Goal: Task Accomplishment & Management: Manage account settings

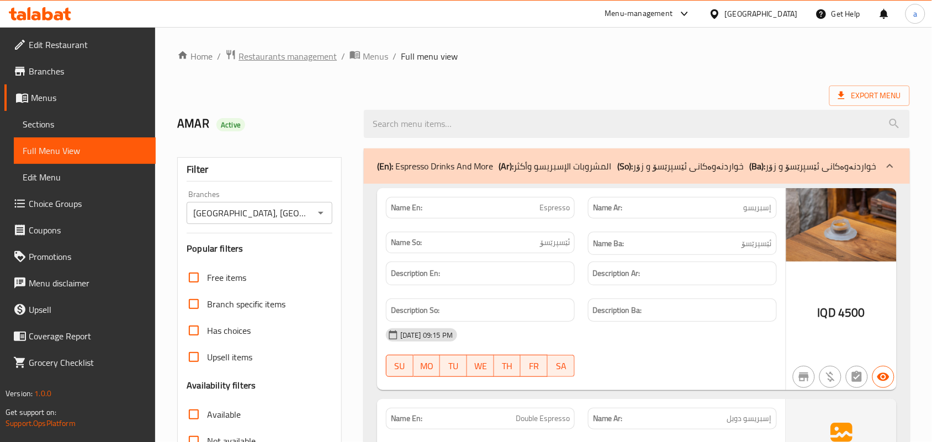
click at [280, 57] on span "Restaurants management" at bounding box center [288, 56] width 98 height 13
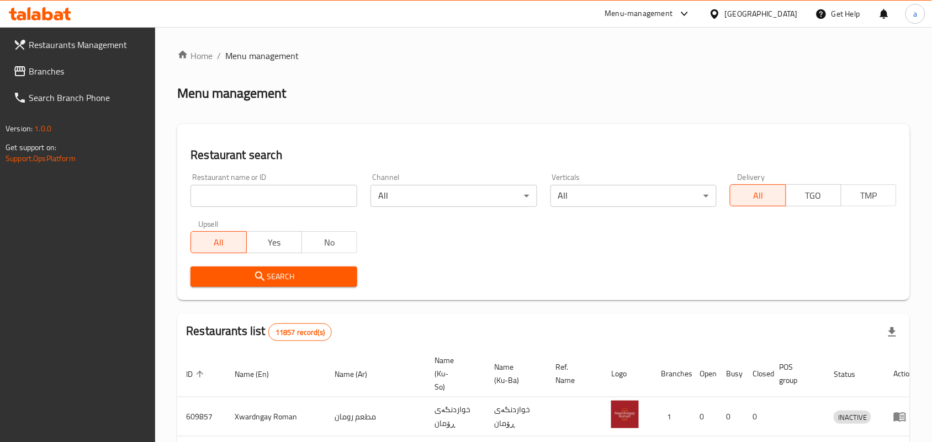
click at [227, 200] on input "search" at bounding box center [274, 196] width 167 height 22
paste input "Antepli Kunefe"
type input "[PERSON_NAME]"
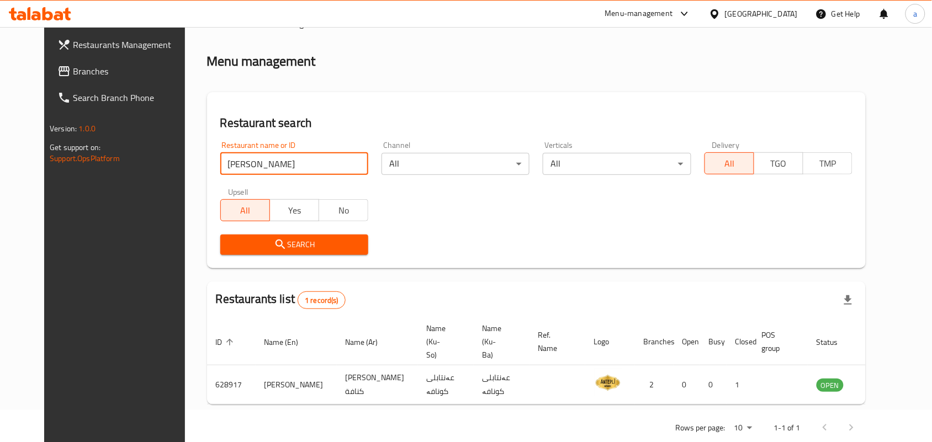
scroll to position [50, 0]
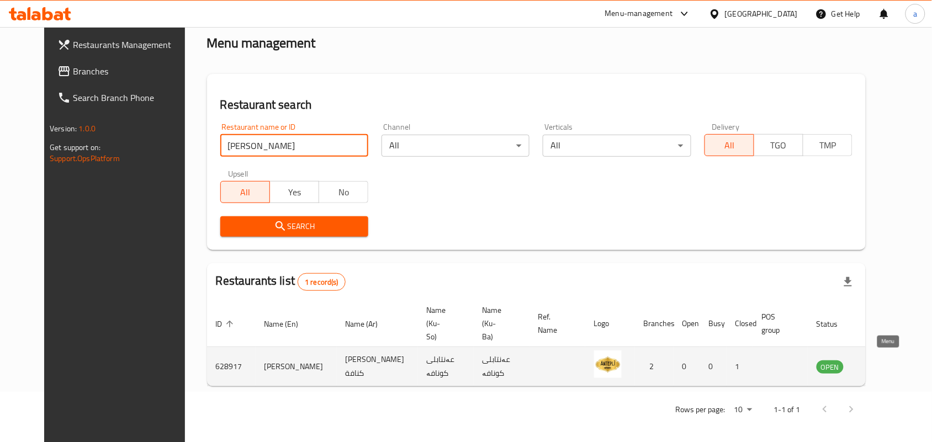
click at [886, 363] on icon "enhanced table" at bounding box center [881, 367] width 12 height 9
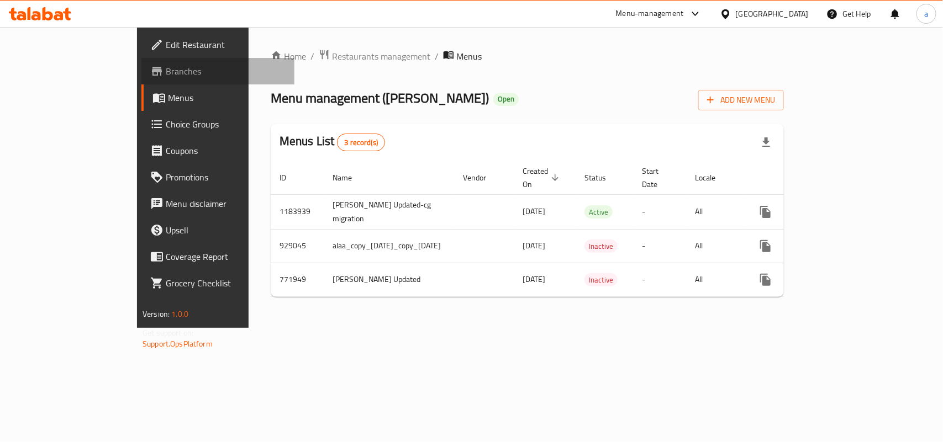
click at [141, 60] on link "Branches" at bounding box center [217, 71] width 153 height 27
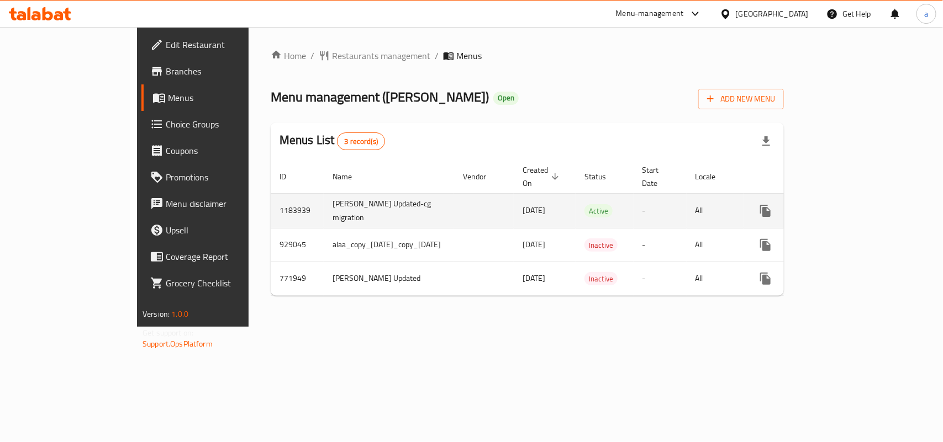
click at [852, 204] on icon "enhanced table" at bounding box center [844, 210] width 13 height 13
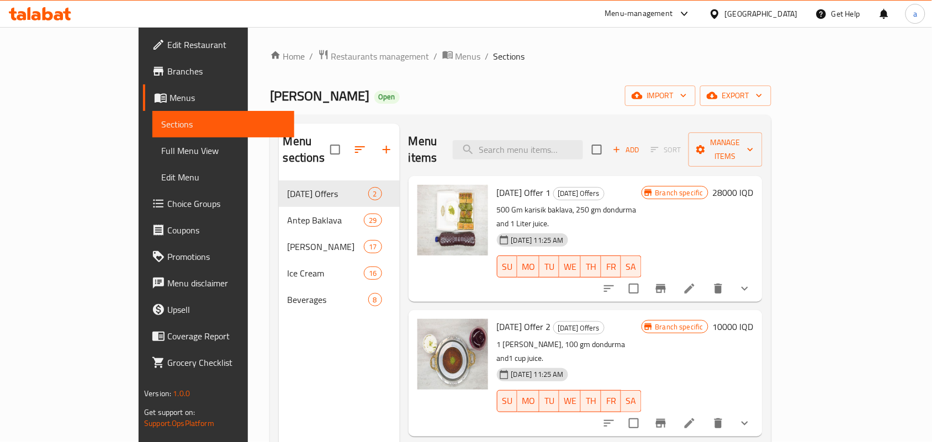
click at [763, 130] on div "Menu items Add Sort Manage items" at bounding box center [586, 150] width 354 height 52
click at [763, 134] on button "Manage items" at bounding box center [726, 150] width 74 height 34
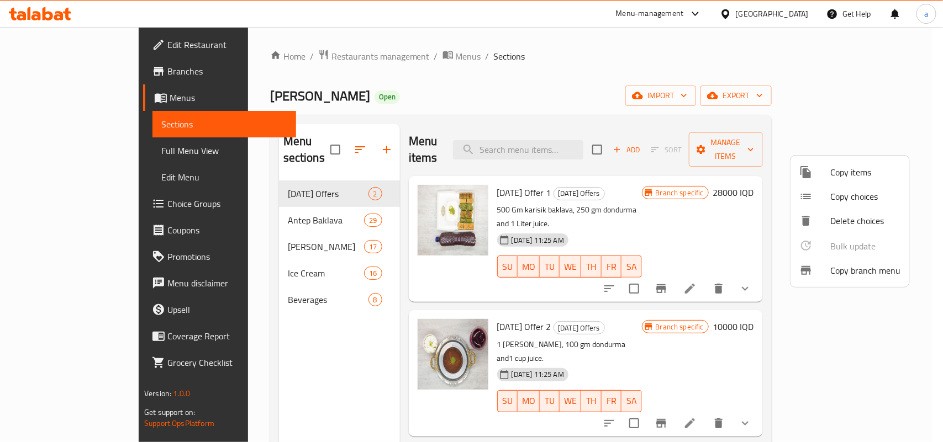
click at [862, 277] on span "Copy branch menu" at bounding box center [865, 270] width 70 height 13
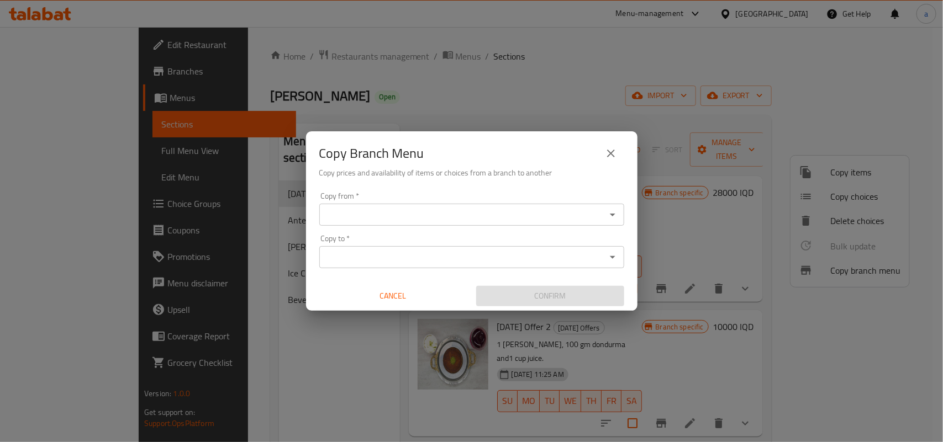
click at [540, 221] on input "Copy from   *" at bounding box center [463, 214] width 280 height 15
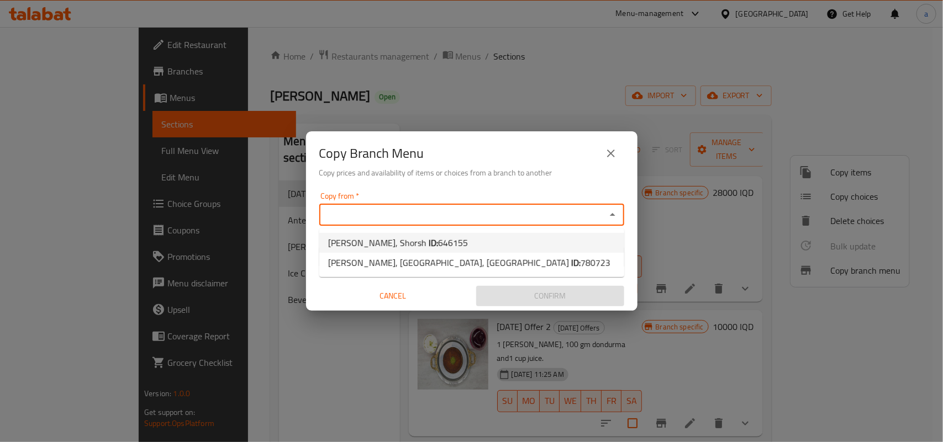
click at [482, 237] on li "Antepli Kunefe, Shorsh ID: 646155" at bounding box center [471, 243] width 305 height 20
type input "Antepli Kunefe, Shorsh"
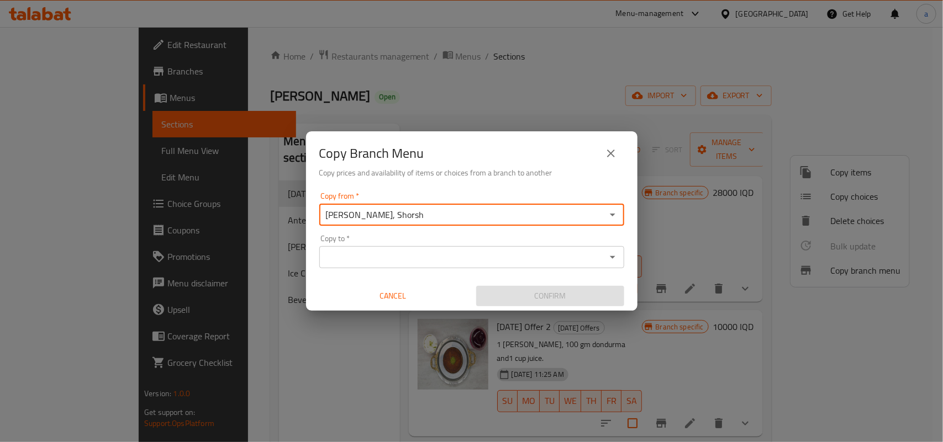
click at [537, 258] on input "Copy to   *" at bounding box center [463, 257] width 280 height 15
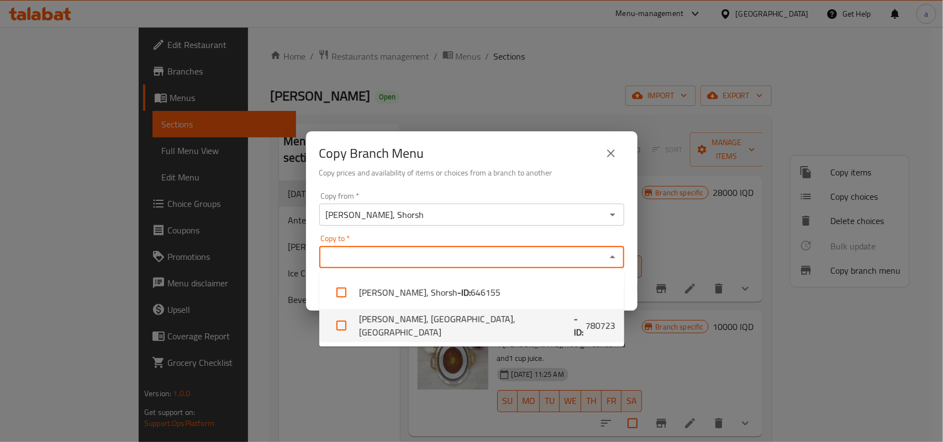
click at [483, 329] on li "Antepli Kunefe, Wavey Avenue, Shorsh - ID: 780723" at bounding box center [471, 325] width 305 height 33
checkbox input "true"
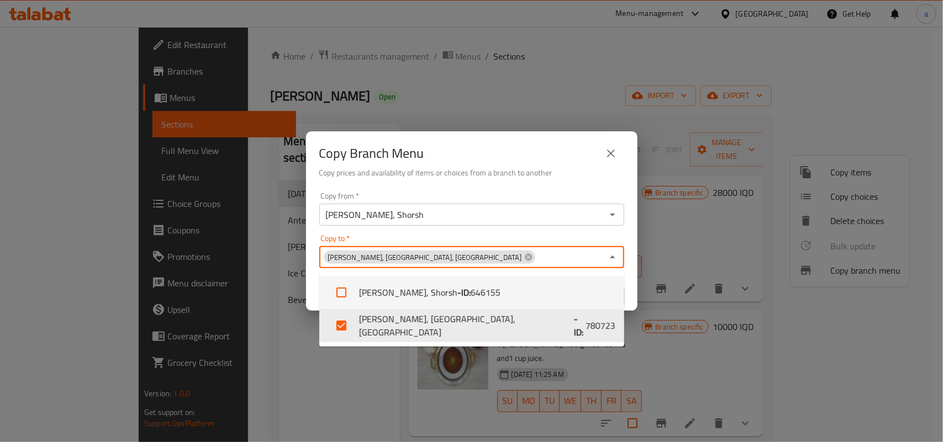
click at [627, 297] on div "Confirm" at bounding box center [550, 296] width 157 height 29
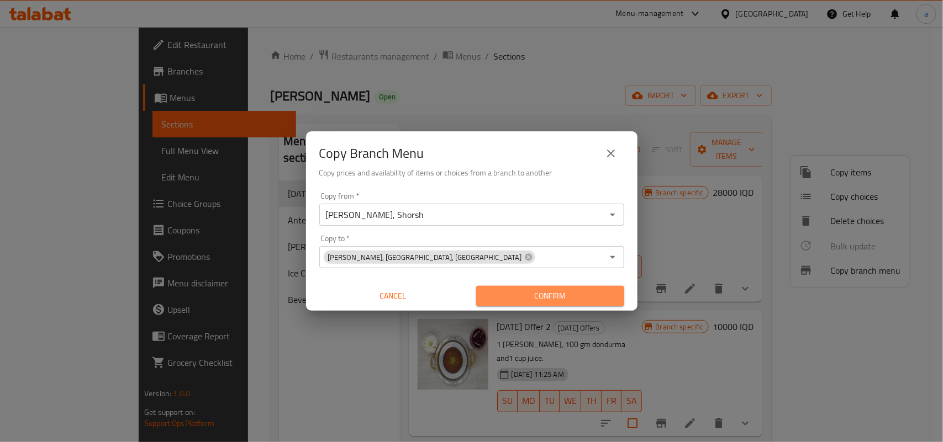
click at [584, 295] on span "Confirm" at bounding box center [550, 296] width 130 height 14
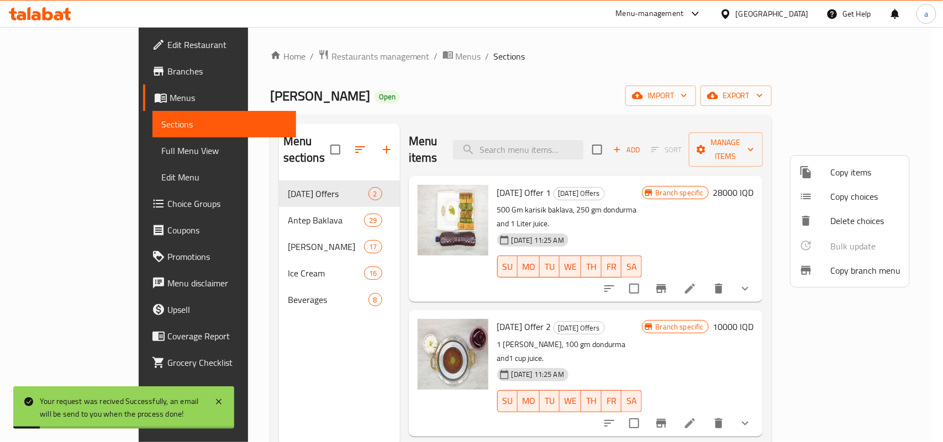
click at [95, 157] on div at bounding box center [471, 221] width 943 height 442
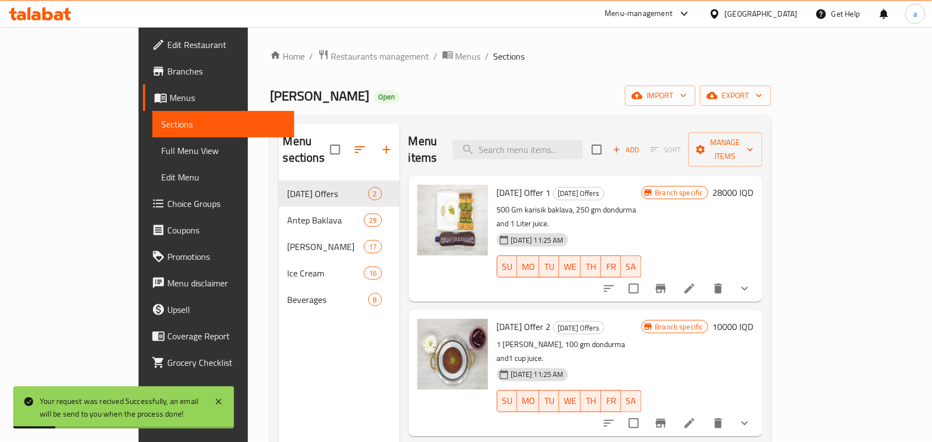
click at [161, 151] on span "Full Menu View" at bounding box center [223, 150] width 124 height 13
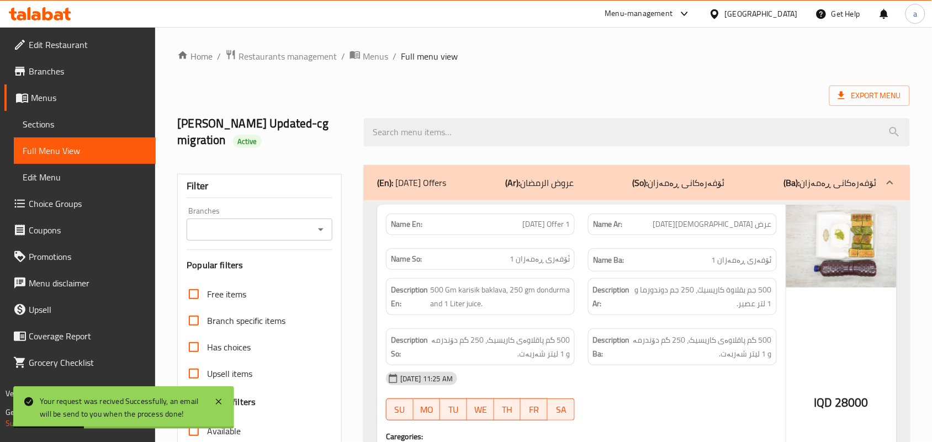
click at [324, 236] on icon "Open" at bounding box center [320, 229] width 13 height 13
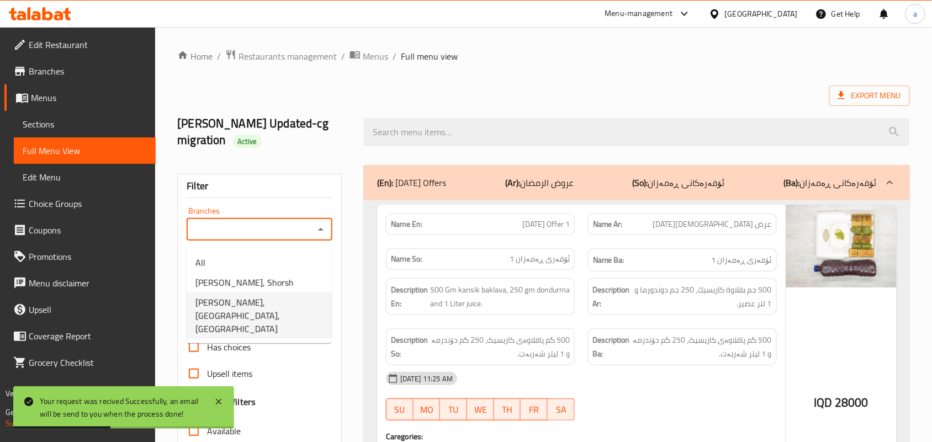
click at [270, 299] on span "Antepli Kunefe, Wavey Avenue, Shorsh" at bounding box center [260, 316] width 128 height 40
type input "Antepli Kunefe, Wavey Avenue, Shorsh"
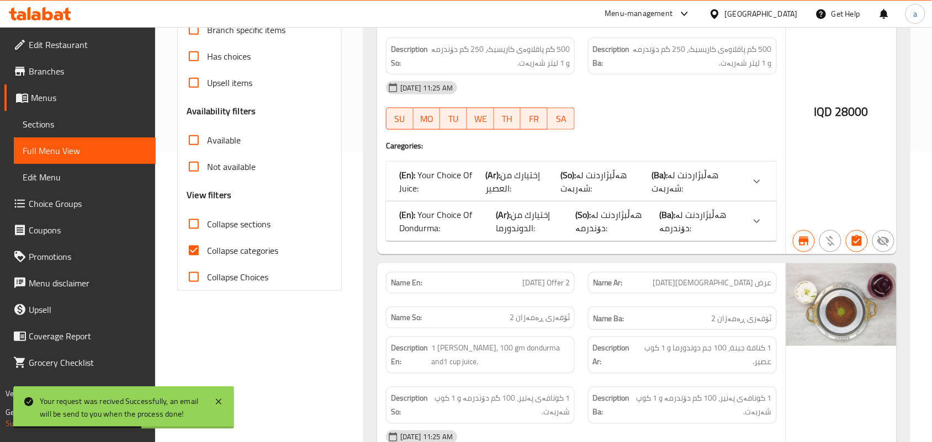
scroll to position [322, 0]
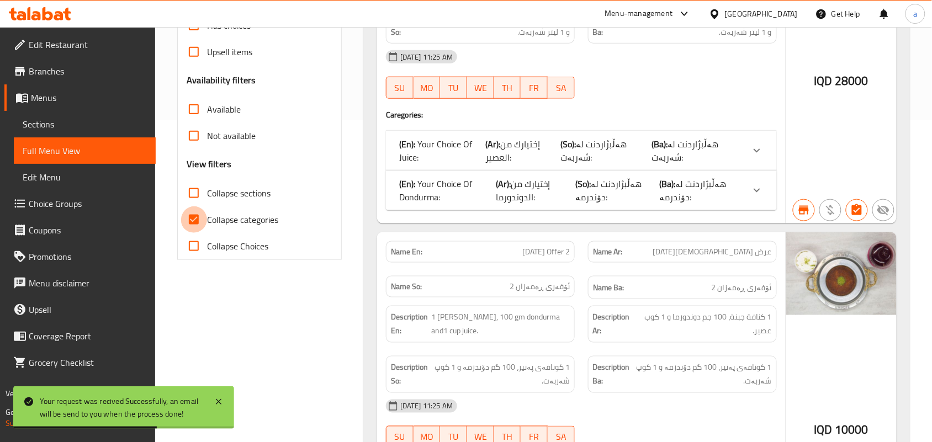
click at [198, 233] on input "Collapse categories" at bounding box center [194, 220] width 27 height 27
checkbox input "false"
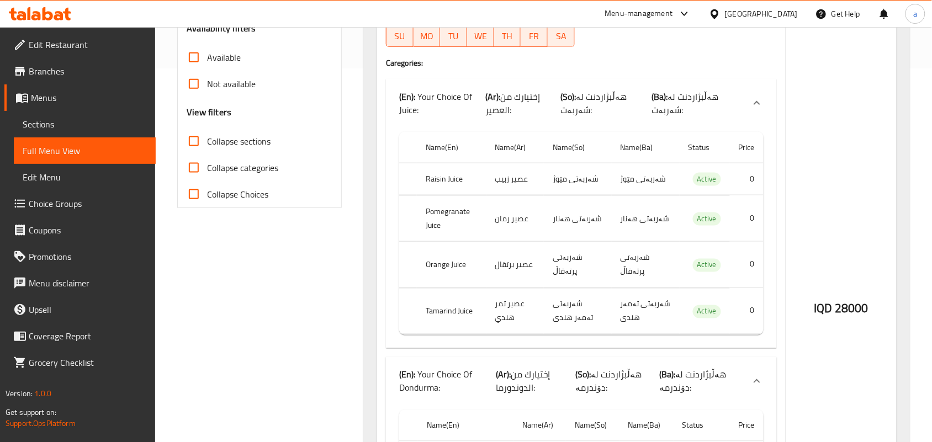
scroll to position [0, 0]
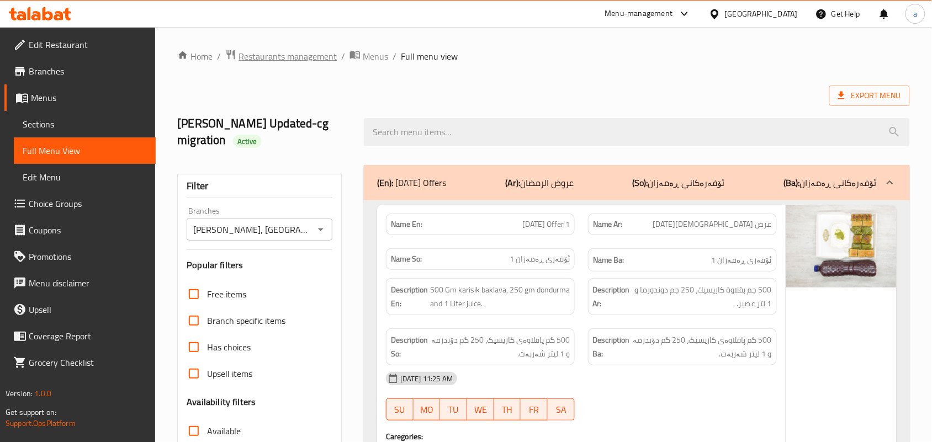
click at [329, 59] on span "Restaurants management" at bounding box center [288, 56] width 98 height 13
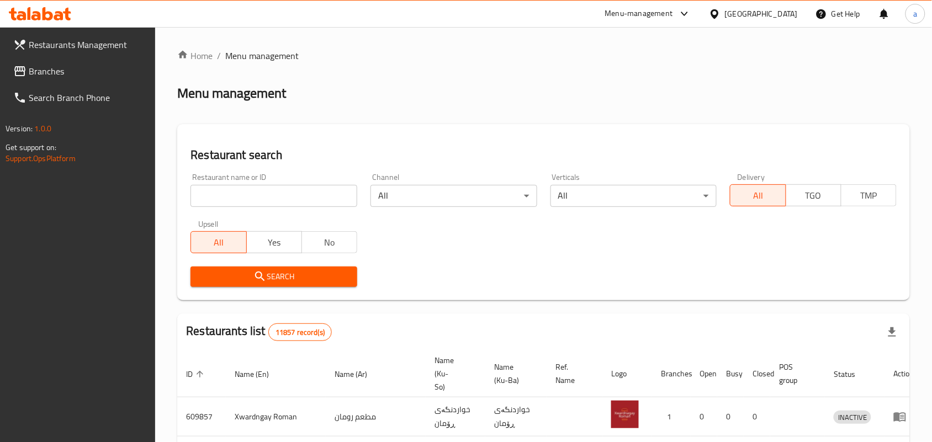
click at [278, 202] on input "search" at bounding box center [274, 196] width 167 height 22
paste input "Self Healthy Kitchen"
type input "Self Healthy Kitchen"
click button "Search" at bounding box center [274, 277] width 167 height 20
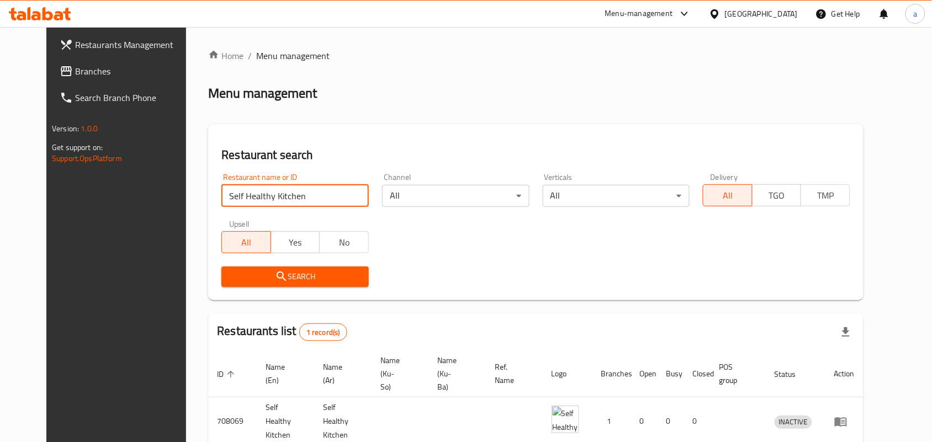
scroll to position [50, 0]
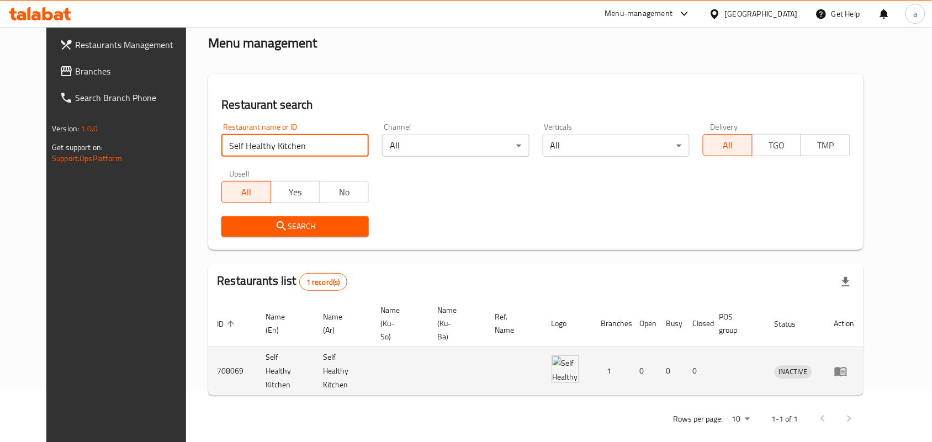
click at [847, 367] on icon "enhanced table" at bounding box center [841, 371] width 12 height 9
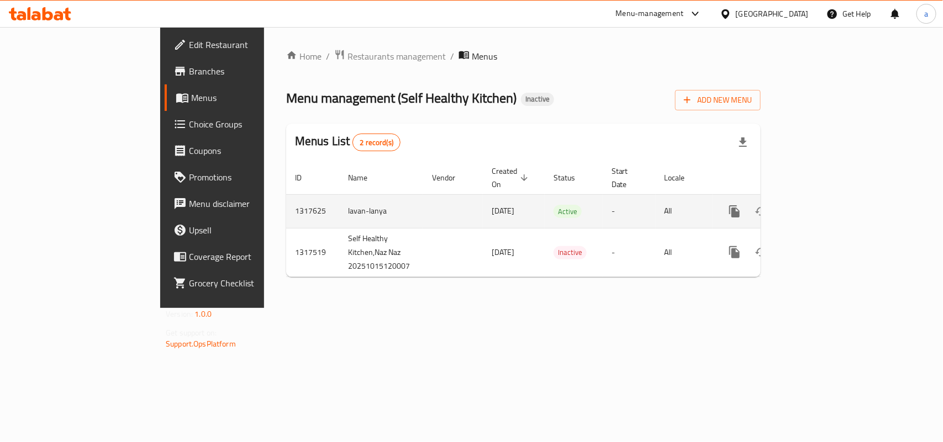
click at [821, 205] on icon "enhanced table" at bounding box center [813, 211] width 13 height 13
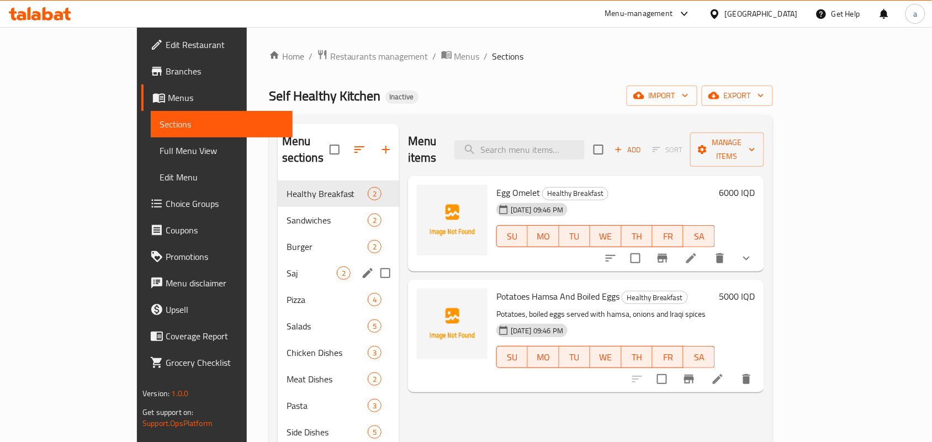
click at [314, 243] on div "Burger 2" at bounding box center [339, 247] width 122 height 27
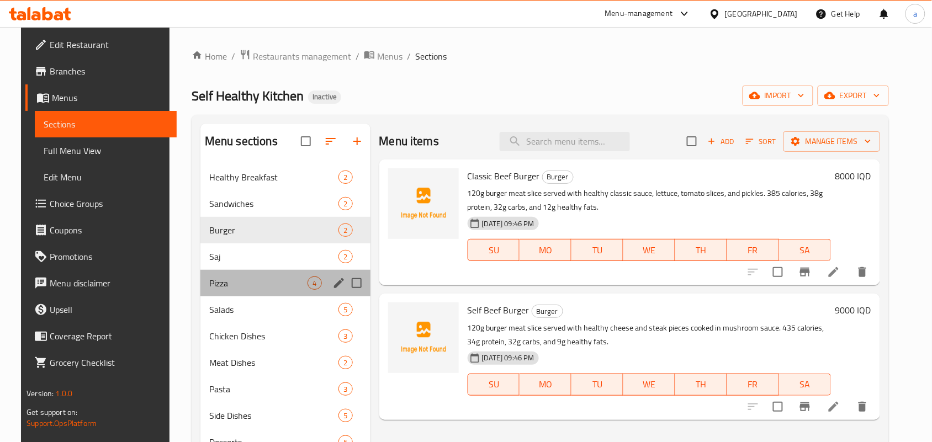
click at [267, 279] on div "Pizza 4" at bounding box center [285, 283] width 170 height 27
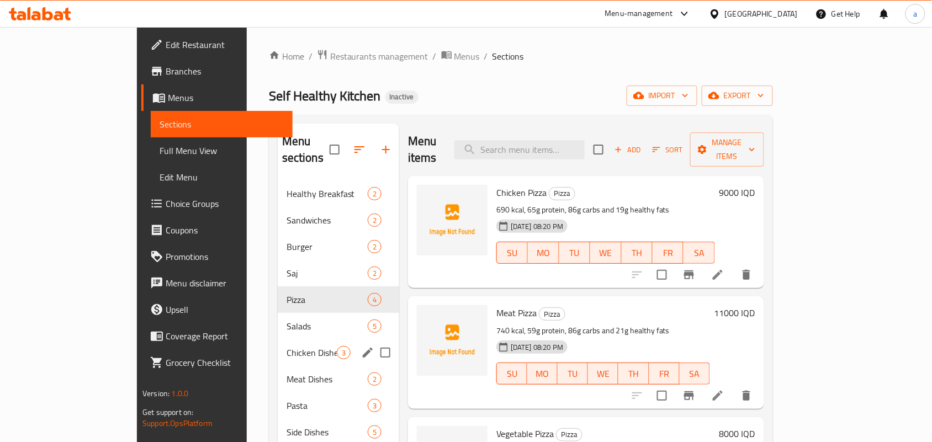
click at [287, 346] on span "Chicken Dishes" at bounding box center [312, 352] width 50 height 13
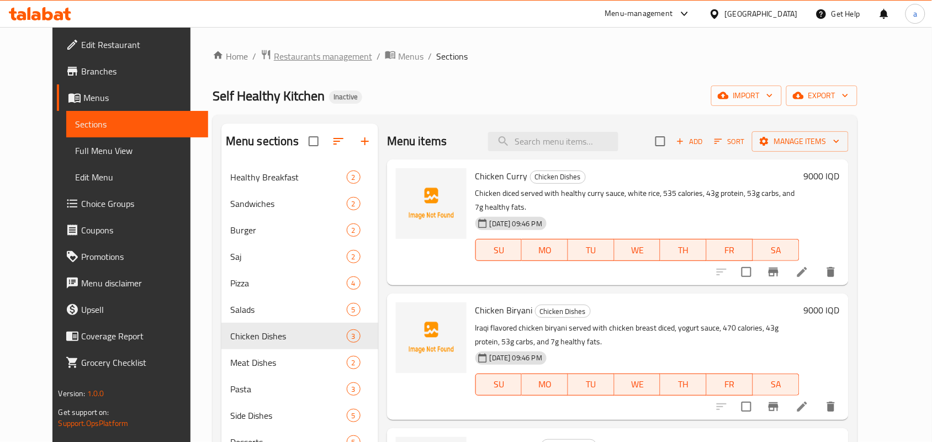
click at [274, 50] on span "Restaurants management" at bounding box center [323, 56] width 98 height 13
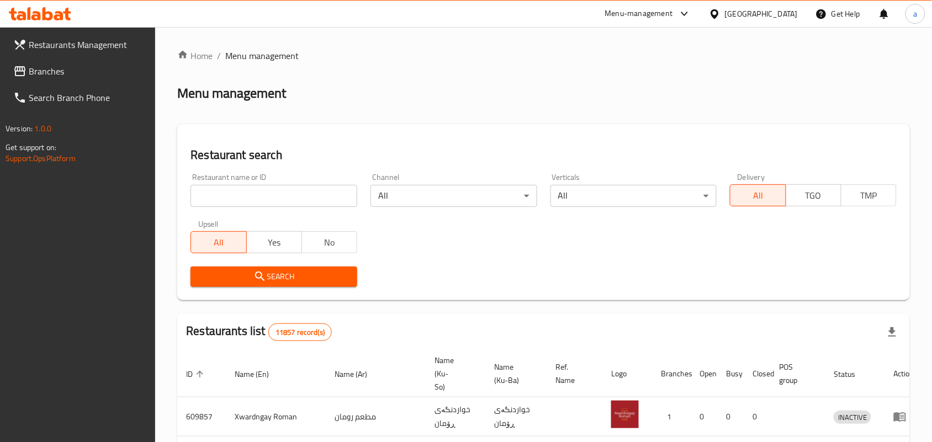
click at [258, 196] on input "search" at bounding box center [274, 196] width 167 height 22
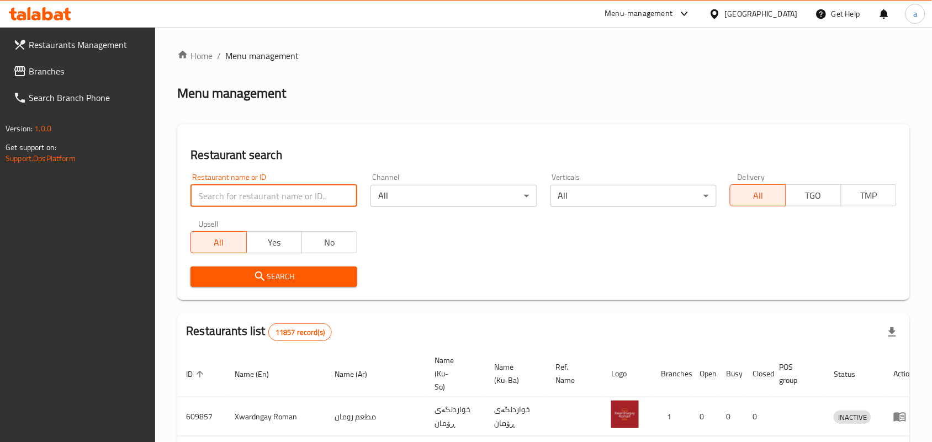
paste input "Al Areesh 2"
type input "Al Areesh 2"
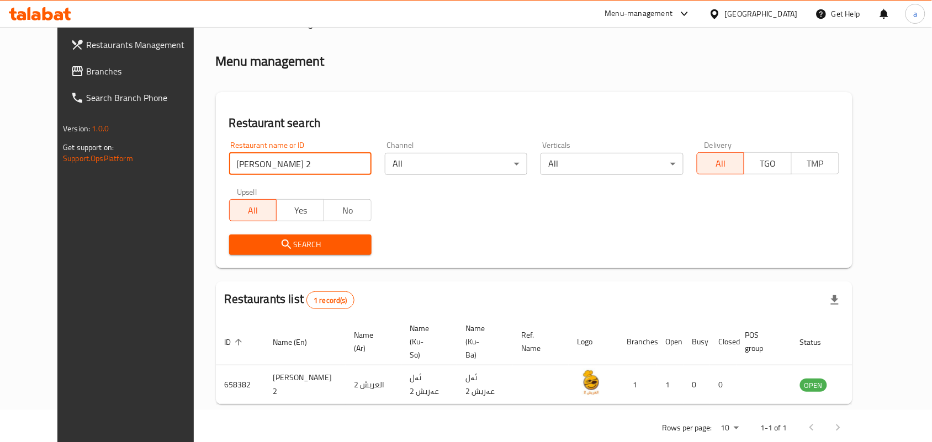
scroll to position [50, 0]
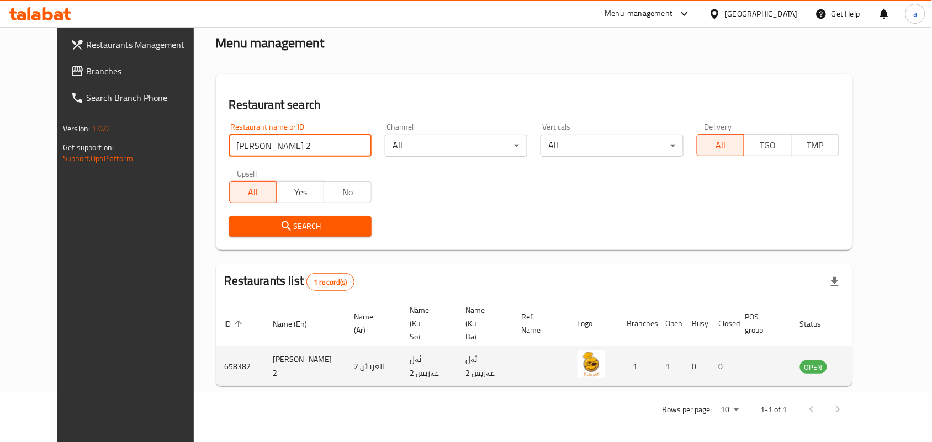
click at [872, 369] on icon "enhanced table" at bounding box center [864, 366] width 13 height 13
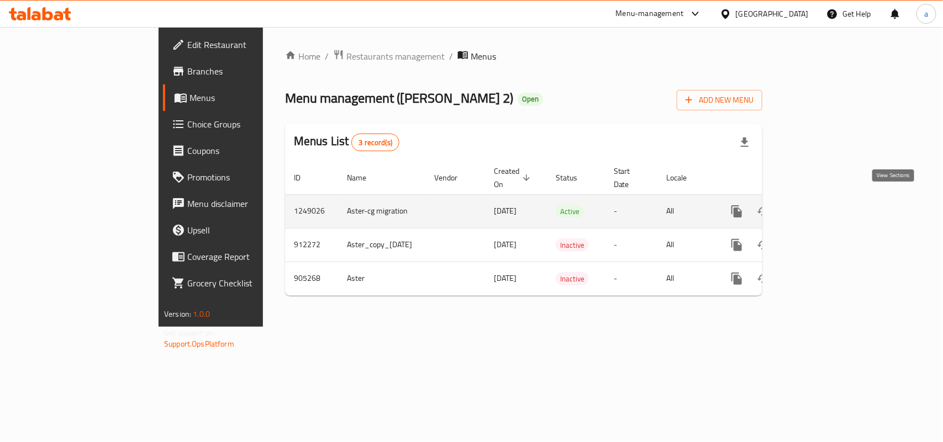
click at [823, 209] on icon "enhanced table" at bounding box center [816, 211] width 13 height 13
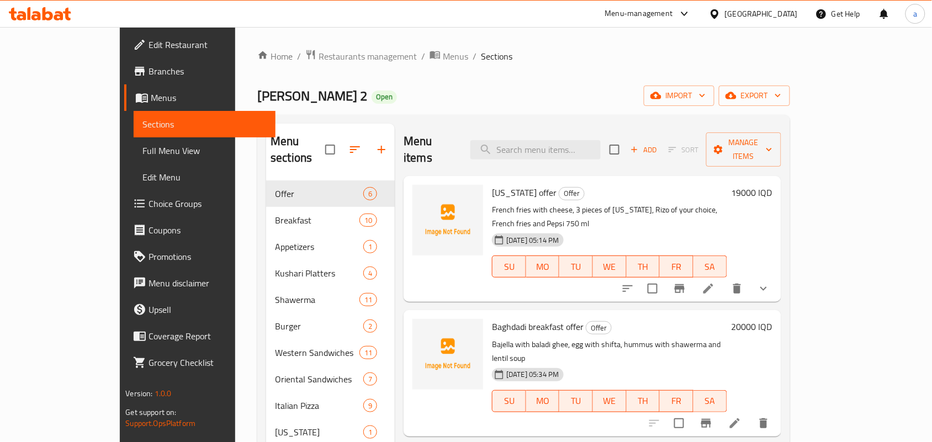
click at [777, 276] on button "show more" at bounding box center [764, 289] width 27 height 27
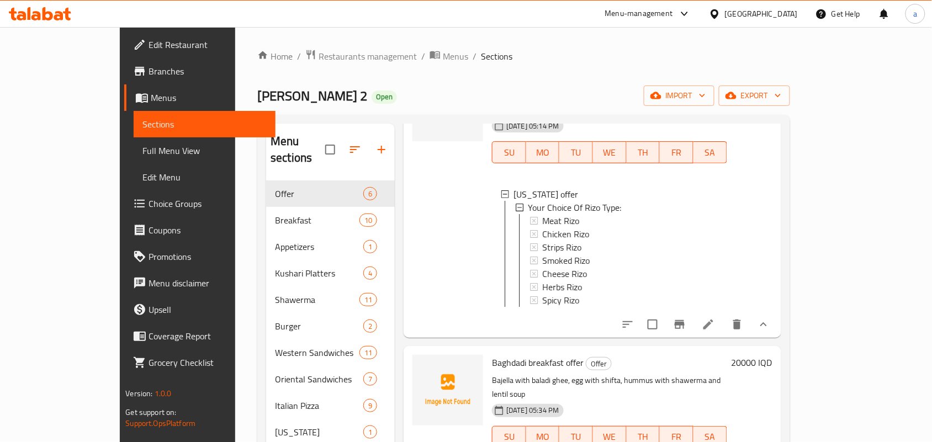
scroll to position [161, 0]
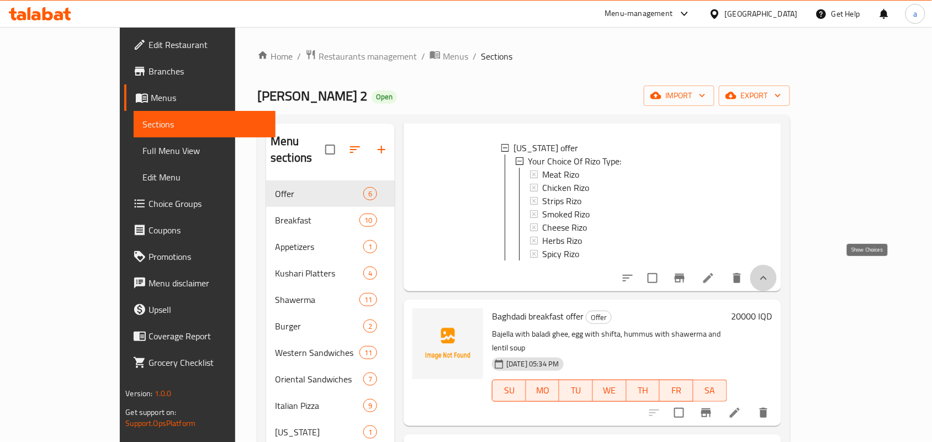
click at [767, 276] on icon "show more" at bounding box center [763, 278] width 7 height 4
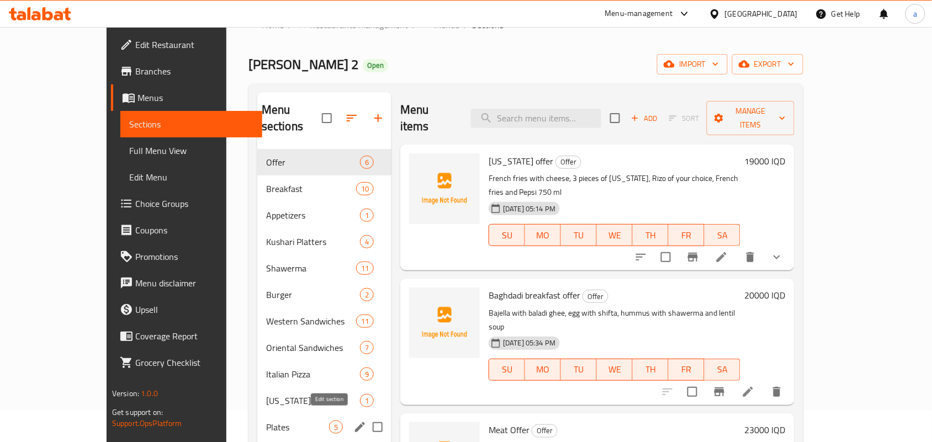
scroll to position [0, 0]
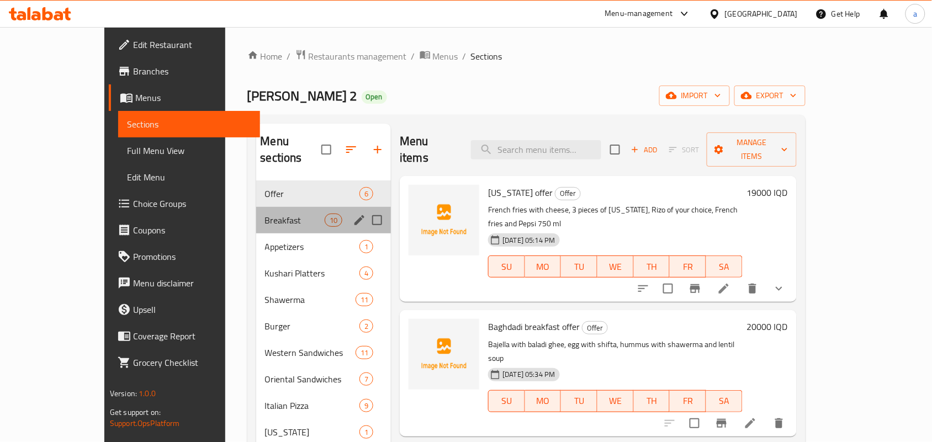
click at [294, 214] on span "Breakfast" at bounding box center [295, 220] width 60 height 13
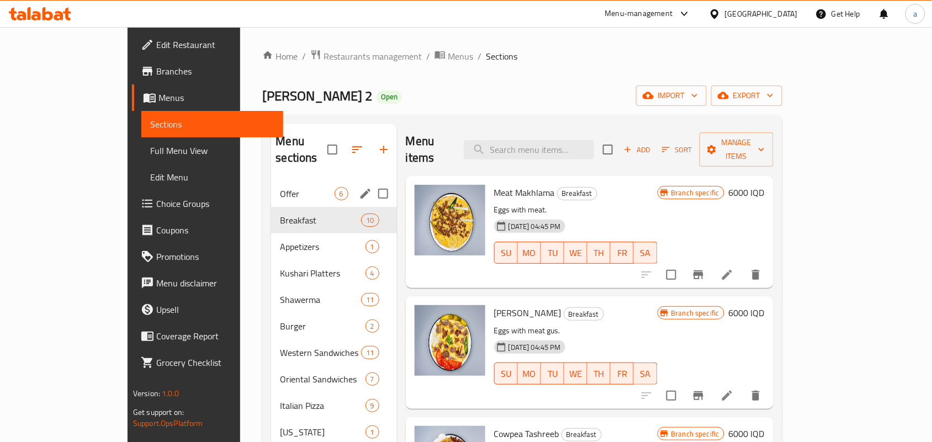
click at [280, 187] on span "Offer" at bounding box center [307, 193] width 54 height 13
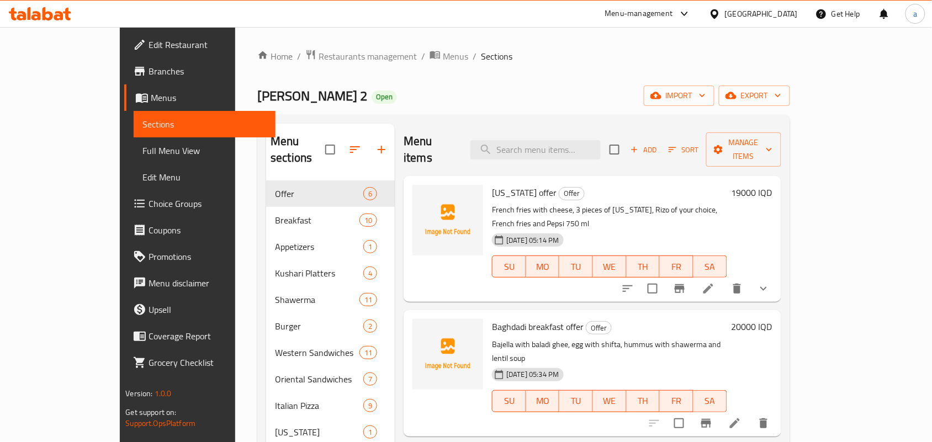
scroll to position [161, 0]
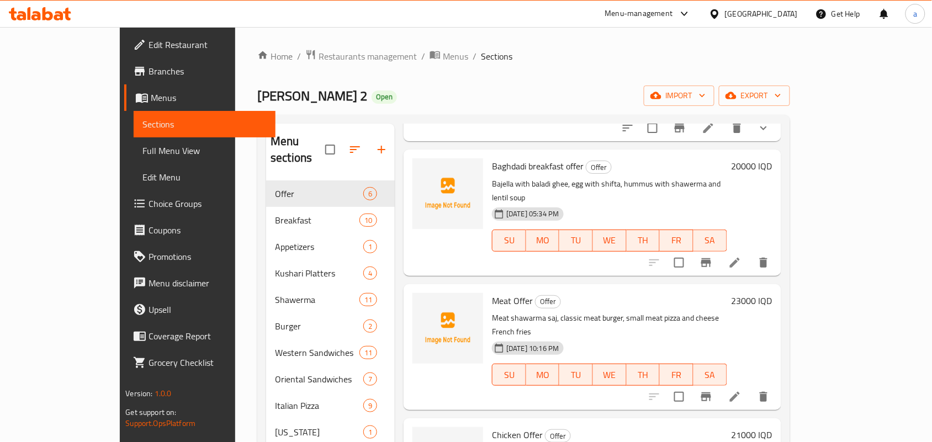
click at [142, 155] on span "Full Menu View" at bounding box center [204, 150] width 124 height 13
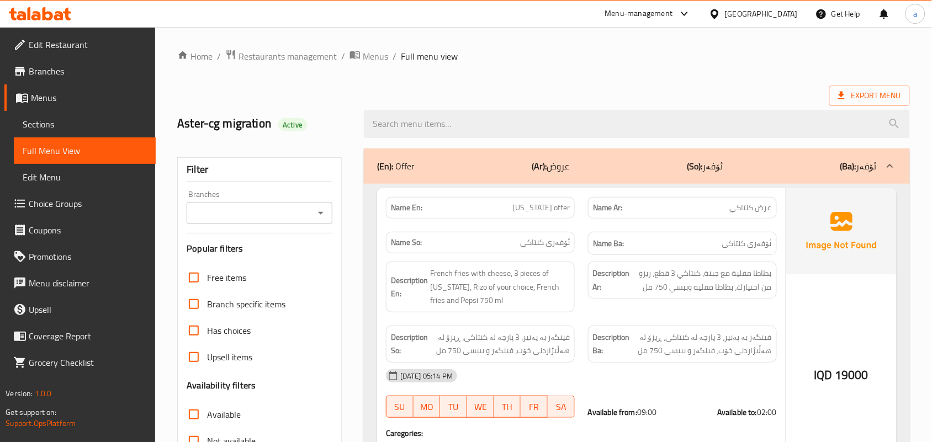
click at [319, 215] on icon "Open" at bounding box center [321, 213] width 6 height 3
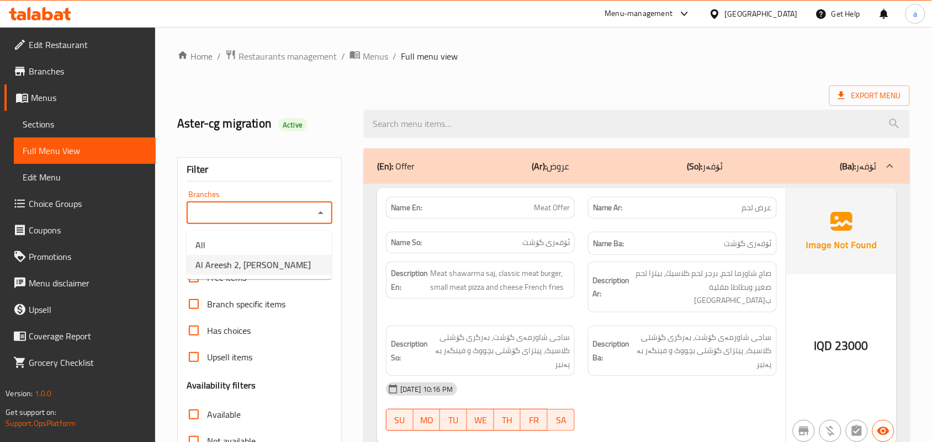
click at [277, 263] on span "Al Areesh 2, Al Mansur" at bounding box center [253, 264] width 115 height 13
type input "Al Areesh 2, Al Mansur"
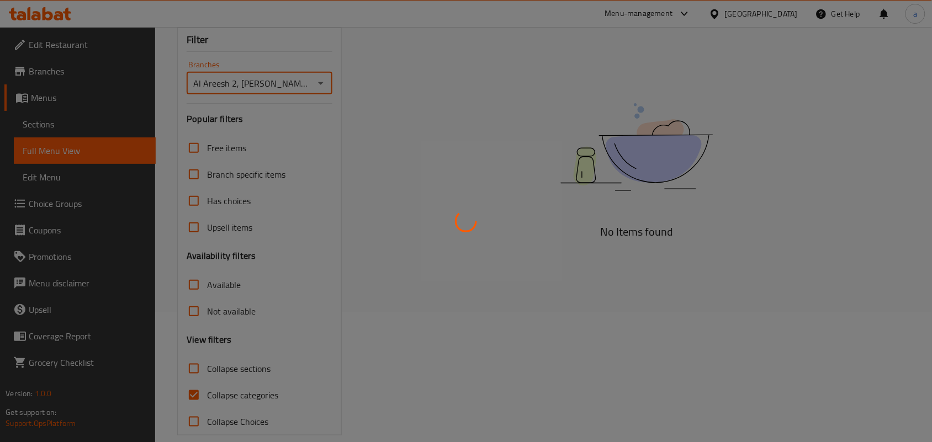
scroll to position [161, 0]
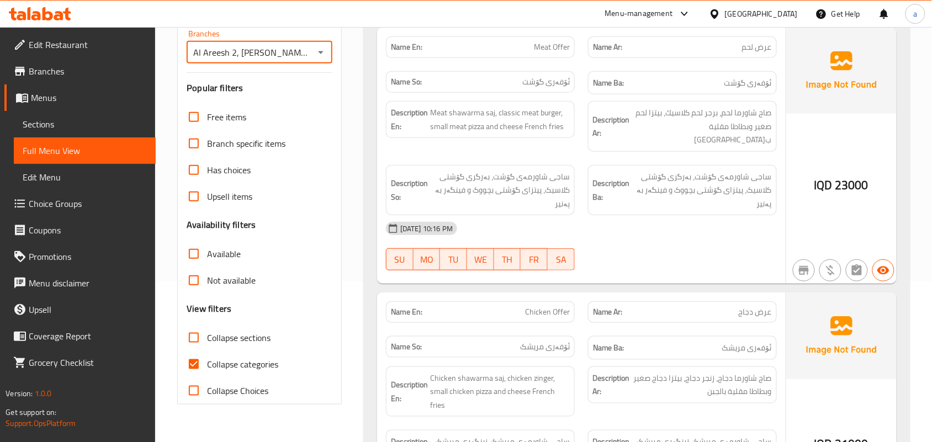
click at [205, 351] on input "Collapse sections" at bounding box center [194, 338] width 27 height 27
checkbox input "true"
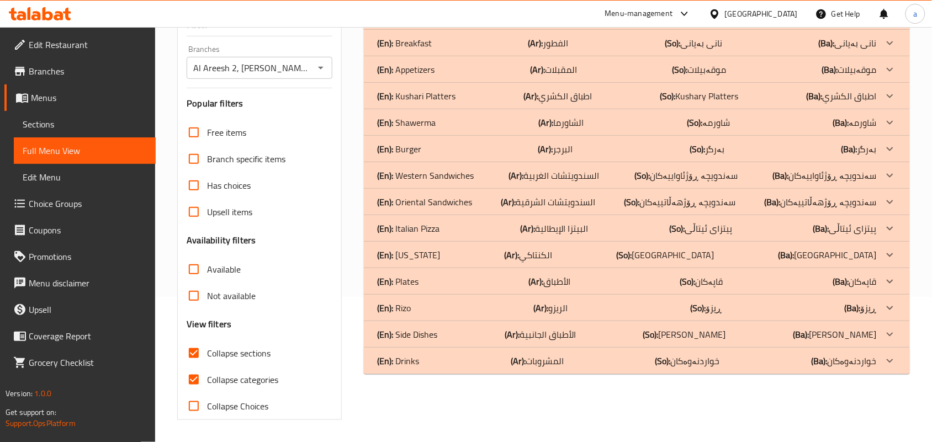
scroll to position [0, 0]
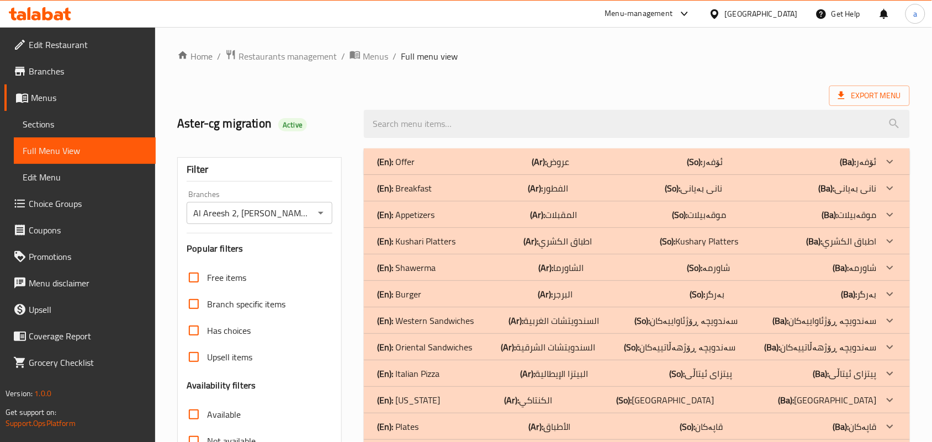
click at [559, 166] on p "(Ar): عروض" at bounding box center [551, 161] width 38 height 13
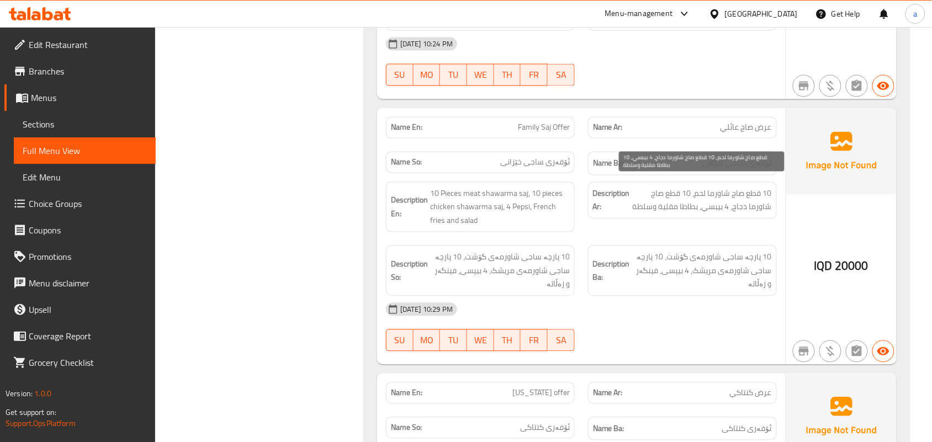
scroll to position [644, 0]
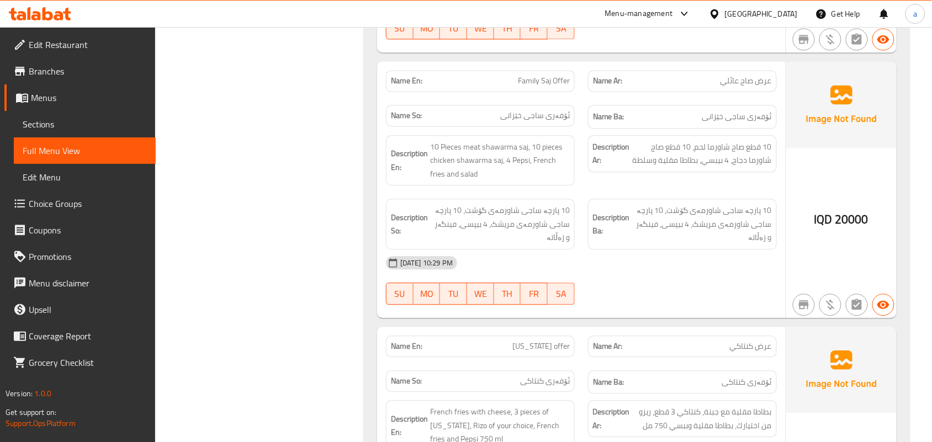
click at [567, 75] on span "Family Saj Offer" at bounding box center [544, 81] width 52 height 12
copy span "Family Saj Offer"
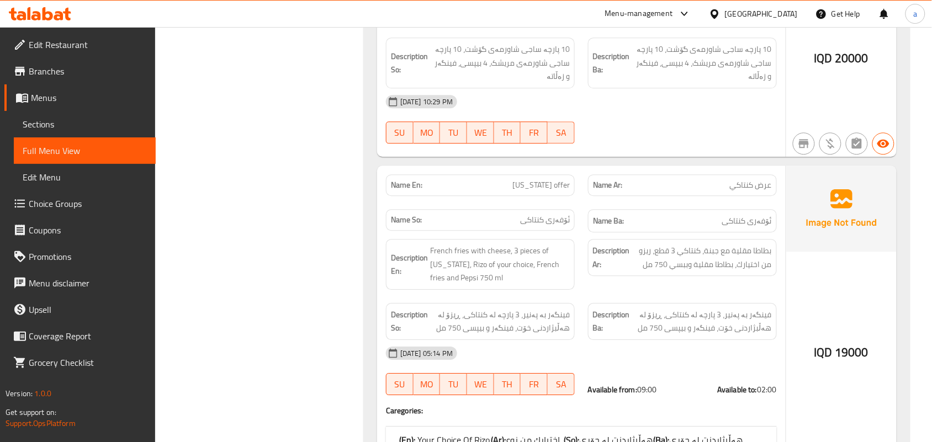
scroll to position [966, 0]
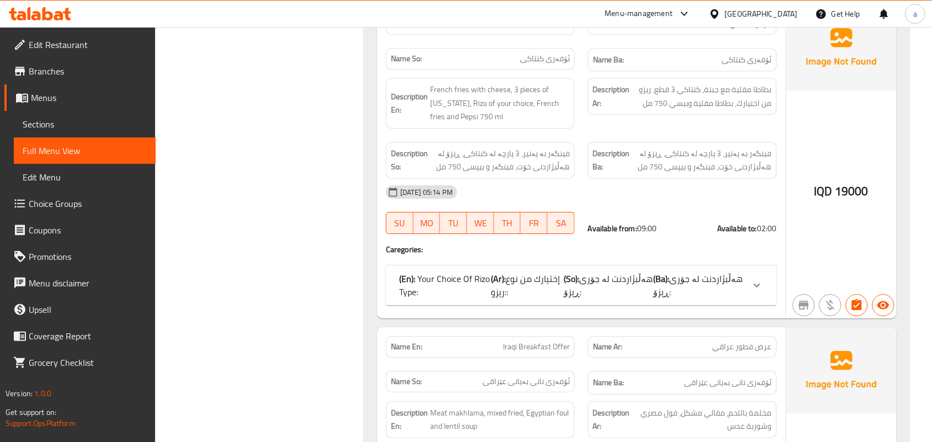
click at [681, 273] on span "هەڵبژاردنت لە جۆری ڕیزۆ:" at bounding box center [698, 286] width 89 height 30
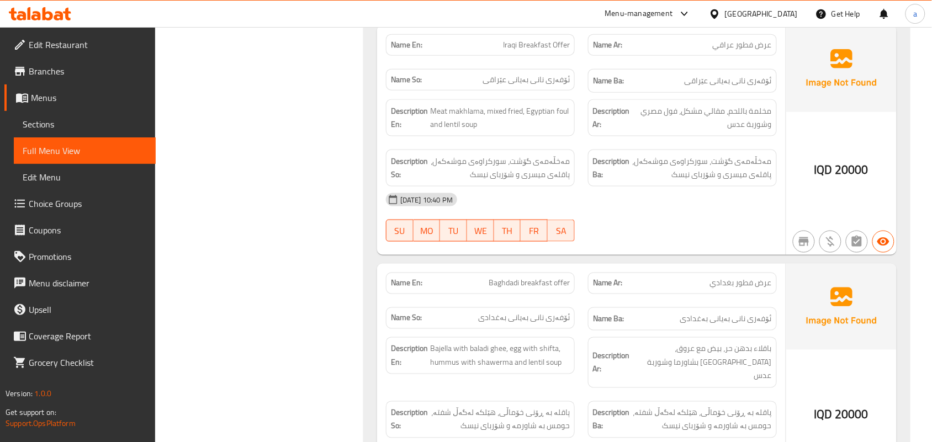
scroll to position [1450, 0]
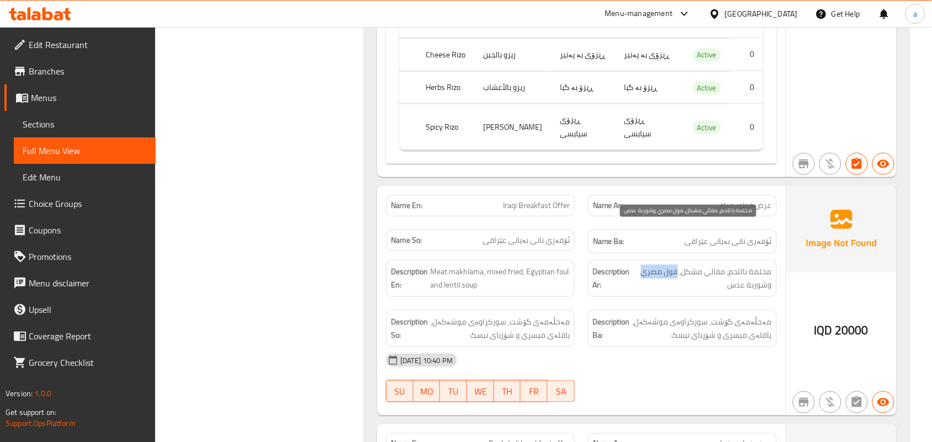
drag, startPoint x: 644, startPoint y: 241, endPoint x: 678, endPoint y: 244, distance: 34.3
click at [678, 265] on span "مخلمة باللحم، مقالي مشكل، فول مصري وشوربة عدس" at bounding box center [702, 278] width 139 height 27
copy span "فول مصري"
drag, startPoint x: 272, startPoint y: 344, endPoint x: 301, endPoint y: 257, distance: 91.3
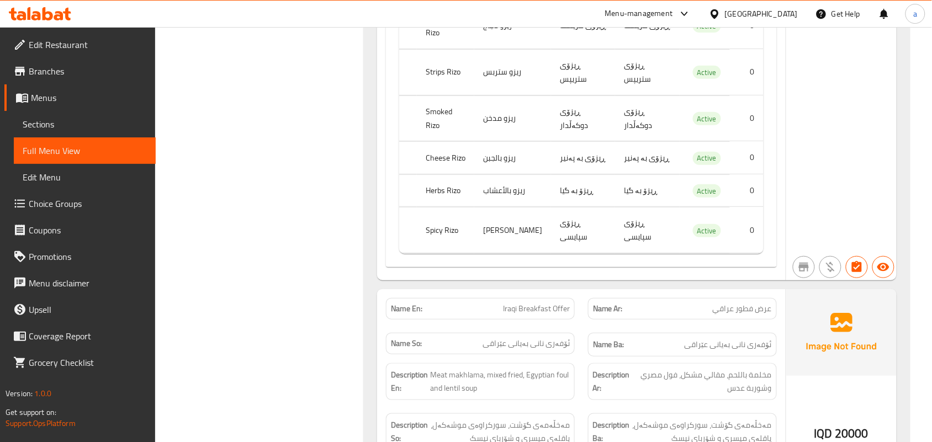
scroll to position [0, 0]
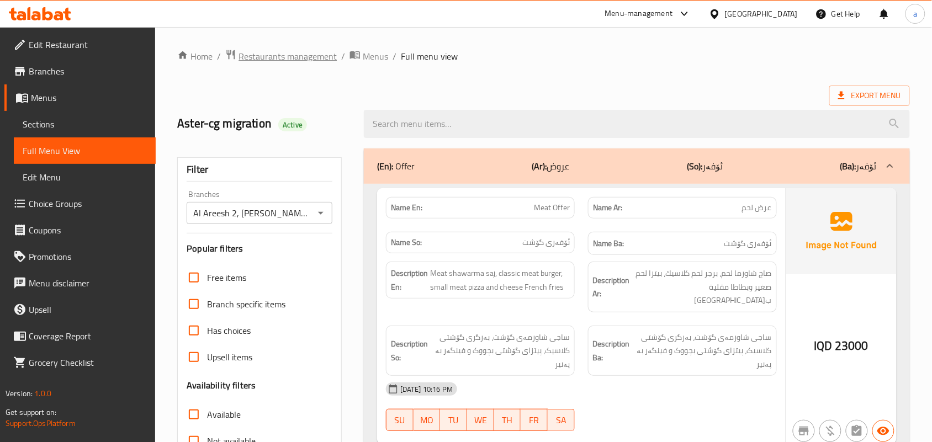
click at [295, 51] on span "Restaurants management" at bounding box center [288, 56] width 98 height 13
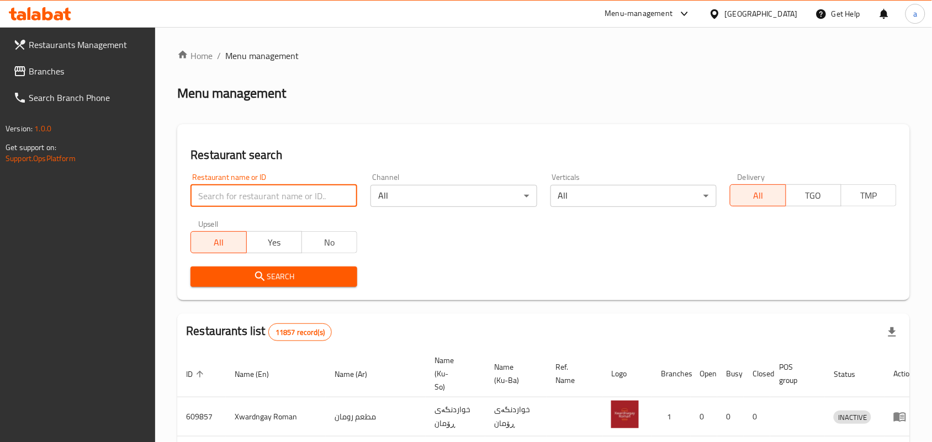
click at [261, 200] on input "search" at bounding box center [274, 196] width 167 height 22
paste input "Jovial Fast food"
type input "Jovial Fast food"
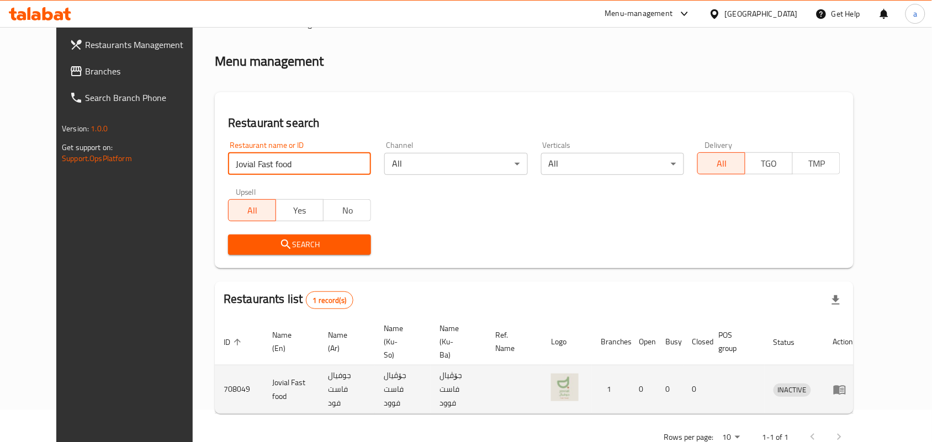
scroll to position [50, 0]
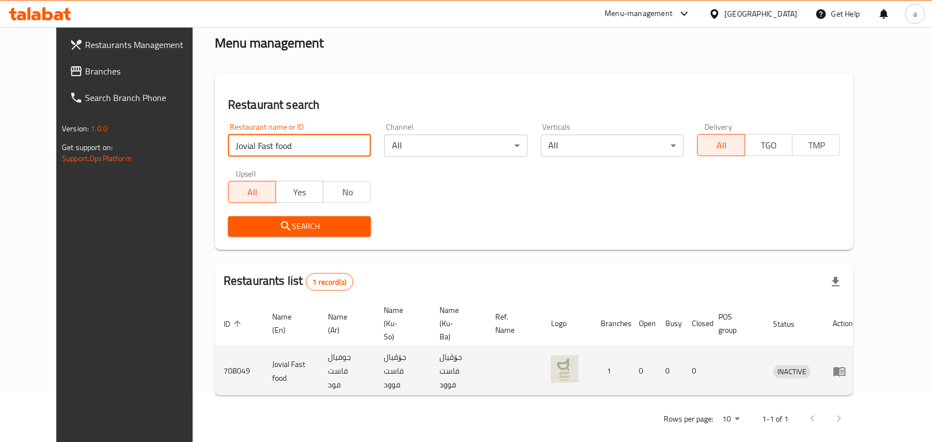
click at [847, 365] on icon "enhanced table" at bounding box center [839, 371] width 13 height 13
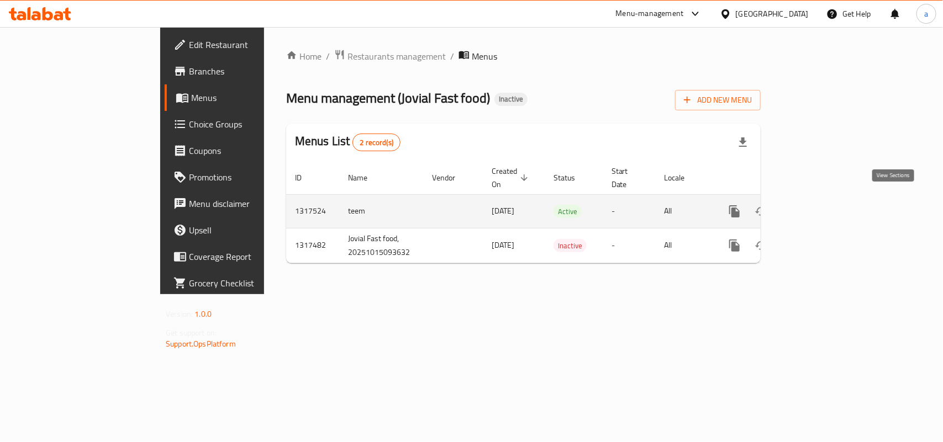
click at [821, 205] on icon "enhanced table" at bounding box center [813, 211] width 13 height 13
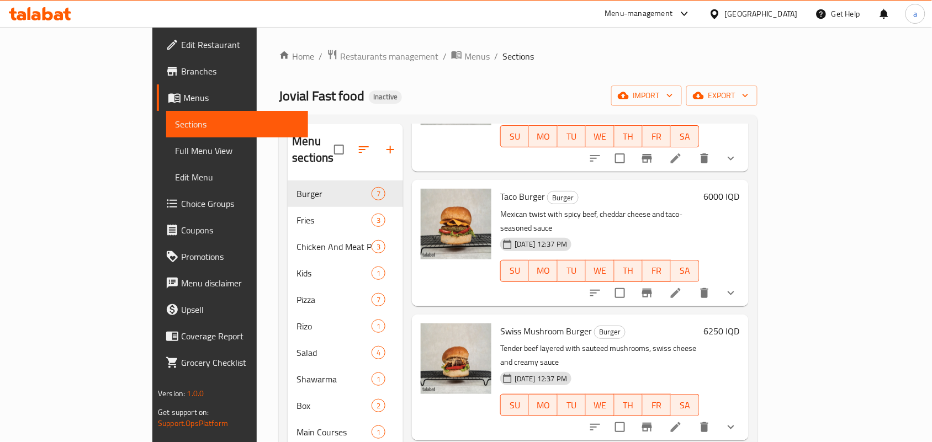
scroll to position [161, 0]
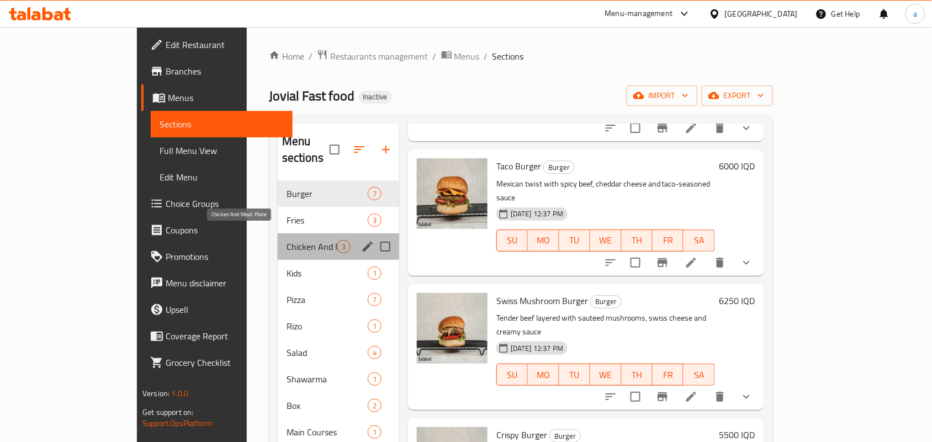
click at [287, 240] on span "Chicken And Meat Plate" at bounding box center [312, 246] width 50 height 13
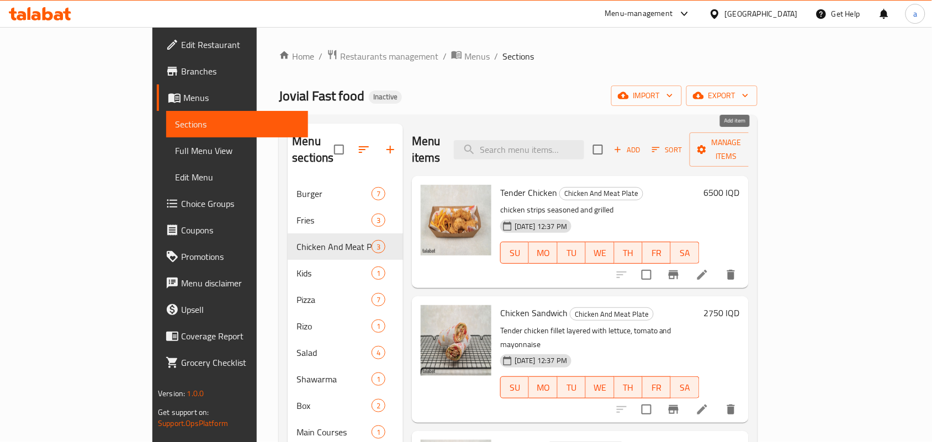
click at [642, 144] on span "Add" at bounding box center [627, 150] width 30 height 13
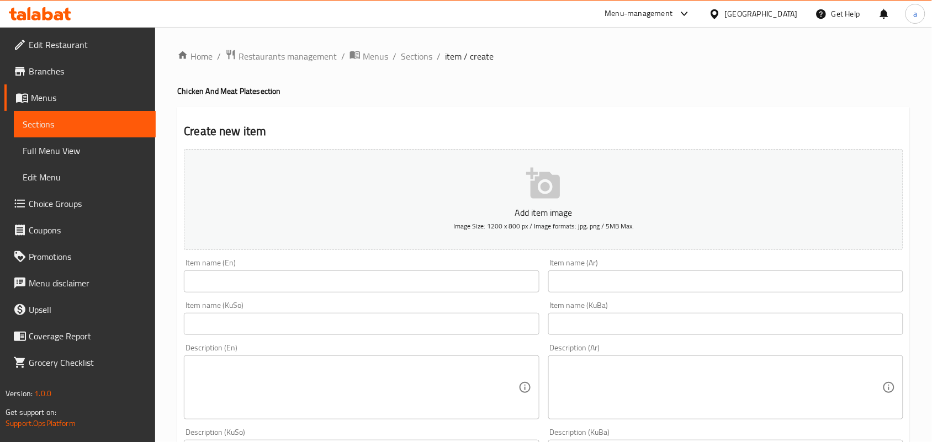
click at [274, 284] on input "text" at bounding box center [361, 282] width 355 height 22
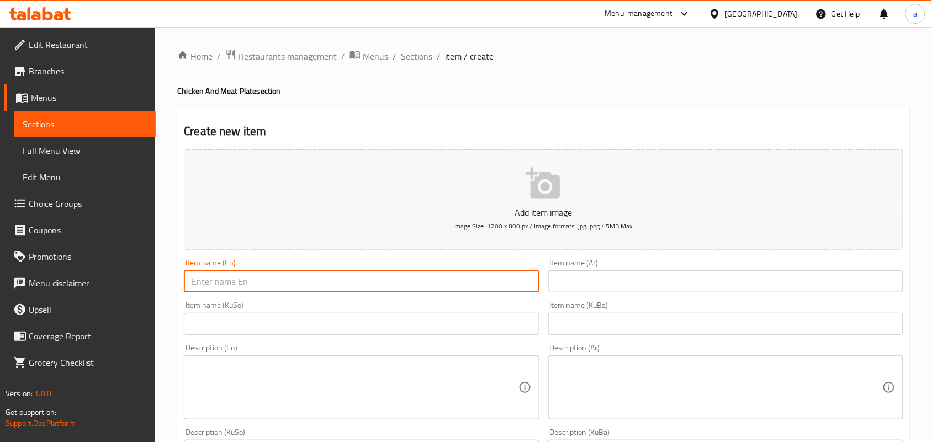
paste input "Box Shawarma"
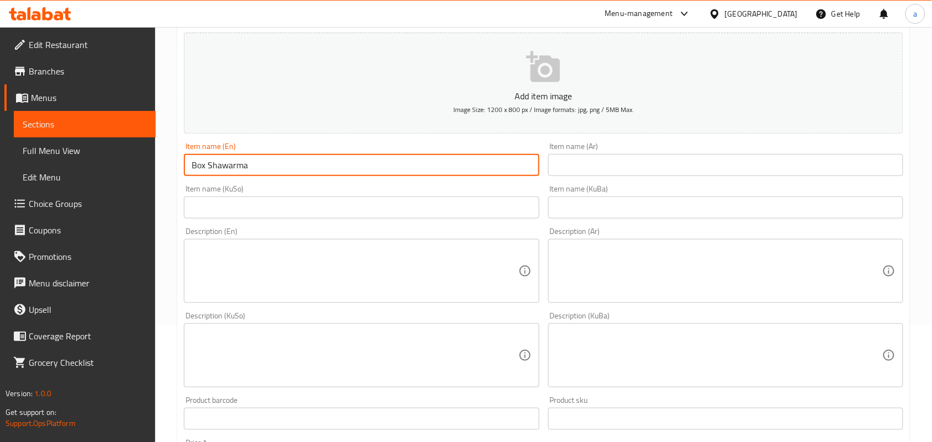
scroll to position [161, 0]
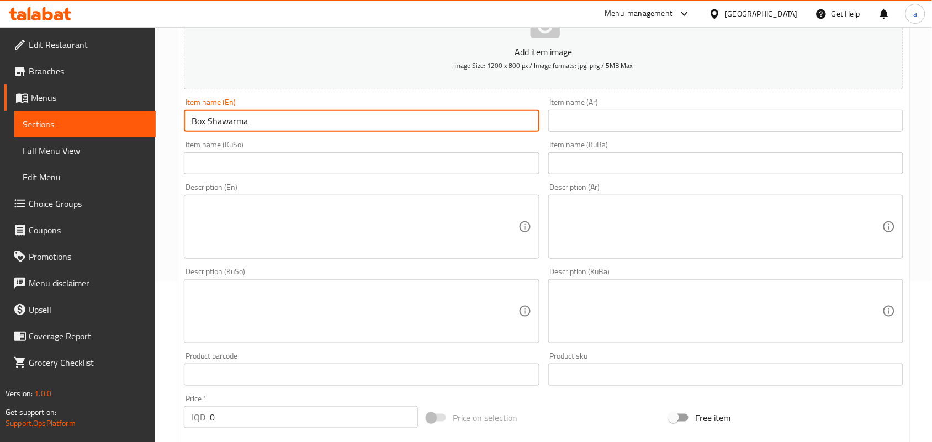
type input "Box Shawarma"
click at [634, 132] on input "text" at bounding box center [725, 121] width 355 height 22
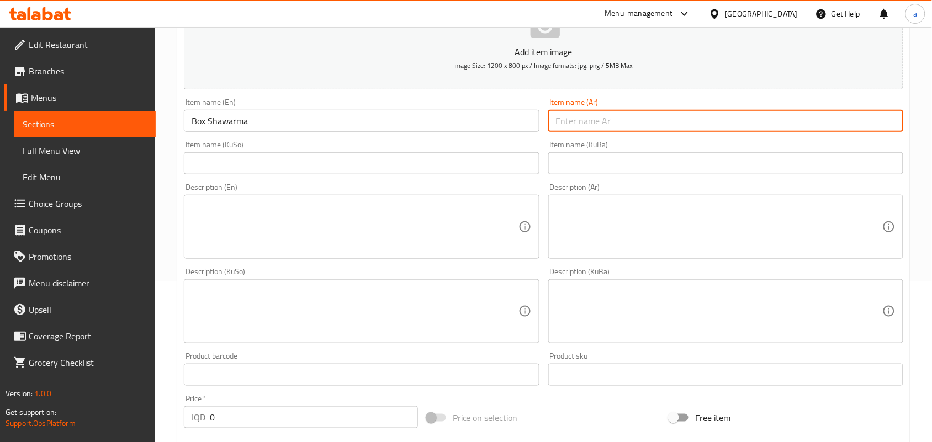
paste input "بۆکس شاورمە"
click at [478, 172] on div "Item name (KuSo) Item name (KuSo)" at bounding box center [361, 158] width 355 height 34
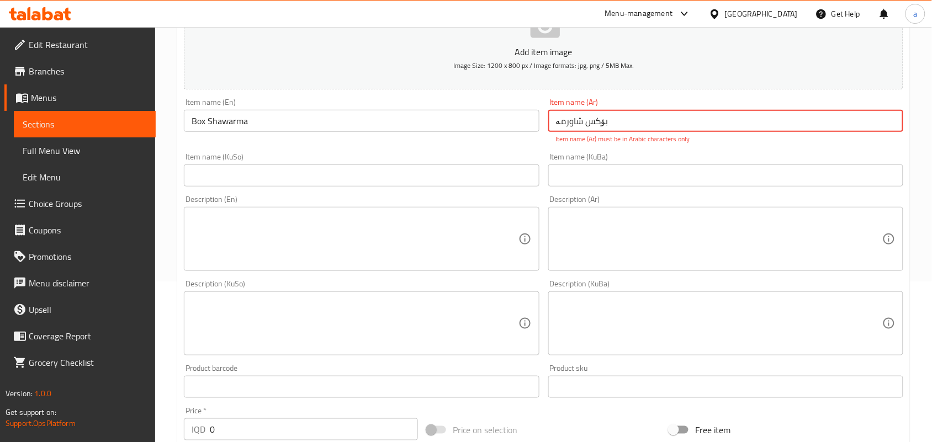
drag, startPoint x: 638, startPoint y: 128, endPoint x: 464, endPoint y: 138, distance: 174.3
click at [464, 138] on div "Add item image Image Size: 1200 x 800 px / Image formats: jpg, png / 5MB Max. I…" at bounding box center [543, 291] width 728 height 615
paste input "وكس شاورما"
type input "بوكس شاورما"
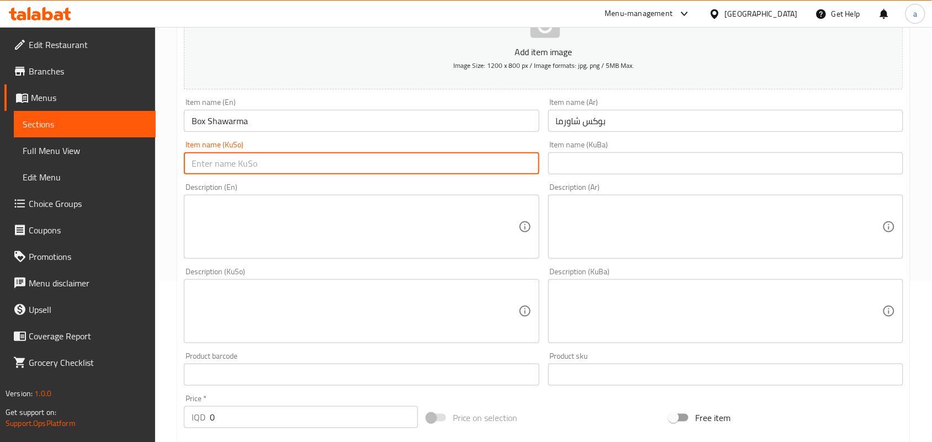
click at [475, 175] on input "text" at bounding box center [361, 163] width 355 height 22
paste input "بۆکس شاورمە"
click at [520, 174] on input "بۆکس شاورمە" at bounding box center [361, 163] width 355 height 22
type input "سندوقی شاورمە"
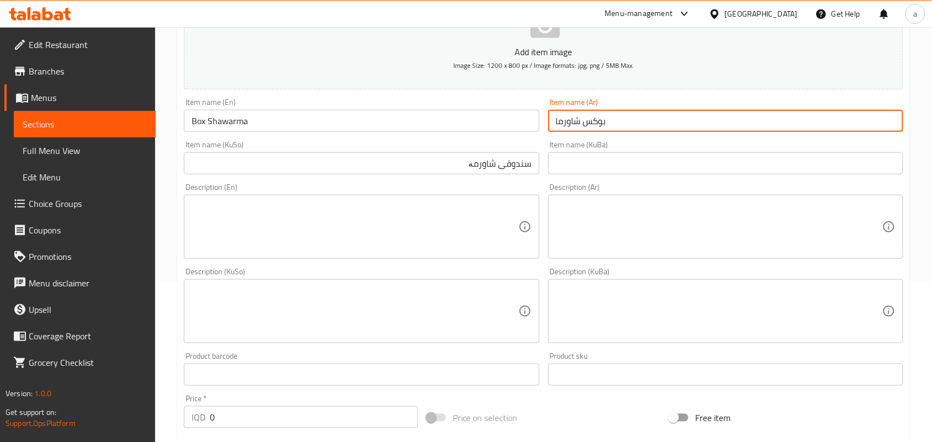
click at [646, 131] on input "بوكس شاورما" at bounding box center [725, 121] width 355 height 22
click at [888, 129] on input "بوكس شاورما" at bounding box center [725, 121] width 355 height 22
paste input "لبة"
type input "علبة شاورما"
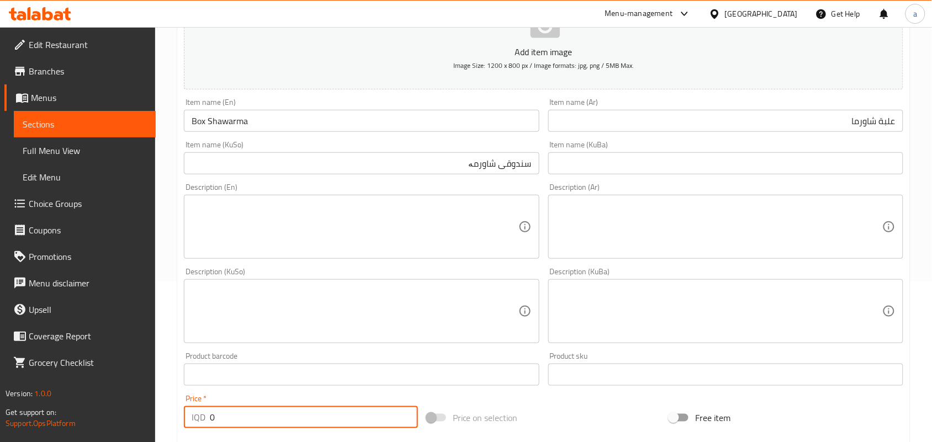
drag, startPoint x: 224, startPoint y: 426, endPoint x: 189, endPoint y: 411, distance: 37.9
click at [194, 428] on div "IQD 0 Price *" at bounding box center [301, 417] width 234 height 22
paste input "400"
type input "4000"
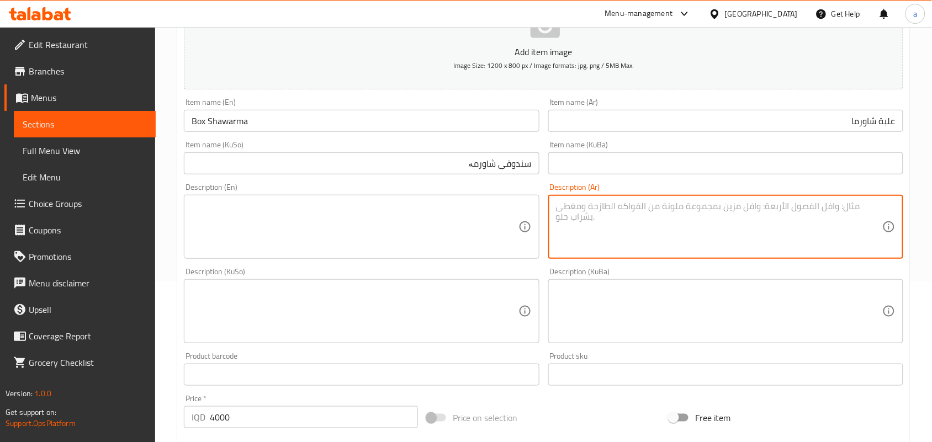
click at [603, 251] on textarea at bounding box center [719, 227] width 326 height 52
paste textarea "صدر دجاج متبل، بطاطا مقلية، ملفوف أبيض وملفوف أحمر مبشور"
type textarea "صدر دجاج متبل، بطاطا مقلية، ملفوف أبيض وملفوف أحمر مبشور"
click at [478, 236] on textarea at bounding box center [355, 227] width 326 height 52
paste textarea "Marinated chicken breast, French fries, shredded white cabbages and red cabbages"
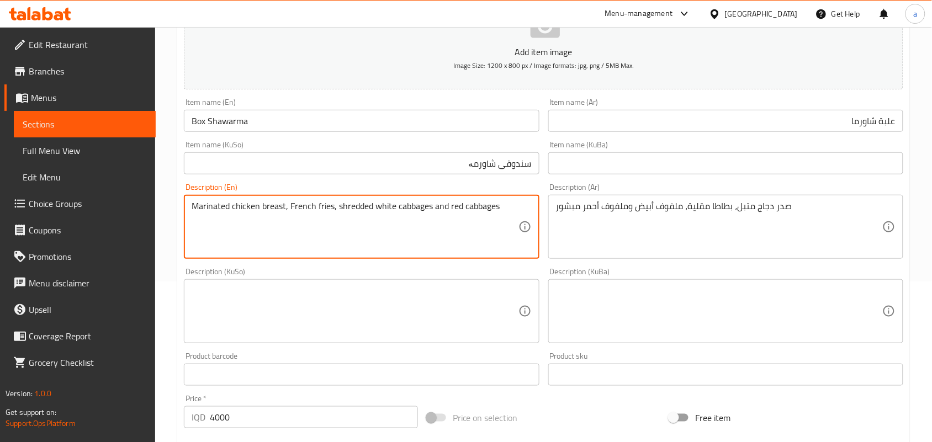
type textarea "Marinated chicken breast, French fries, shredded white cabbages and red cabbages"
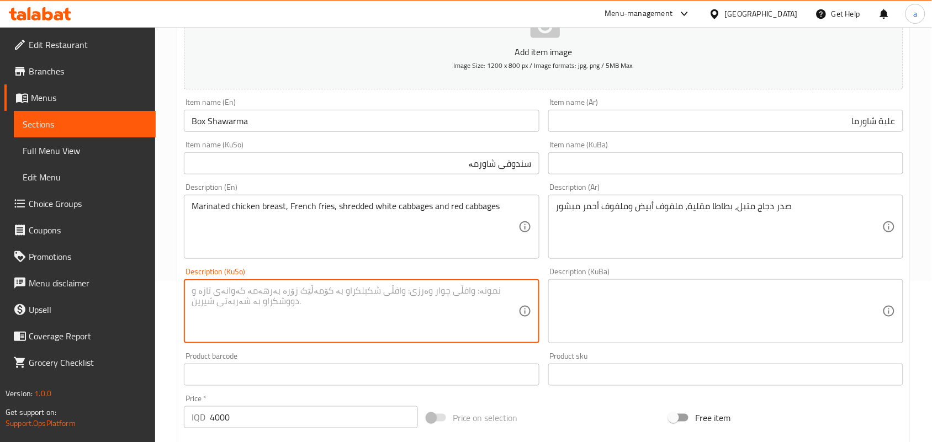
click at [476, 300] on textarea at bounding box center [355, 312] width 326 height 52
paste textarea "سینگی مریشکی موتەبەل، فینگەر، کەلەمی سپی و کەلەمی سووری وردکراو"
type textarea "سینگی مریشکی موتەبەل، فینگەر، کەلەمی سپی و کەلەمی سووری وردکراو"
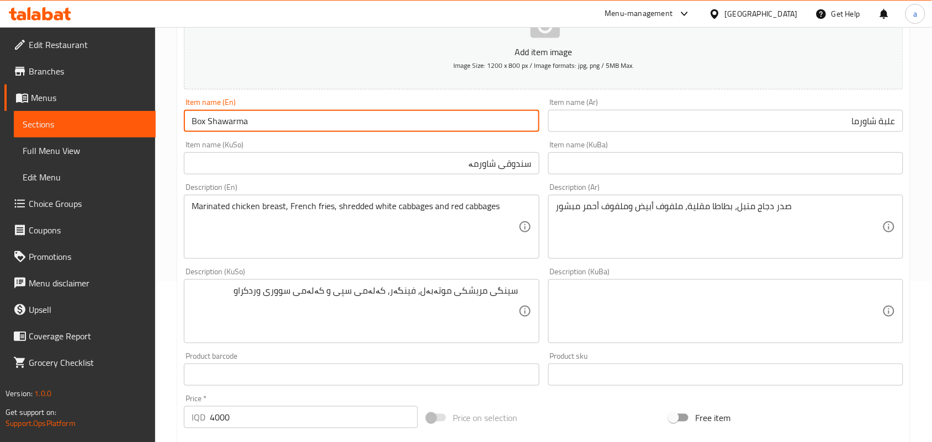
click at [310, 132] on input "Box Shawarma" at bounding box center [361, 121] width 355 height 22
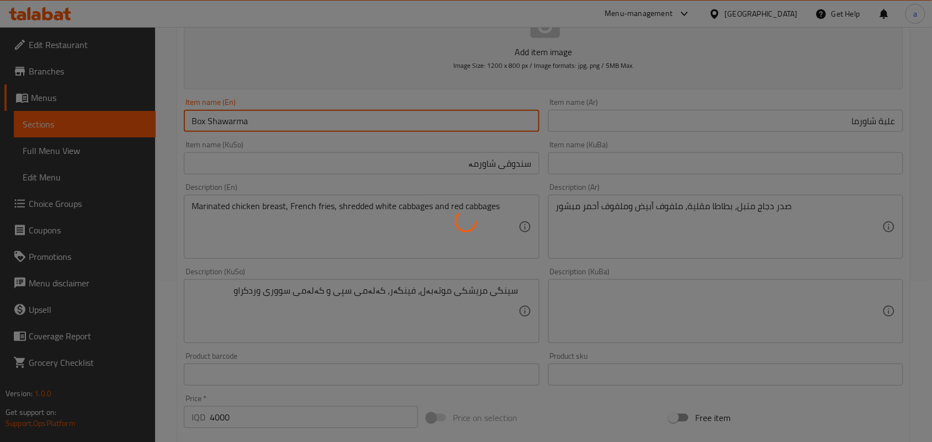
type input "0"
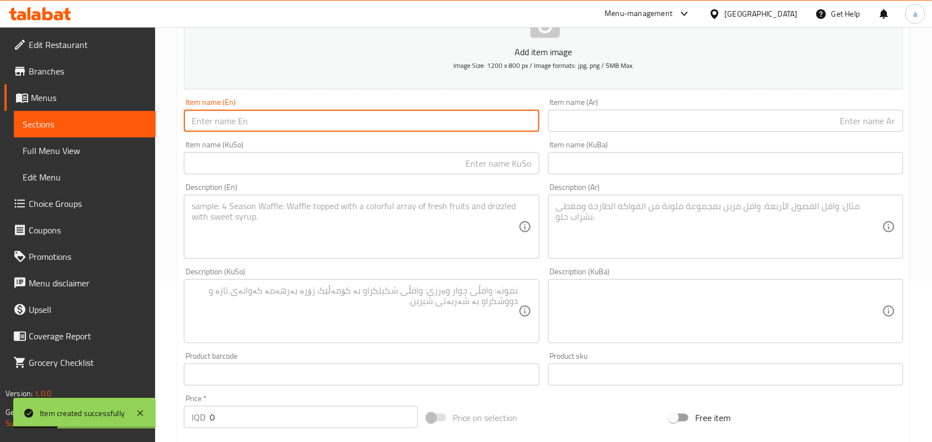
scroll to position [0, 0]
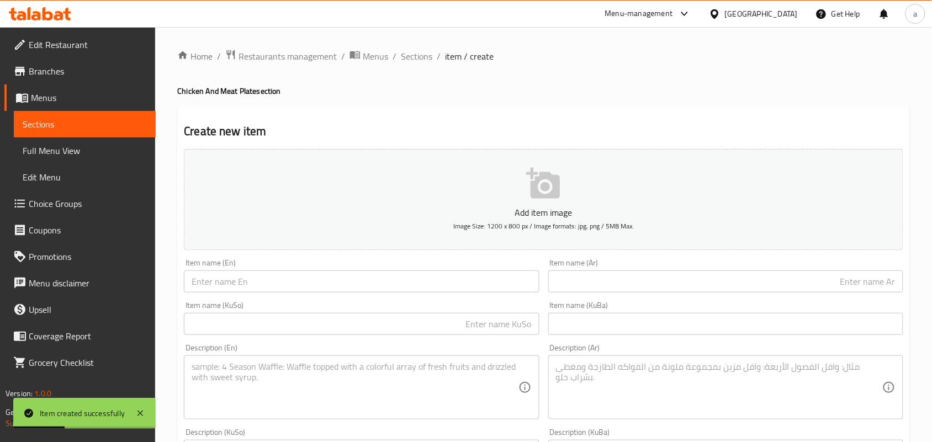
click at [424, 61] on span "Sections" at bounding box center [416, 56] width 31 height 13
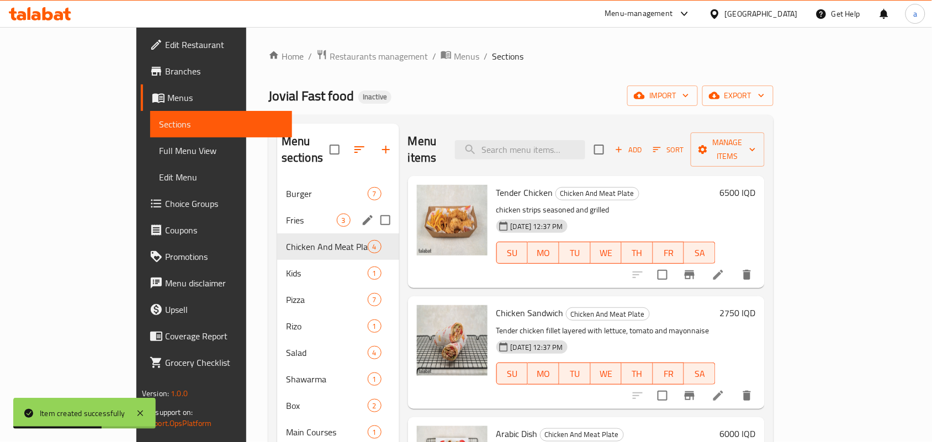
drag, startPoint x: 246, startPoint y: 177, endPoint x: 256, endPoint y: 177, distance: 9.4
click at [286, 187] on span "Burger" at bounding box center [327, 193] width 82 height 13
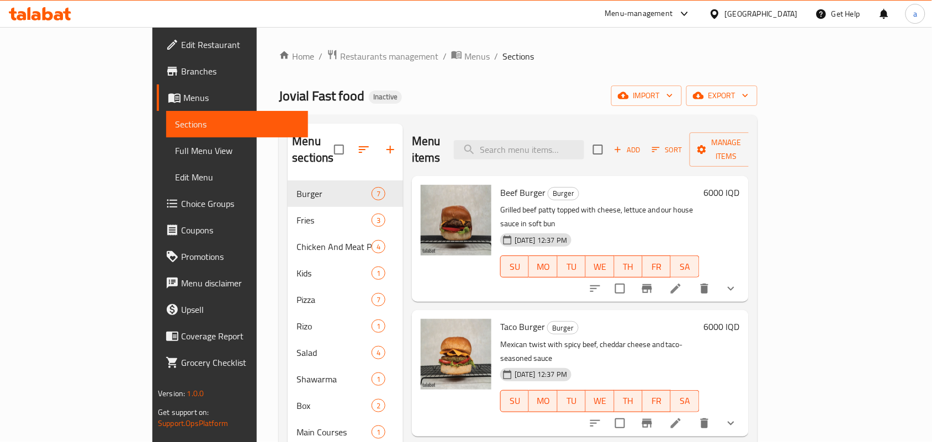
click at [642, 144] on span "Add" at bounding box center [627, 150] width 30 height 13
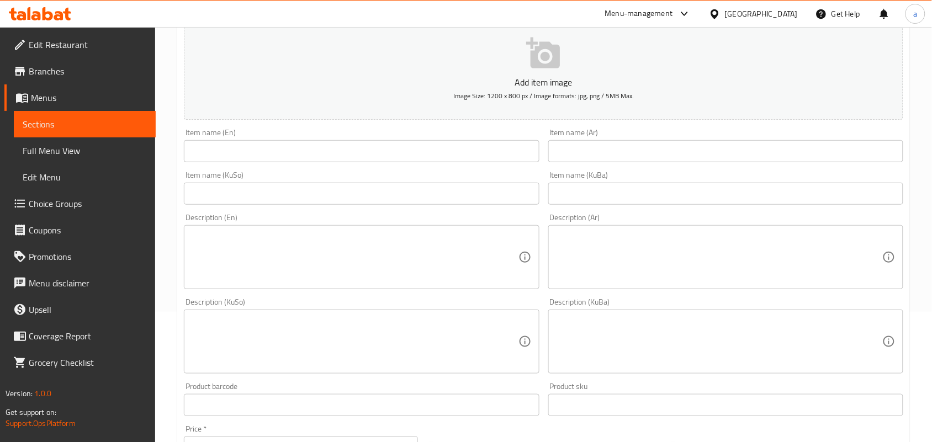
scroll to position [161, 0]
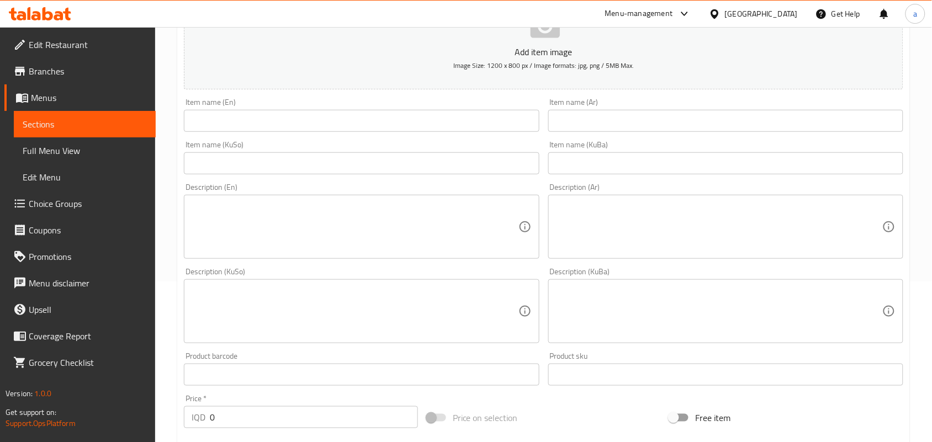
click at [567, 132] on input "text" at bounding box center [725, 121] width 355 height 22
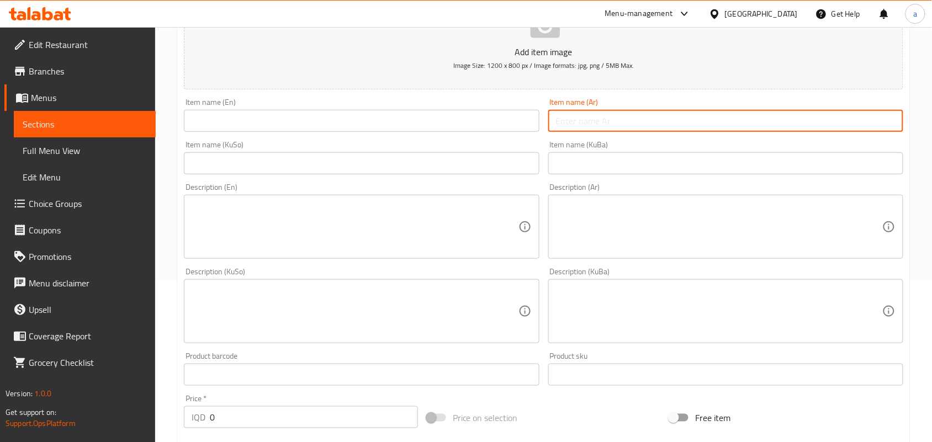
paste input "برجر دجاج جوفيال"
click at [754, 125] on input "برجر دجاج جوفيال" at bounding box center [725, 121] width 355 height 22
paste input "جوفيال"
click at [826, 131] on input "برجر دجاج جوفيالجوفيال" at bounding box center [725, 121] width 355 height 22
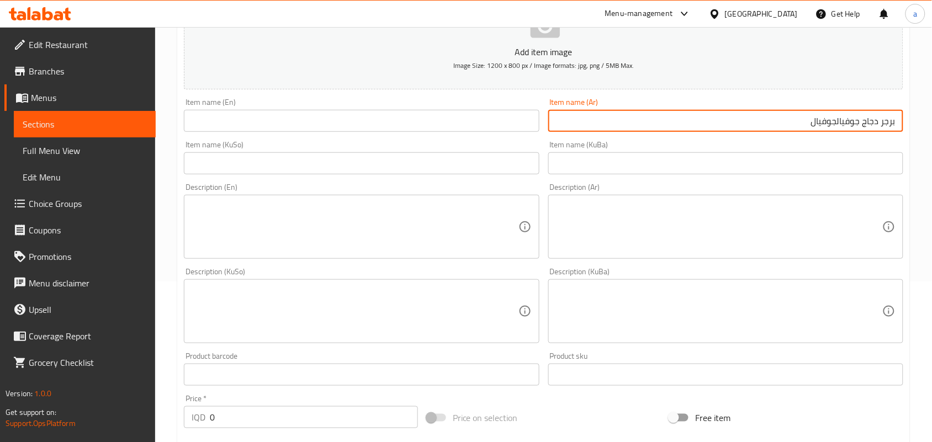
paste input "text"
type input "برجر دجاج جوفيال"
click at [379, 136] on div "Item name (En) Item name (En)" at bounding box center [361, 115] width 364 height 43
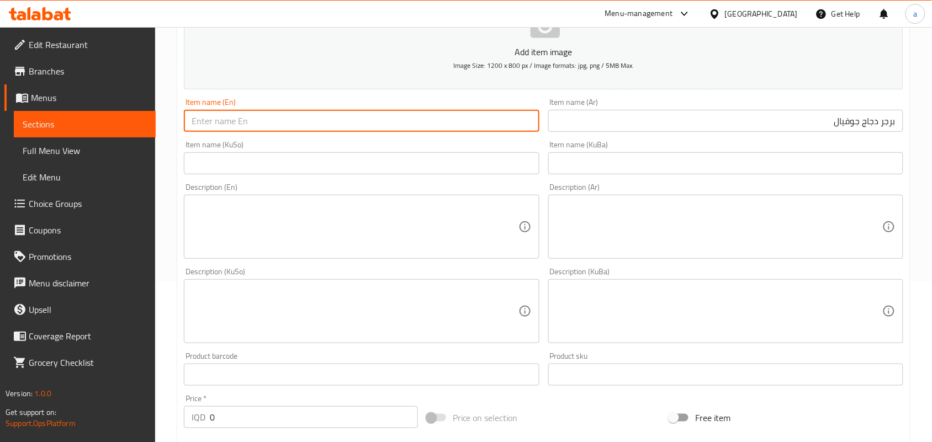
click at [399, 124] on input "text" at bounding box center [361, 121] width 355 height 22
paste input "Jovial Chicken Burger"
type input "Jovial Chicken Burger"
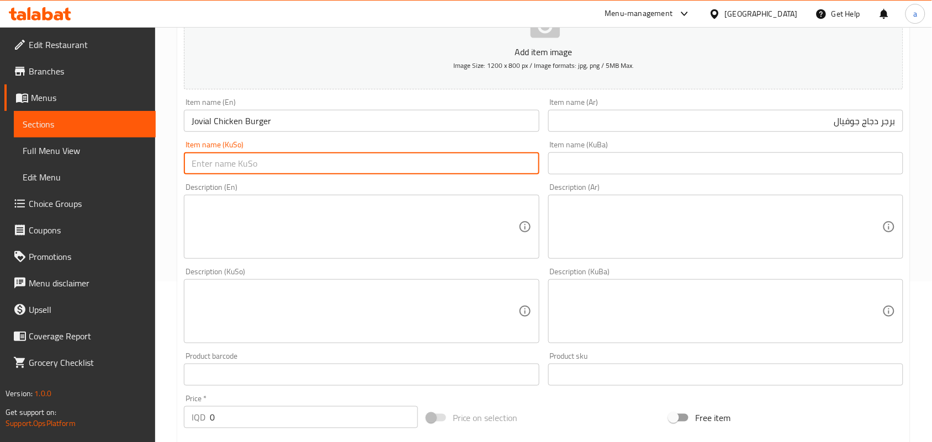
click at [489, 175] on input "text" at bounding box center [361, 163] width 355 height 22
paste input "جۆڤيال"
type input "بەرگری مریشکی جۆڤيال"
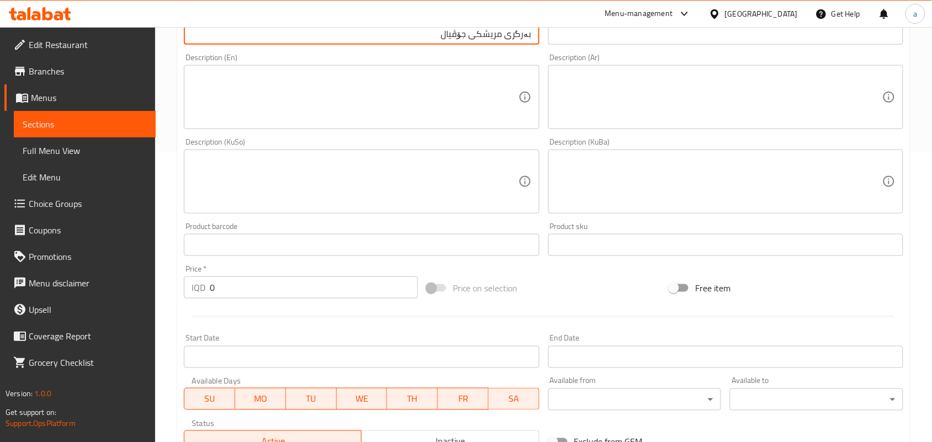
scroll to position [322, 0]
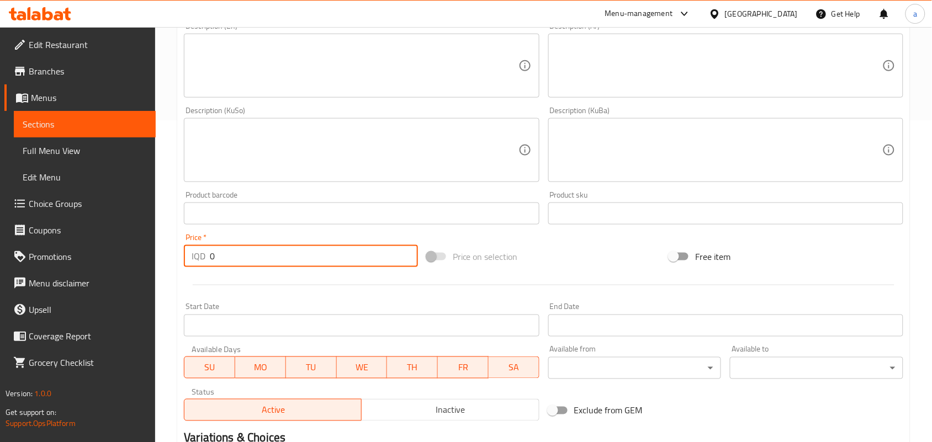
drag, startPoint x: 225, startPoint y: 263, endPoint x: 166, endPoint y: 271, distance: 59.7
click at [157, 271] on div "Home / Restaurants management / Menus / Sections / item / create Burger section…" at bounding box center [543, 145] width 777 height 880
paste input "575"
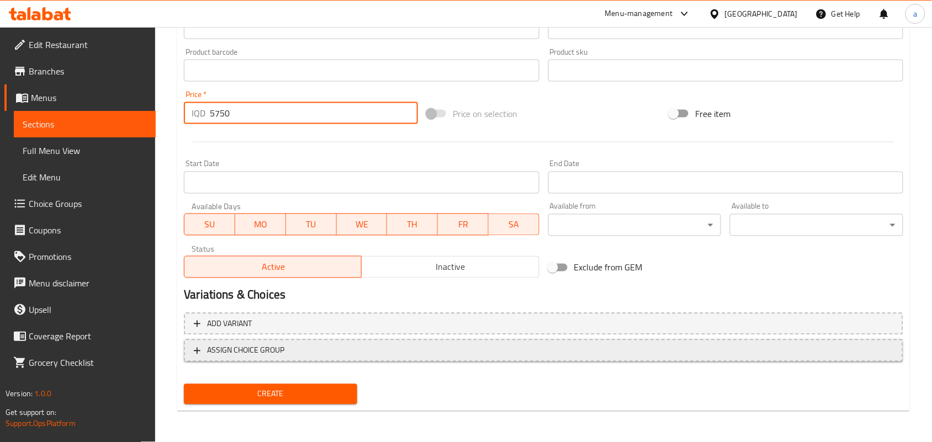
type input "5750"
click at [497, 355] on span "ASSIGN CHOICE GROUP" at bounding box center [544, 351] width 700 height 14
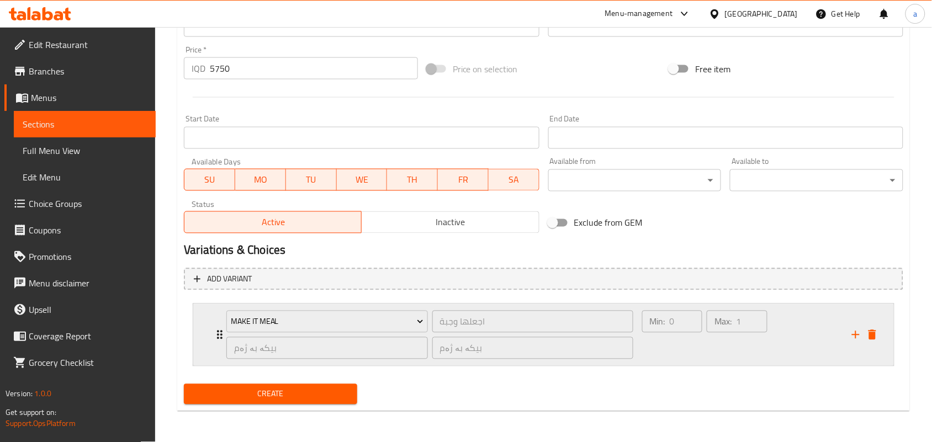
click at [675, 348] on div "Min: 0 ​" at bounding box center [672, 335] width 65 height 53
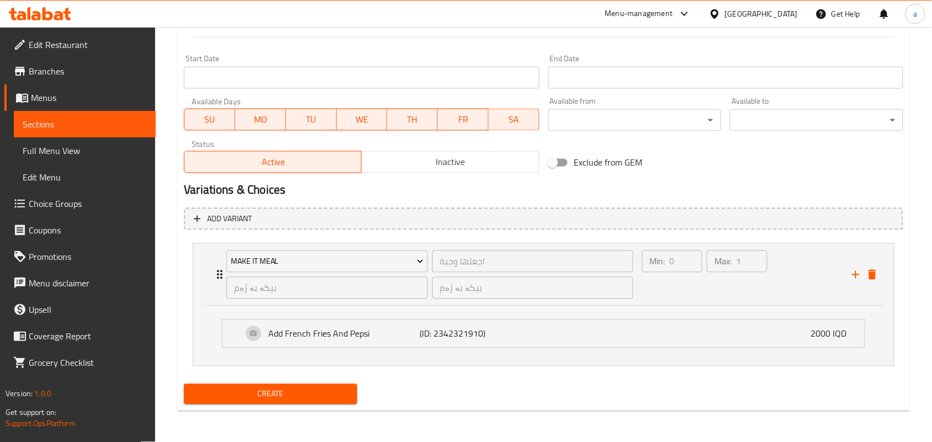
scroll to position [589, 0]
click at [611, 337] on div "Add French Fries And Pepsi (ID: 2342321910) 2000 IQD" at bounding box center [546, 334] width 609 height 28
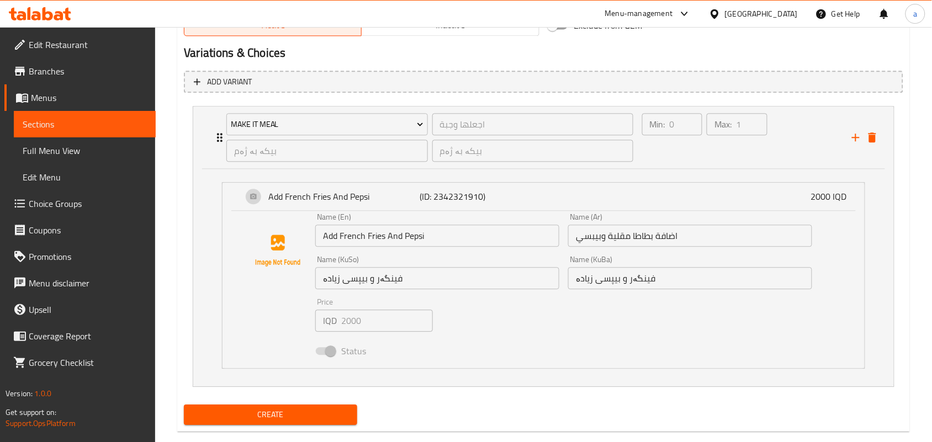
scroll to position [740, 0]
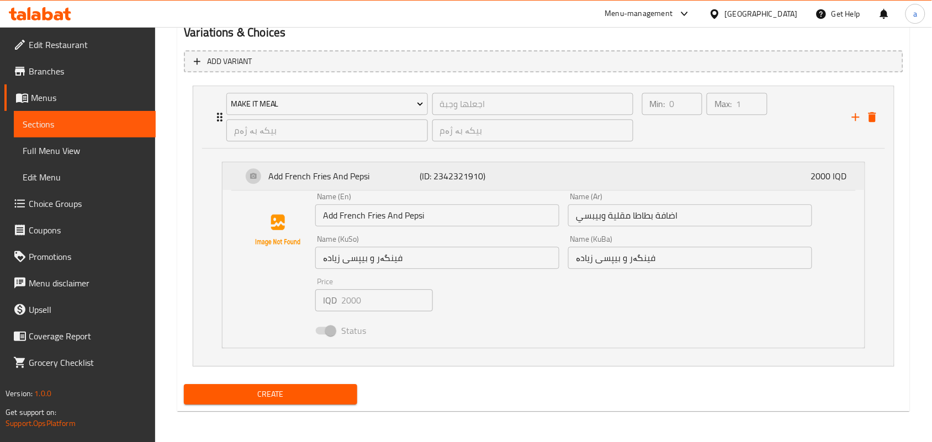
click at [758, 173] on div "Add French Fries And Pepsi (ID: 2342321910) 2000 IQD" at bounding box center [546, 176] width 609 height 28
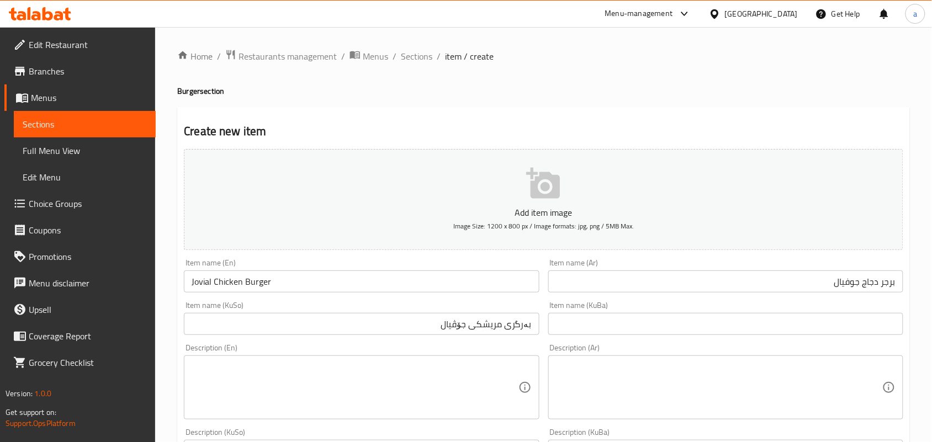
scroll to position [161, 0]
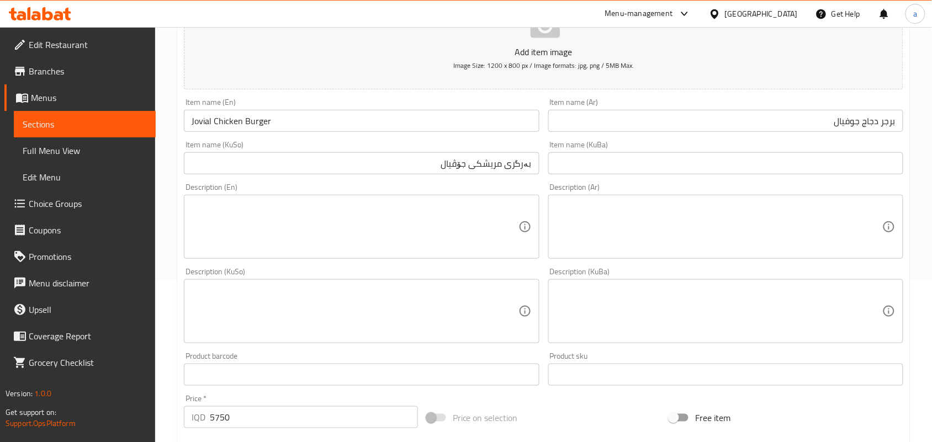
click at [484, 226] on textarea at bounding box center [355, 227] width 326 height 52
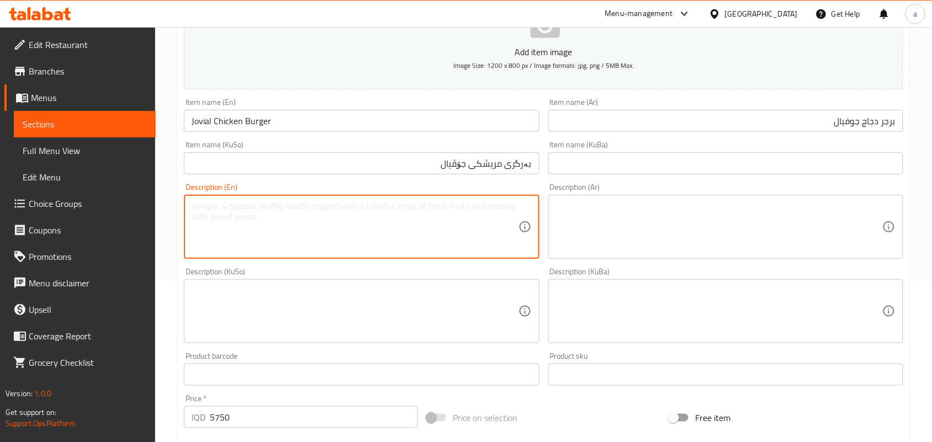
paste textarea "صدر دجاج، طماطم، خس، جبنة وصمون"
type textarea "صدر دجاج، طماطم، خس، جبنة وصمون"
click at [564, 228] on textarea at bounding box center [719, 227] width 326 height 52
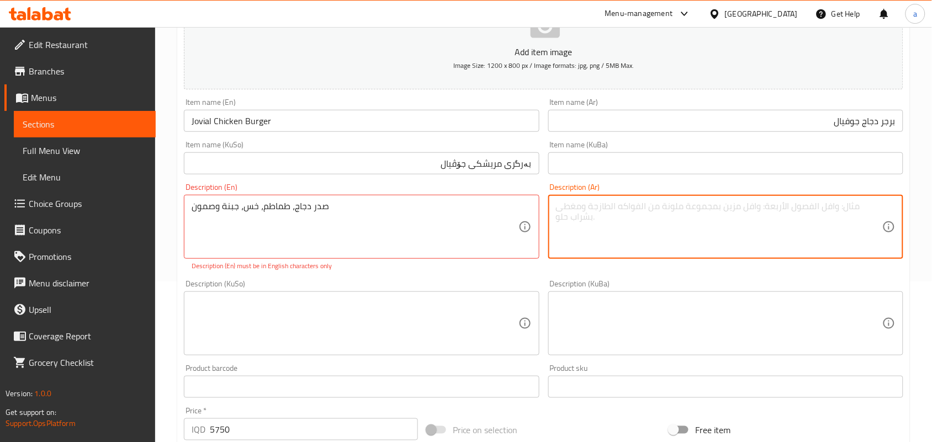
paste textarea "صدر دجاج، طماطم، خس، جبنة وصمون"
type textarea "صدر دجاج، طماطم، خس، جبنة وصمون"
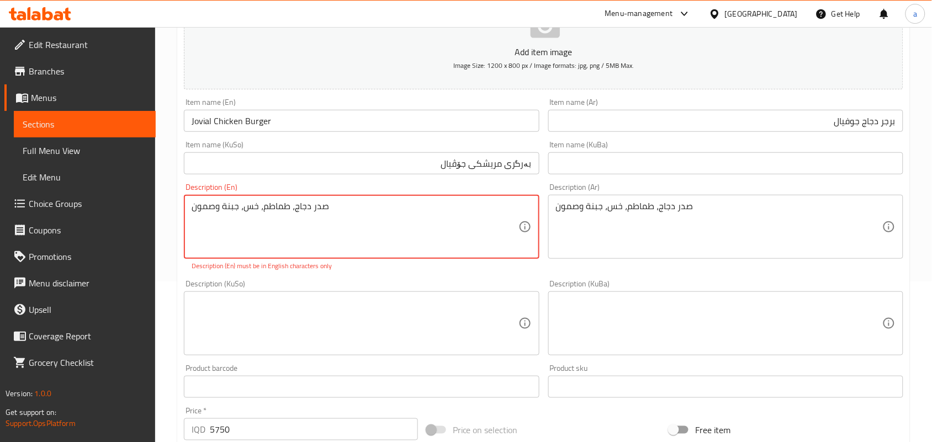
paste textarea
type textarea "صدر دجاج، طماطم، خس، جبنة وص"
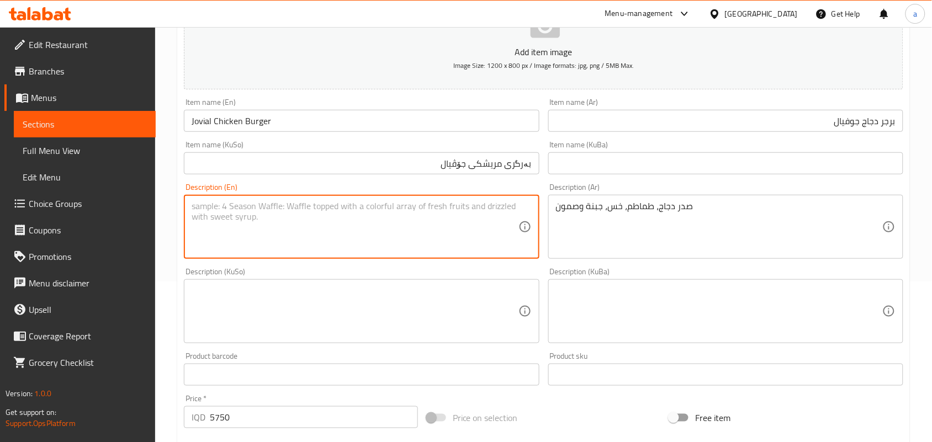
click at [374, 221] on textarea at bounding box center [355, 227] width 326 height 52
paste textarea "Chicken breast, tomato, lettuce, cheese and samoon"
type textarea "Chicken breast, tomato, lettuce, cheese and samoon"
click at [438, 336] on textarea at bounding box center [355, 312] width 326 height 52
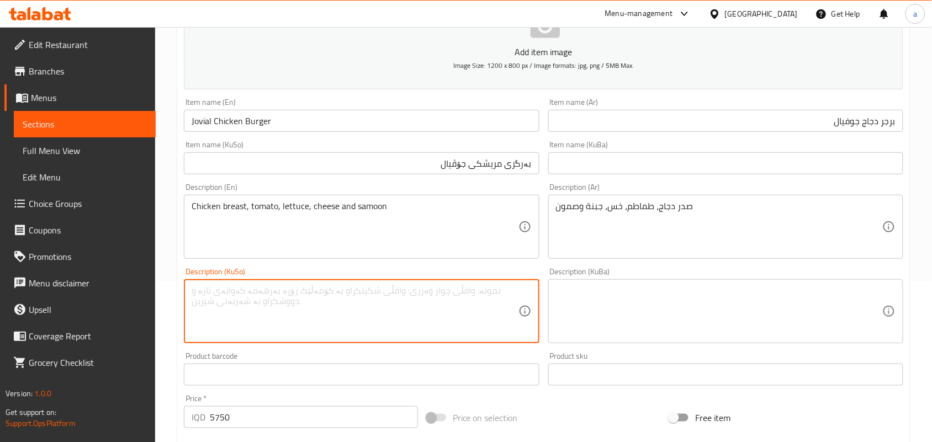
paste textarea "سینگی مریشک، تەماتە، کاهوو، پەنیر و سەموون"
type textarea "سینگی مریشک، تەماتە، کاهوو، پەنیر و سەموون"
click at [322, 132] on input "Jovial Chicken Burger" at bounding box center [361, 121] width 355 height 22
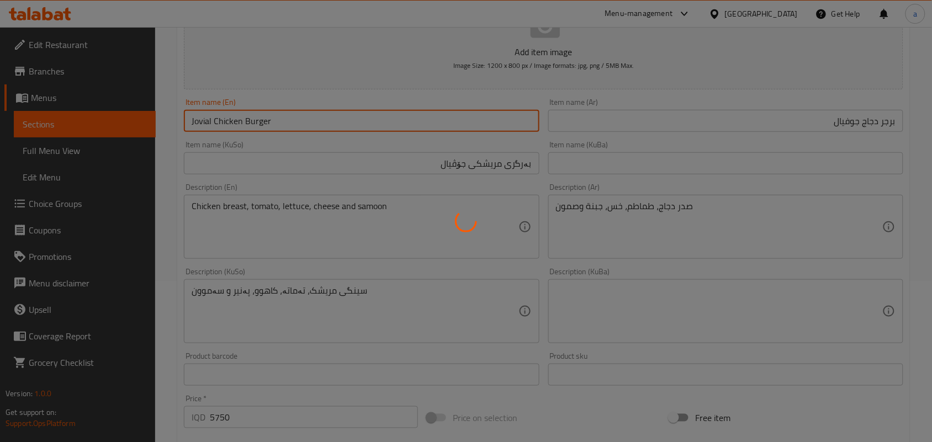
type input "0"
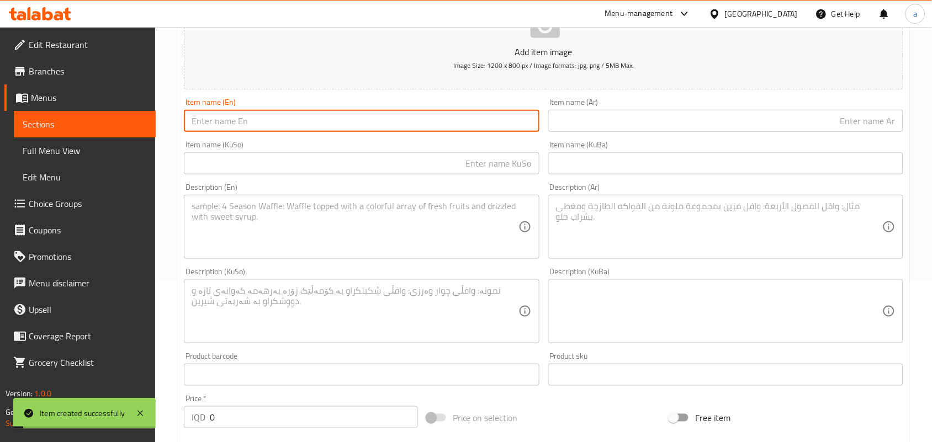
scroll to position [0, 0]
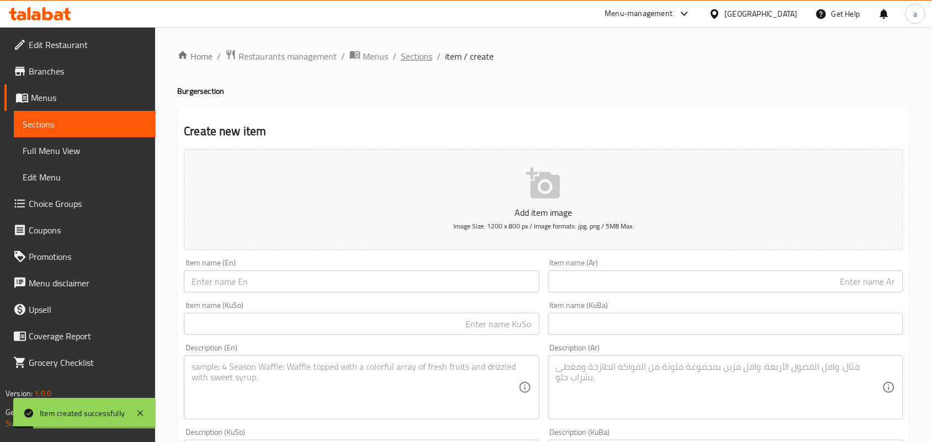
click at [427, 63] on span "Sections" at bounding box center [416, 56] width 31 height 13
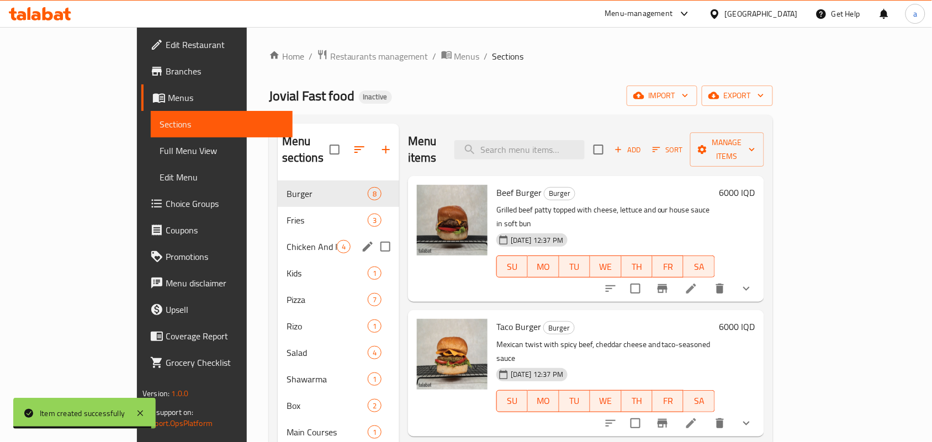
click at [287, 240] on span "Chicken And Meat Plate" at bounding box center [312, 246] width 50 height 13
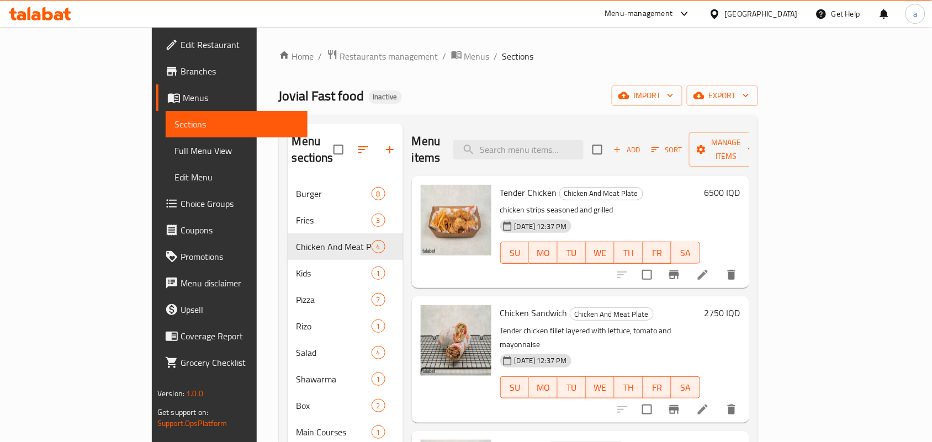
click at [642, 150] on span "Add" at bounding box center [627, 150] width 30 height 13
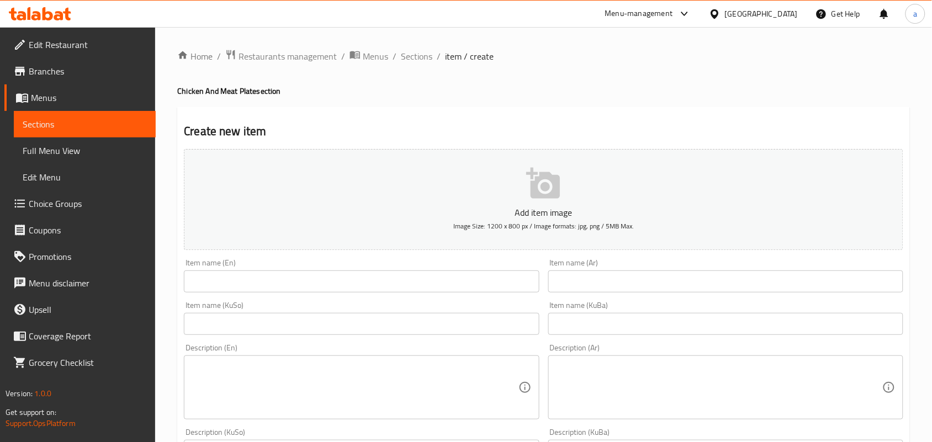
click at [476, 327] on input "text" at bounding box center [361, 324] width 355 height 22
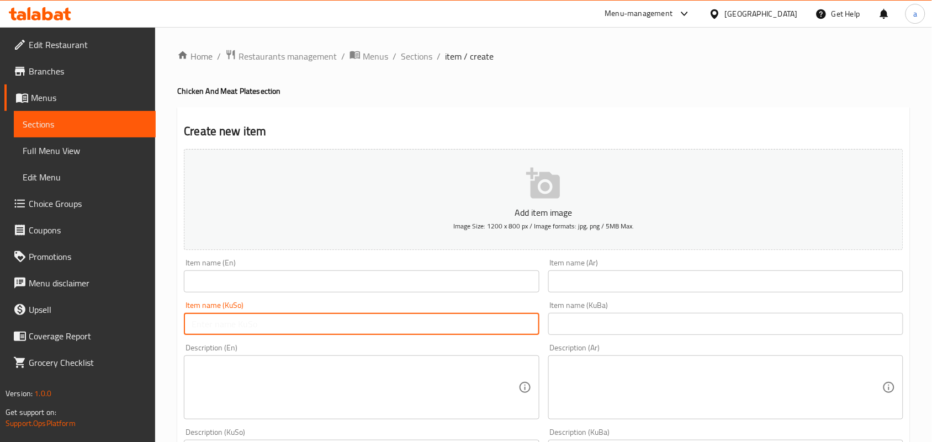
paste input "باڵەکانی مریشک"
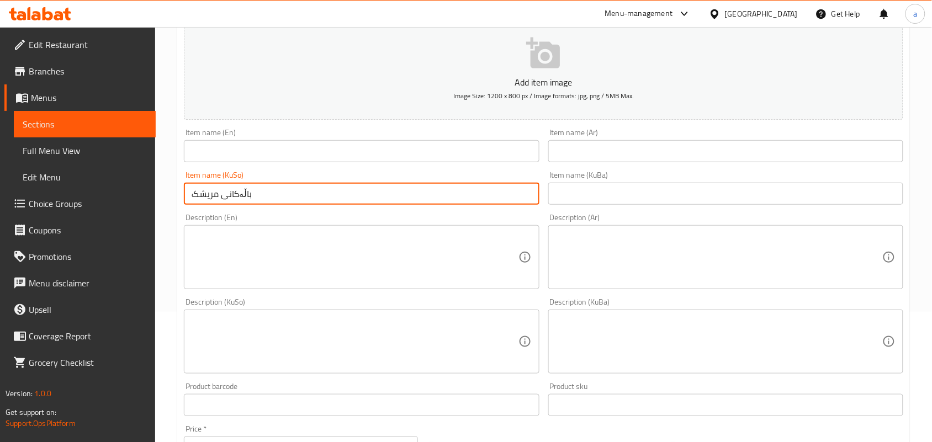
scroll to position [161, 0]
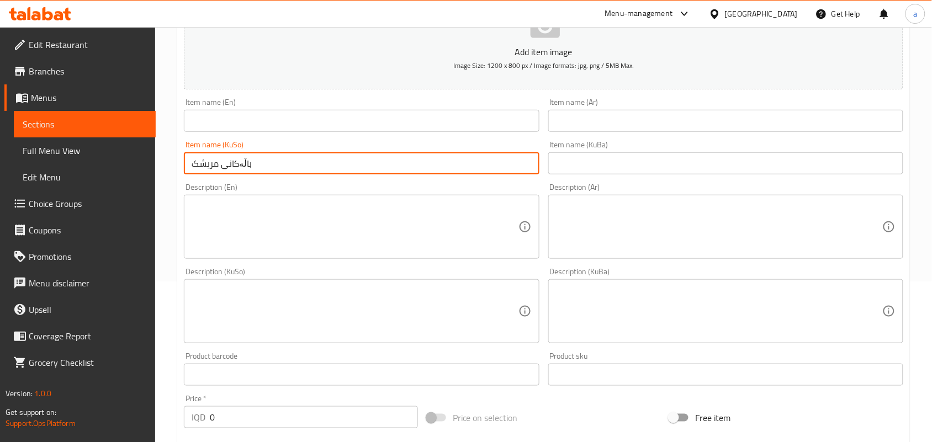
click at [232, 175] on input "باڵەکانی مریشک" at bounding box center [361, 163] width 355 height 22
type input "باڵی مریشک"
click at [628, 130] on input "text" at bounding box center [725, 121] width 355 height 22
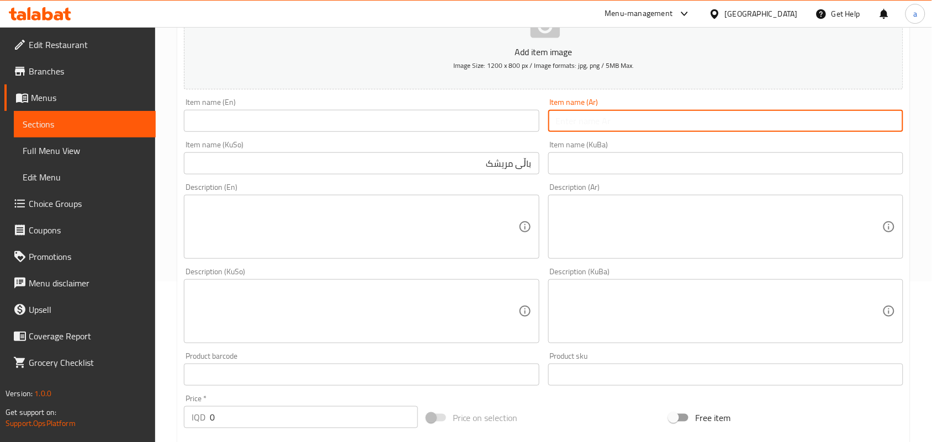
paste input "أجنحة الدجاج"
click at [865, 131] on input "أجنحة الدجاج" at bounding box center [725, 121] width 355 height 22
type input "أجنحة دجاج"
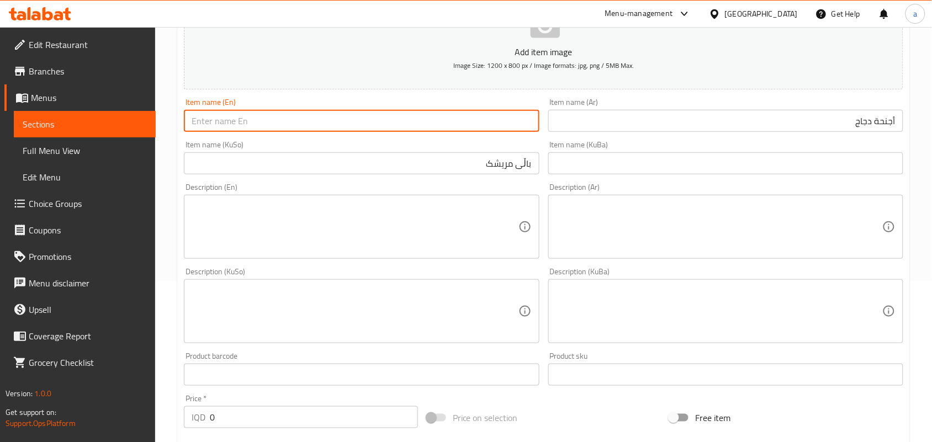
click at [406, 132] on input "text" at bounding box center [361, 121] width 355 height 22
paste input "Chicken Wings"
type input "Chicken Wings"
drag, startPoint x: 140, startPoint y: 436, endPoint x: 123, endPoint y: 422, distance: 22.0
click at [110, 427] on div "Edit Restaurant Branches Menus Sections Full Menu View Edit Menu Choice Groups …" at bounding box center [466, 306] width 932 height 880
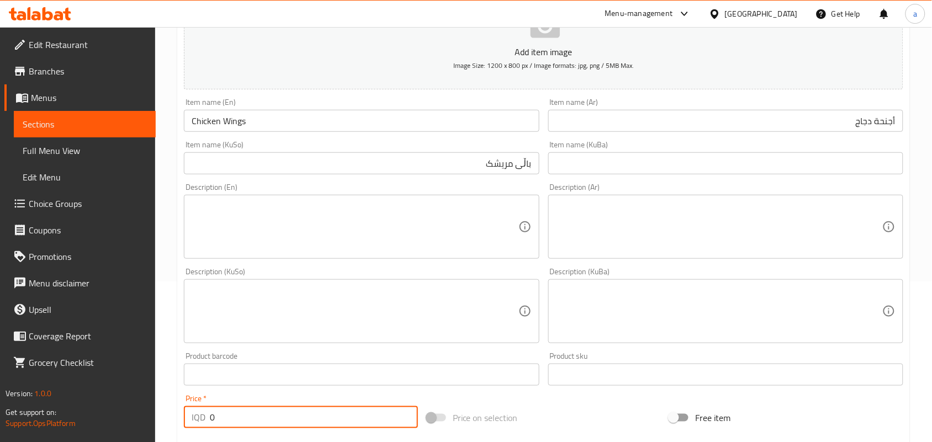
scroll to position [194, 0]
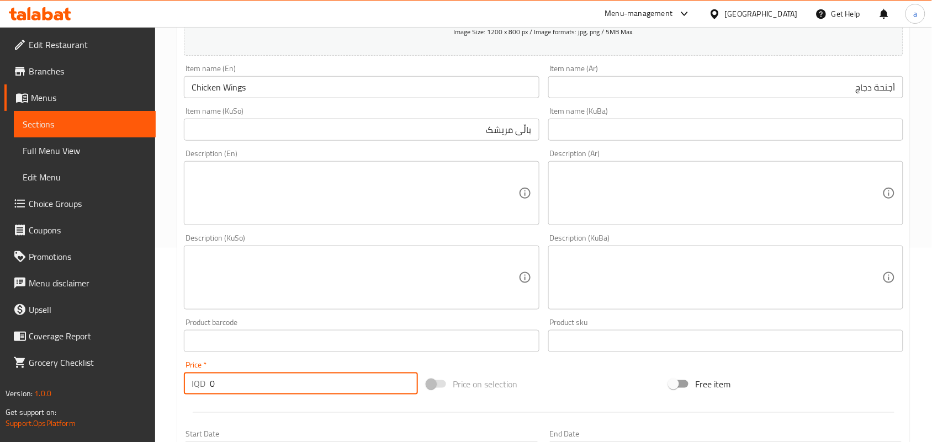
paste input "500"
type input "5000"
click at [328, 200] on textarea at bounding box center [355, 193] width 326 height 52
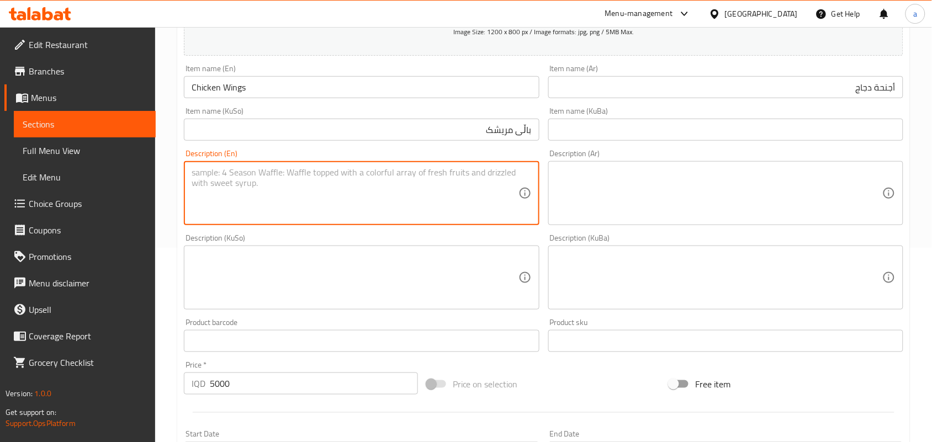
click at [484, 287] on textarea at bounding box center [355, 278] width 326 height 52
paste textarea "باڵی مریشکی کریسپی، فینگەر و سۆسی بەفاڵۆو"
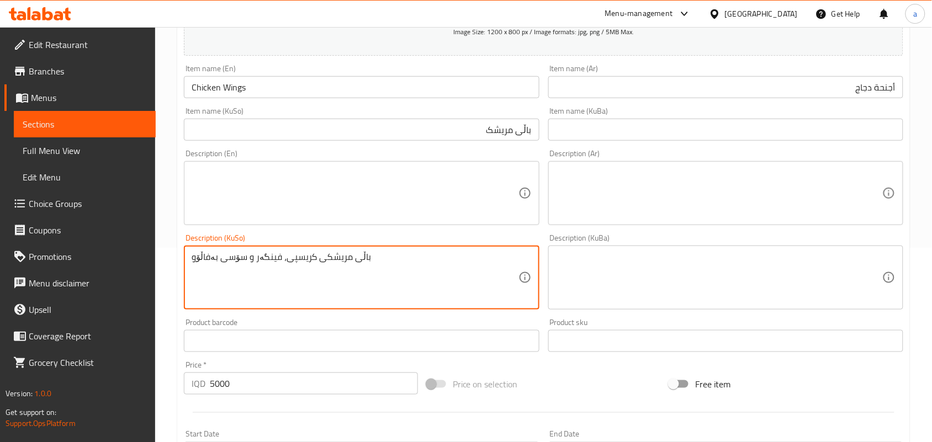
type textarea "باڵی مریشکی کریسپی، فینگەر و سۆسی بەفاڵۆو"
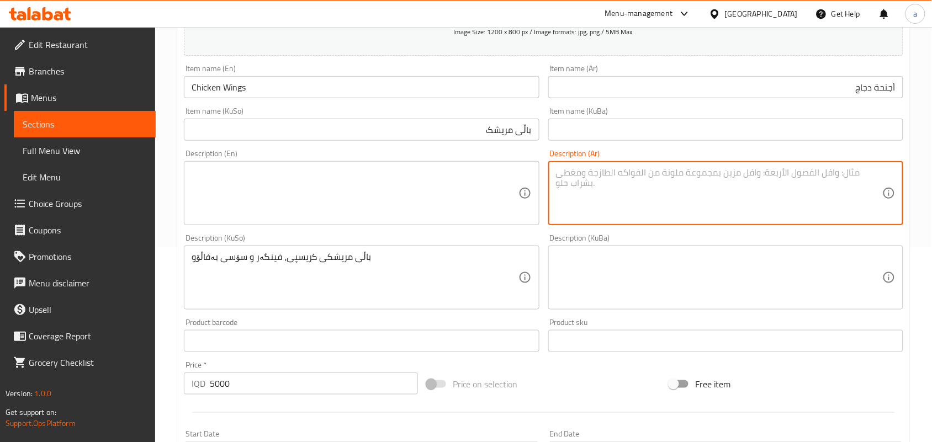
click at [629, 193] on textarea at bounding box center [719, 193] width 326 height 52
paste textarea "أجنحة دجاج مقرمشة، بطاطا مقلية وصلصة بافلو"
type textarea "أجنحة دجاج مقرمشة، بطاطا مقلية وصلصة بافلو"
click at [365, 203] on textarea at bounding box center [355, 193] width 326 height 52
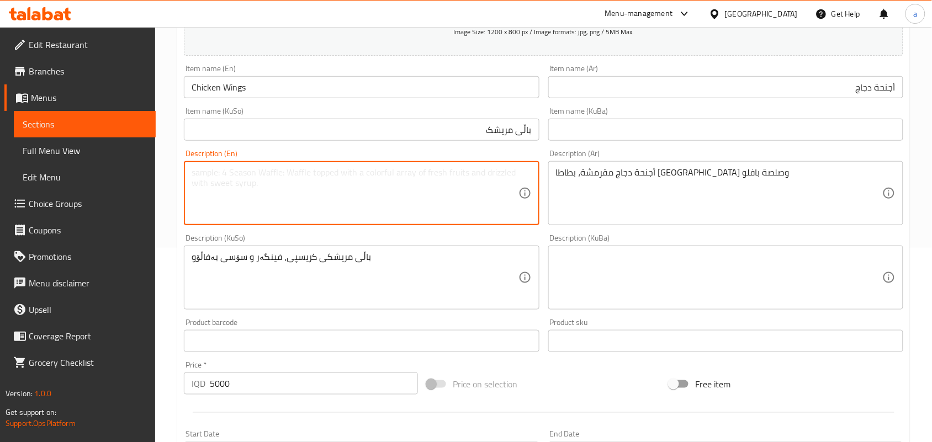
paste textarea "Crispy Chicken wings, French fries and buffalo sauce"
type textarea "Crispy Chicken wings, French fries and buffalo sauce"
click at [301, 98] on input "Chicken Wings" at bounding box center [361, 87] width 355 height 22
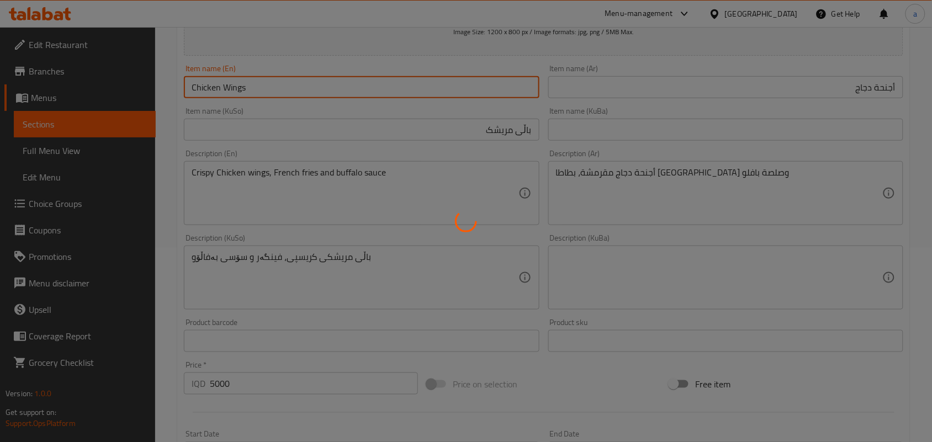
type input "0"
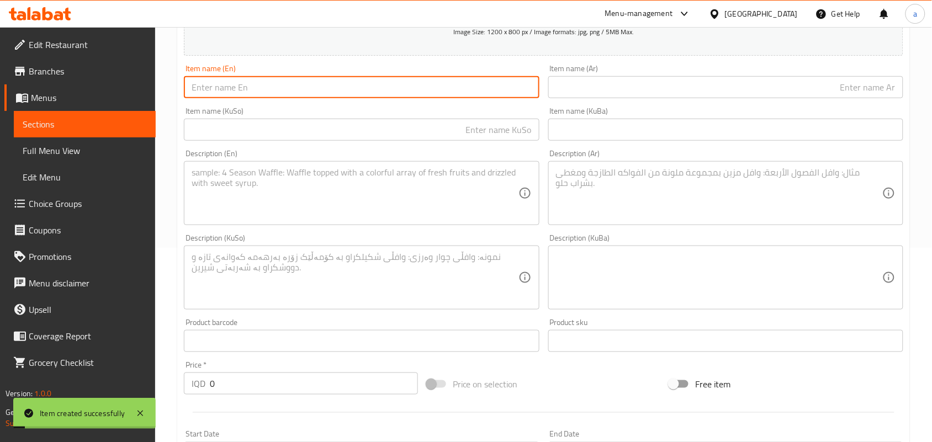
scroll to position [0, 0]
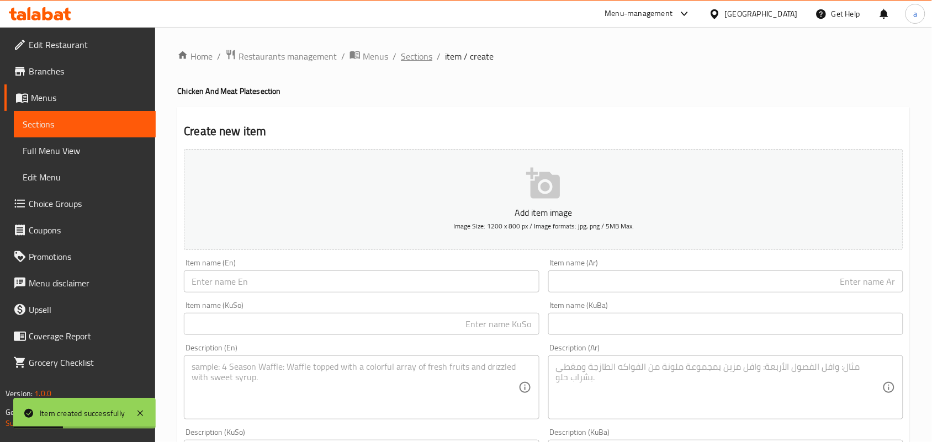
click at [418, 58] on span "Sections" at bounding box center [416, 56] width 31 height 13
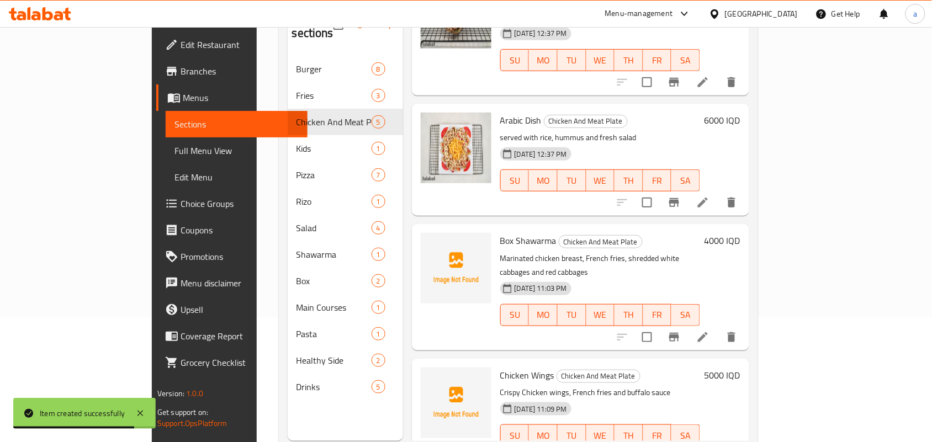
scroll to position [156, 0]
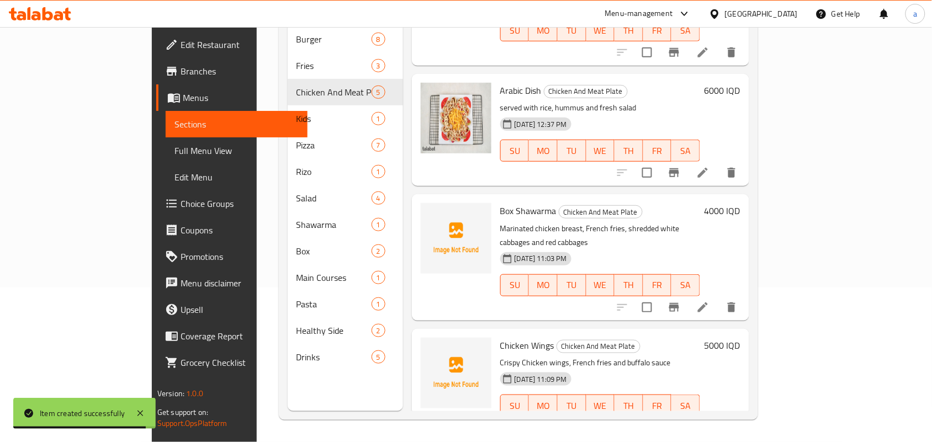
click at [500, 203] on span "Box Shawarma" at bounding box center [528, 211] width 56 height 17
copy h6 "Box Shawarma"
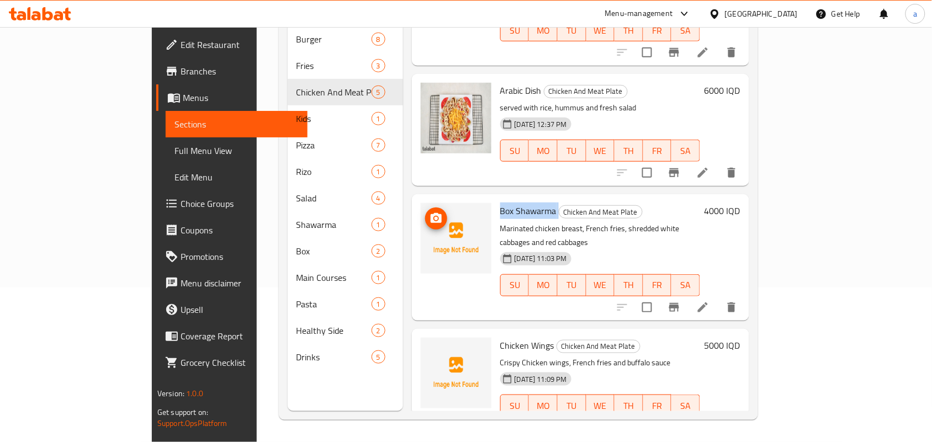
click at [425, 212] on span "upload picture" at bounding box center [436, 218] width 22 height 13
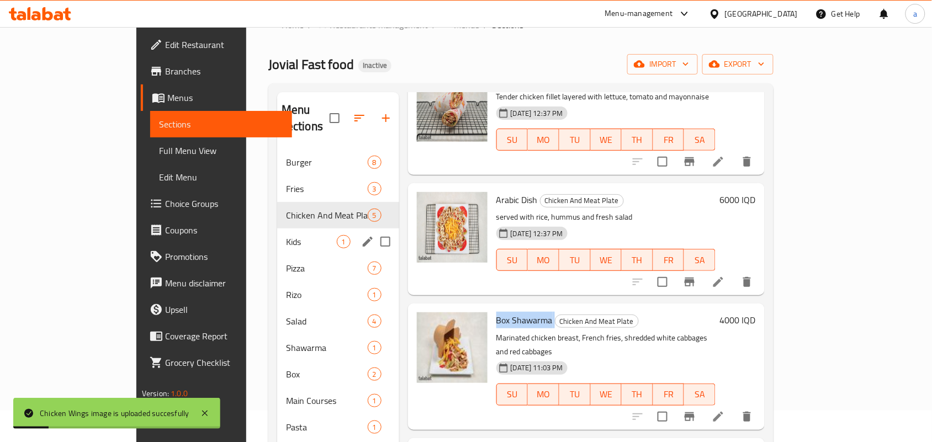
scroll to position [0, 0]
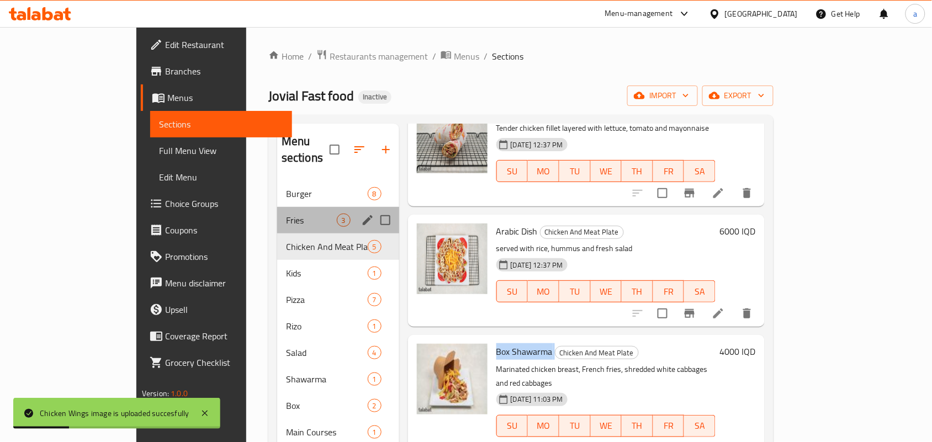
click at [277, 207] on div "Fries 3" at bounding box center [338, 220] width 122 height 27
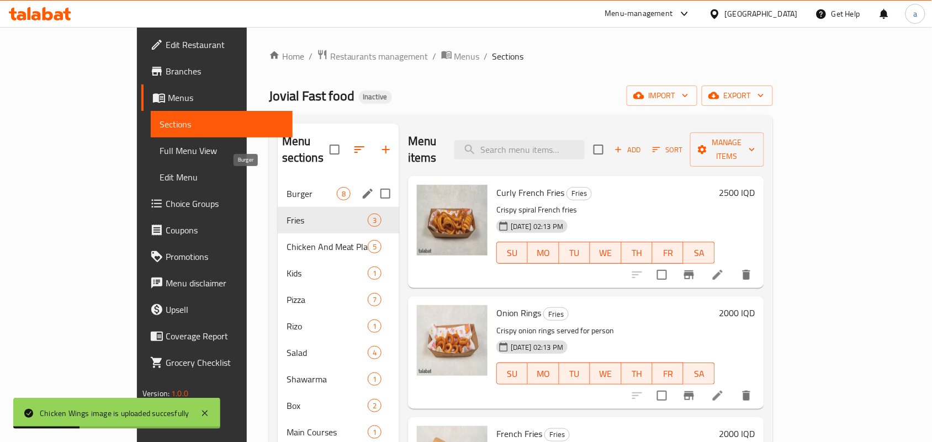
click at [287, 187] on span "Burger" at bounding box center [312, 193] width 50 height 13
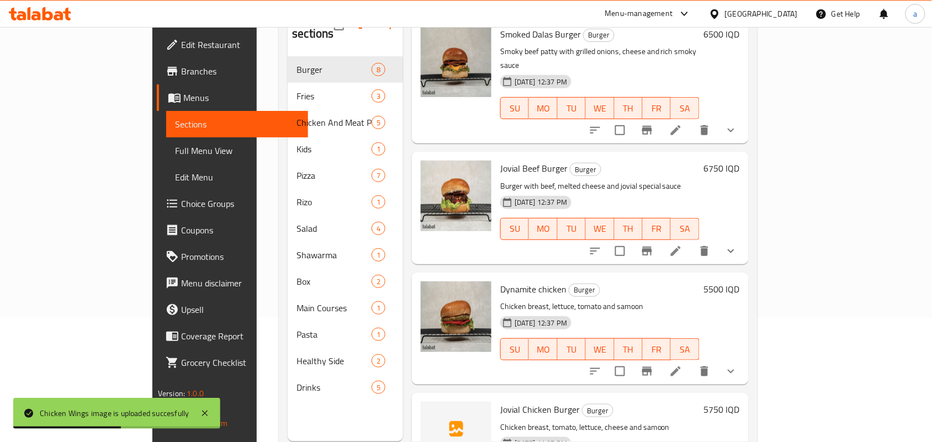
scroll to position [156, 0]
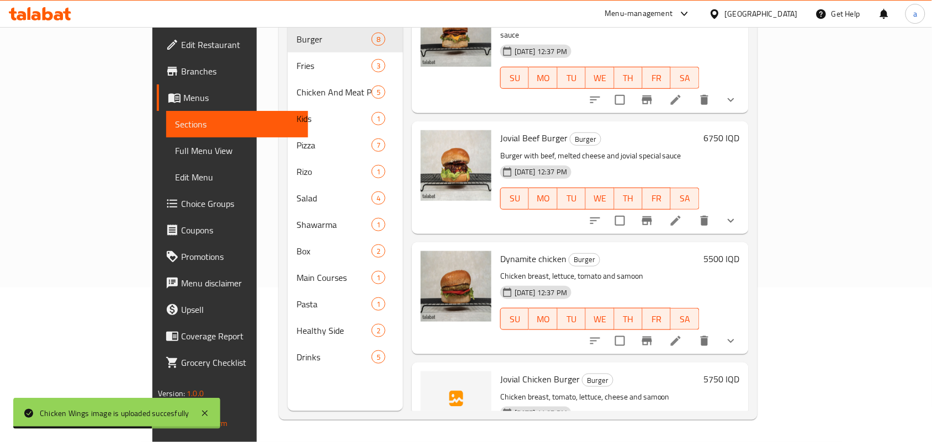
click at [500, 371] on span "Jovial Chicken Burger" at bounding box center [540, 379] width 80 height 17
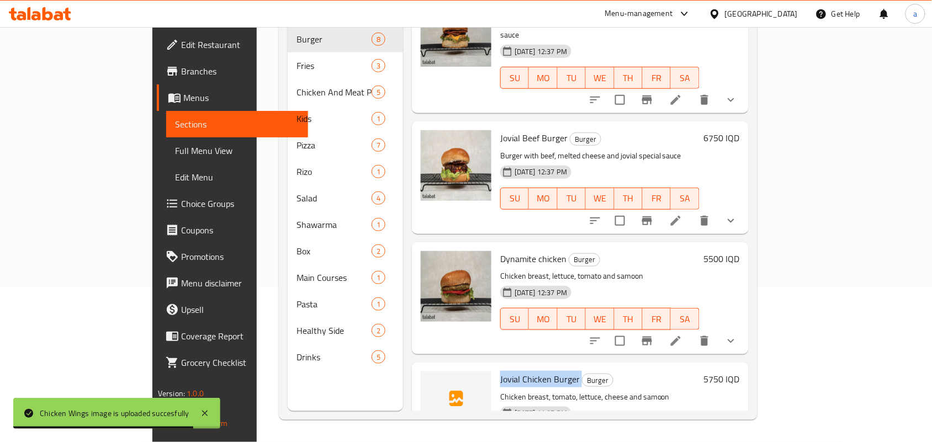
copy h6 "Jovial Chicken Burger"
click at [431, 382] on icon "upload picture" at bounding box center [436, 387] width 11 height 10
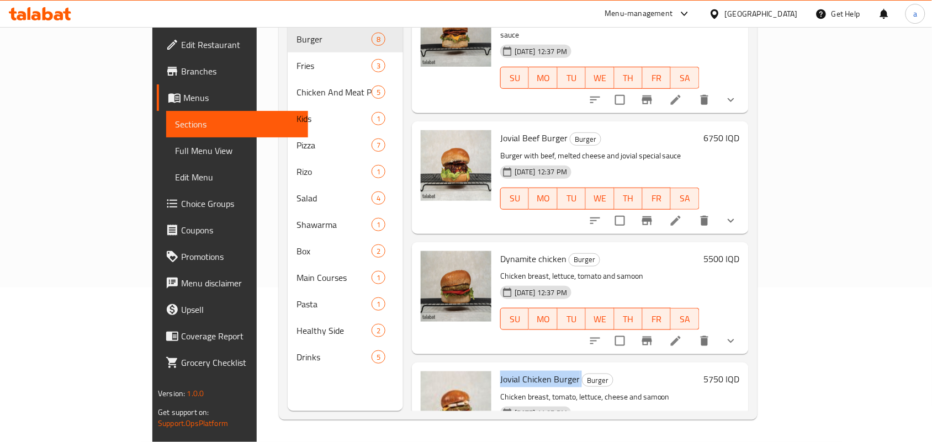
click at [175, 150] on span "Full Menu View" at bounding box center [237, 150] width 124 height 13
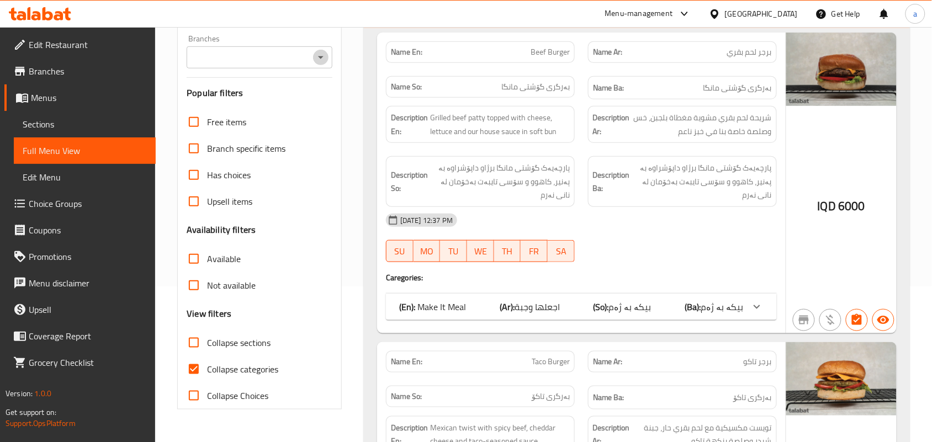
click at [318, 62] on icon "Open" at bounding box center [320, 57] width 13 height 13
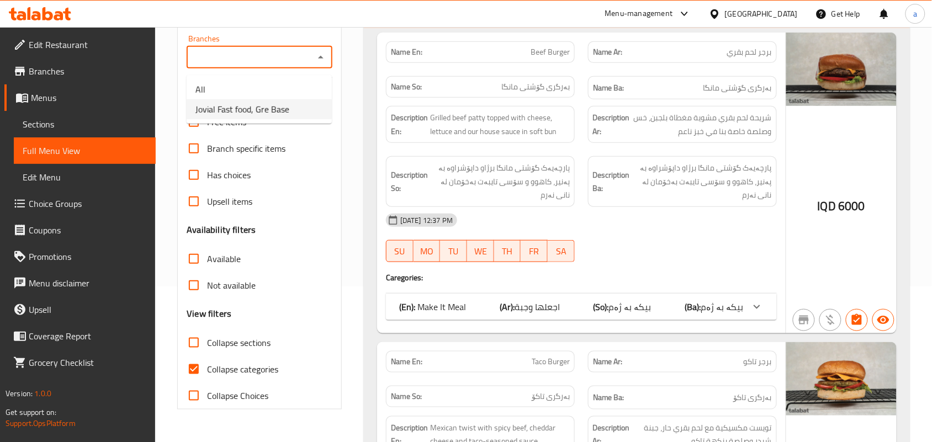
click at [247, 114] on span "Jovial Fast food, Gre Base" at bounding box center [243, 109] width 94 height 13
type input "Jovial Fast food, Gre Base"
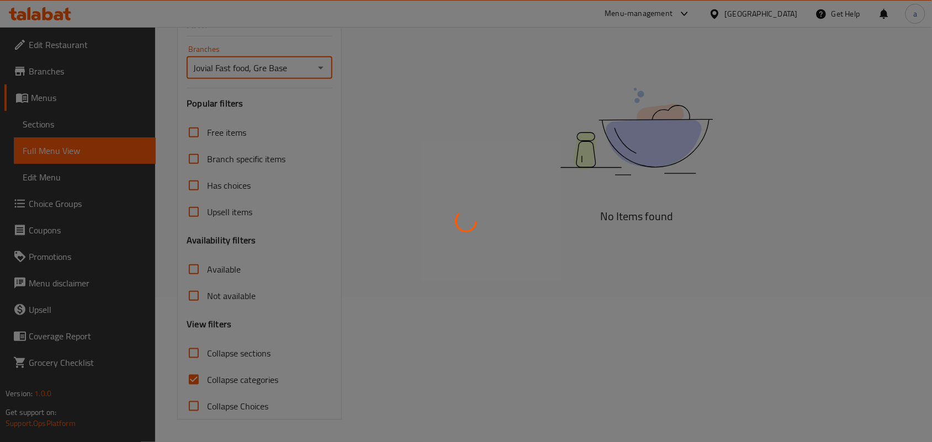
scroll to position [163, 0]
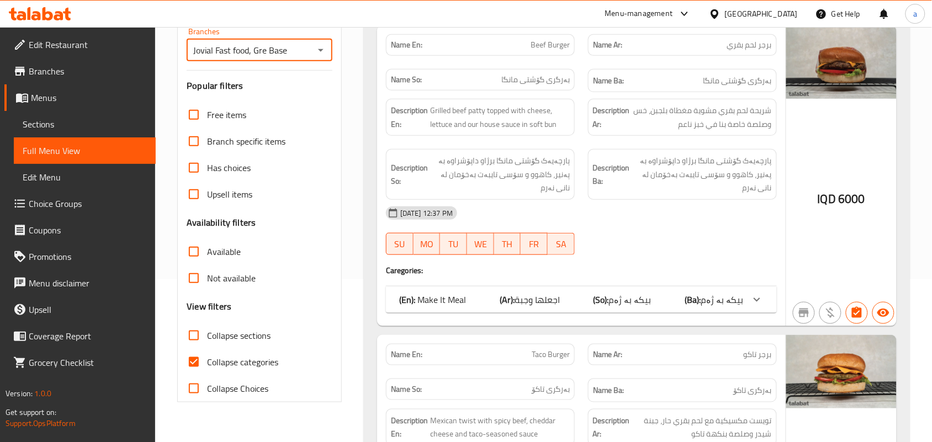
drag, startPoint x: 192, startPoint y: 350, endPoint x: 199, endPoint y: 353, distance: 8.2
click at [193, 349] on input "Collapse sections" at bounding box center [194, 336] width 27 height 27
checkbox input "true"
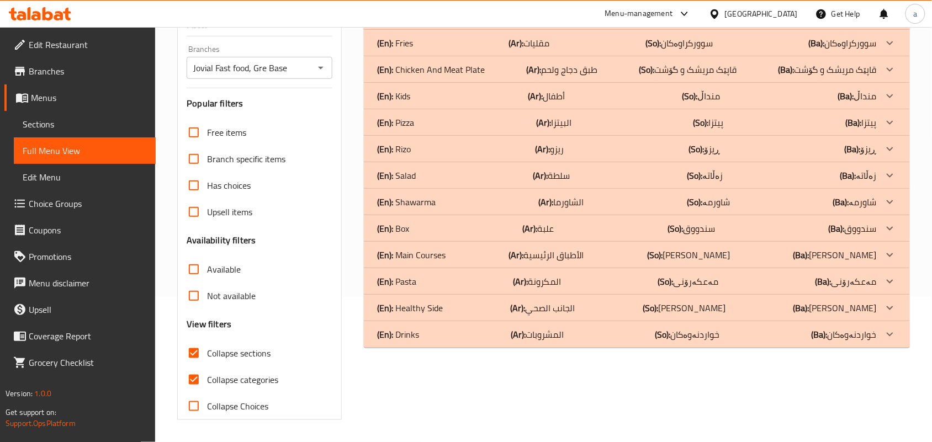
click at [194, 374] on input "Collapse categories" at bounding box center [194, 380] width 27 height 27
checkbox input "false"
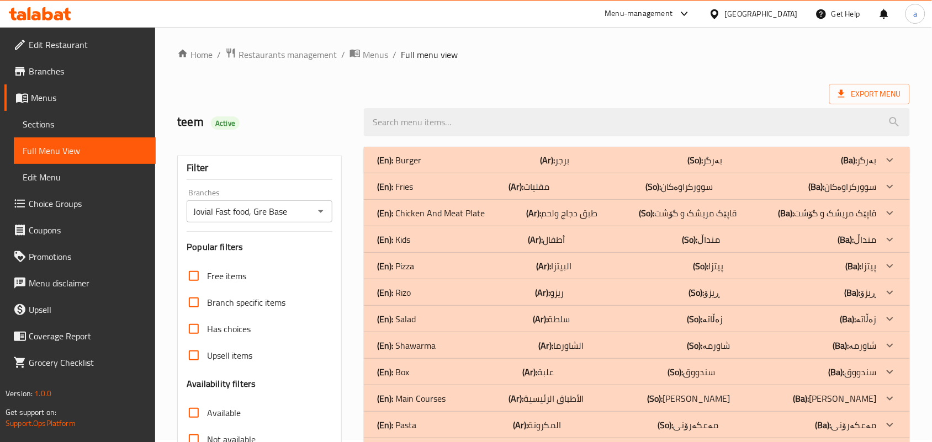
click at [504, 226] on div "(En): Chicken And Meat Plate (Ar): طبق دجاج ولحم (So): قاپێک مریشک و گۆشت (Ba):…" at bounding box center [637, 213] width 546 height 27
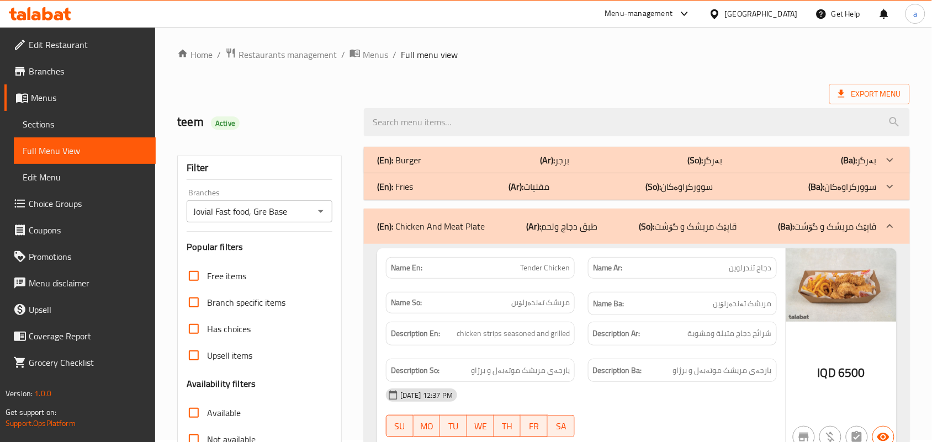
click at [531, 167] on div "(En): Burger (Ar): برجر (So): بەرگر (Ba): بەرگر" at bounding box center [627, 160] width 500 height 13
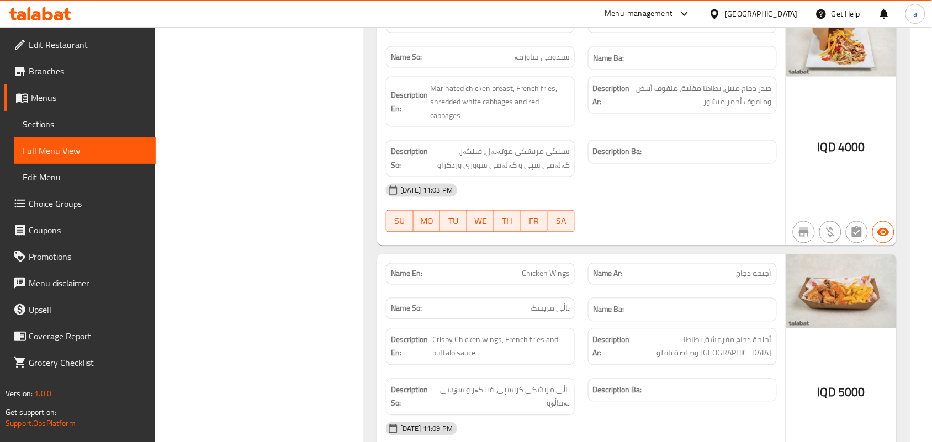
scroll to position [4190, 0]
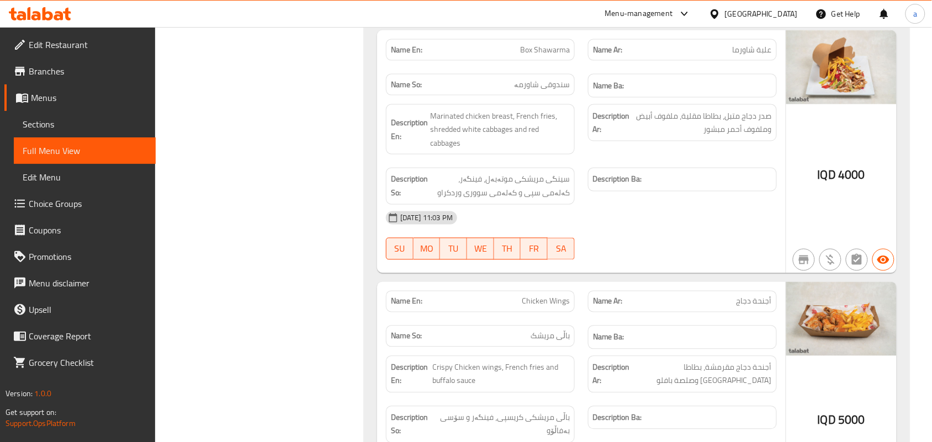
click at [617, 273] on div "Name En: Box Shawarma Name Ar: علبة شاورما Name So: سندوقی شاورمە Name Ba: Desc…" at bounding box center [581, 151] width 409 height 243
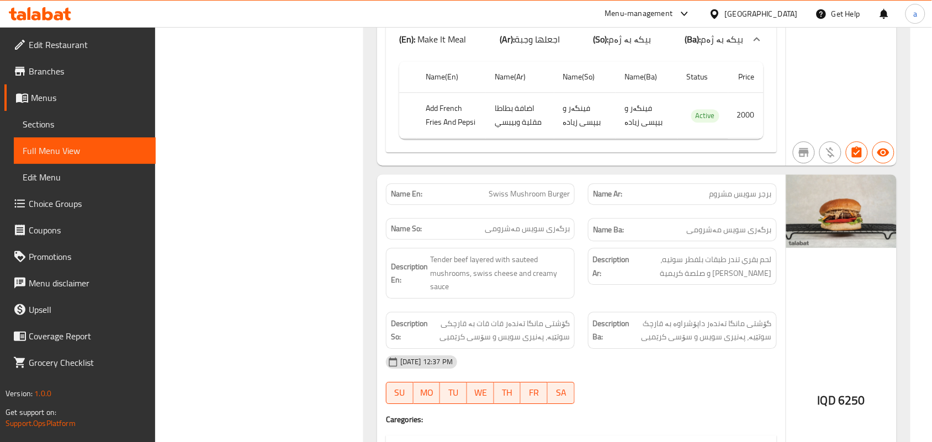
scroll to position [0, 0]
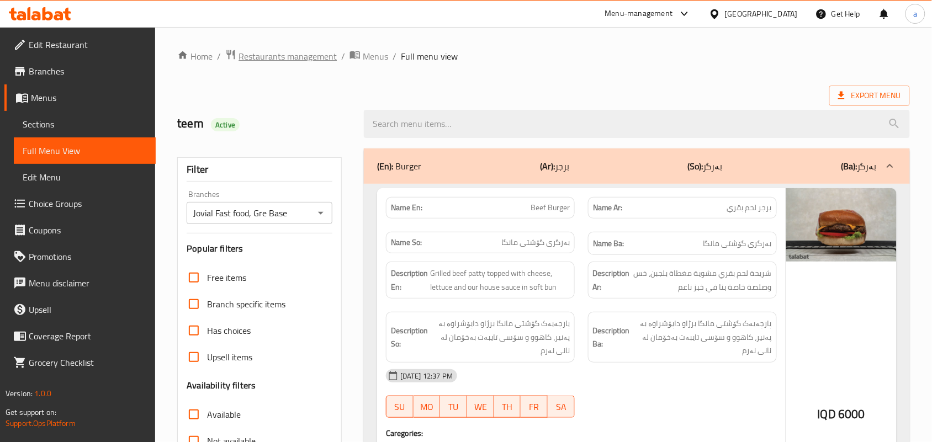
click at [293, 58] on span "Restaurants management" at bounding box center [288, 56] width 98 height 13
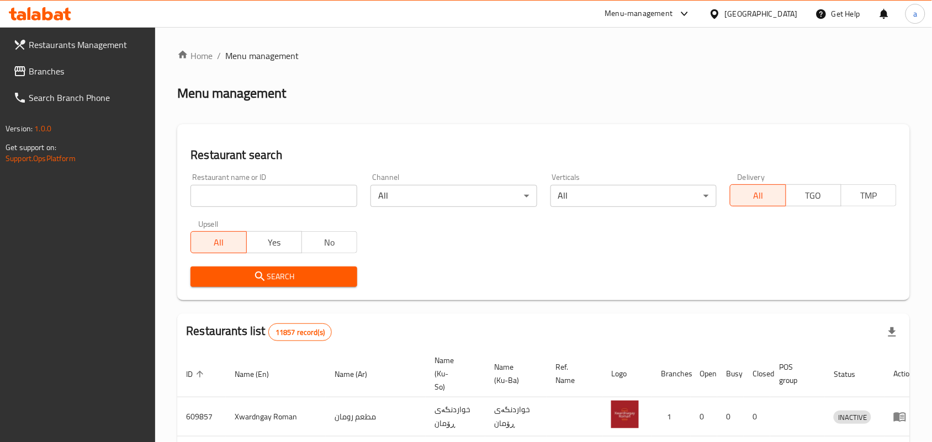
click at [277, 197] on input "search" at bounding box center [274, 196] width 167 height 22
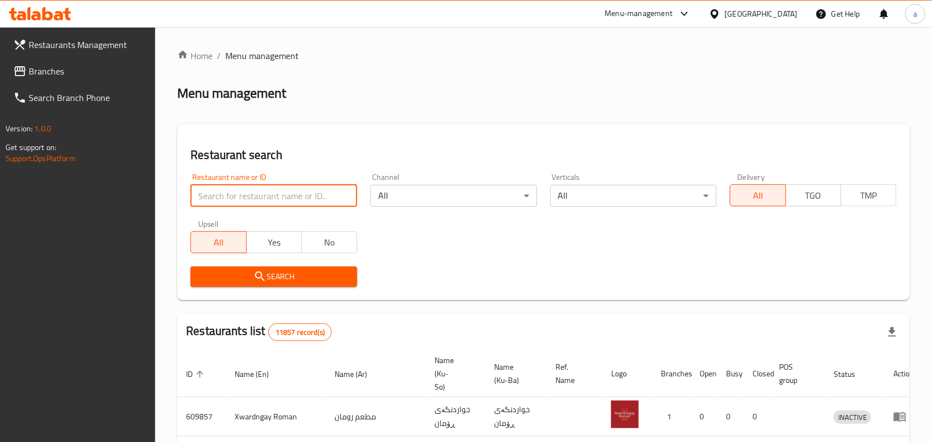
paste input "Zaeim Al Mashawi Restaurant"
click button "Search" at bounding box center [274, 277] width 167 height 20
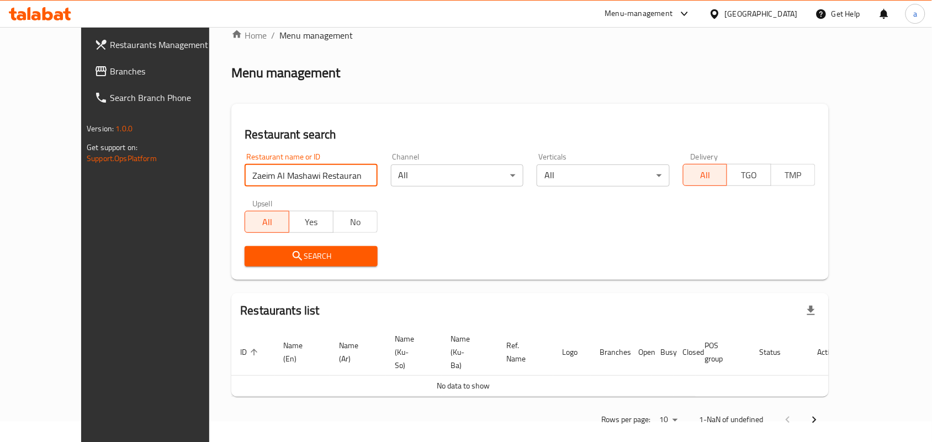
scroll to position [31, 0]
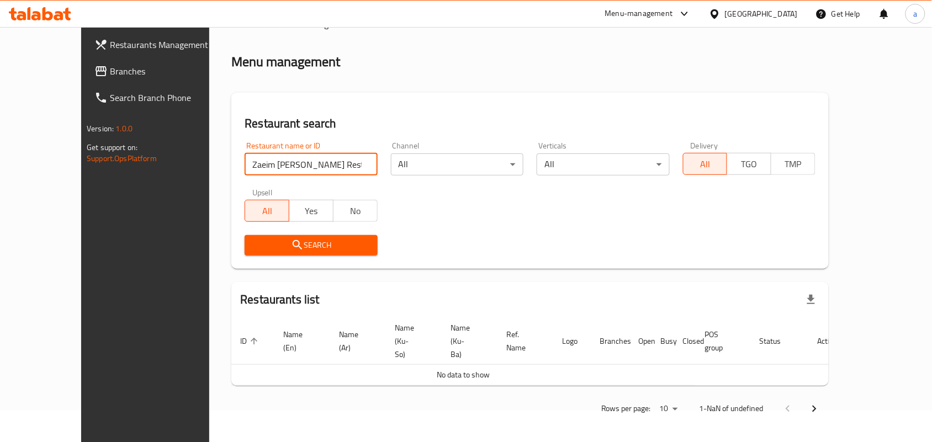
type input "Zaeim Al Mashawi Restau"
click button "Search" at bounding box center [311, 245] width 133 height 20
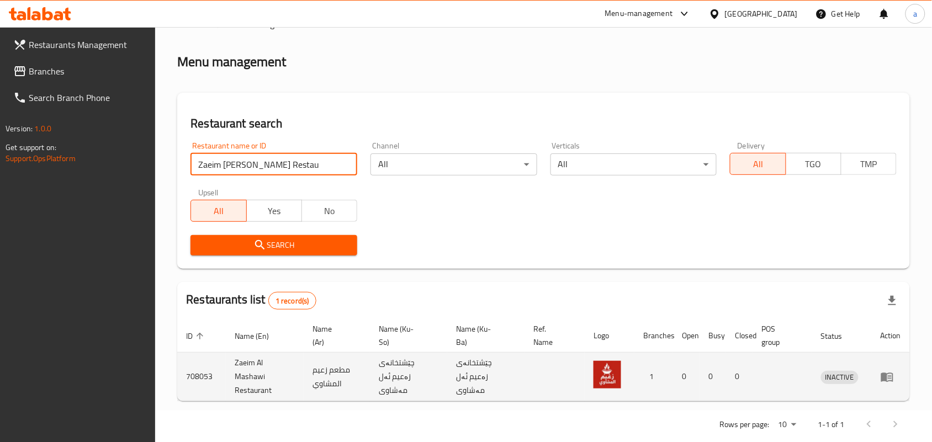
click at [888, 382] on icon "enhanced table" at bounding box center [887, 377] width 12 height 9
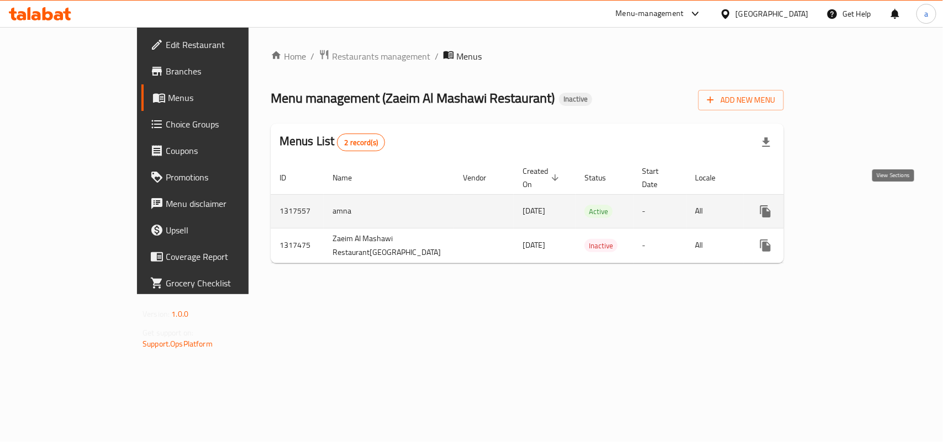
click at [850, 207] on icon "enhanced table" at bounding box center [845, 212] width 10 height 10
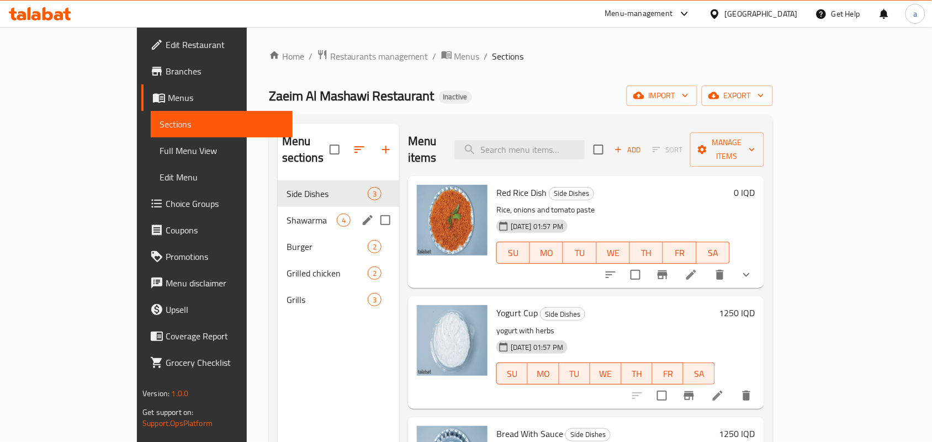
click at [278, 207] on div "Shawarma 4" at bounding box center [339, 220] width 122 height 27
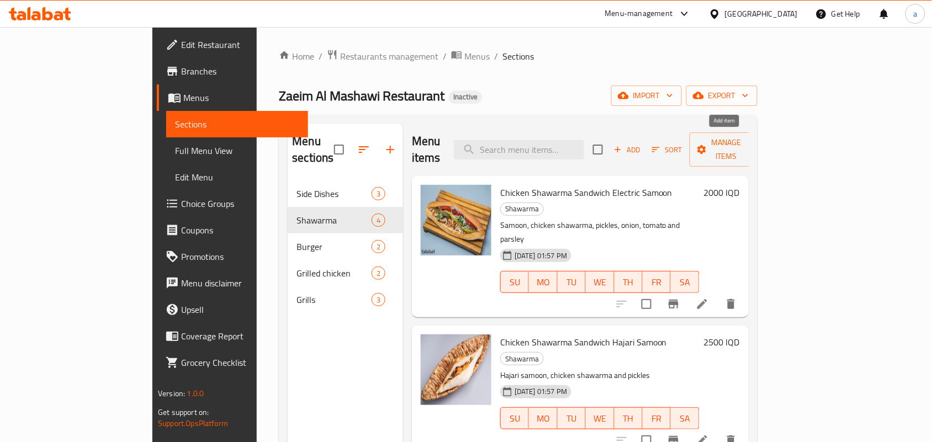
click at [623, 145] on icon "button" at bounding box center [618, 150] width 10 height 10
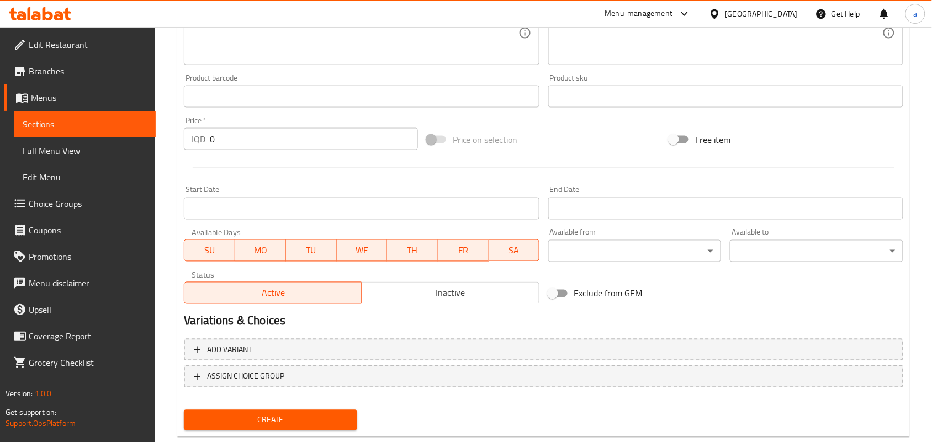
scroll to position [482, 0]
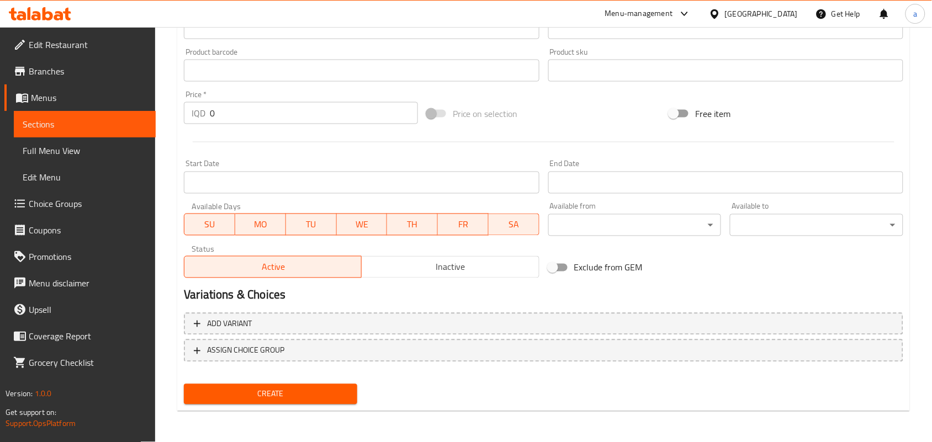
click at [543, 363] on div "Add variant ASSIGN CHOICE GROUP" at bounding box center [543, 345] width 728 height 72
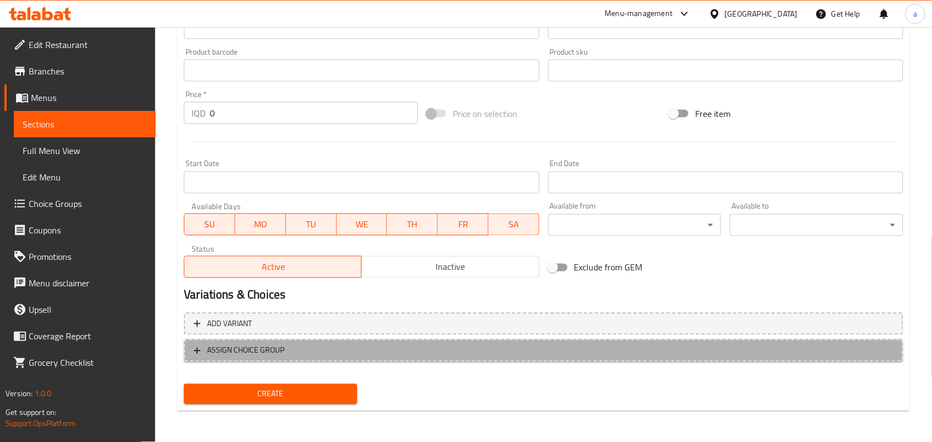
click at [538, 355] on span "ASSIGN CHOICE GROUP" at bounding box center [544, 351] width 700 height 14
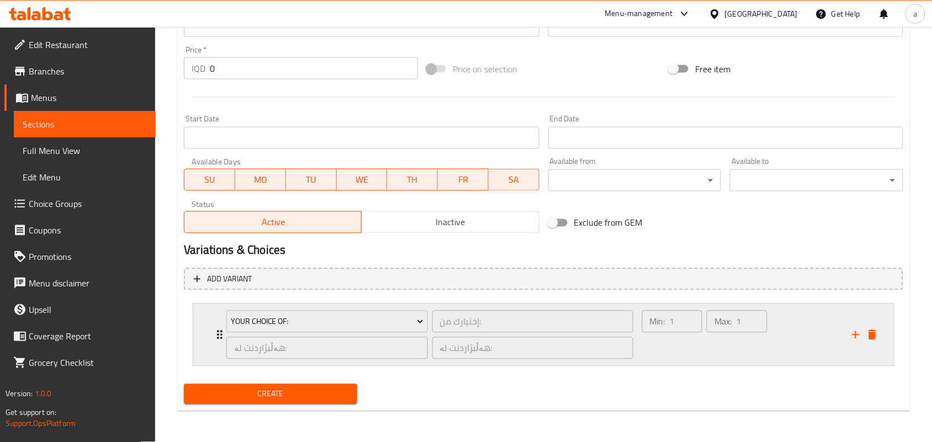
scroll to position [529, 0]
click at [414, 320] on span "Your Choice Of:" at bounding box center [327, 322] width 193 height 14
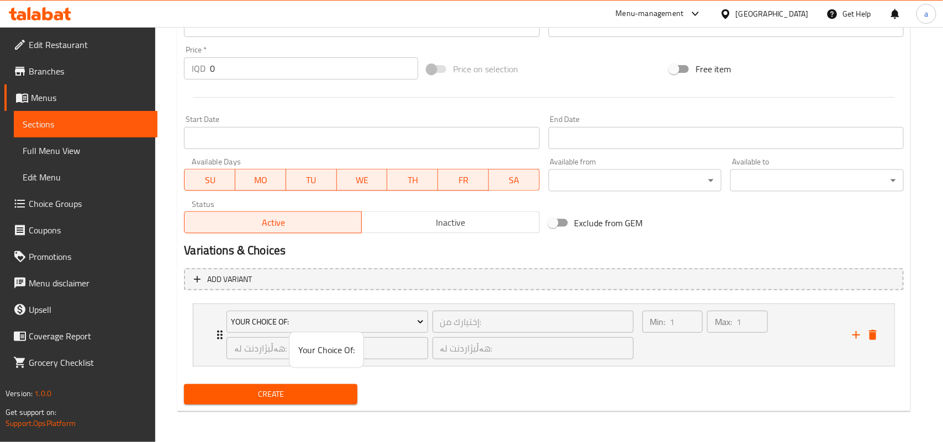
click at [681, 348] on div at bounding box center [471, 221] width 943 height 442
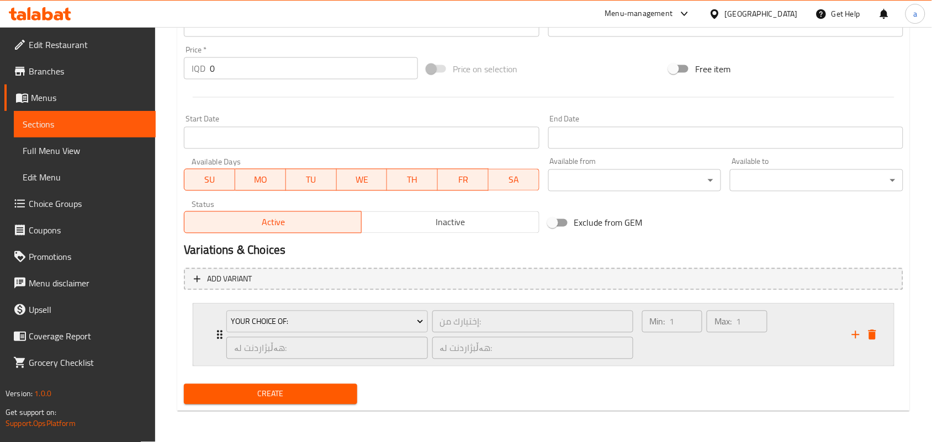
click at [686, 353] on div "Min: 1 ​" at bounding box center [672, 335] width 65 height 53
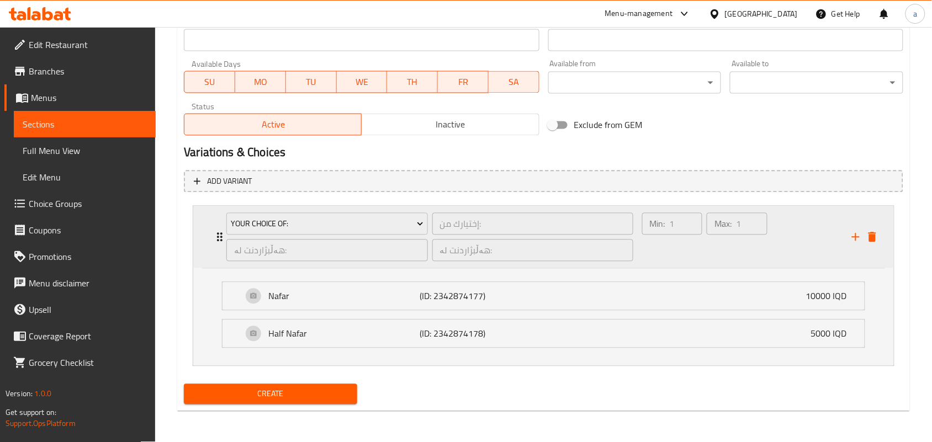
click at [677, 252] on div "Min: 1 ​" at bounding box center [672, 237] width 65 height 53
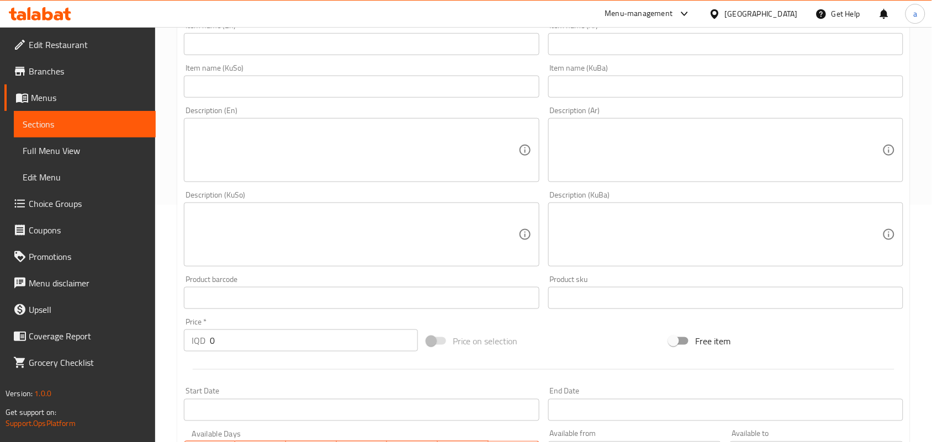
scroll to position [207, 0]
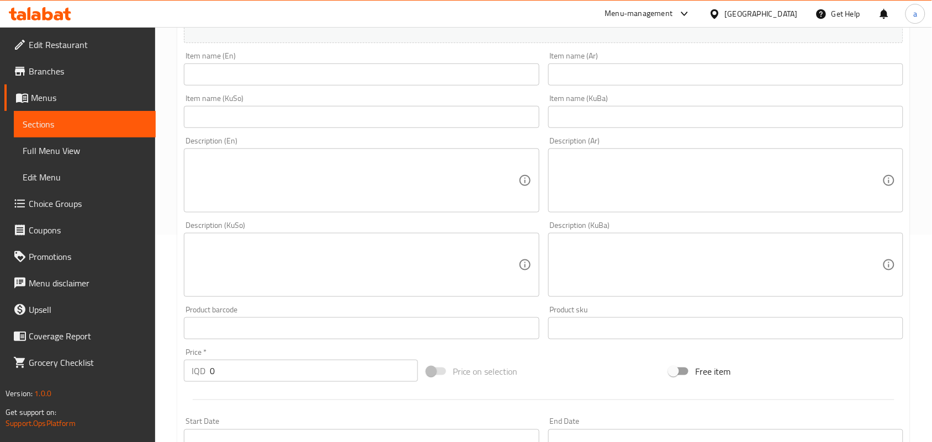
click at [293, 77] on input "text" at bounding box center [361, 75] width 355 height 22
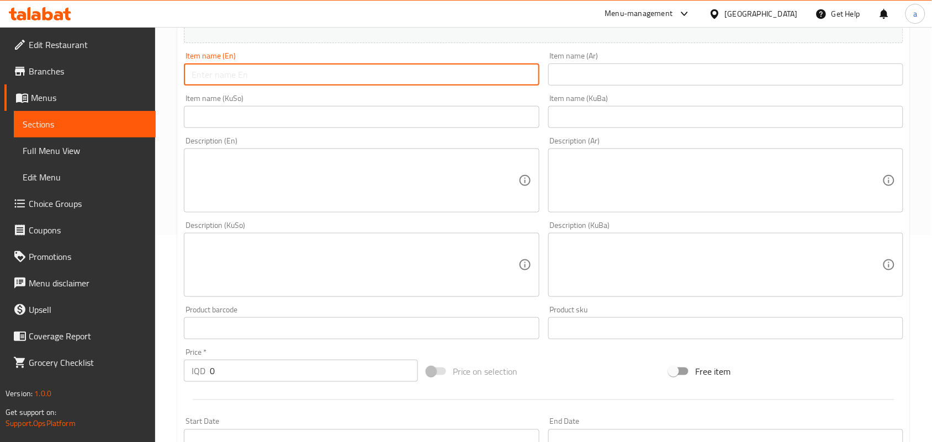
paste input "Chicken Shawerma"
type input "Chicken Shawerma"
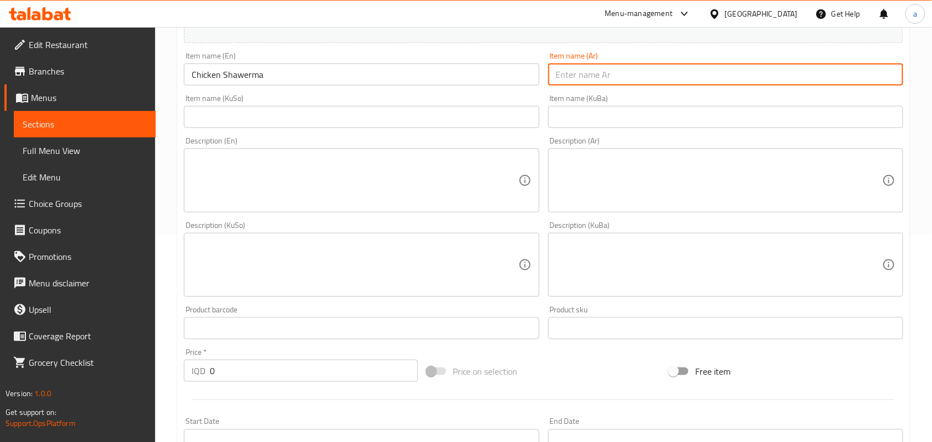
click at [579, 80] on input "text" at bounding box center [725, 75] width 355 height 22
paste input "شاورما دجاج"
type input "شاورما دجاج"
click at [498, 118] on input "text" at bounding box center [361, 117] width 355 height 22
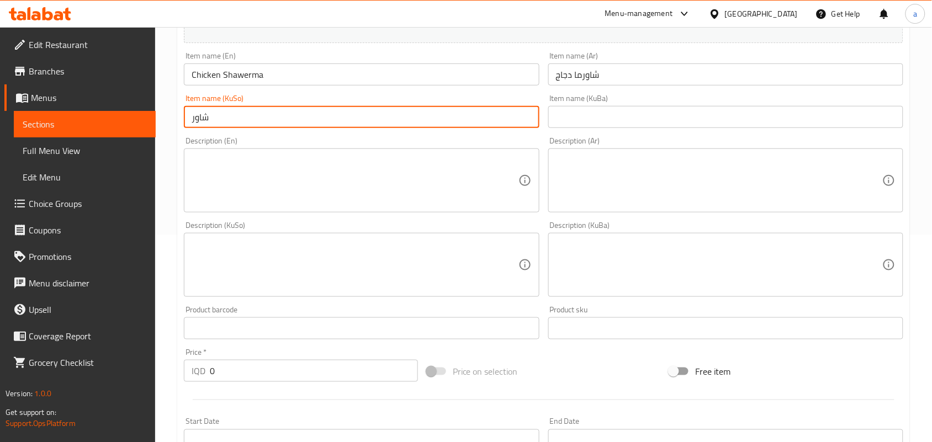
type input "شاورمەی مریشک"
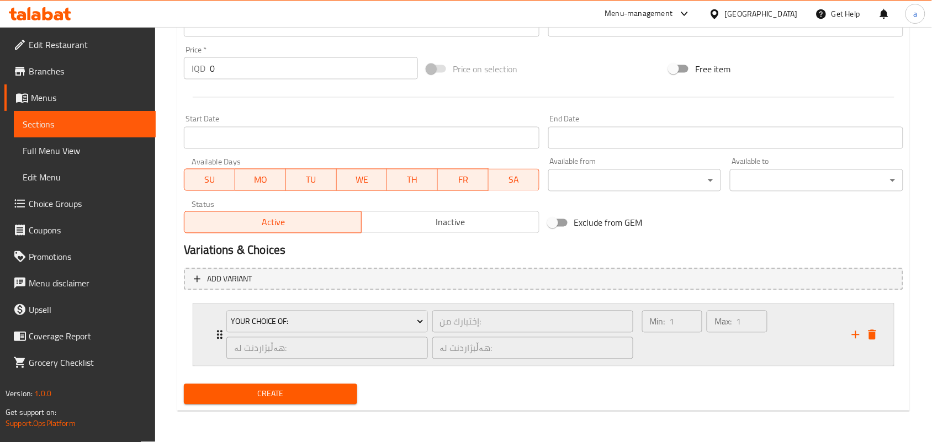
click at [675, 339] on div "Min: 1 ​" at bounding box center [672, 335] width 65 height 53
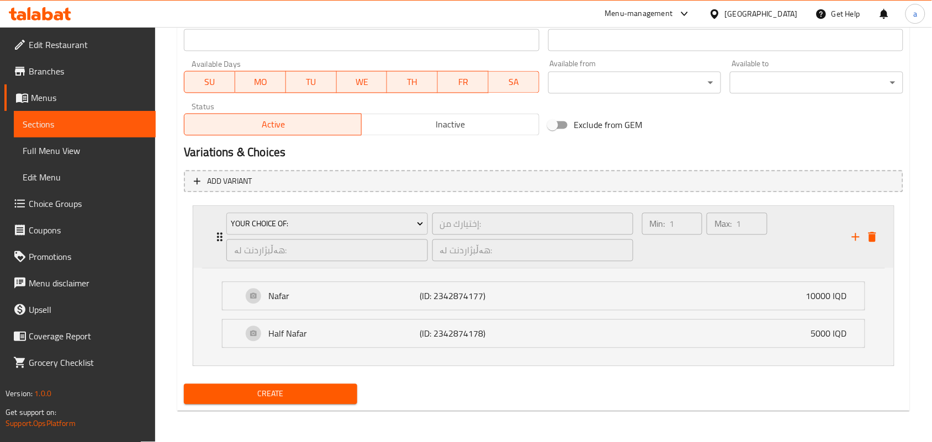
scroll to position [628, 0]
click at [692, 247] on div "Min: 1 ​" at bounding box center [672, 237] width 65 height 53
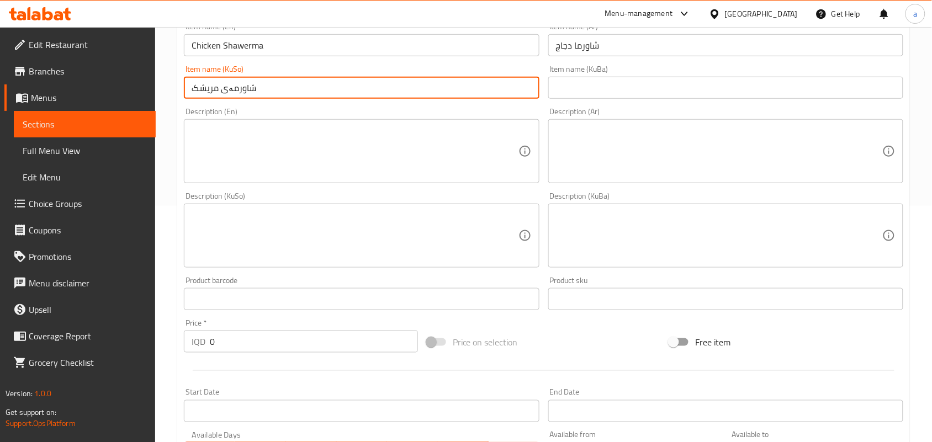
scroll to position [207, 0]
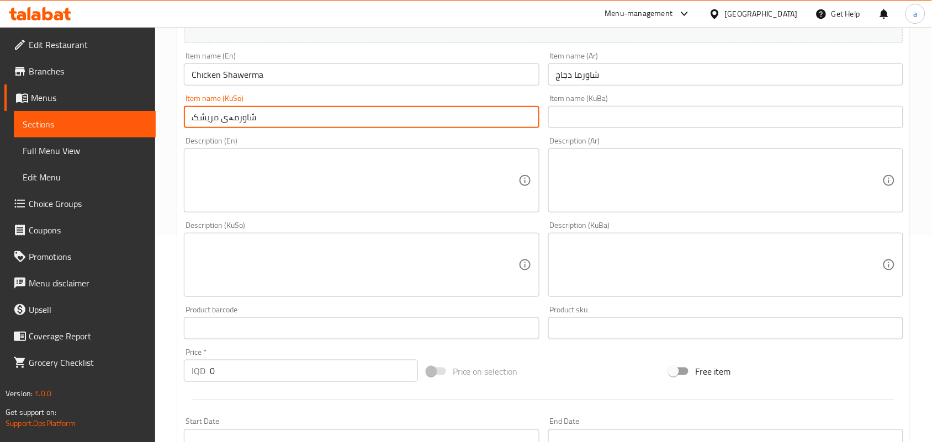
click at [304, 187] on textarea at bounding box center [355, 181] width 326 height 52
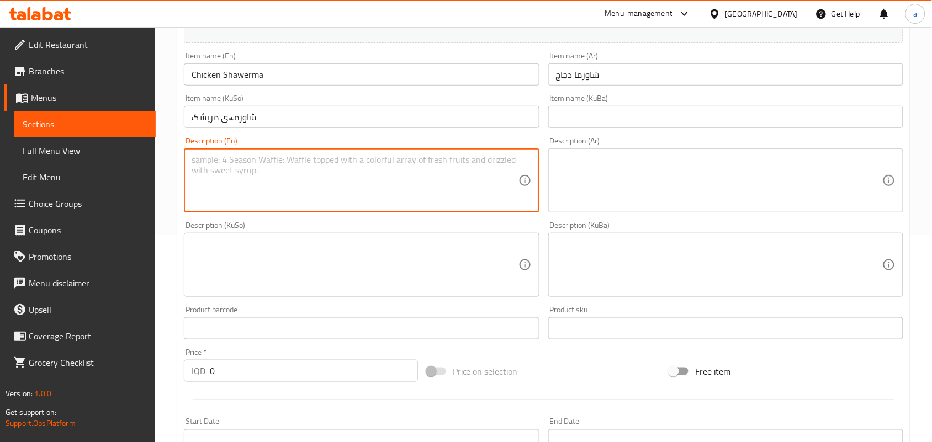
paste textarea "Chicken shawarma served with pickles, tomatoes and French bread"
type textarea "Chicken shawarma served with pickles, tomatoes and French bread"
click at [666, 175] on textarea at bounding box center [719, 181] width 326 height 52
paste textarea "شاورما دجاج تقدم مع مخلل، طماطم وصمون فرنسي"
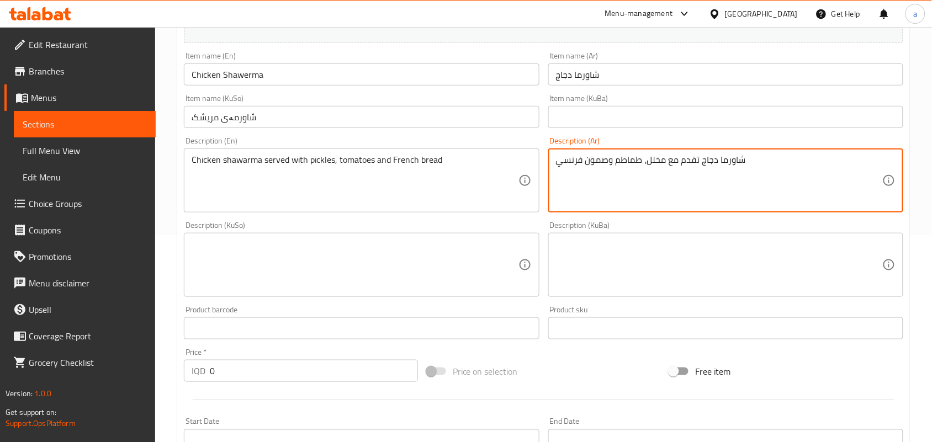
type textarea "شاورما دجاج تقدم مع مخلل، طماطم وصمون فرنسي"
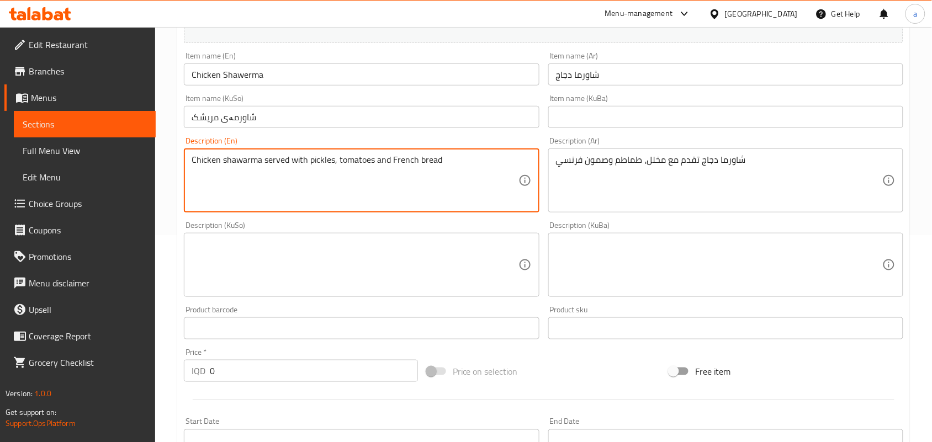
click at [451, 168] on textarea "Chicken shawarma served with pickles, tomatoes and French bread" at bounding box center [355, 181] width 326 height 52
type textarea "Chicken shawarma served with pickles, tomatoes and French samoon"
click at [465, 253] on textarea at bounding box center [355, 265] width 326 height 52
paste textarea "شاورمەی مریشک پێشکەش دەکرێت لەگەڵ ترشیات، تەماتە و سەموونی فەرەنسی"
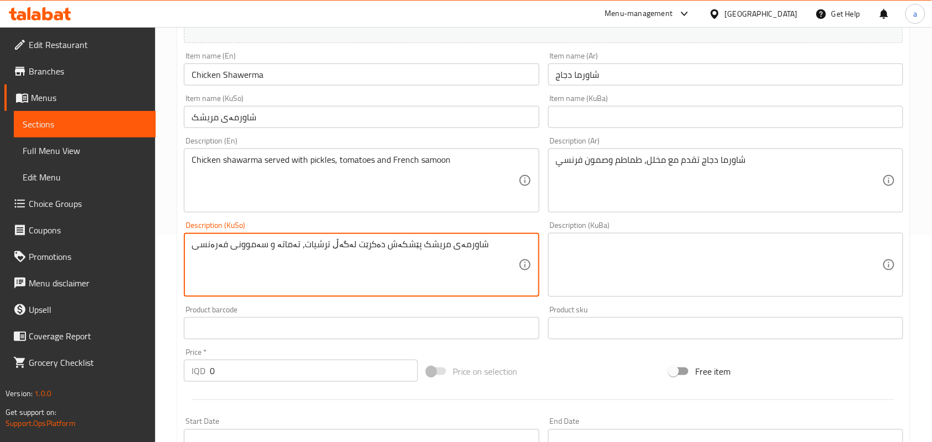
type textarea "شاورمەی مریشک پێشکەش دەکرێت لەگەڵ ترشیات، تەماتە و سەموونی فەرەنسی"
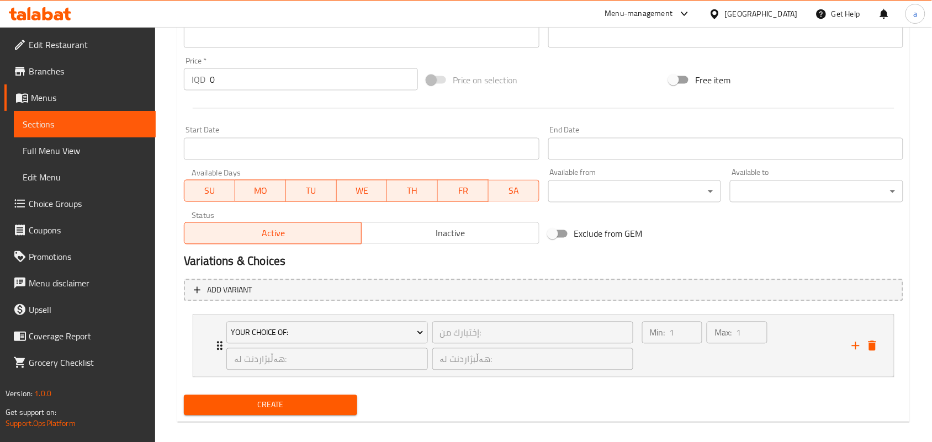
scroll to position [529, 0]
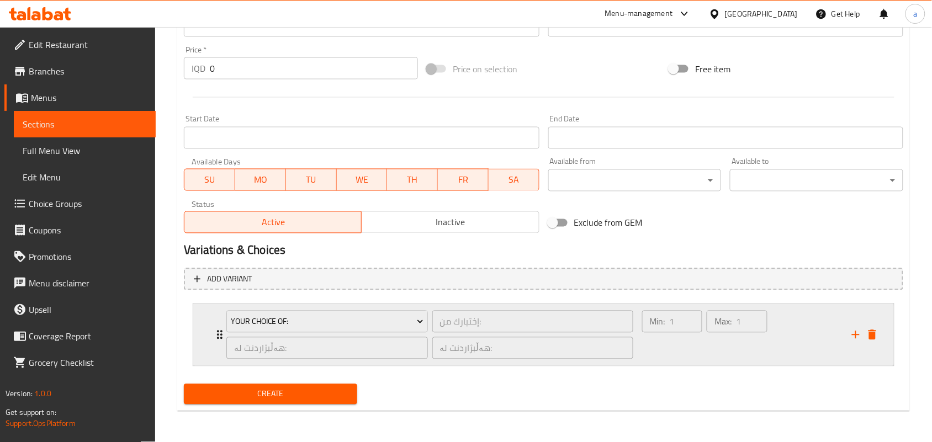
click at [663, 353] on div "Min: 1 ​" at bounding box center [672, 335] width 65 height 53
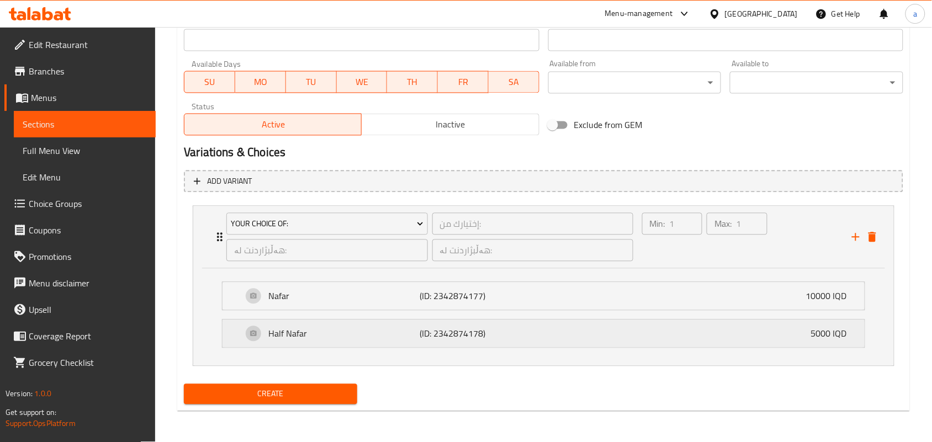
scroll to position [628, 0]
click at [679, 257] on div "Min: 1 ​" at bounding box center [672, 237] width 65 height 53
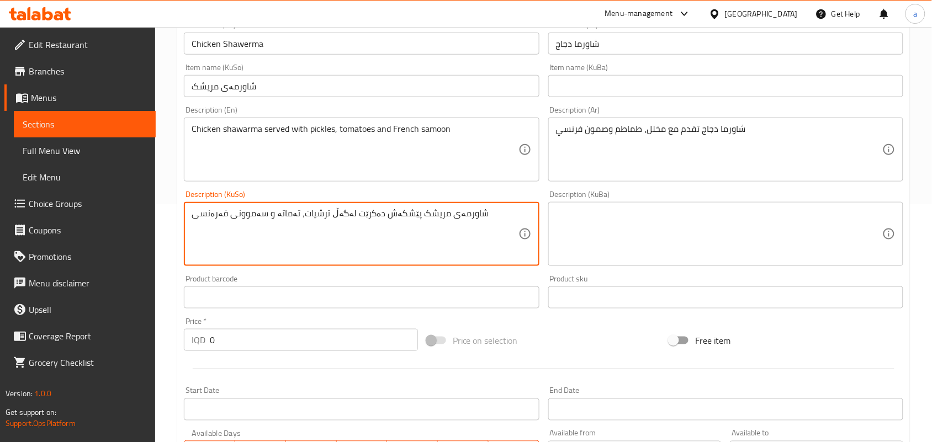
scroll to position [207, 0]
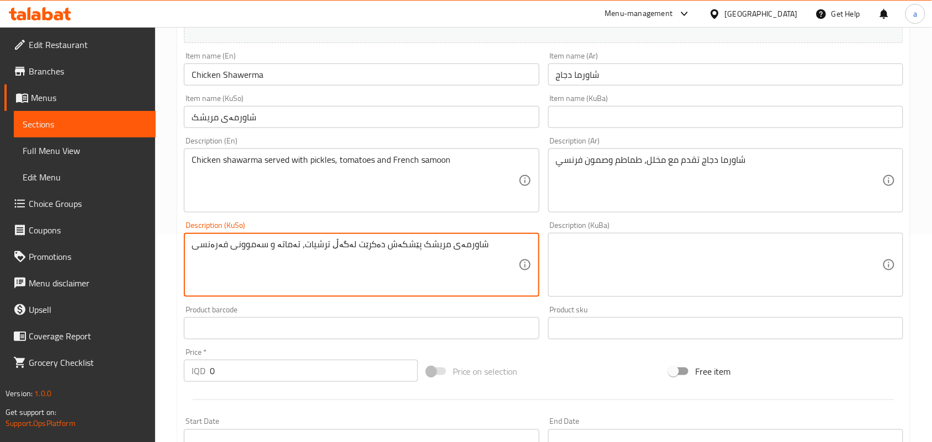
click at [275, 84] on input "Chicken Shawerma" at bounding box center [361, 75] width 355 height 22
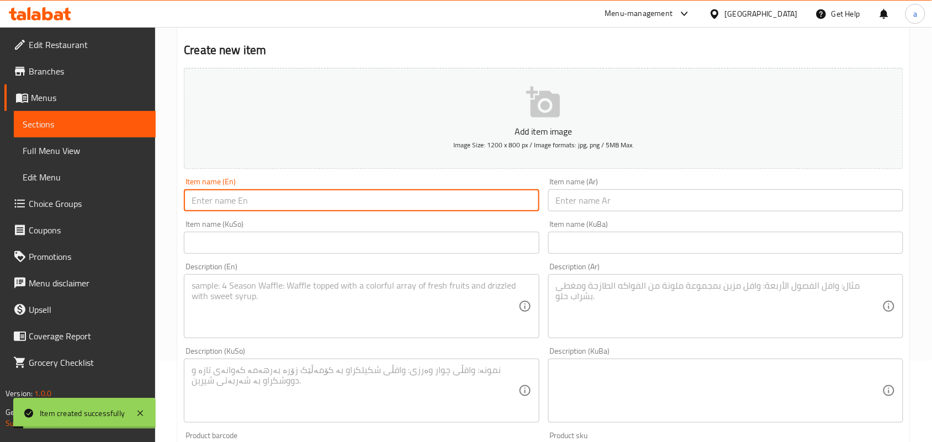
scroll to position [0, 0]
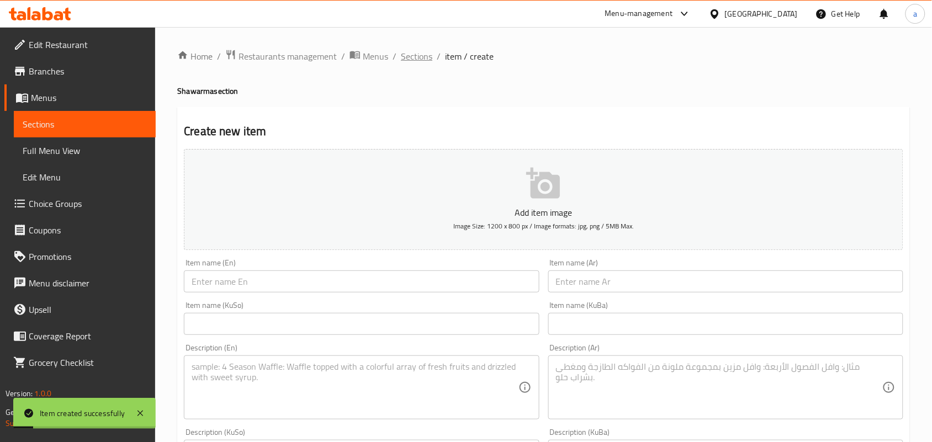
click at [432, 61] on span "Sections" at bounding box center [416, 56] width 31 height 13
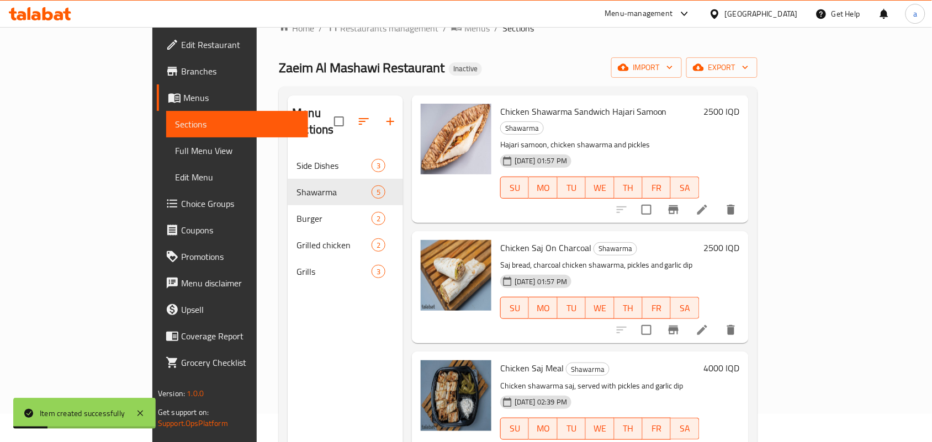
scroll to position [156, 0]
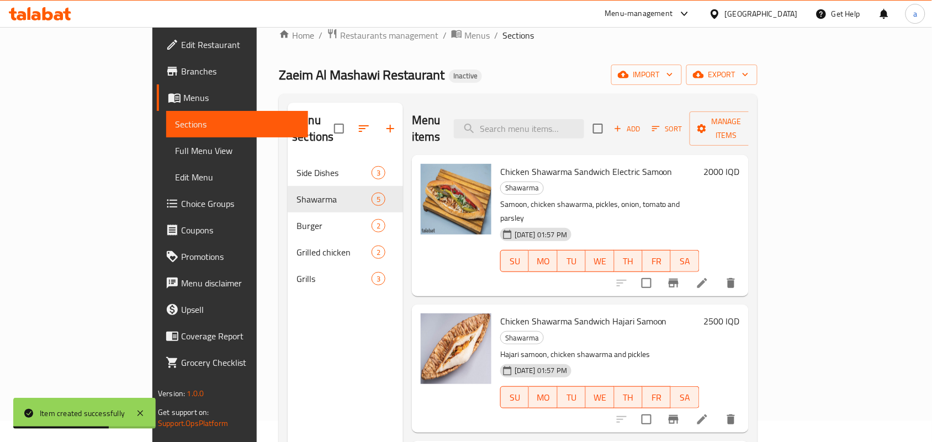
scroll to position [0, 0]
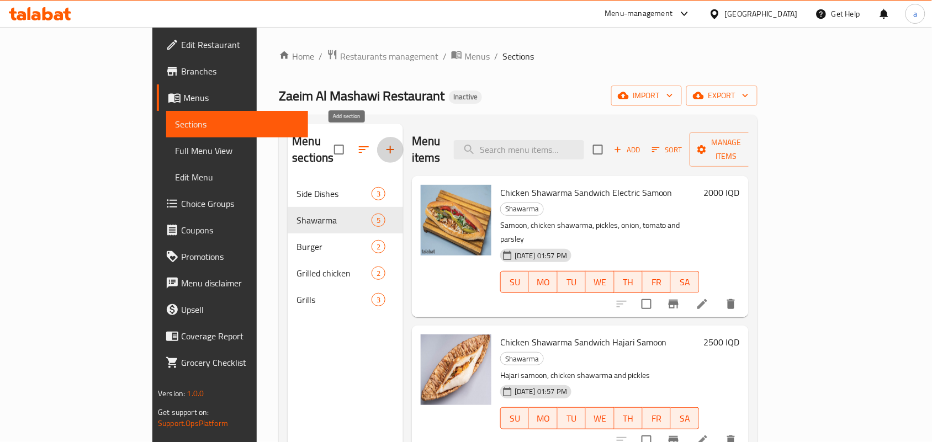
click at [384, 150] on icon "button" at bounding box center [390, 149] width 13 height 13
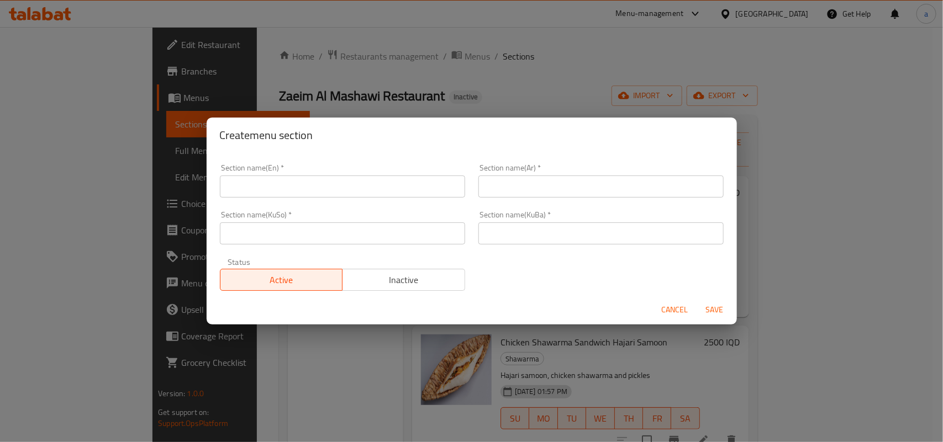
click at [318, 183] on input "text" at bounding box center [342, 187] width 245 height 22
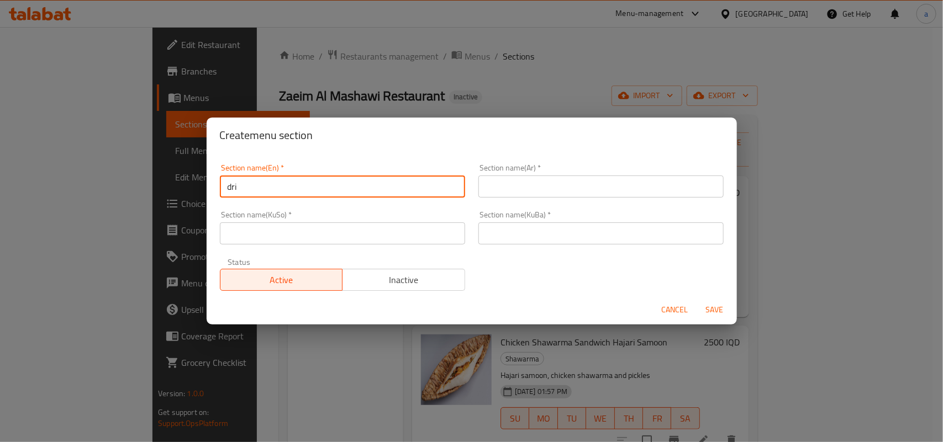
type input "Drinks"
click at [529, 191] on input "text" at bounding box center [600, 187] width 245 height 22
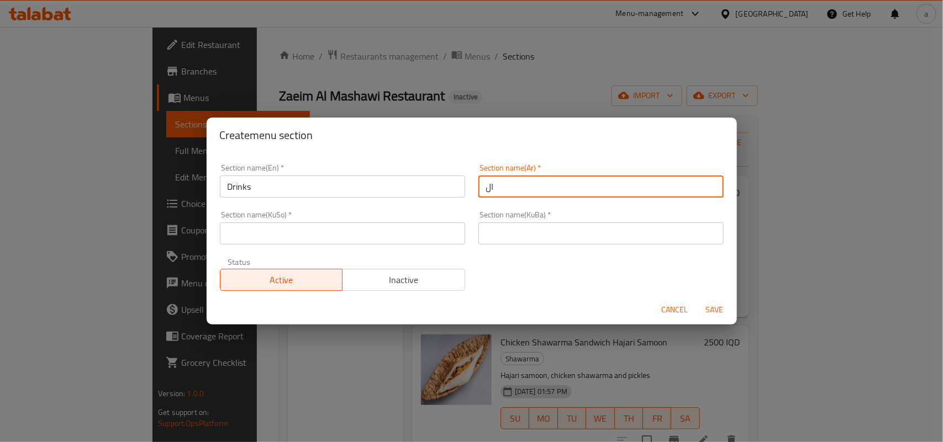
type input "المشروبات"
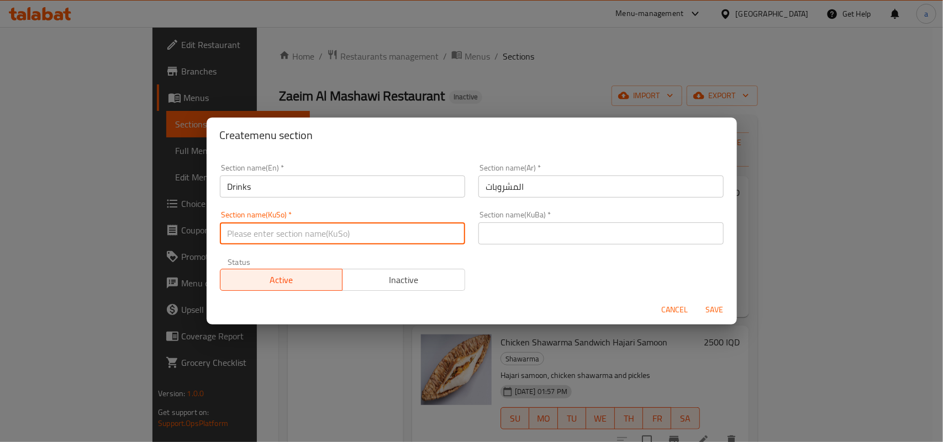
click at [432, 241] on input "text" at bounding box center [342, 234] width 245 height 22
type input "خواردنەوەکان"
click at [274, 236] on input "خواردنەوەکان" at bounding box center [342, 234] width 245 height 22
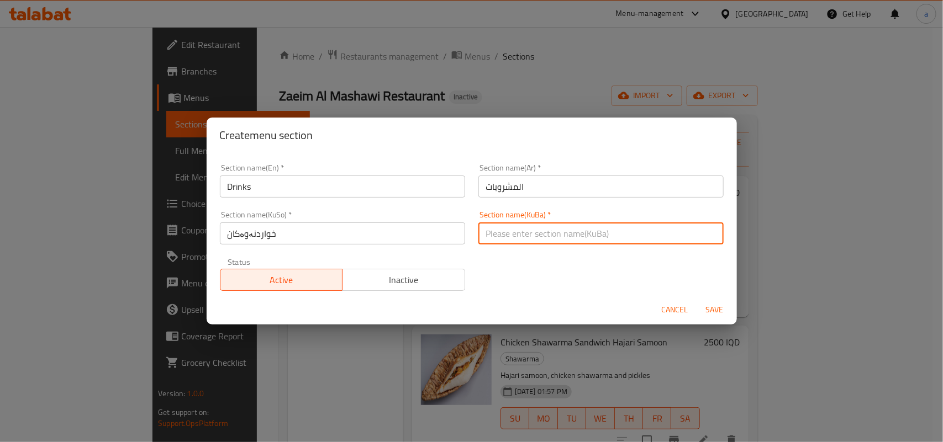
click at [521, 235] on input "text" at bounding box center [600, 234] width 245 height 22
paste input "خواردنەوەکان"
type input "خواردنەوەکان"
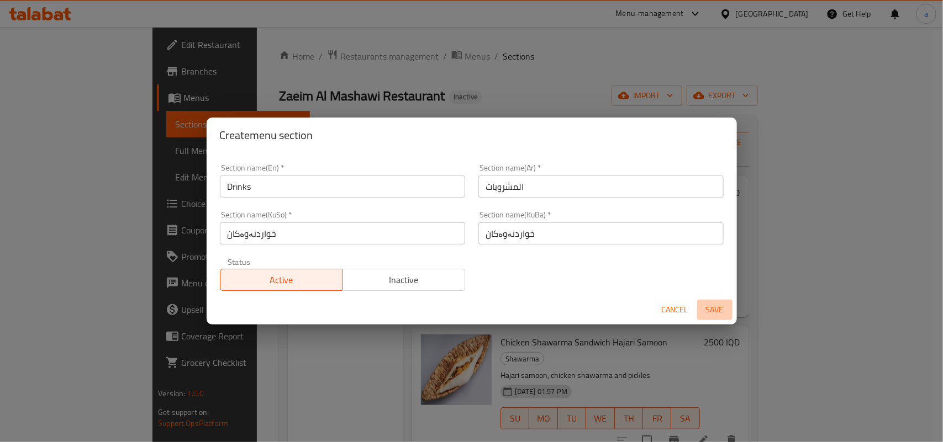
click at [705, 310] on span "Save" at bounding box center [714, 310] width 27 height 14
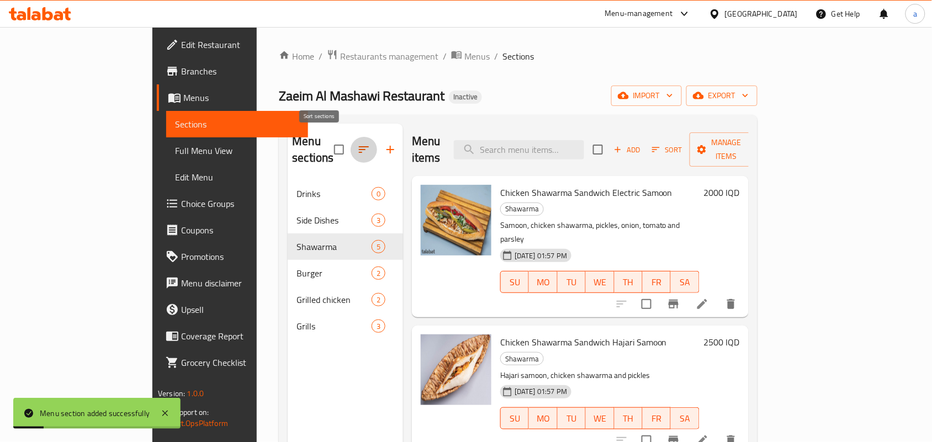
click at [357, 143] on icon "button" at bounding box center [363, 149] width 13 height 13
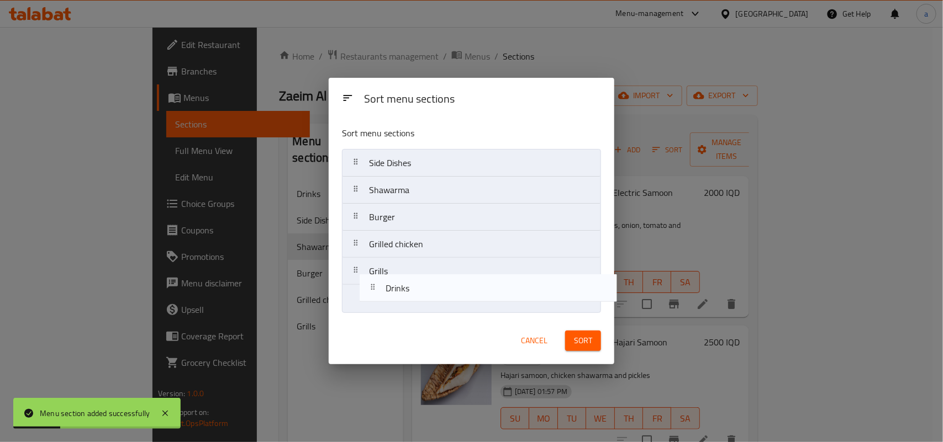
drag, startPoint x: 404, startPoint y: 165, endPoint x: 424, endPoint y: 307, distance: 143.2
click at [424, 307] on nav "Drinks Side Dishes Shawarma Burger Grilled chicken Grills" at bounding box center [471, 231] width 259 height 165
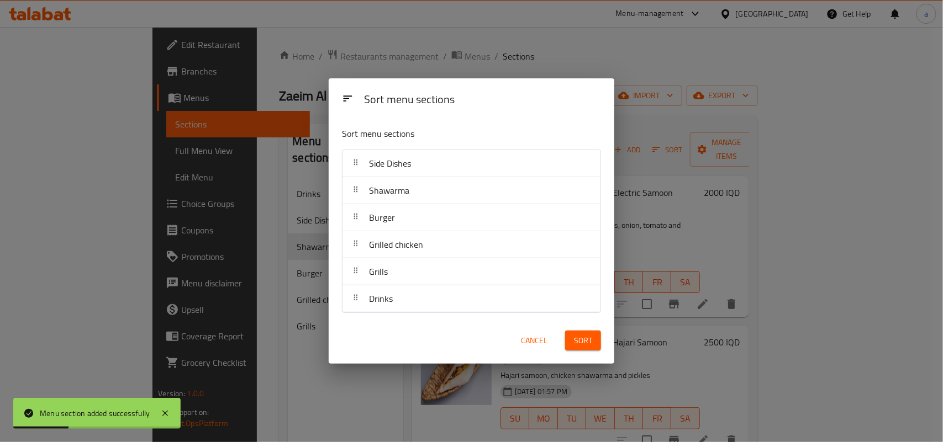
click at [602, 341] on div "Sort" at bounding box center [582, 341] width 49 height 34
click at [587, 344] on span "Sort" at bounding box center [583, 341] width 18 height 14
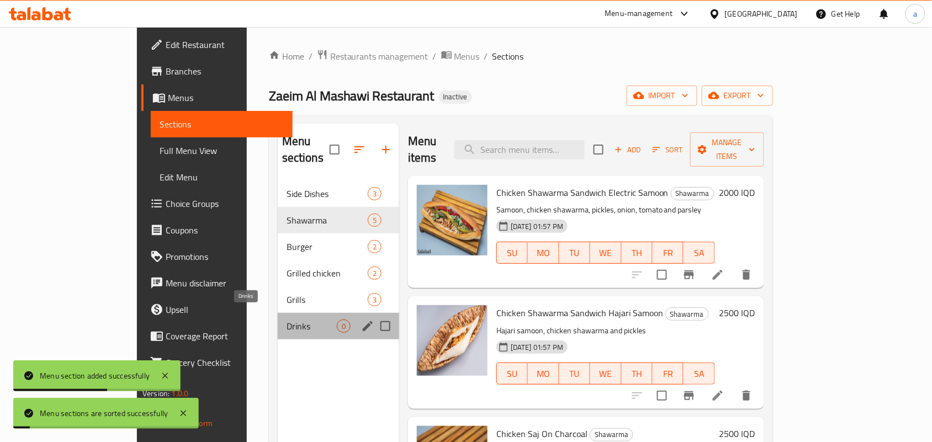
click at [301, 320] on span "Drinks" at bounding box center [312, 326] width 50 height 13
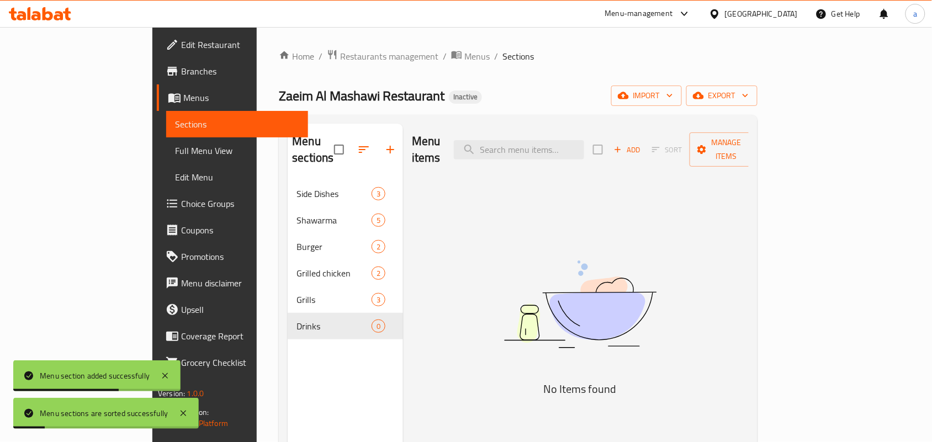
click at [642, 150] on span "Add" at bounding box center [627, 150] width 30 height 13
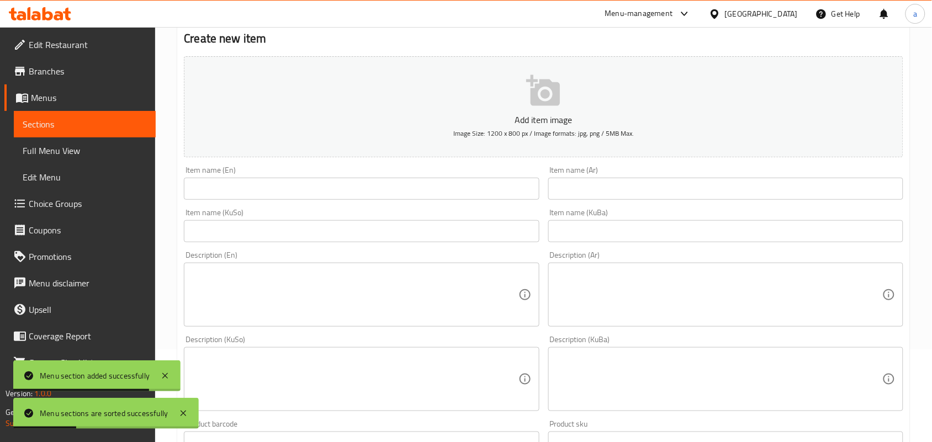
scroll to position [108, 0]
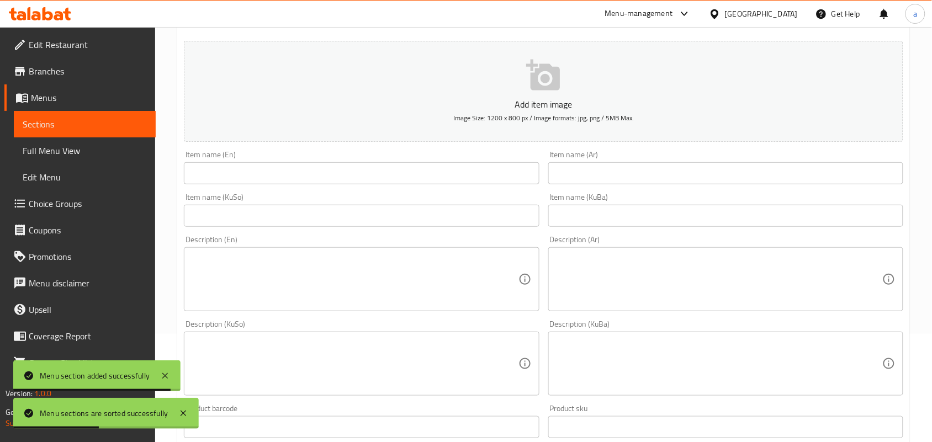
click at [643, 178] on input "text" at bounding box center [725, 173] width 355 height 22
paste input "ببسي"
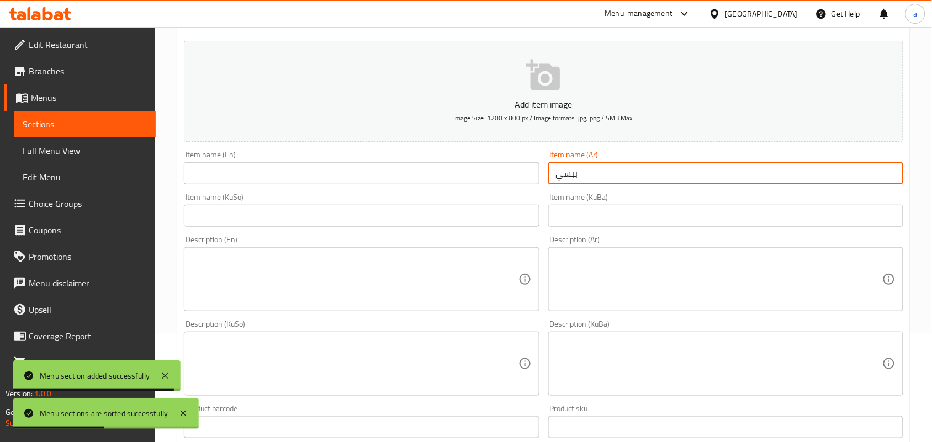
type input "ببسي"
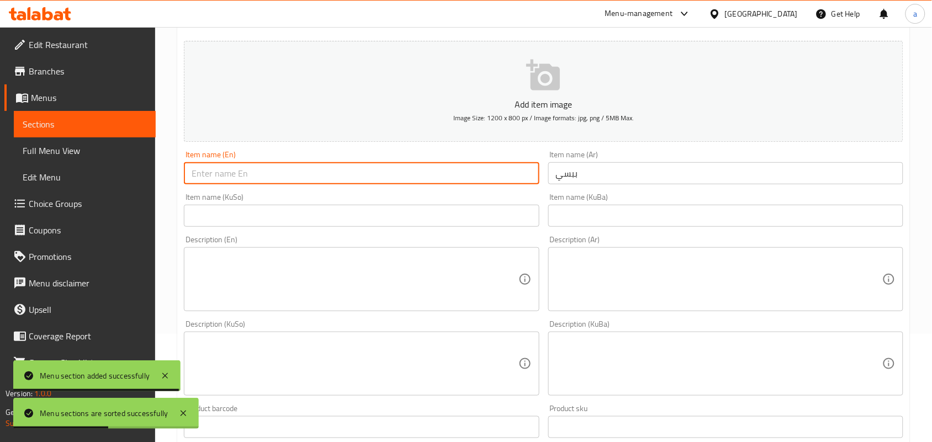
click at [445, 181] on input "text" at bounding box center [361, 173] width 355 height 22
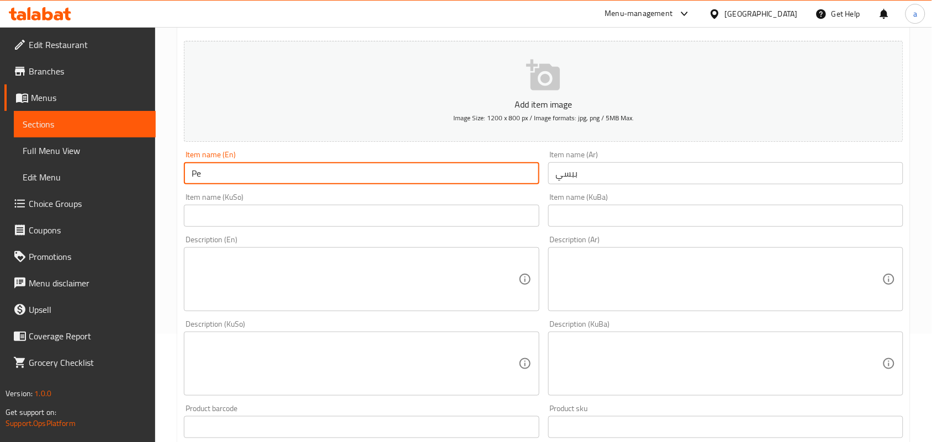
type input "Pepsi"
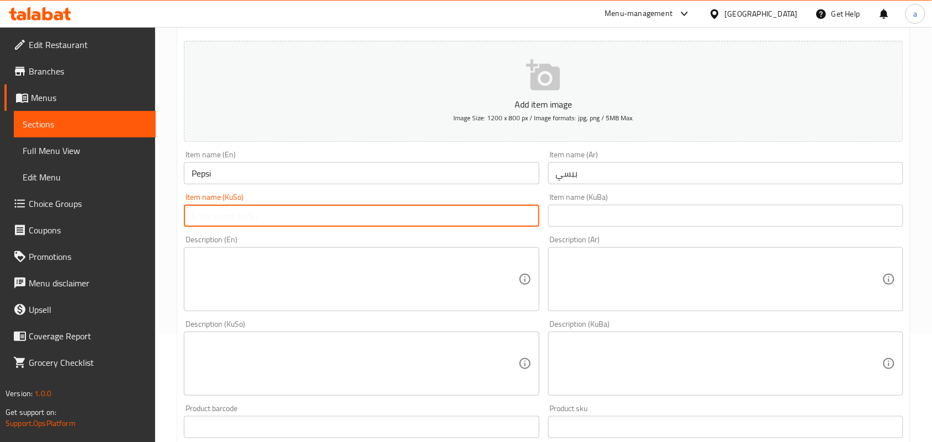
click at [430, 216] on input "text" at bounding box center [361, 216] width 355 height 22
type input "بیپسی"
click at [661, 297] on textarea at bounding box center [719, 279] width 326 height 52
paste textarea "مشروبات غازي"
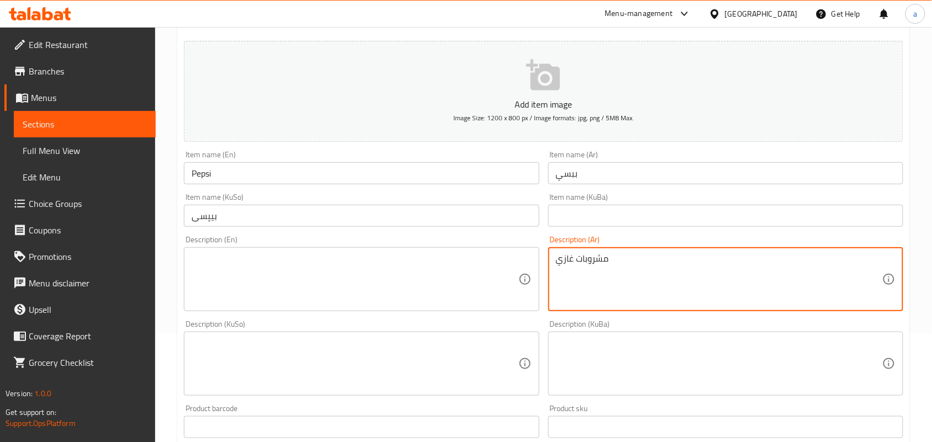
type textarea "مشروبات غازي"
click at [446, 296] on textarea at bounding box center [355, 279] width 326 height 52
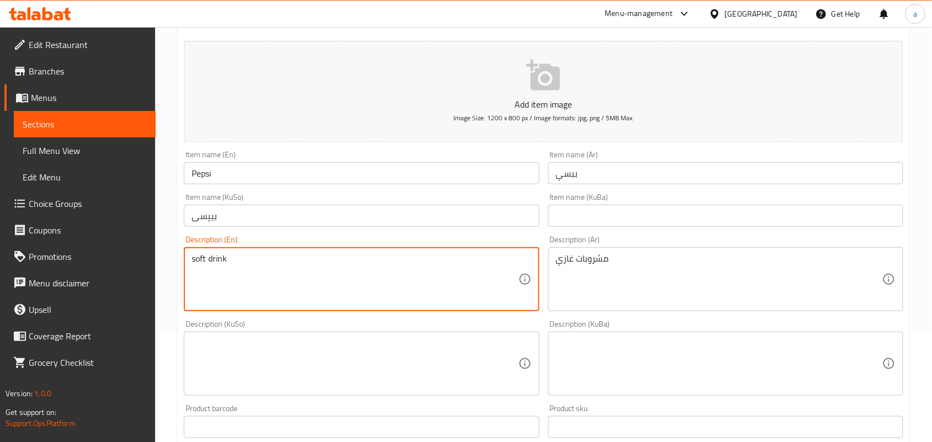
drag, startPoint x: 197, startPoint y: 271, endPoint x: 189, endPoint y: 271, distance: 7.7
click at [189, 271] on div "soft drink Description (En)" at bounding box center [361, 279] width 355 height 64
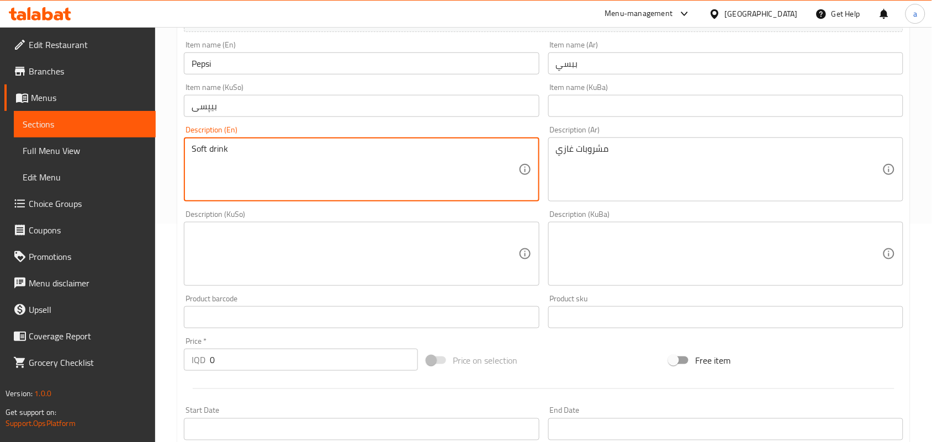
scroll to position [269, 0]
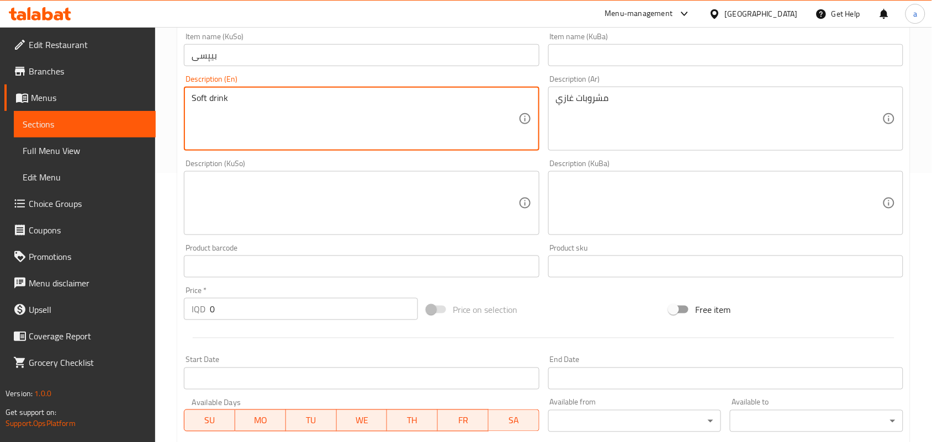
type textarea "Soft drink"
click at [428, 213] on textarea at bounding box center [355, 203] width 326 height 52
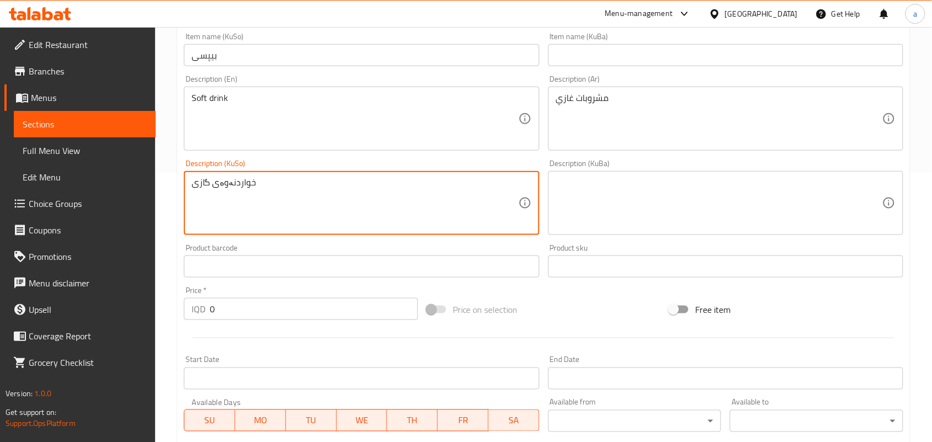
type textarea "خواردنەوەی گازی"
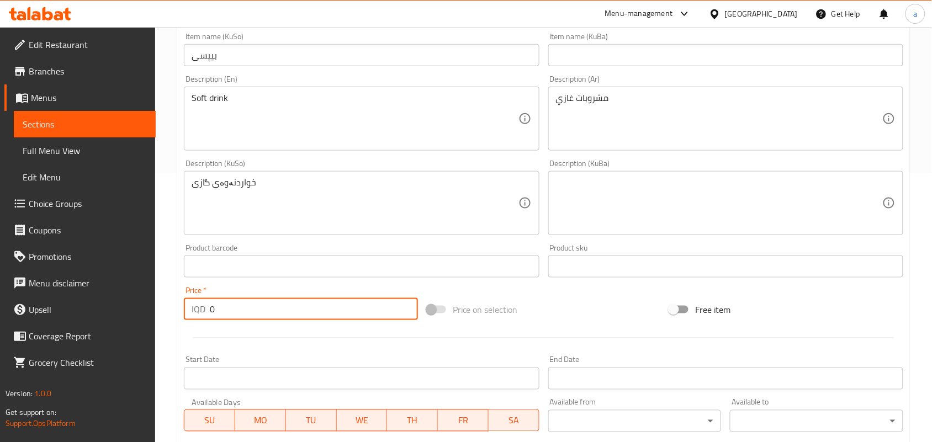
click at [175, 328] on div "Home / Restaurants management / Menus / Sections / item / create Drinks section…" at bounding box center [543, 198] width 777 height 880
paste input "75"
type input "750"
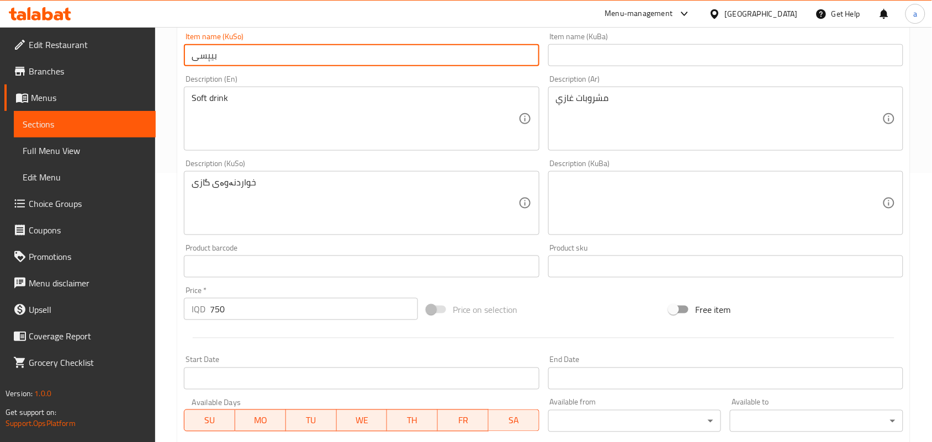
click at [251, 66] on input "بیپسی" at bounding box center [361, 55] width 355 height 22
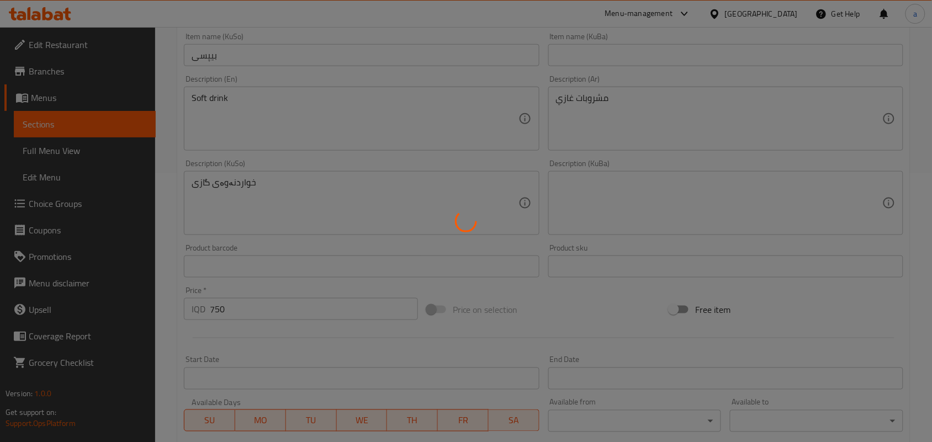
type input "0"
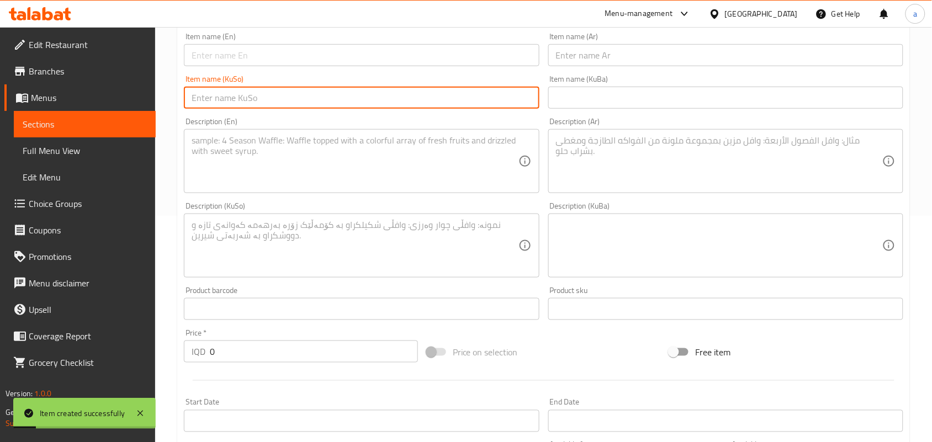
scroll to position [208, 0]
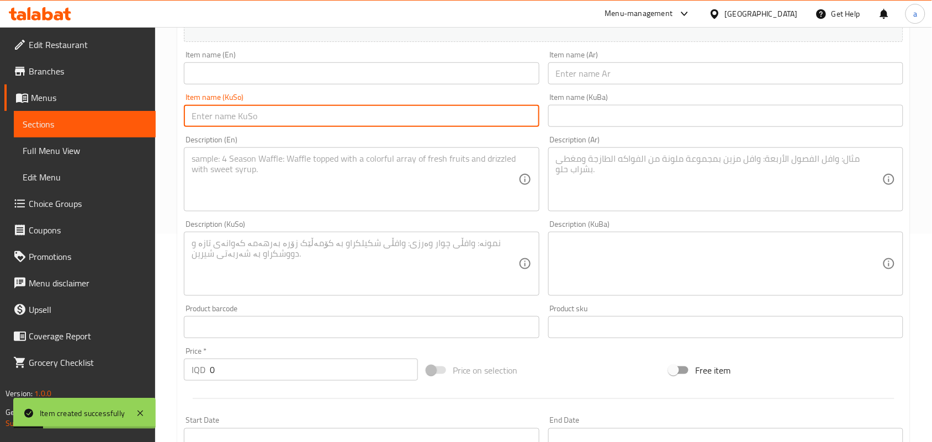
drag, startPoint x: 675, startPoint y: 89, endPoint x: 520, endPoint y: 80, distance: 155.4
click at [675, 84] on input "text" at bounding box center [725, 73] width 355 height 22
paste input "لبن"
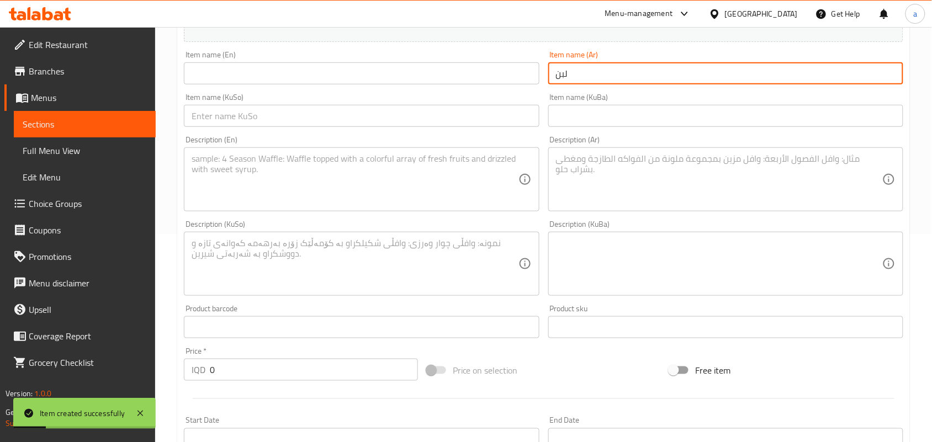
type input "لبن"
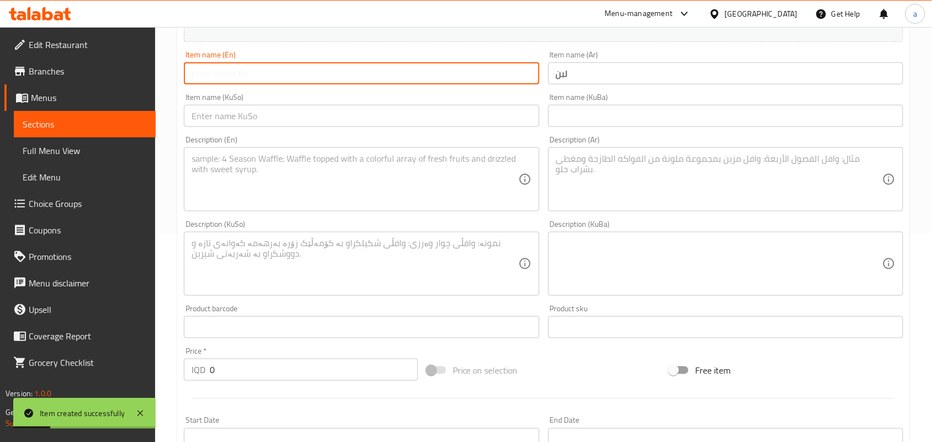
click at [488, 78] on input "text" at bounding box center [361, 73] width 355 height 22
type input "Ayran"
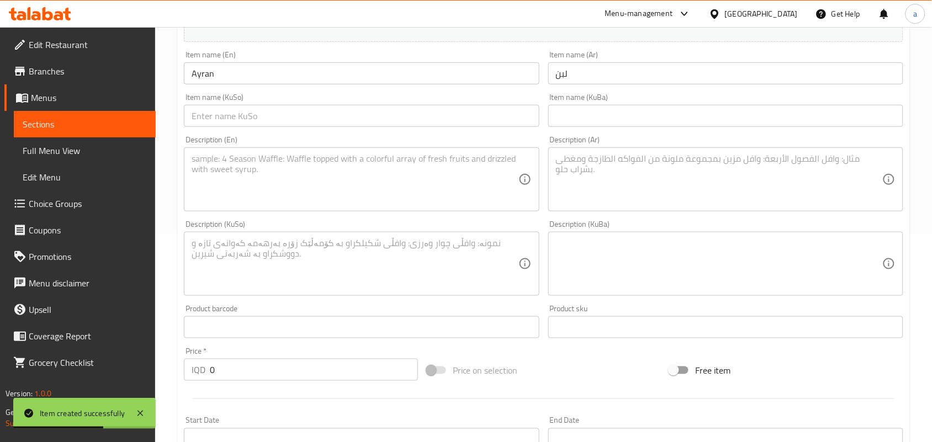
drag, startPoint x: 498, startPoint y: 135, endPoint x: 498, endPoint y: 128, distance: 7.2
click at [498, 129] on div "Item name (KuSo) Item name (KuSo)" at bounding box center [361, 110] width 364 height 43
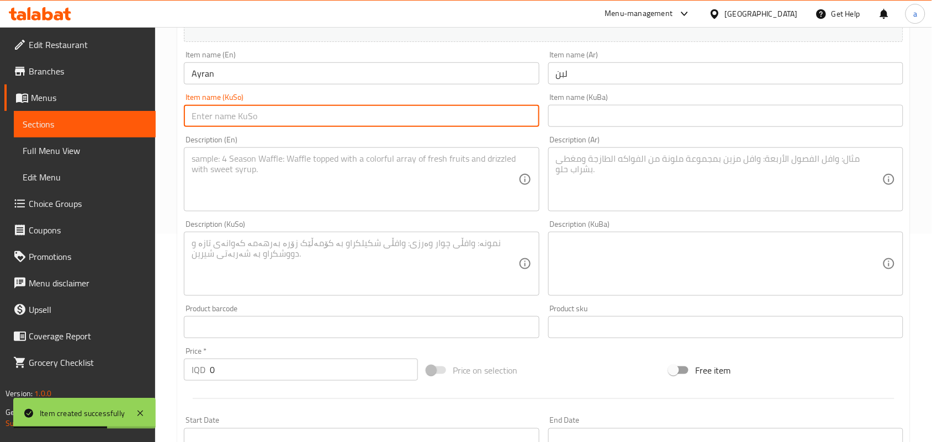
click at [498, 125] on input "text" at bounding box center [361, 116] width 355 height 22
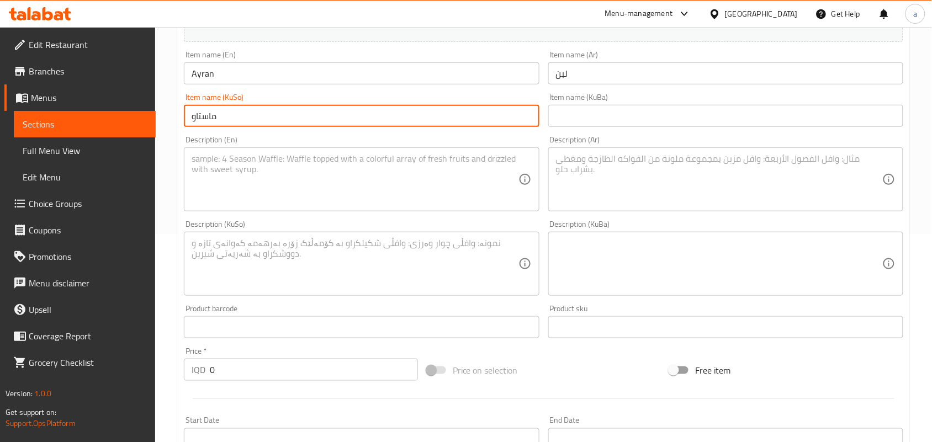
type input "ماستاو"
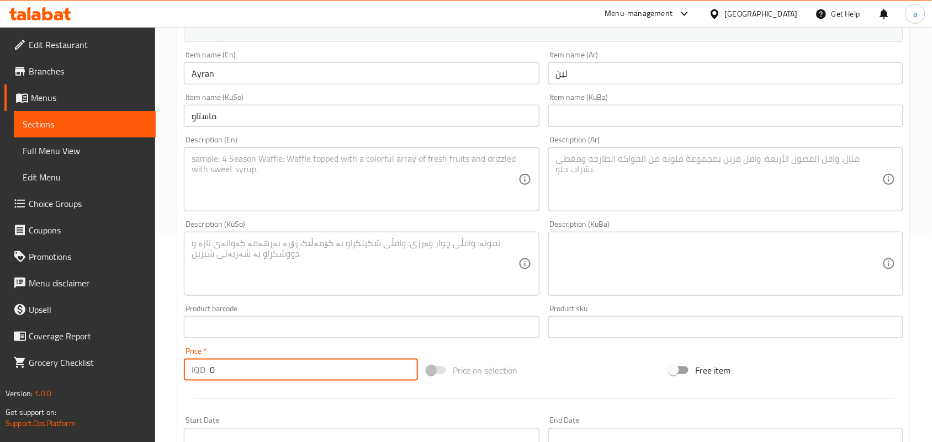
drag, startPoint x: 214, startPoint y: 384, endPoint x: 147, endPoint y: 390, distance: 67.1
click at [147, 390] on div "Edit Restaurant Branches Menus Sections Full Menu View Edit Menu Choice Groups …" at bounding box center [466, 259] width 932 height 880
paste input "75"
type input "750"
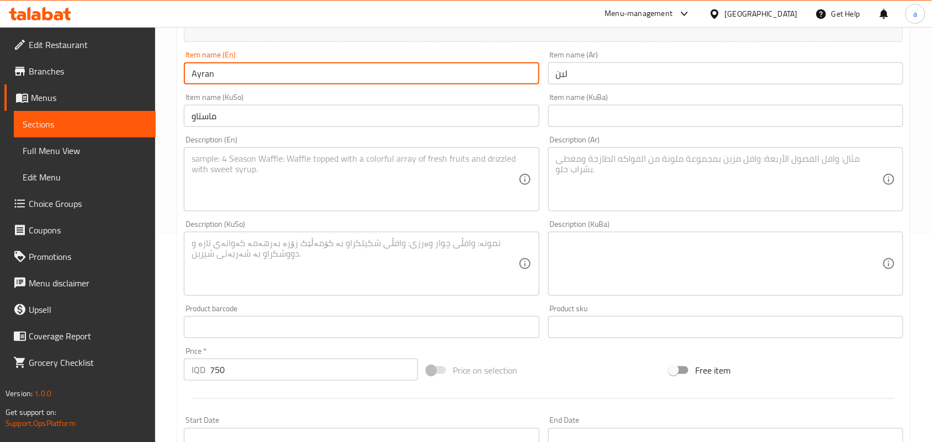
click at [280, 84] on input "Ayran" at bounding box center [361, 73] width 355 height 22
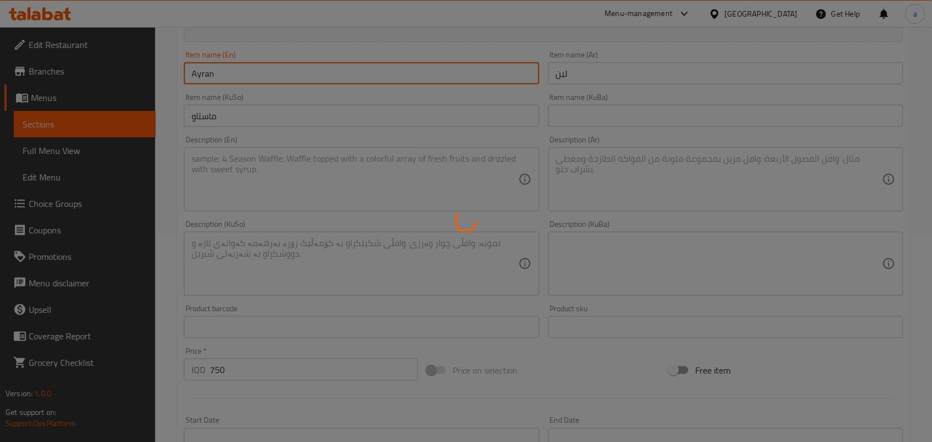
type input "0"
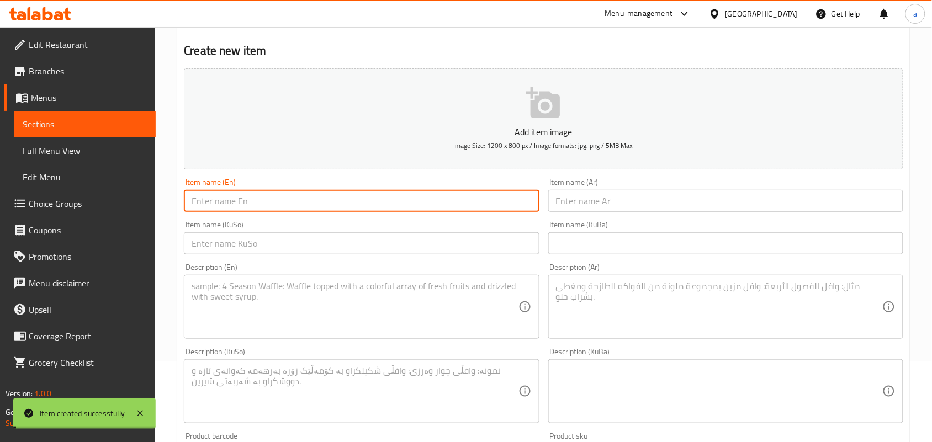
scroll to position [0, 0]
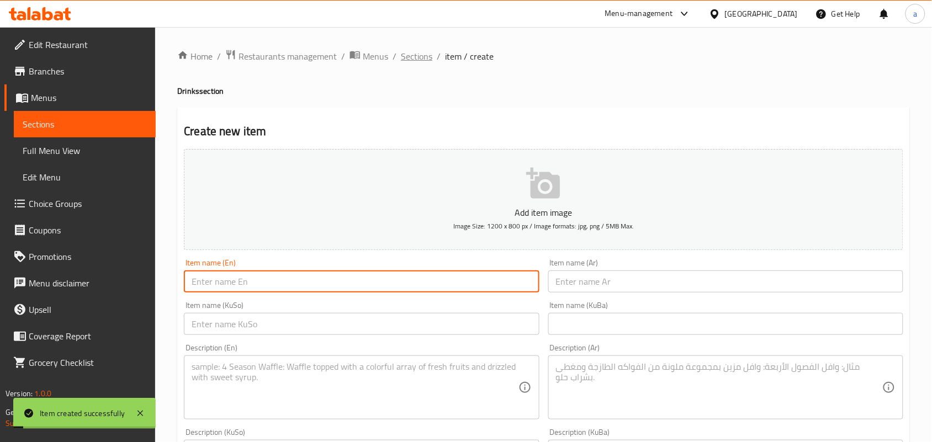
click at [426, 60] on span "Sections" at bounding box center [416, 56] width 31 height 13
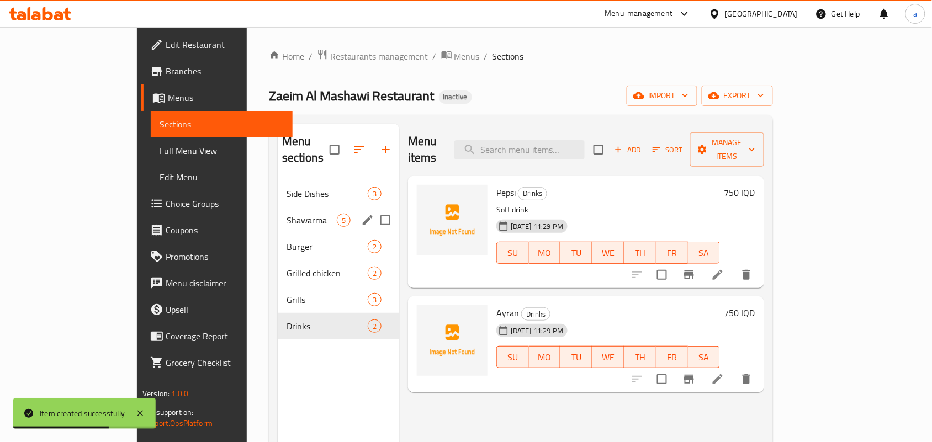
click at [278, 216] on div "Shawarma 5" at bounding box center [339, 220] width 122 height 27
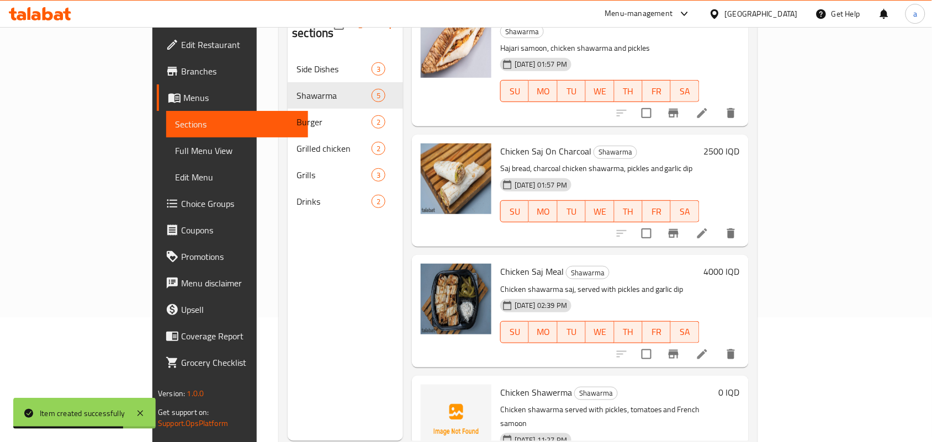
scroll to position [156, 0]
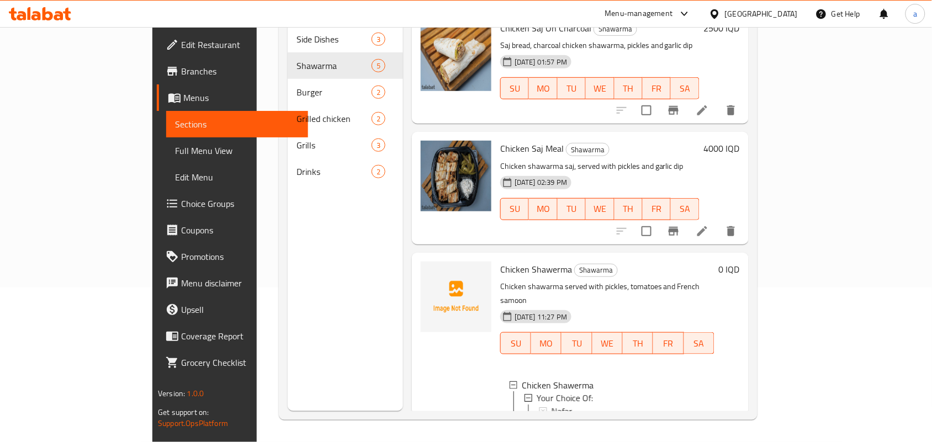
scroll to position [299, 0]
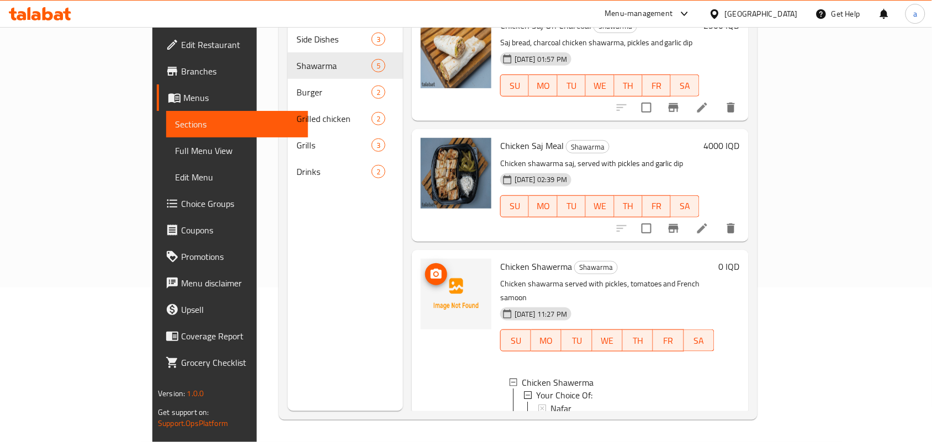
click at [435, 273] on circle "upload picture" at bounding box center [436, 274] width 3 height 3
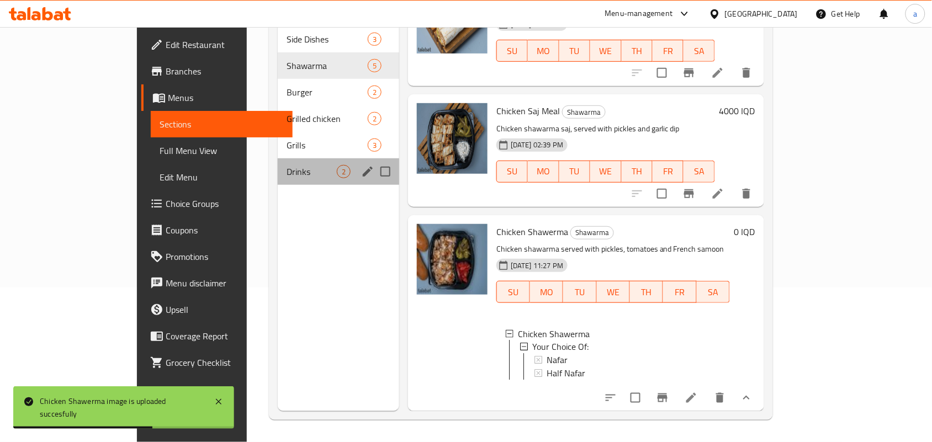
click at [278, 170] on div "Drinks 2" at bounding box center [339, 172] width 122 height 27
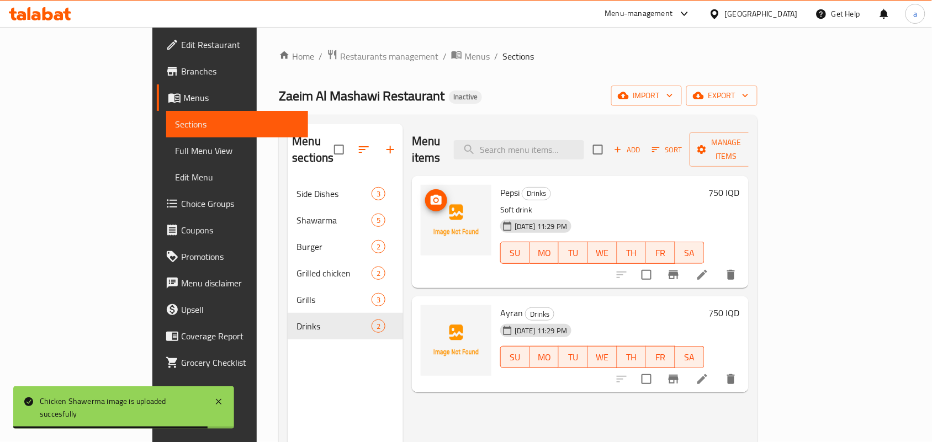
click at [431, 195] on icon "upload picture" at bounding box center [436, 200] width 11 height 10
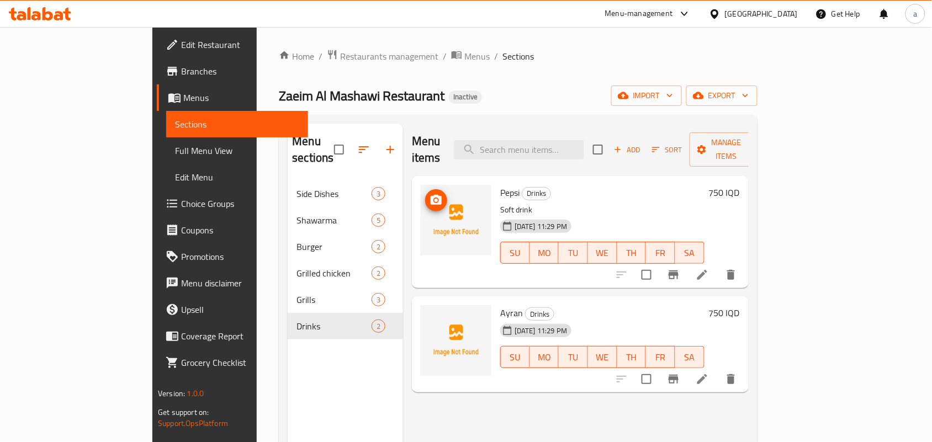
click at [431, 195] on icon "upload picture" at bounding box center [436, 200] width 11 height 10
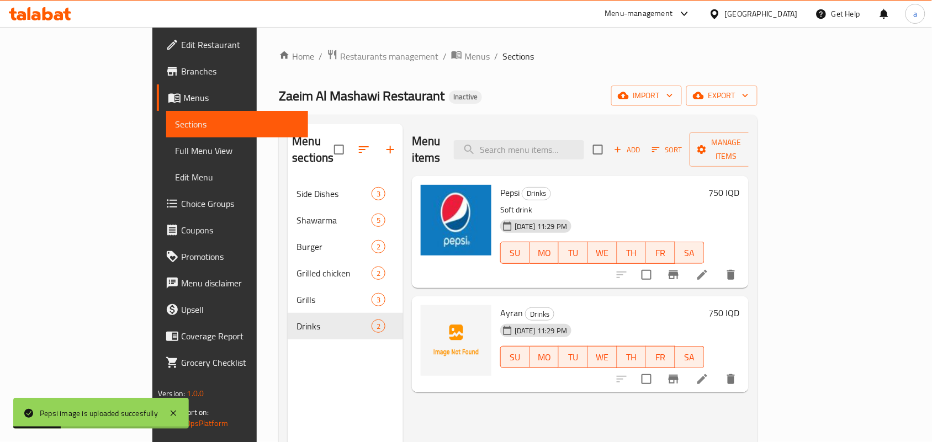
click at [175, 149] on span "Full Menu View" at bounding box center [237, 150] width 124 height 13
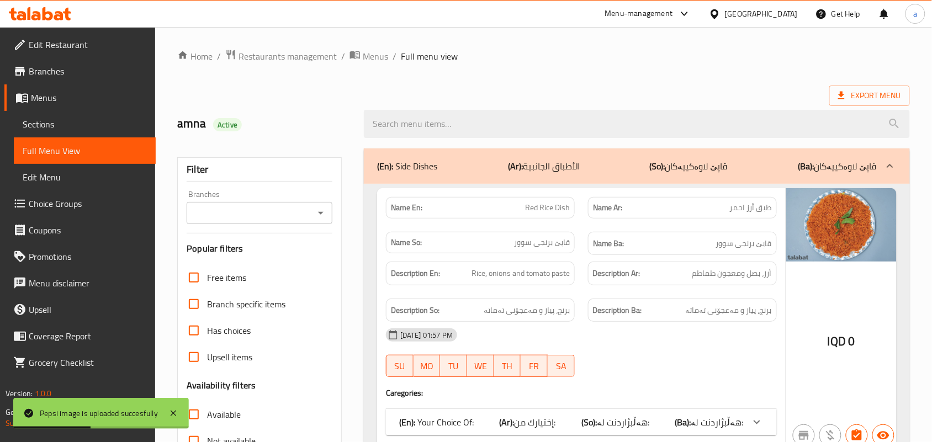
drag, startPoint x: 313, startPoint y: 212, endPoint x: 320, endPoint y: 218, distance: 10.2
click at [313, 212] on div at bounding box center [320, 212] width 14 height 15
click at [320, 215] on icon "Open" at bounding box center [321, 213] width 6 height 3
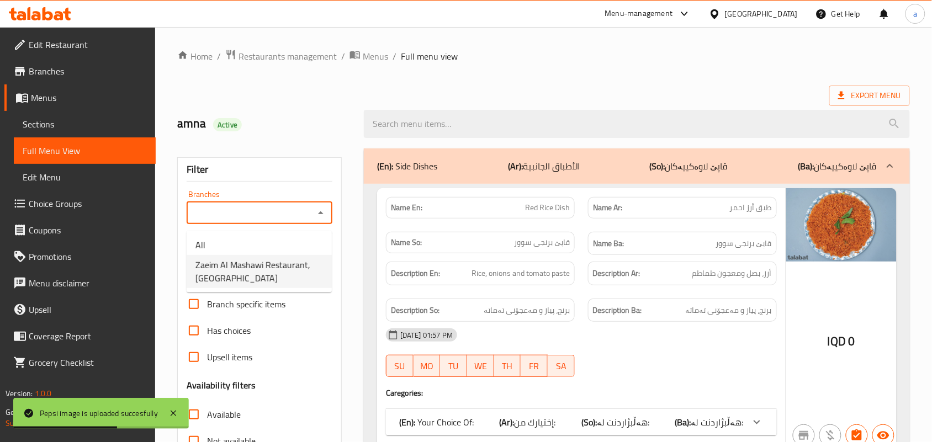
click at [257, 273] on span "Zaeim Al Mashawi Restaurant, Hay Ur" at bounding box center [260, 271] width 128 height 27
type input "Zaeim Al Mashawi Restaurant, Hay Ur"
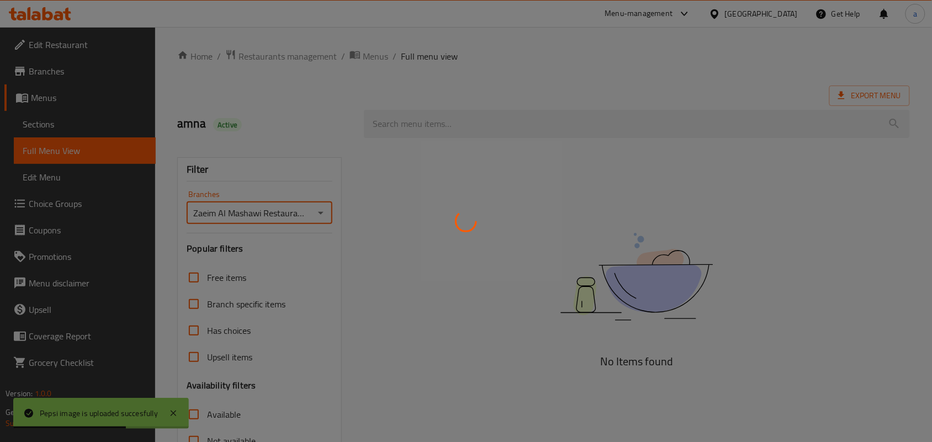
scroll to position [163, 0]
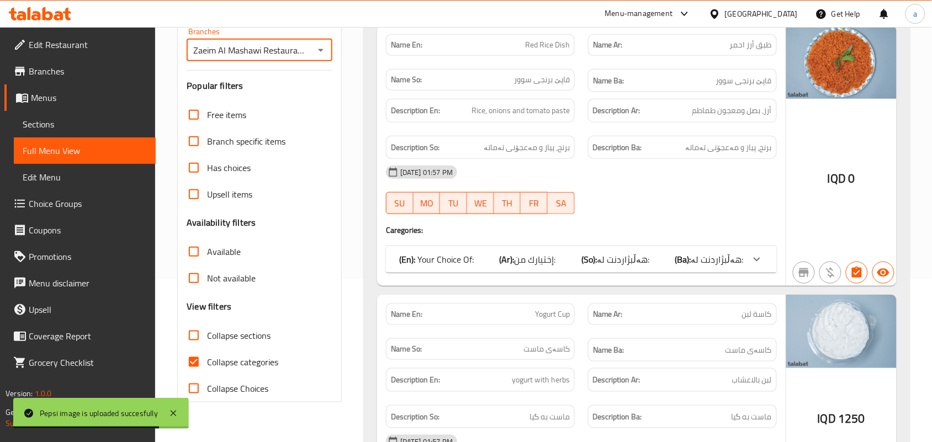
drag, startPoint x: 194, startPoint y: 354, endPoint x: 204, endPoint y: 359, distance: 11.1
click at [195, 349] on input "Collapse sections" at bounding box center [194, 336] width 27 height 27
checkbox input "true"
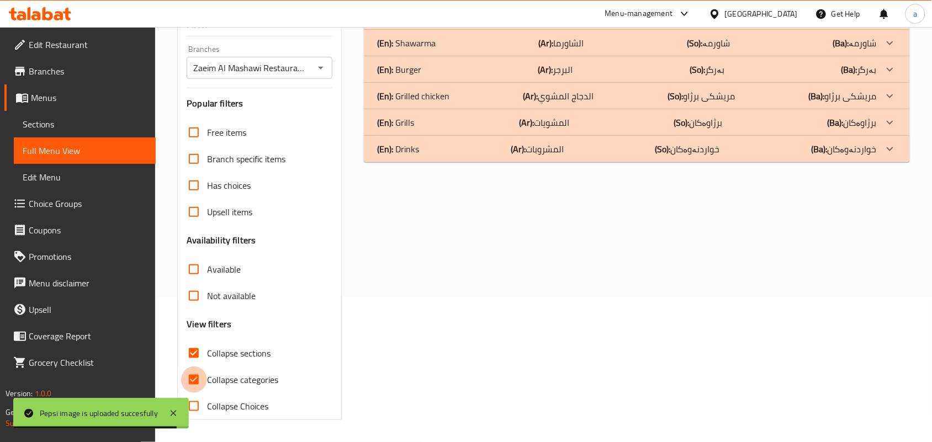
click at [203, 371] on input "Collapse categories" at bounding box center [194, 380] width 27 height 27
checkbox input "false"
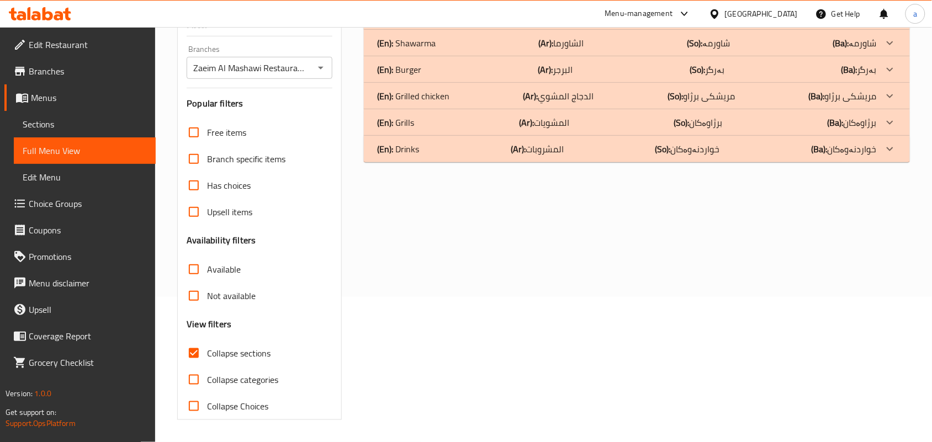
click at [520, 150] on div "(En): Drinks (Ar): المشروبات (So): خواردنەوەکان (Ba): خواردنەوەکان" at bounding box center [637, 149] width 546 height 27
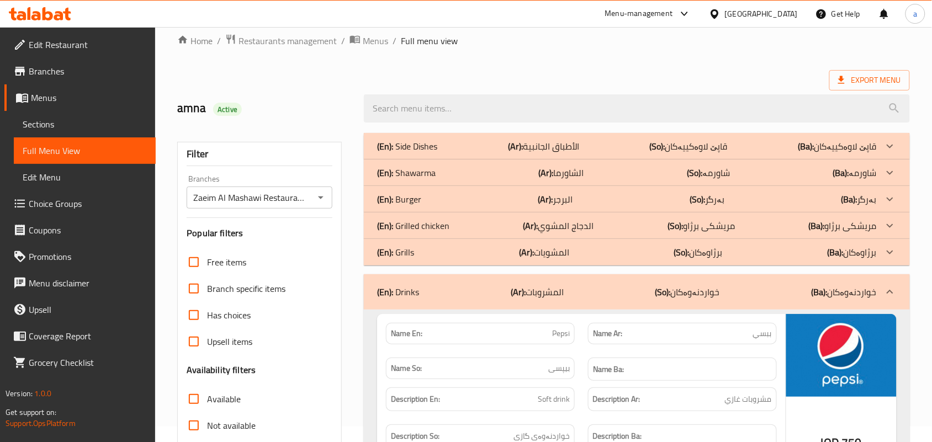
scroll to position [2, 0]
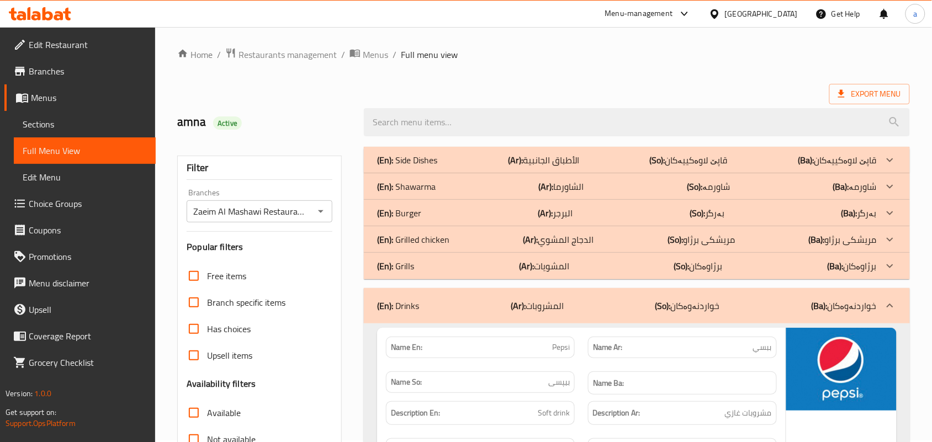
click at [566, 186] on p "(Ar): الشاورما" at bounding box center [561, 186] width 45 height 13
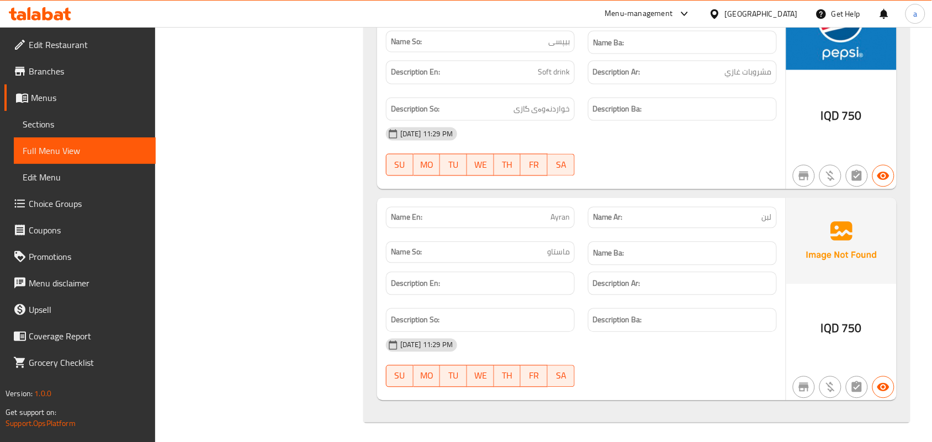
scroll to position [1823, 0]
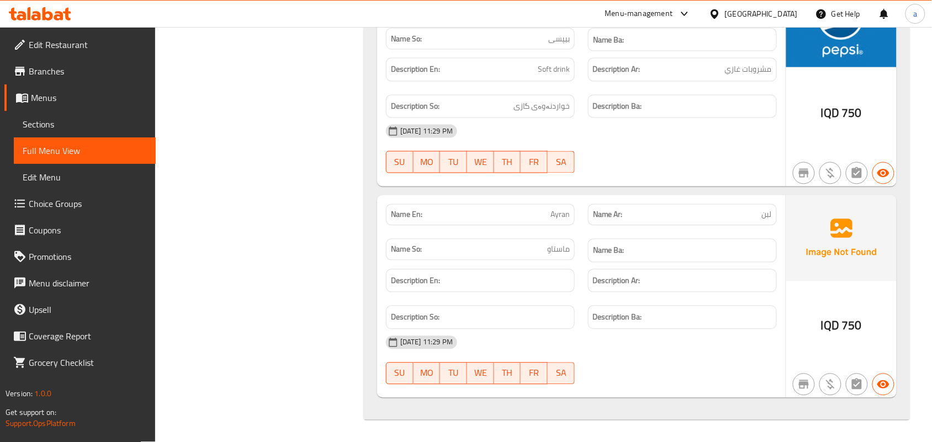
click at [559, 219] on span "Ayran" at bounding box center [560, 215] width 19 height 12
copy span "Ayran"
click at [666, 351] on div "15-10-2025 11:29 PM" at bounding box center [581, 343] width 404 height 27
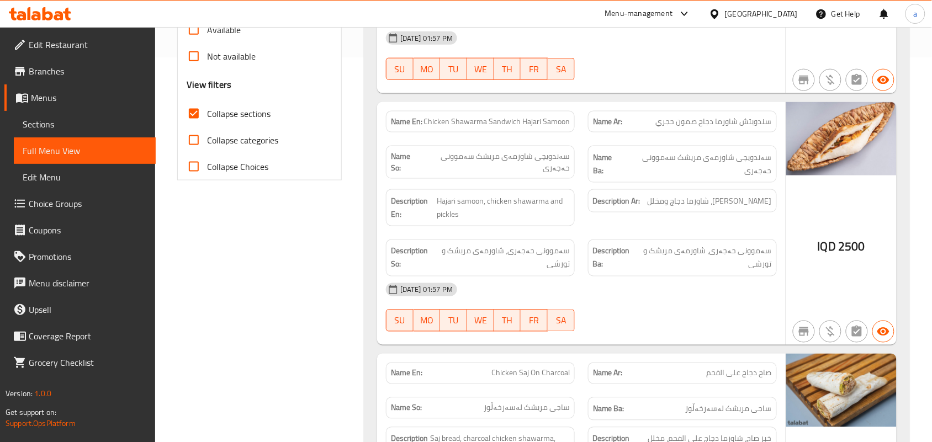
scroll to position [0, 0]
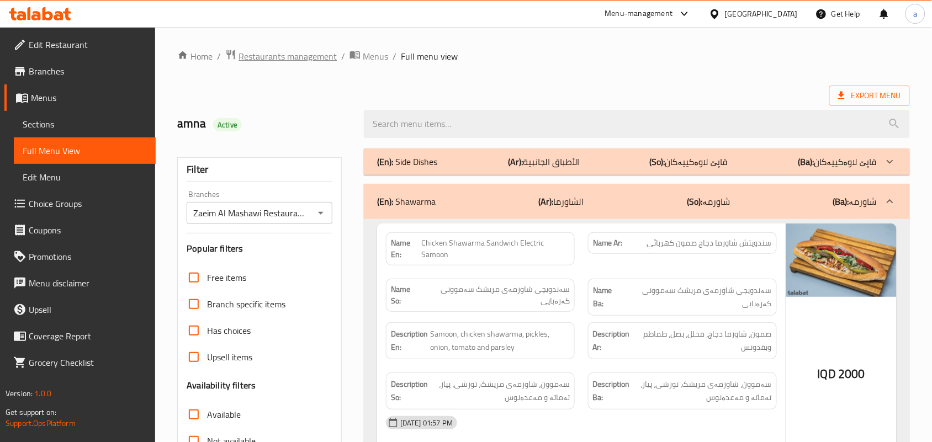
click at [298, 62] on span "Restaurants management" at bounding box center [288, 56] width 98 height 13
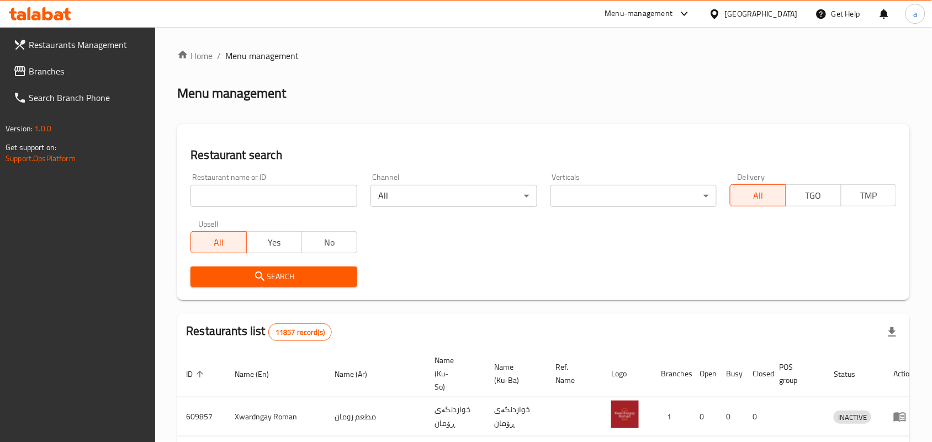
click at [269, 200] on input "search" at bounding box center [274, 196] width 167 height 22
paste input "[PERSON_NAME]"
type input "[PERSON_NAME]"
click button "Search" at bounding box center [274, 277] width 167 height 20
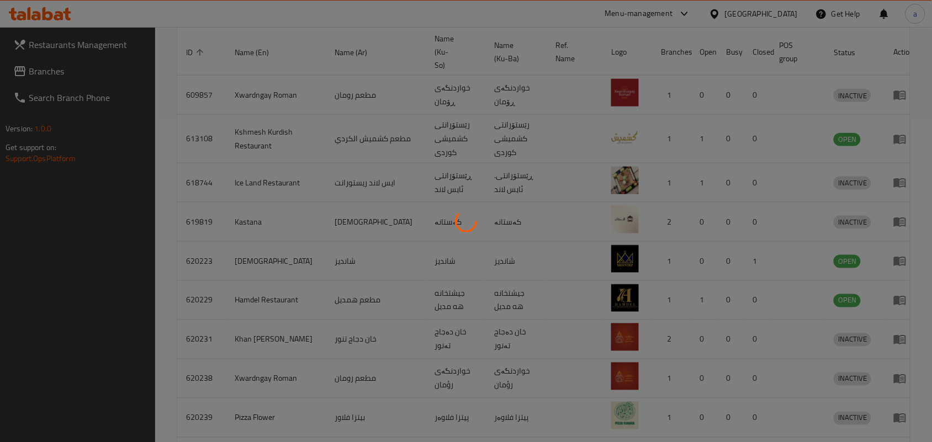
scroll to position [50, 0]
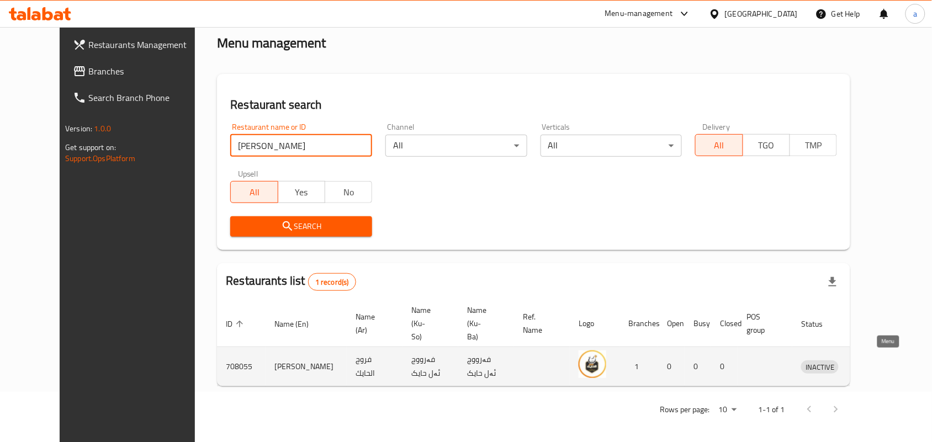
click at [874, 365] on icon "enhanced table" at bounding box center [868, 367] width 12 height 9
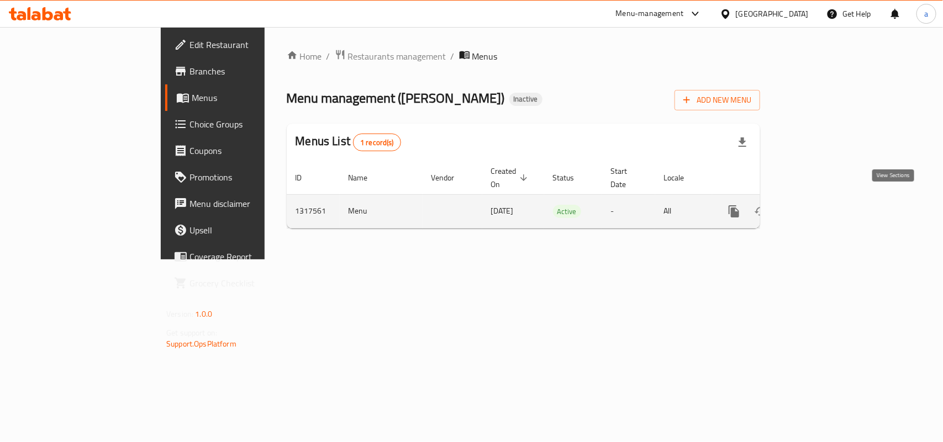
click at [820, 205] on icon "enhanced table" at bounding box center [813, 211] width 13 height 13
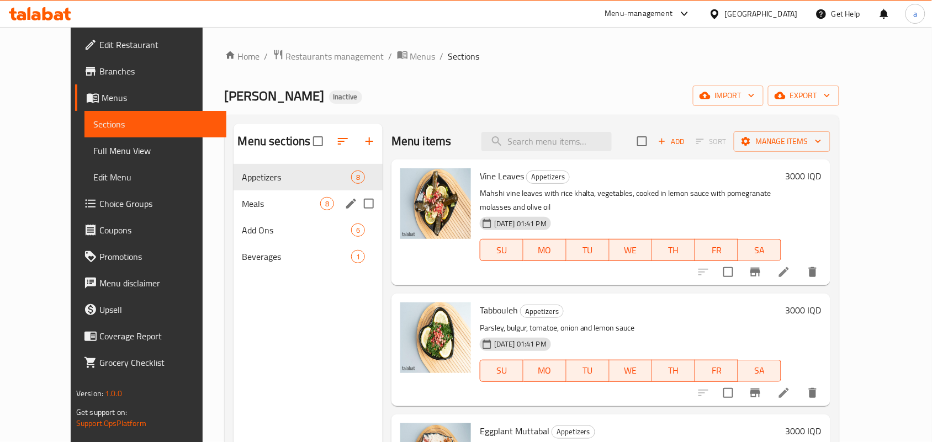
click at [242, 208] on span "Meals" at bounding box center [281, 203] width 78 height 13
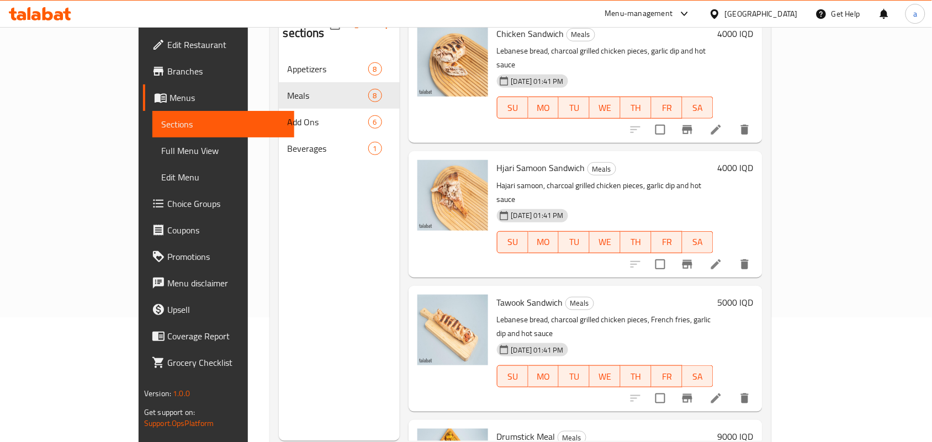
scroll to position [156, 0]
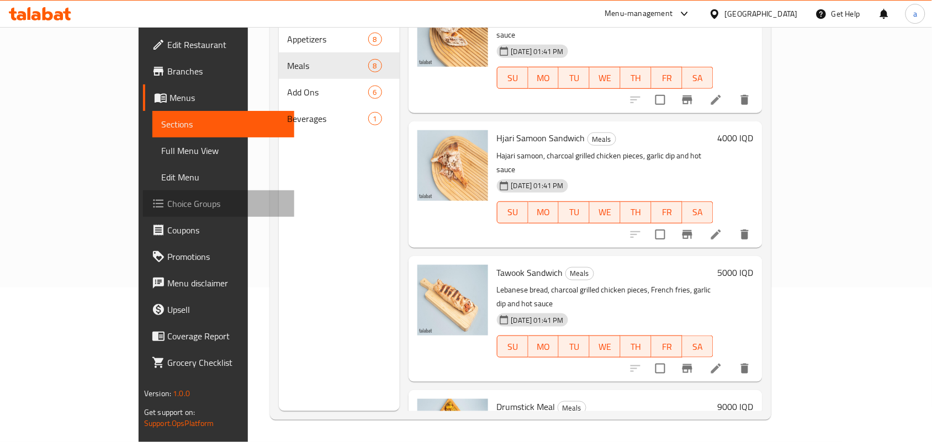
click at [167, 208] on span "Choice Groups" at bounding box center [226, 203] width 118 height 13
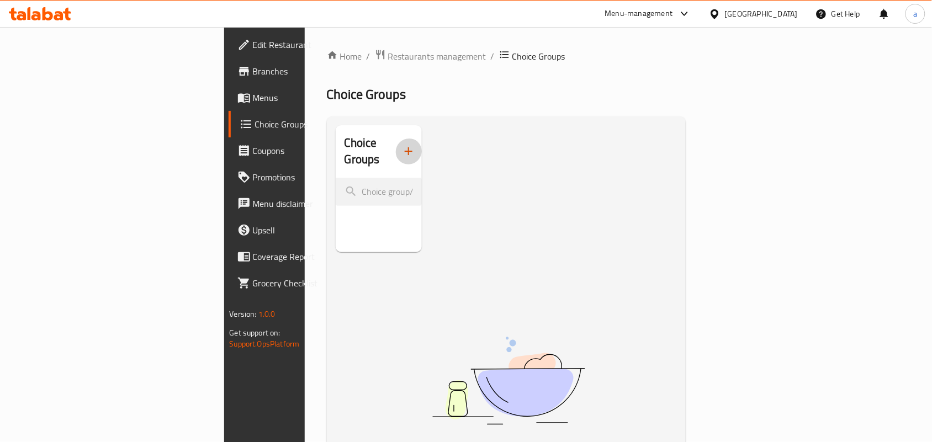
click at [395, 153] on button "button" at bounding box center [408, 151] width 27 height 27
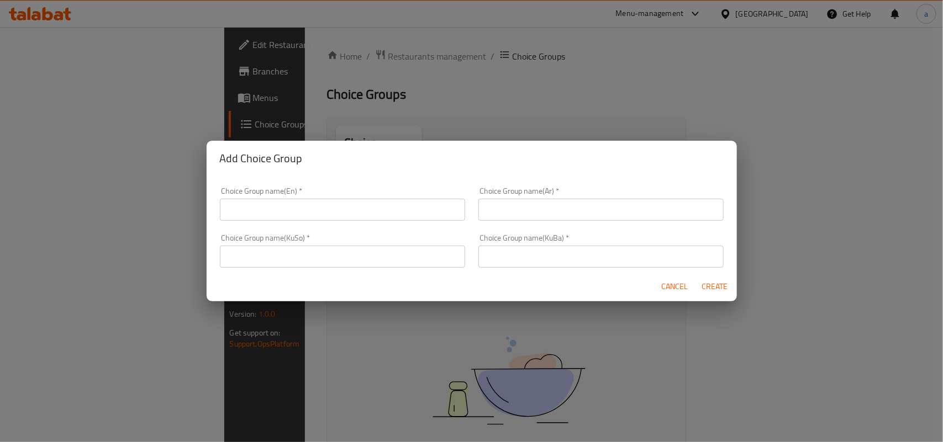
click at [282, 216] on input "text" at bounding box center [342, 210] width 245 height 22
type input "Your Choice Of:"
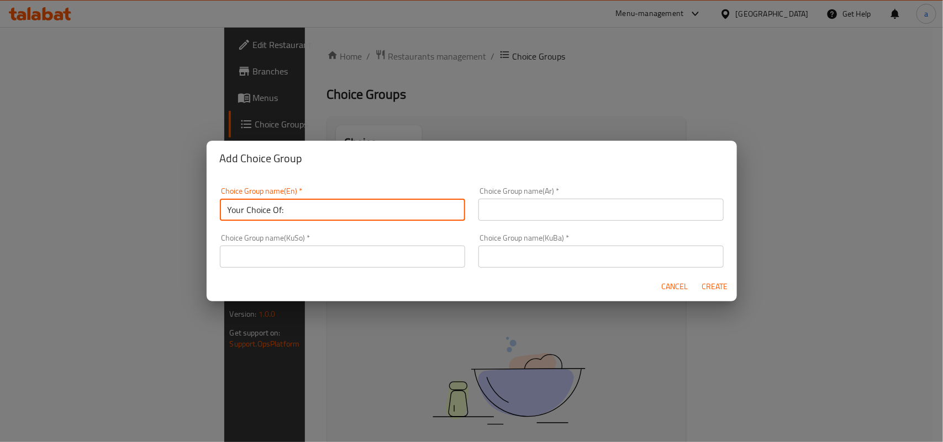
click at [518, 211] on input "text" at bounding box center [600, 210] width 245 height 22
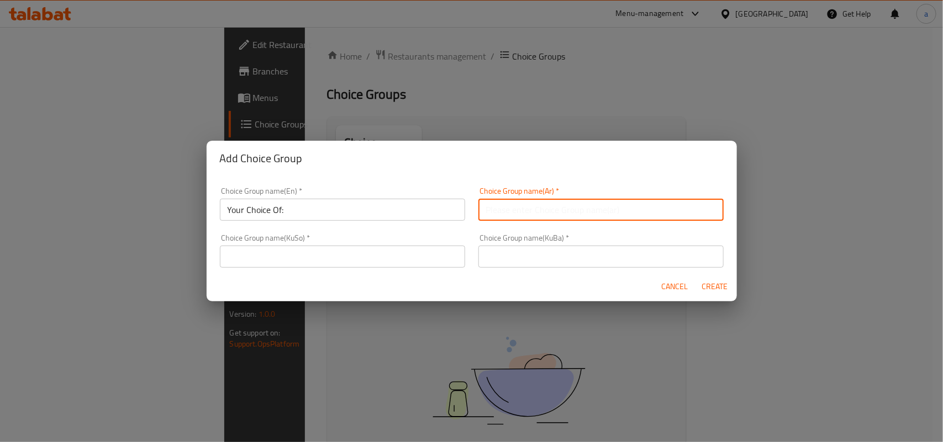
type input "إختيارك من:"
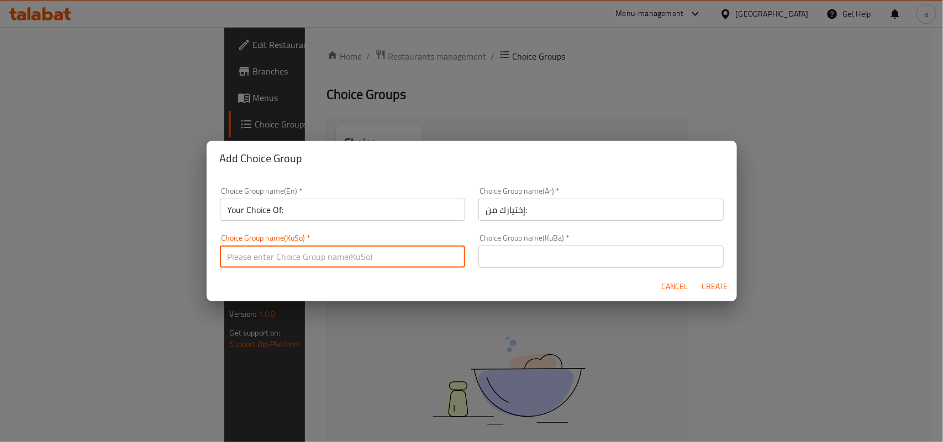
click at [385, 258] on input "text" at bounding box center [342, 257] width 245 height 22
type input "هەڵبژاردنت لە:"
click at [521, 250] on input "text" at bounding box center [600, 257] width 245 height 22
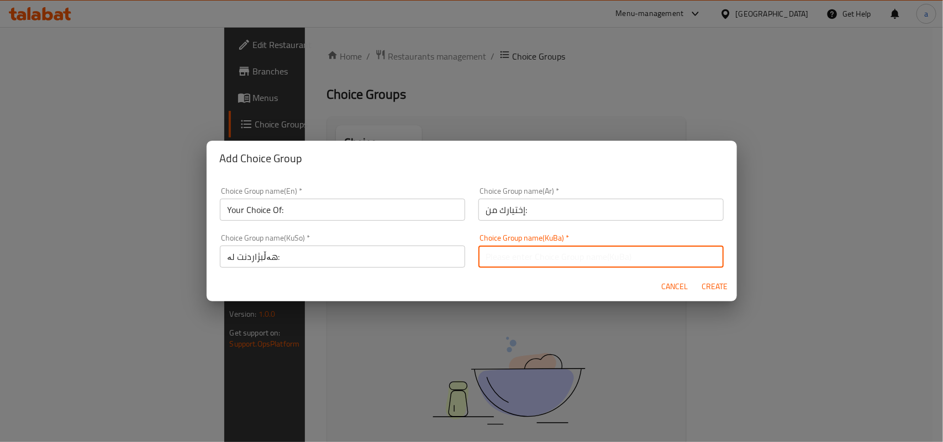
type input "هەڵبژاردنت لە:"
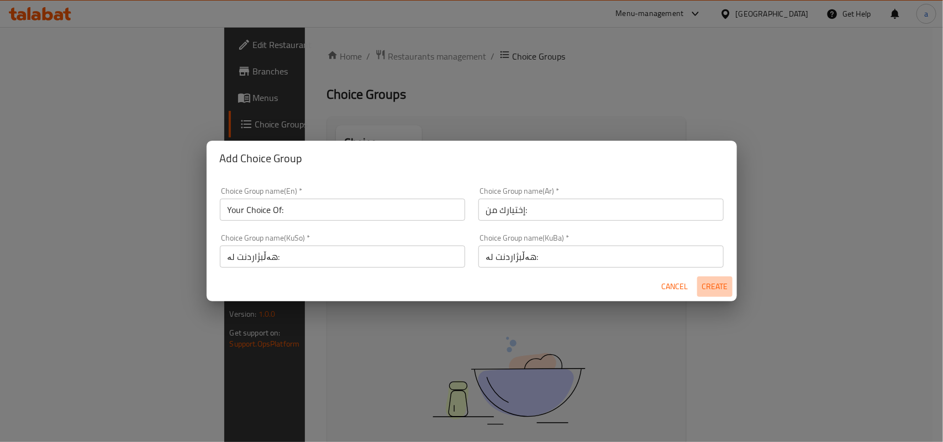
click at [714, 290] on span "Create" at bounding box center [714, 287] width 27 height 14
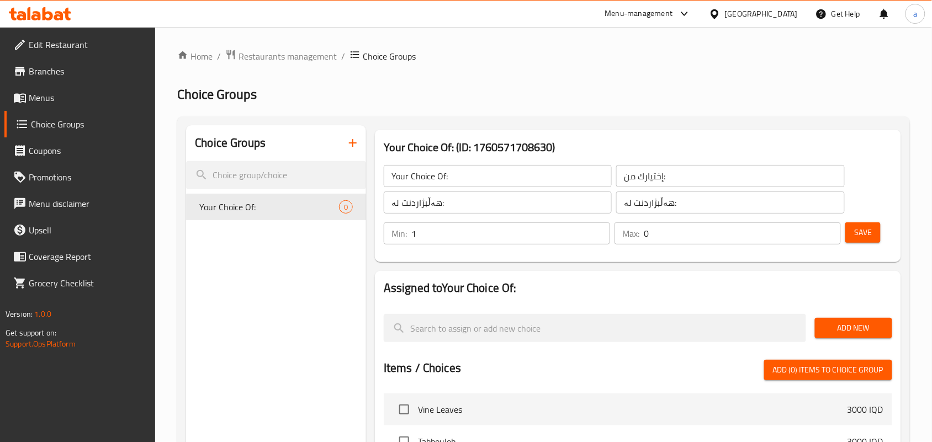
type input "1"
click at [600, 233] on input "1" at bounding box center [510, 234] width 199 height 22
click at [838, 234] on input "0" at bounding box center [742, 234] width 197 height 22
type input "1"
click at [833, 235] on input "1" at bounding box center [742, 234] width 197 height 22
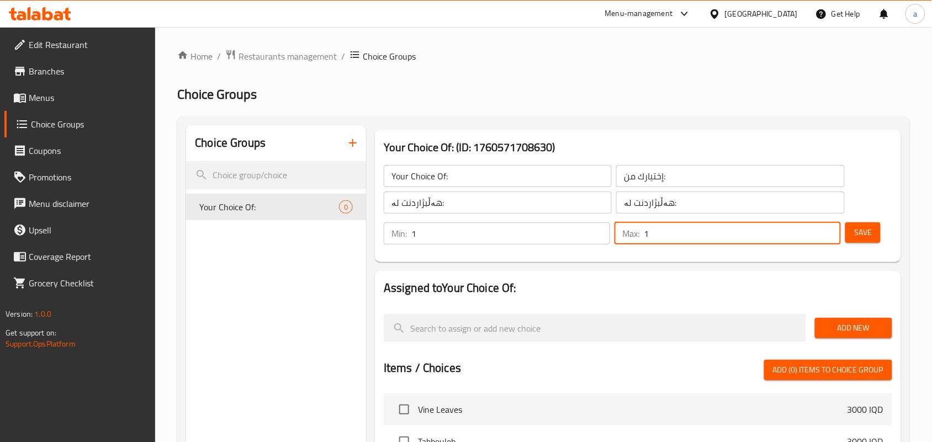
click at [872, 236] on span "Save" at bounding box center [863, 233] width 18 height 14
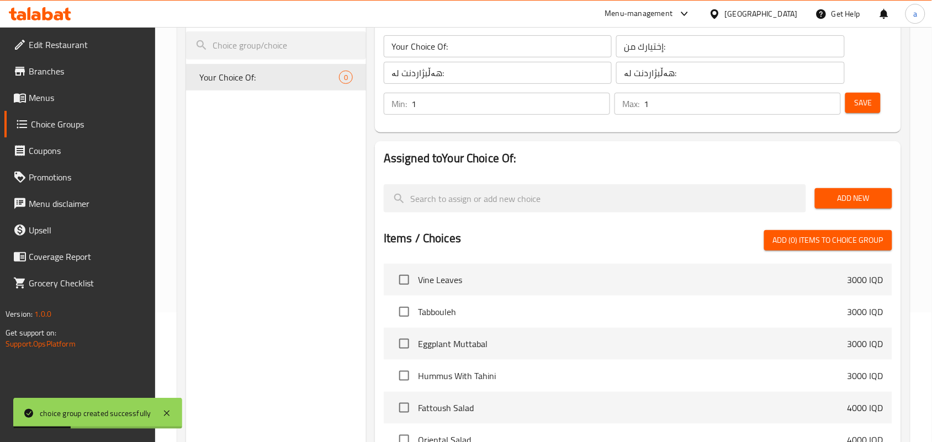
scroll to position [161, 0]
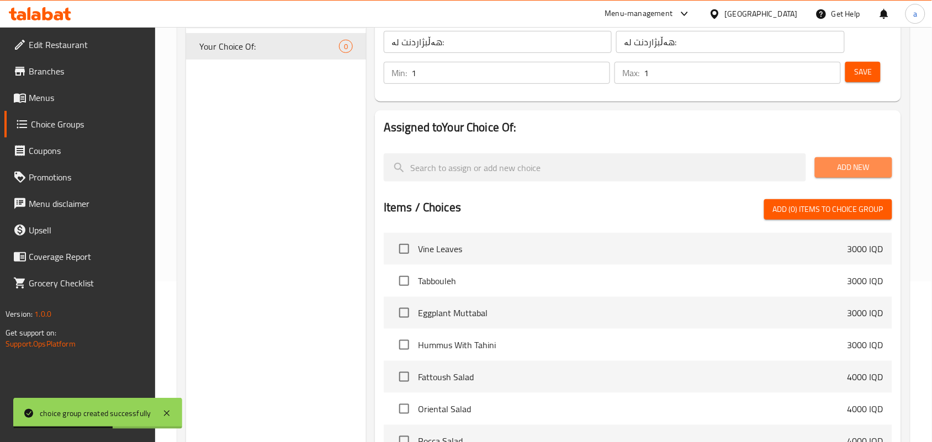
click at [843, 175] on span "Add New" at bounding box center [854, 168] width 60 height 14
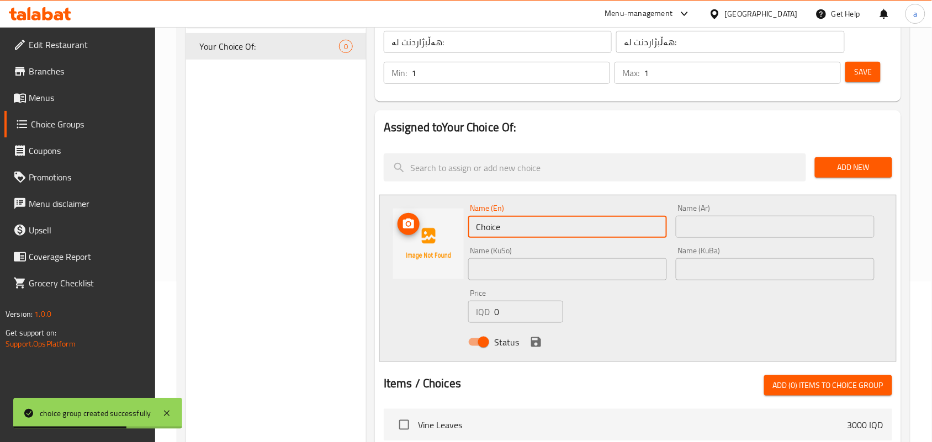
drag, startPoint x: 435, startPoint y: 241, endPoint x: 352, endPoint y: 241, distance: 82.3
click at [352, 241] on div "Choice Groups Your Choice Of: 0 Your Choice Of: (ID: 1047274) Your Choice Of: ​…" at bounding box center [546, 363] width 720 height 796
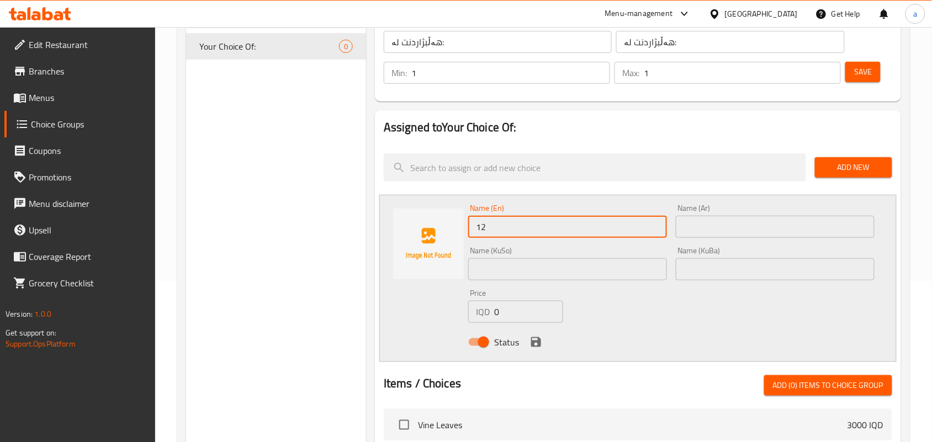
click at [534, 267] on input "text" at bounding box center [567, 269] width 199 height 22
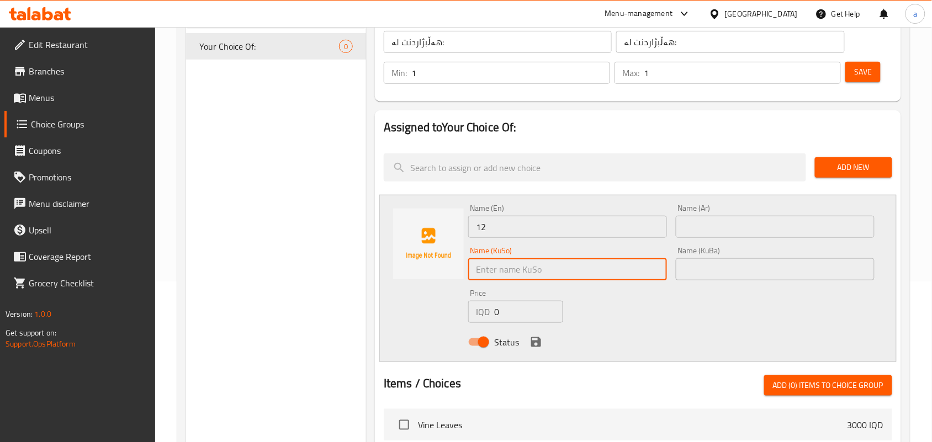
drag, startPoint x: 509, startPoint y: 239, endPoint x: 526, endPoint y: 241, distance: 17.3
click at [509, 238] on input "12" at bounding box center [567, 227] width 199 height 22
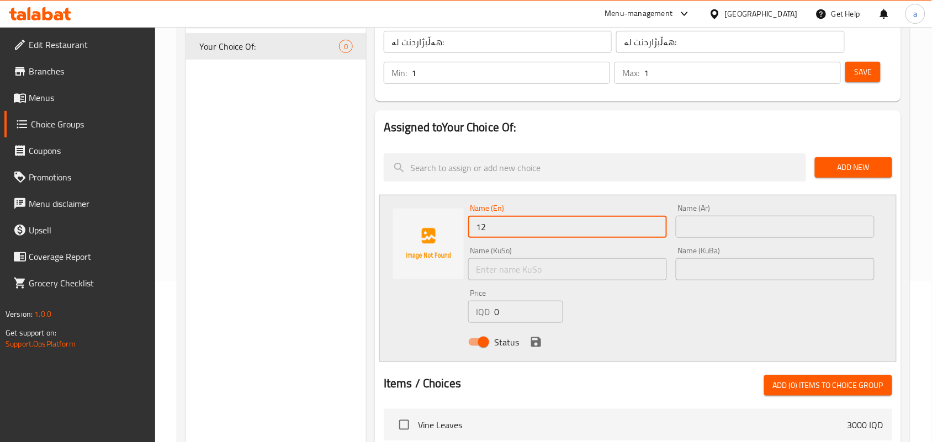
type input "12 pieces"
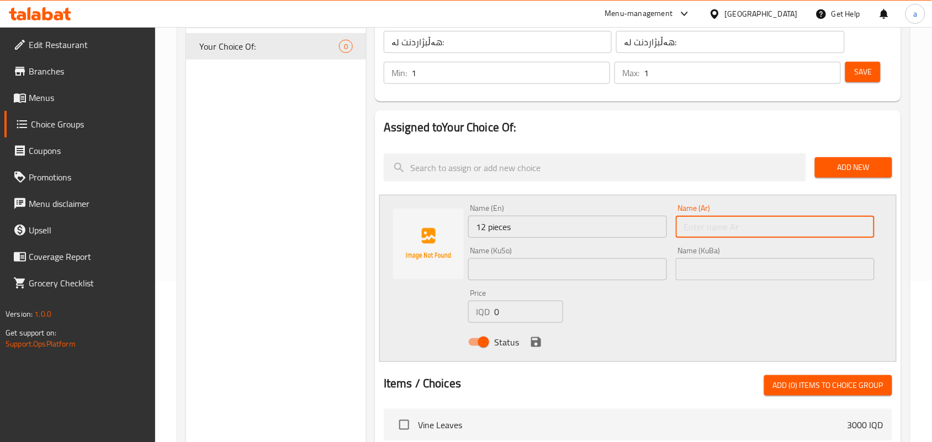
click at [729, 228] on input "text" at bounding box center [775, 227] width 199 height 22
type input "12 قطعة"
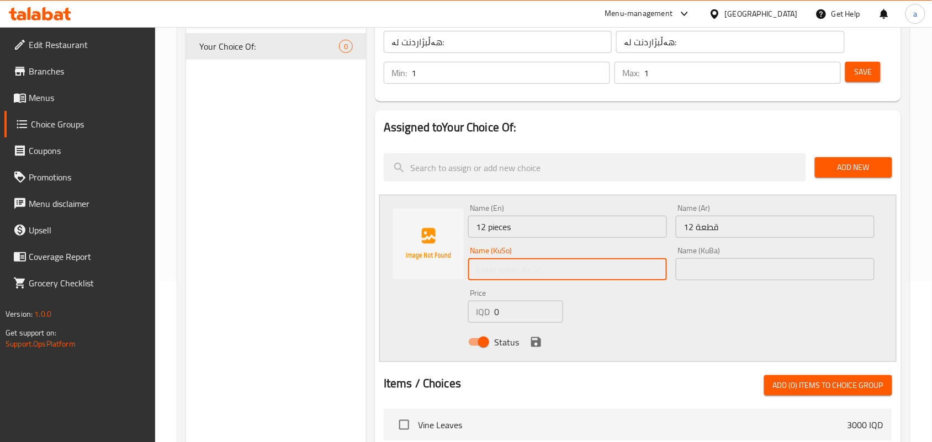
click at [611, 281] on input "text" at bounding box center [567, 269] width 199 height 22
type input "12 پارچە"
drag, startPoint x: 506, startPoint y: 321, endPoint x: 480, endPoint y: 332, distance: 27.5
click at [479, 328] on div "Price IQD 0 Price" at bounding box center [516, 306] width 104 height 43
paste input "900"
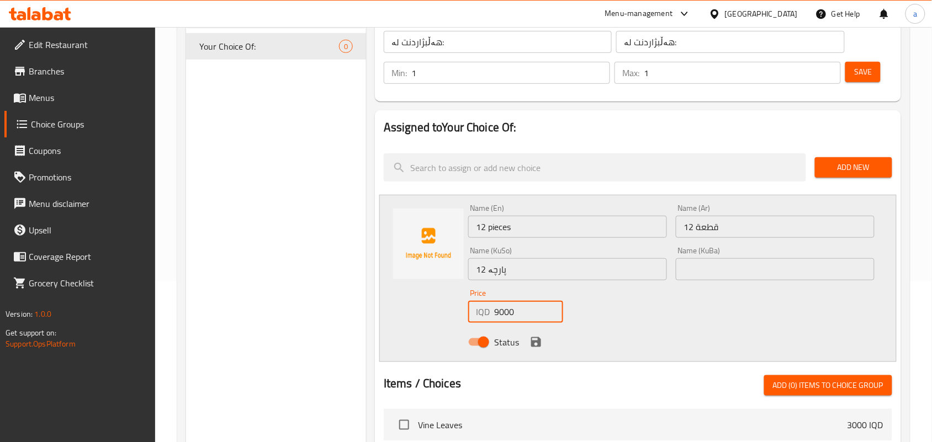
type input "9000"
click at [538, 347] on icon "save" at bounding box center [536, 342] width 13 height 13
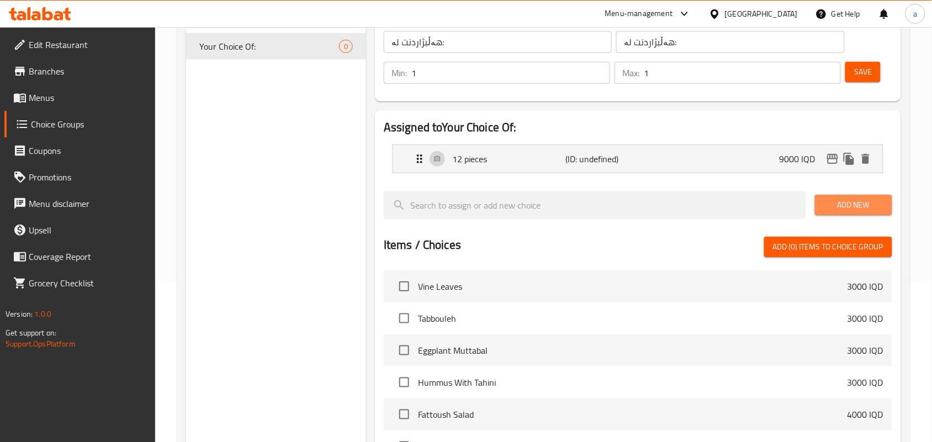
click at [849, 205] on span "Add New" at bounding box center [854, 205] width 60 height 14
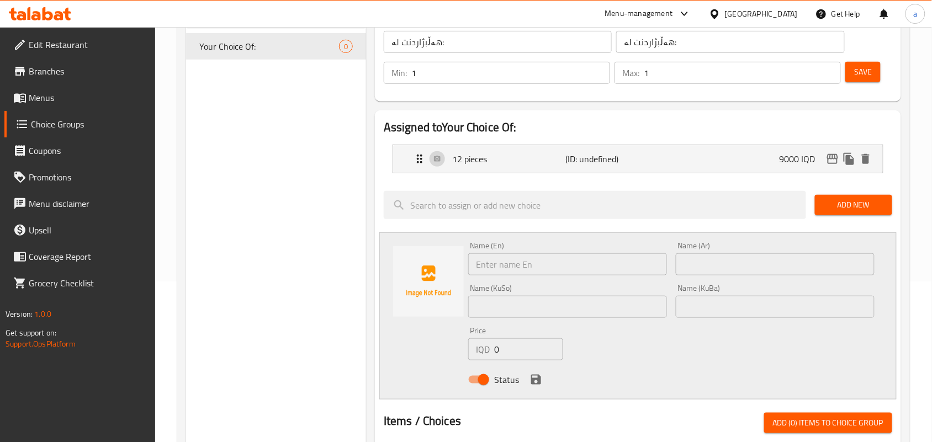
click at [307, 294] on div "Choice Groups Your Choice Of: 0 Your Choice Of: (ID: 1047274) Your Choice Of: ​…" at bounding box center [546, 382] width 720 height 834
click at [523, 271] on input "text" at bounding box center [567, 264] width 199 height 22
type input "6 Pieces"
click at [720, 272] on input "text" at bounding box center [775, 264] width 199 height 22
type input "6 قطع"
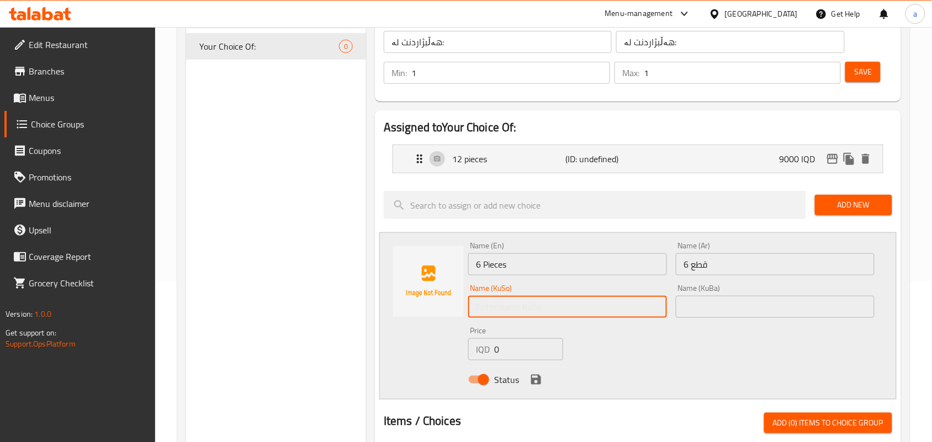
click at [632, 313] on input "text" at bounding box center [567, 307] width 199 height 22
type input "6 پارچە"
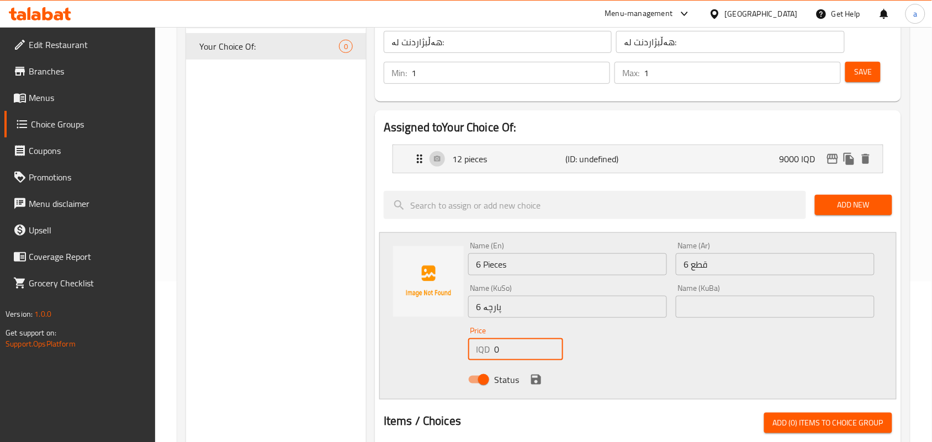
drag, startPoint x: 511, startPoint y: 357, endPoint x: 481, endPoint y: 363, distance: 31.0
click at [482, 361] on div "IQD 0 Price" at bounding box center [515, 350] width 95 height 22
paste input "500"
type input "5000"
drag, startPoint x: 535, startPoint y: 389, endPoint x: 597, endPoint y: 328, distance: 87.9
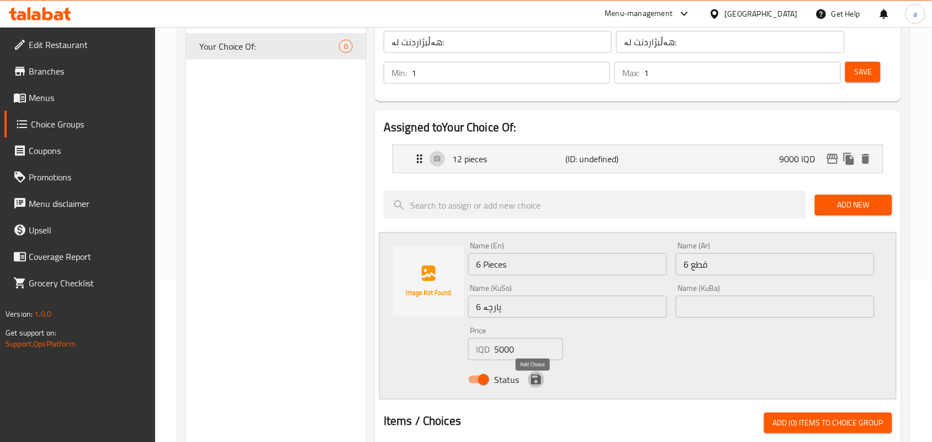
click at [536, 385] on icon "save" at bounding box center [536, 380] width 10 height 10
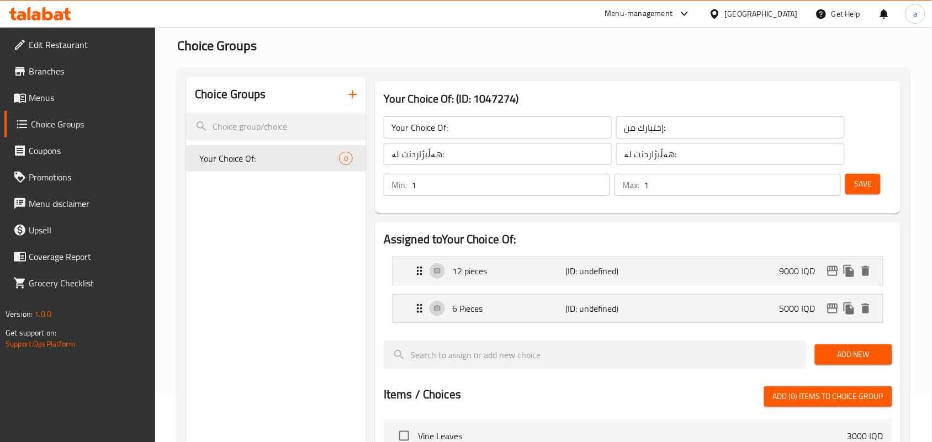
scroll to position [0, 0]
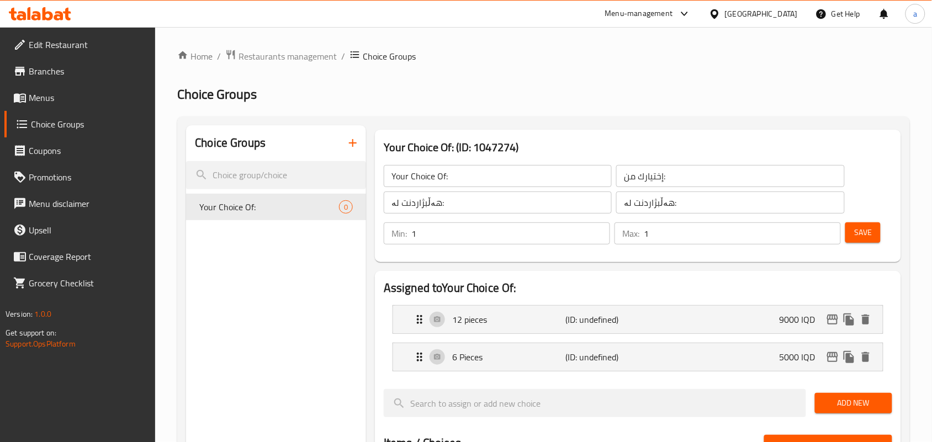
drag, startPoint x: 857, startPoint y: 236, endPoint x: 840, endPoint y: 241, distance: 17.3
click at [857, 239] on span "Save" at bounding box center [863, 233] width 18 height 14
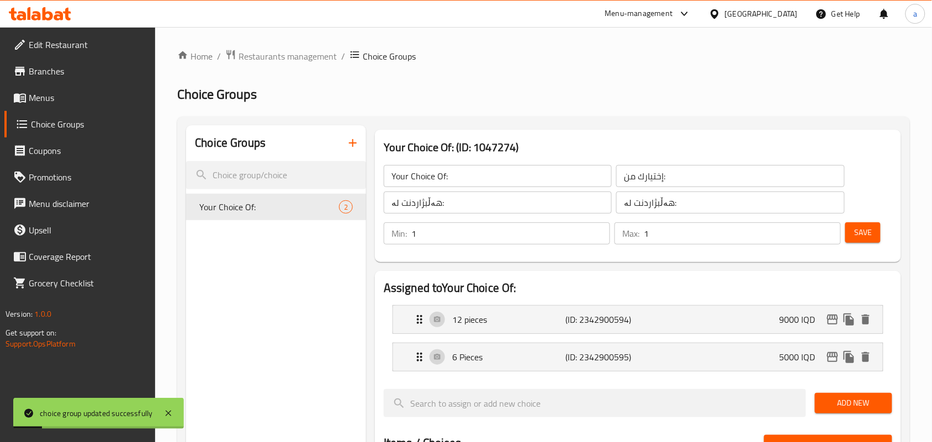
click at [87, 103] on span "Menus" at bounding box center [88, 97] width 118 height 13
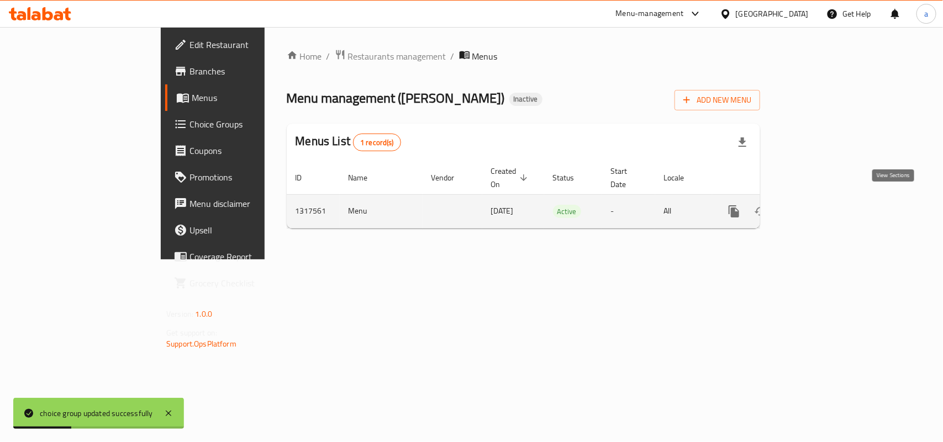
click at [820, 205] on icon "enhanced table" at bounding box center [813, 211] width 13 height 13
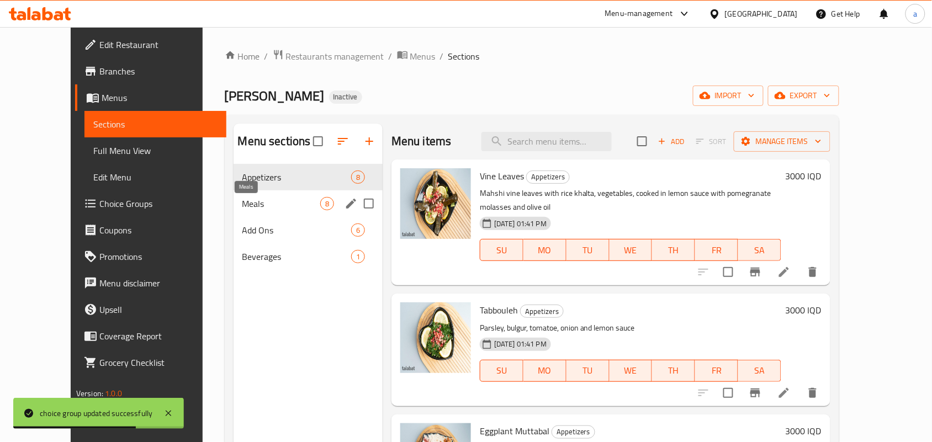
click at [271, 210] on span "Meals" at bounding box center [281, 203] width 78 height 13
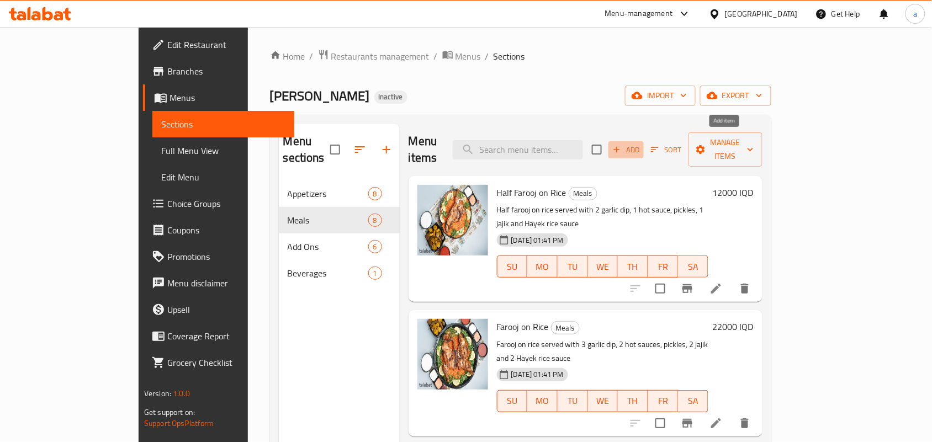
click at [641, 146] on span "Add" at bounding box center [626, 150] width 30 height 13
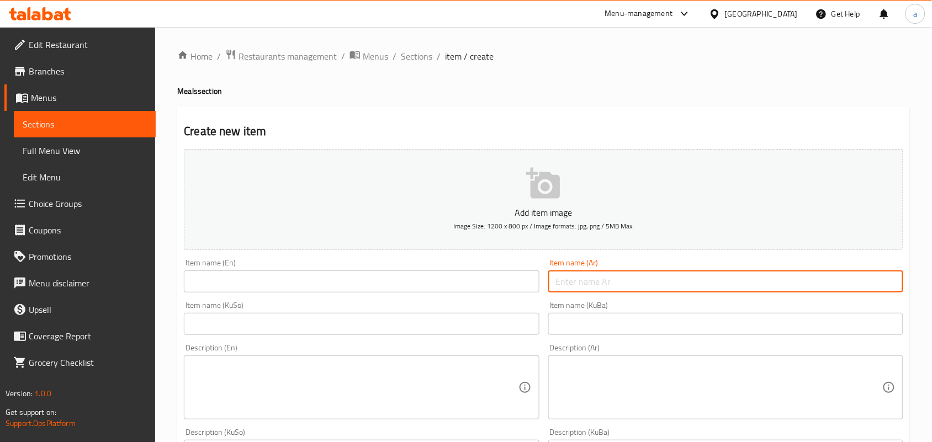
click at [598, 281] on input "text" at bounding box center [725, 282] width 355 height 22
paste input "وجبة اجنحة"
type input "وجبة اجنحة"
click at [462, 293] on input "text" at bounding box center [361, 282] width 355 height 22
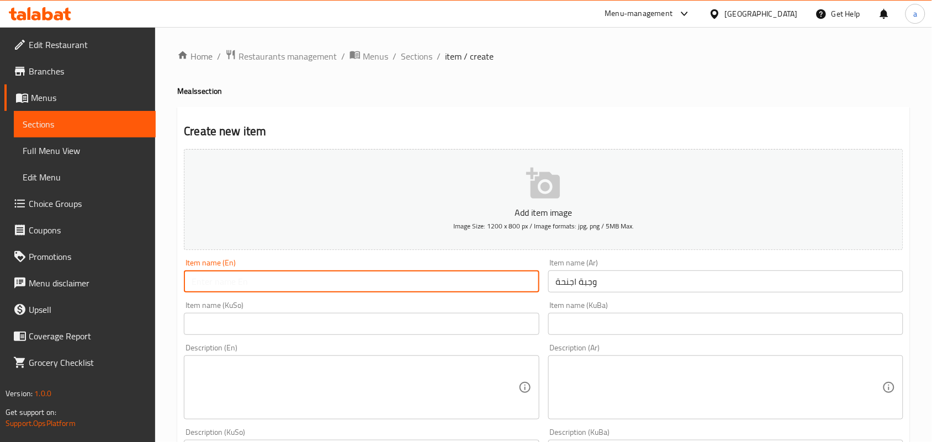
paste input "Wings meal"
click at [219, 289] on input "Wings meal" at bounding box center [361, 282] width 355 height 22
type input "Wings Meal"
drag, startPoint x: 429, startPoint y: 326, endPoint x: 434, endPoint y: 329, distance: 6.2
click at [429, 326] on input "text" at bounding box center [361, 324] width 355 height 22
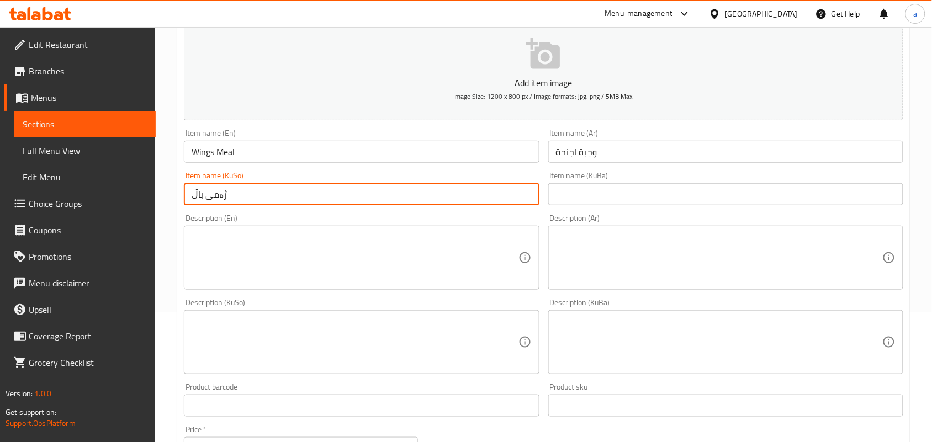
scroll to position [161, 0]
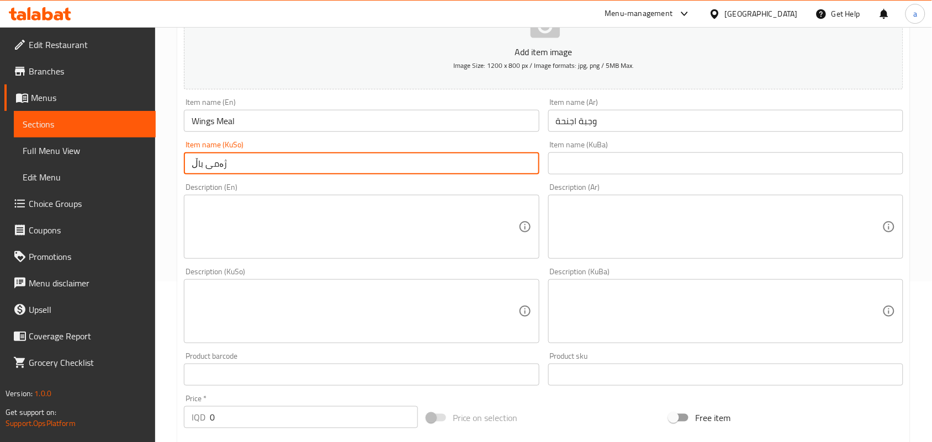
type input "ژەمی باڵ"
click at [415, 234] on textarea at bounding box center [355, 227] width 326 height 52
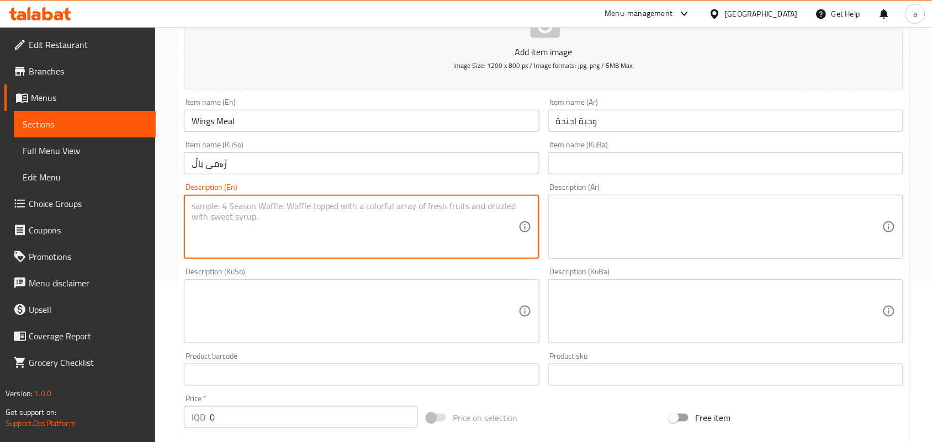
click at [335, 226] on textarea at bounding box center [355, 227] width 326 height 52
paste textarea "Your choice of grilled wings piece served with French fries, garlic sauce, spic…"
type textarea "Your choice of grilled wings piece served with French fries, garlic sauce, spic…"
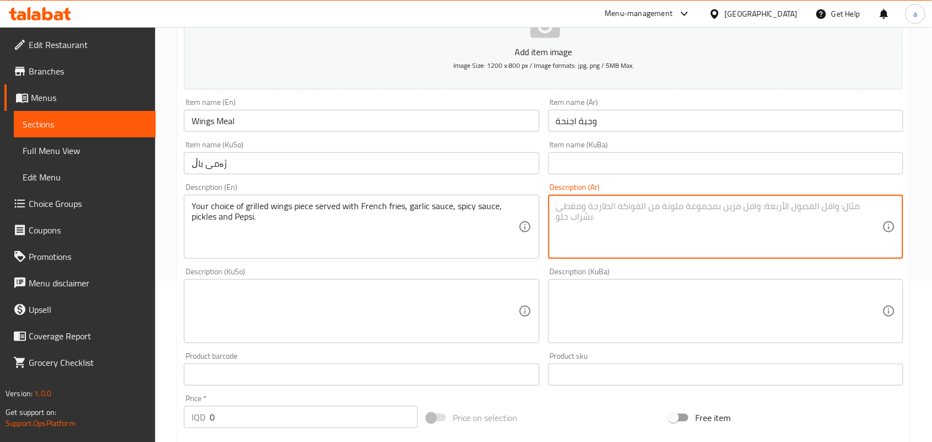
click at [615, 224] on textarea at bounding box center [719, 227] width 326 height 52
paste textarea "اختيارك من قطع اجنحة مشوية تقدم مع بطاطا مقلية، ثومية، صلصة حار، مخلل وبيبسي."
type textarea "اختيارك من قطع اجنحة مشوية تقدم مع بطاطا مقلية، ثومية، صلصة حار، مخلل وبيبسي."
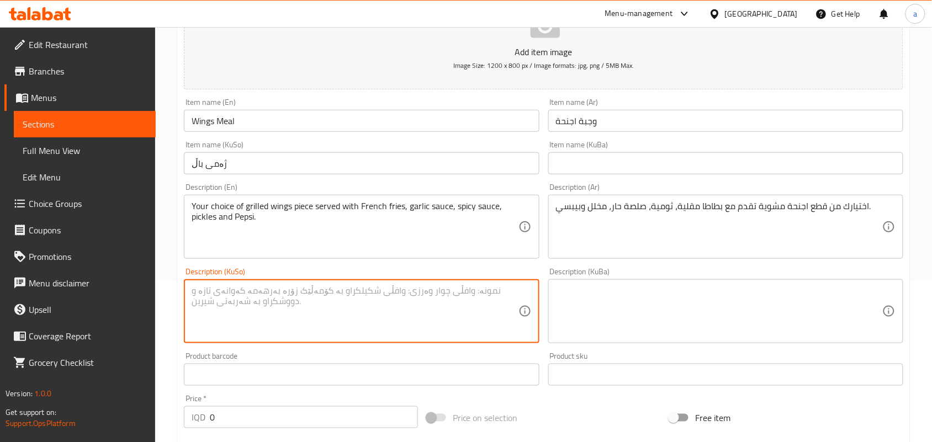
click at [410, 326] on textarea at bounding box center [355, 312] width 326 height 52
paste textarea "هەڵبژاردنت لە پارچە باڵی برژاو پێشکەش دەکرێت لەگەڵ فینگەر، سیراو، سۆسی تیژ، ترش…"
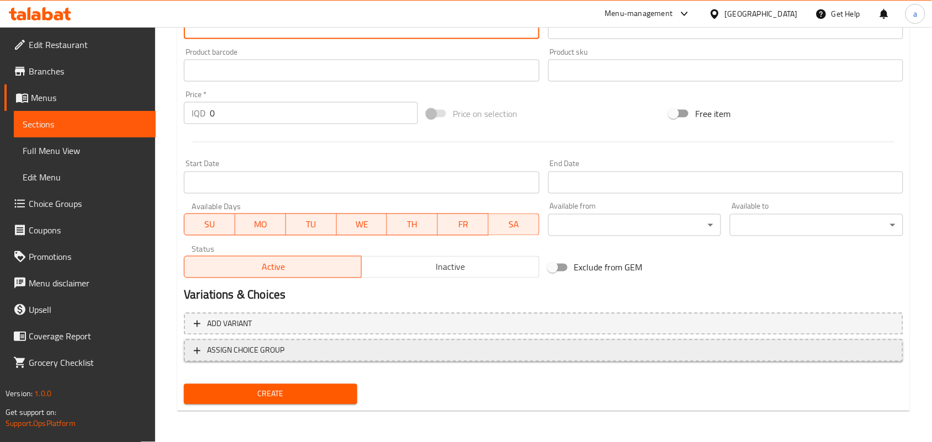
type textarea "هەڵبژاردنت لە پارچە باڵی برژاو پێشکەش دەکرێت لەگەڵ فینگەر، سیراو، سۆسی تیژ، ترش…"
click at [448, 350] on span "ASSIGN CHOICE GROUP" at bounding box center [544, 351] width 700 height 14
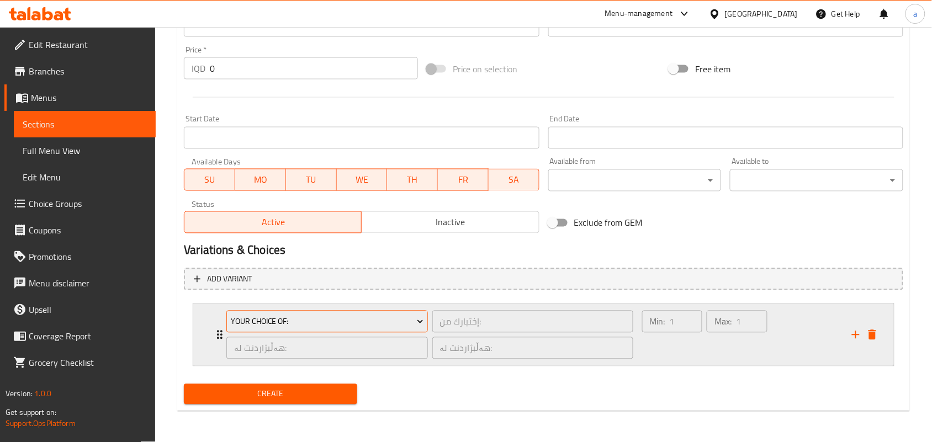
scroll to position [529, 0]
click at [409, 318] on span "Your Choice Of:" at bounding box center [327, 322] width 193 height 14
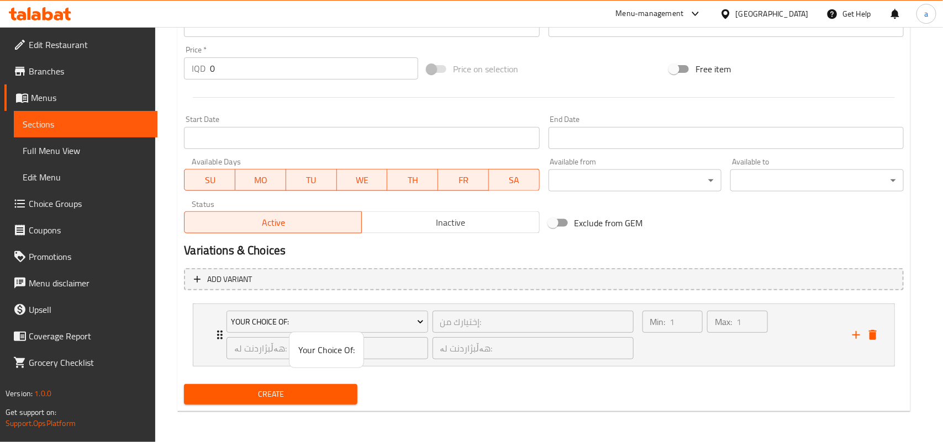
click at [666, 352] on div at bounding box center [471, 221] width 943 height 442
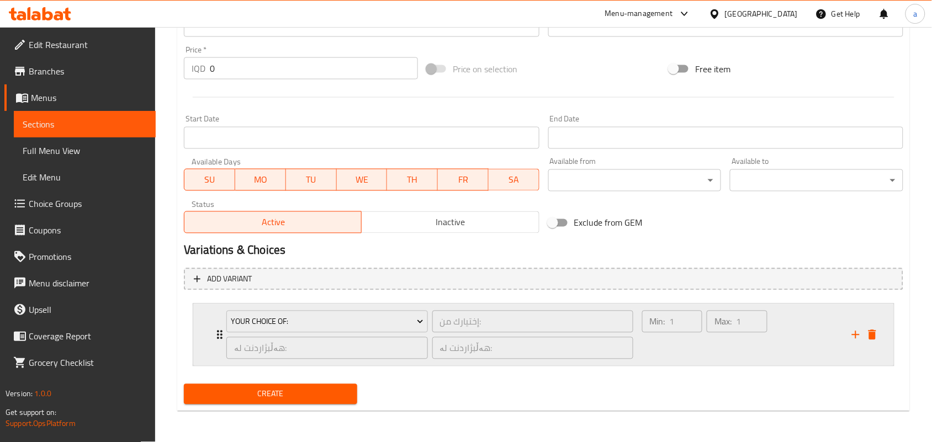
click at [667, 352] on div "Min: 1 ​" at bounding box center [672, 335] width 65 height 53
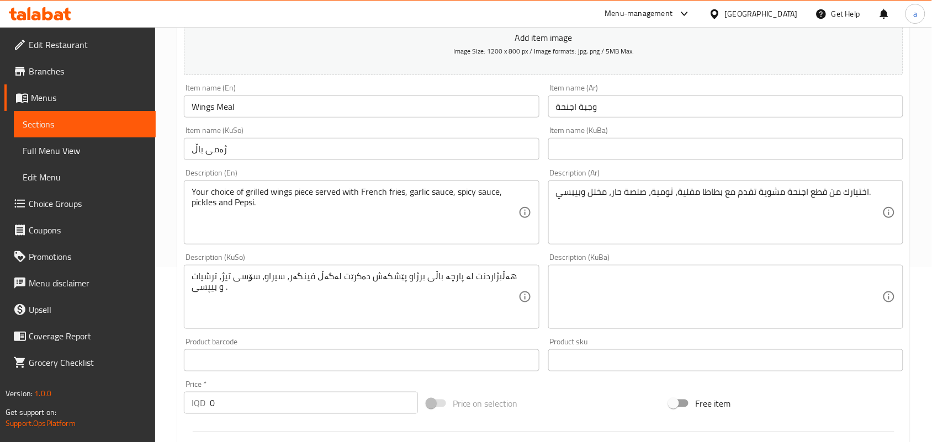
scroll to position [145, 0]
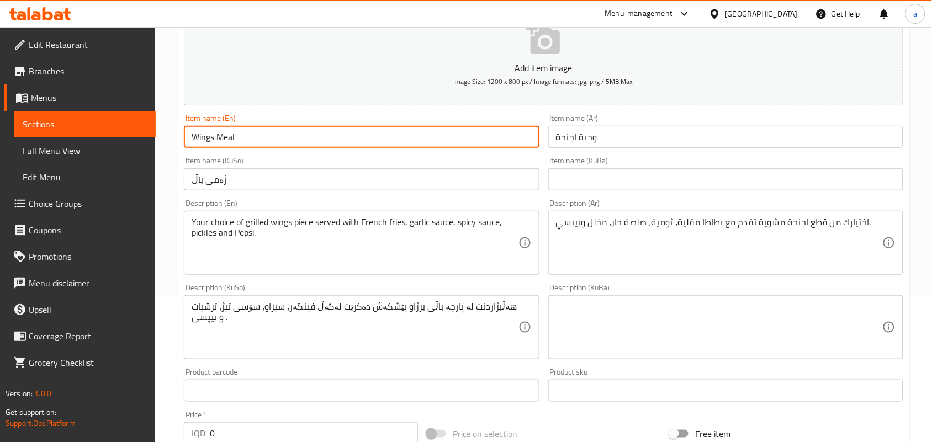
click at [367, 139] on input "Wings Meal" at bounding box center [361, 137] width 355 height 22
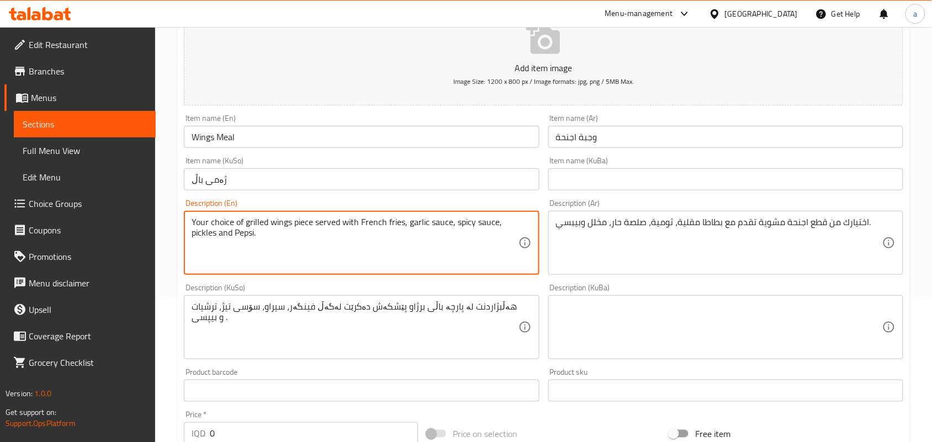
click at [455, 233] on textarea "Your choice of grilled wings piece served with French fries, garlic sauce, spic…" at bounding box center [355, 243] width 326 height 52
type textarea "Your choice of grilled wings piece served with French fries, garlic dip, spicy …"
click at [268, 145] on input "Wings Meal" at bounding box center [361, 137] width 355 height 22
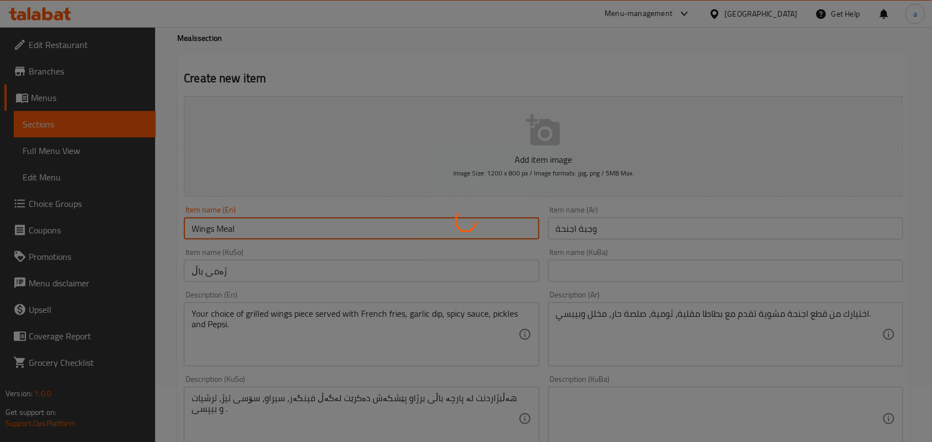
scroll to position [0, 0]
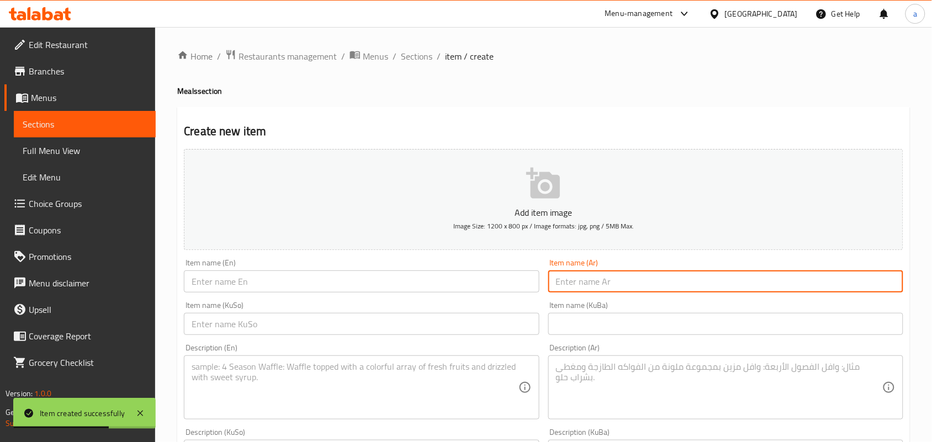
click at [605, 293] on input "text" at bounding box center [725, 282] width 355 height 22
paste input "وجبة دجاج كبيرة"
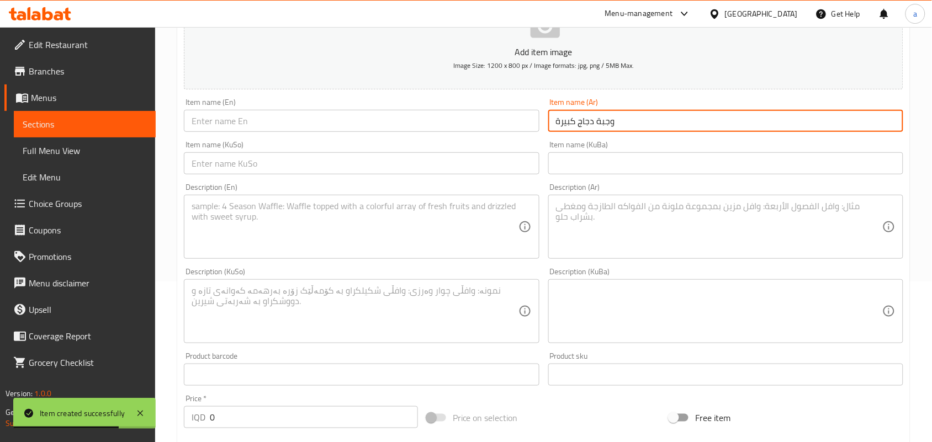
type input "وجبة دجاج كبيرة"
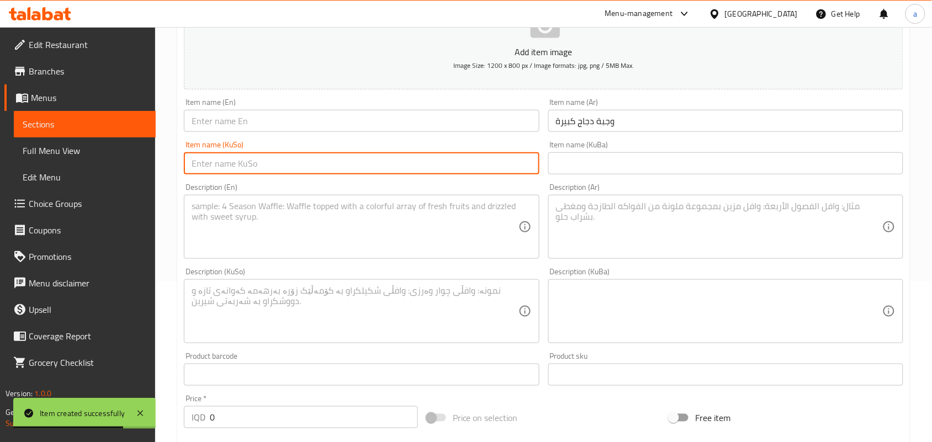
click at [487, 166] on input "text" at bounding box center [361, 163] width 355 height 22
paste input "[PERSON_NAME]"
type input "[PERSON_NAME]"
click at [263, 132] on input "text" at bounding box center [361, 121] width 355 height 22
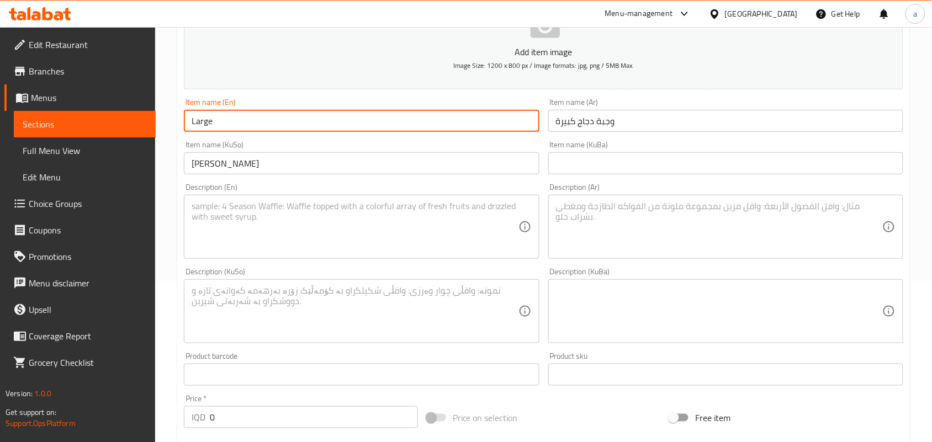
paste input "chicken meal"
click at [220, 132] on input "Large chicken meal" at bounding box center [361, 121] width 355 height 22
drag, startPoint x: 255, startPoint y: 136, endPoint x: 249, endPoint y: 134, distance: 5.9
click at [249, 132] on input "Large Chicken meal" at bounding box center [361, 121] width 355 height 22
type input "Large Chicken Meal"
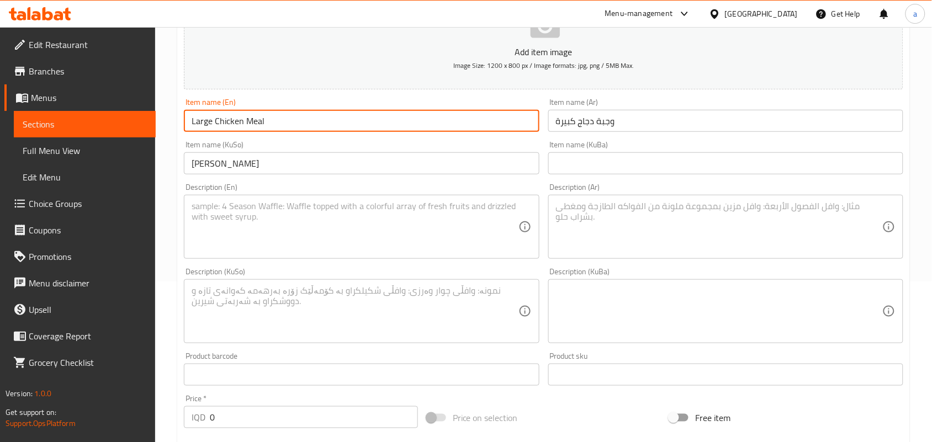
drag, startPoint x: 227, startPoint y: 426, endPoint x: 211, endPoint y: 415, distance: 19.8
click at [192, 436] on div "Add item image Image Size: 1200 x 800 px / Image formats: jpg, png / 5MB Max. I…" at bounding box center [543, 285] width 728 height 603
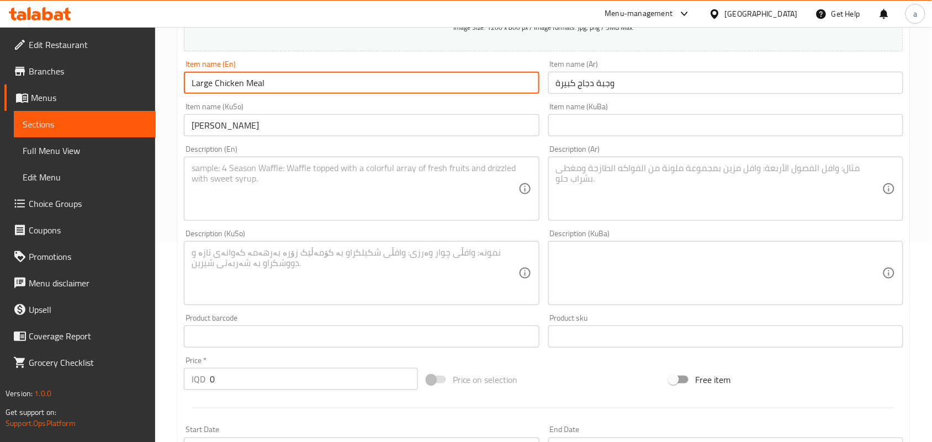
paste input "1000"
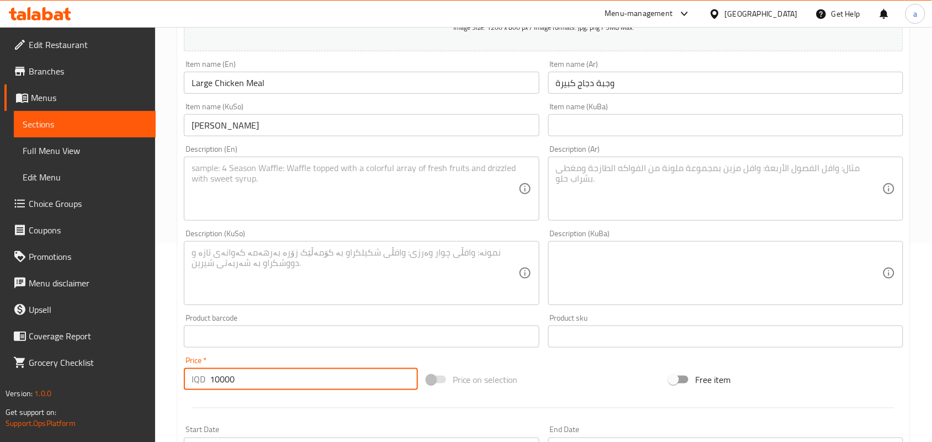
type input "10000"
click at [277, 209] on textarea at bounding box center [355, 189] width 326 height 52
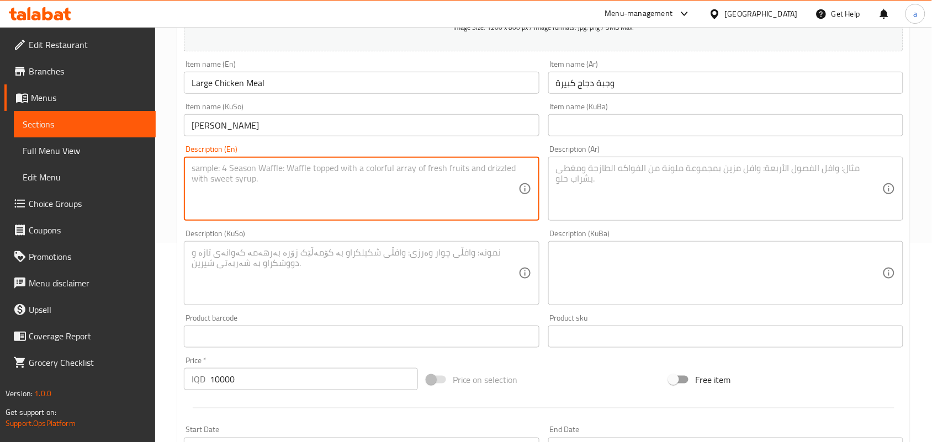
click at [339, 202] on textarea at bounding box center [355, 189] width 326 height 52
paste textarea "2 chicken sandwich served with French fries, garlic dip, spicy sauce, pickles a…"
type textarea "2 chicken sandwich served with French fries, garlic dip, spicy sauce, pickles a…"
click at [602, 175] on textarea at bounding box center [719, 189] width 326 height 52
paste textarea "2 سندويتش دجاج يقدم مع بطاطا مقلية، ثومية، صلصة حار، مخلل وبيبسي"
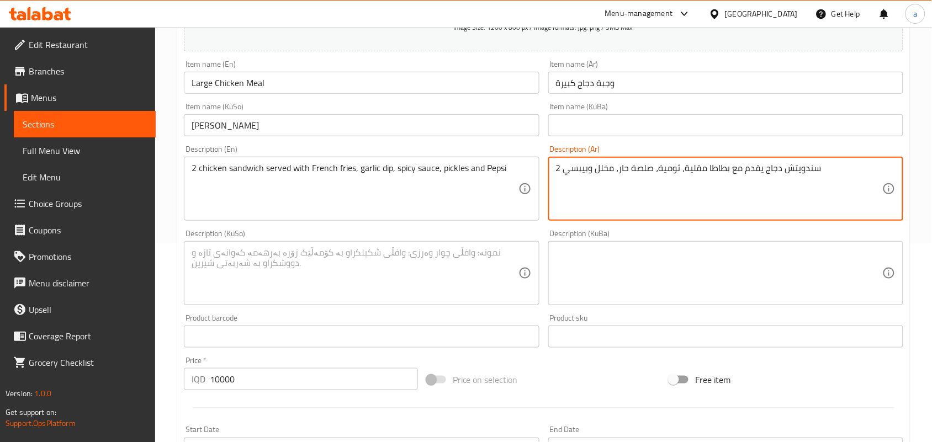
type textarea "2 سندويتش دجاج يقدم مع بطاطا مقلية، ثومية، صلصة حار، مخلل وبيبسي"
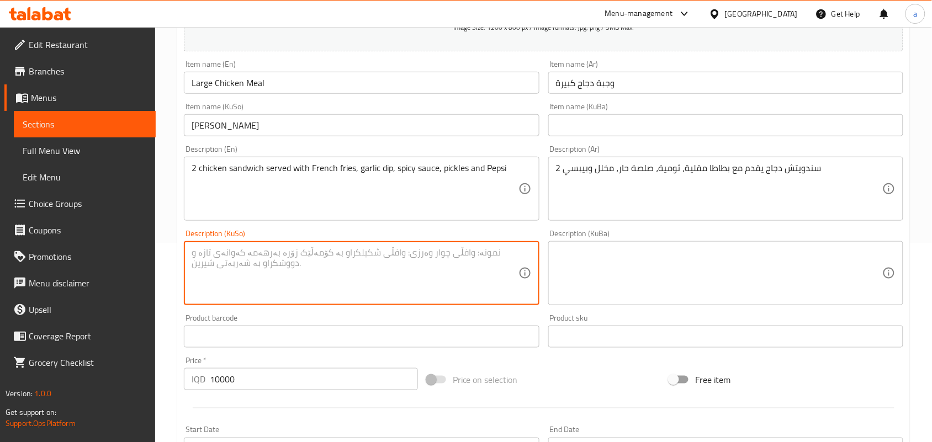
click at [424, 299] on textarea at bounding box center [355, 273] width 326 height 52
paste textarea "2 سەندویچی مریشک پێشکەش دەکرێت لەگەڵ فینگەر، سیراو، سۆسی تیژ، ترشیات و بیپسی"
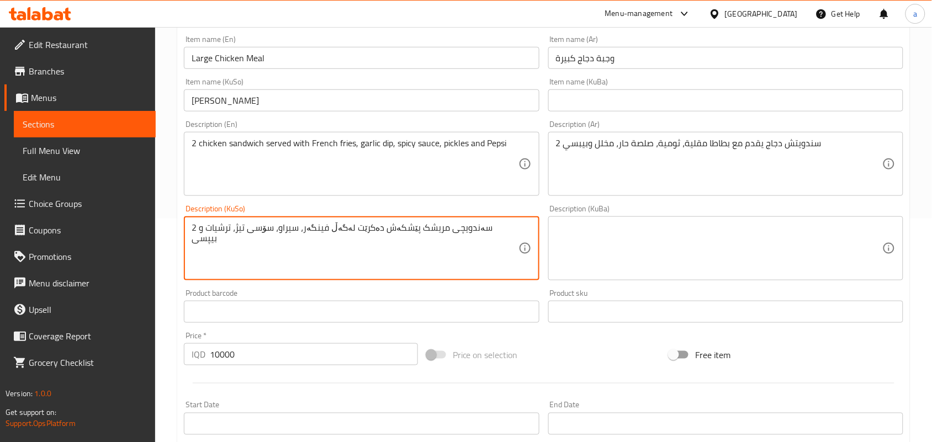
scroll to position [241, 0]
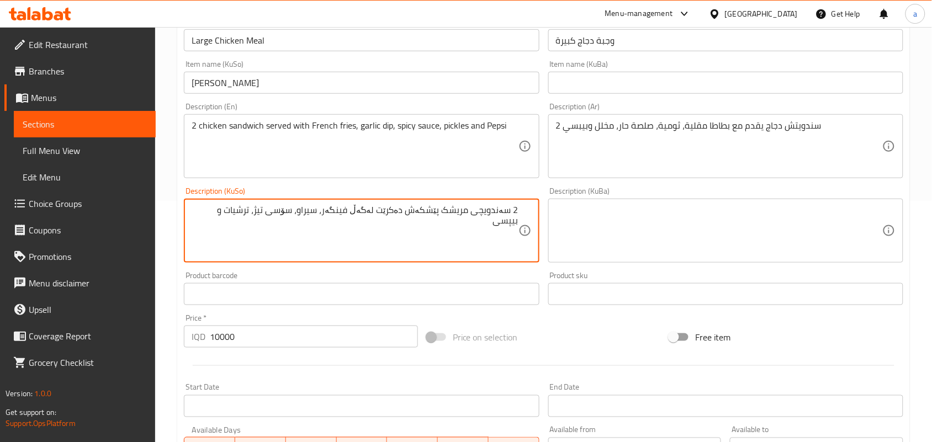
type textarea "2 سەندویچی مریشک پێشکەش دەکرێت لەگەڵ فینگەر، سیراو، سۆسی تیژ، ترشیات و بیپسی"
click at [319, 50] on input "Large Chicken Meal" at bounding box center [361, 40] width 355 height 22
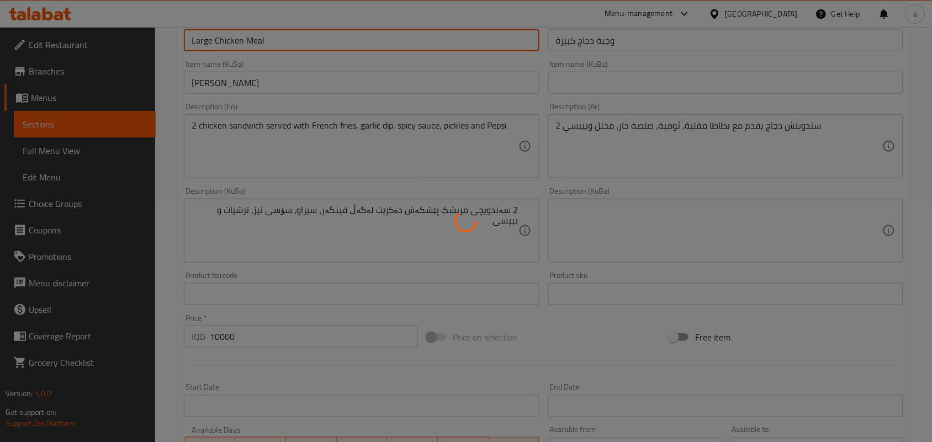
type input "0"
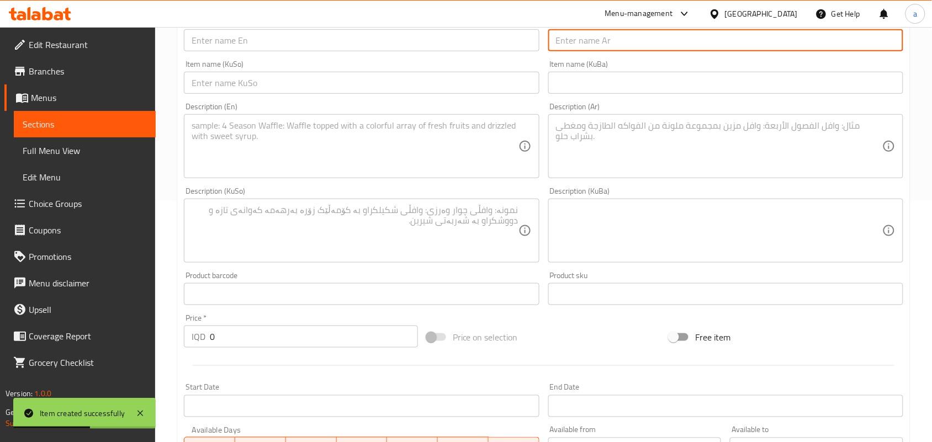
click at [590, 51] on input "text" at bounding box center [725, 40] width 355 height 22
paste input "وجبة دجاج صغيرة"
type input "وجبة دجاج صغيرة"
click at [461, 48] on input "text" at bounding box center [361, 40] width 355 height 22
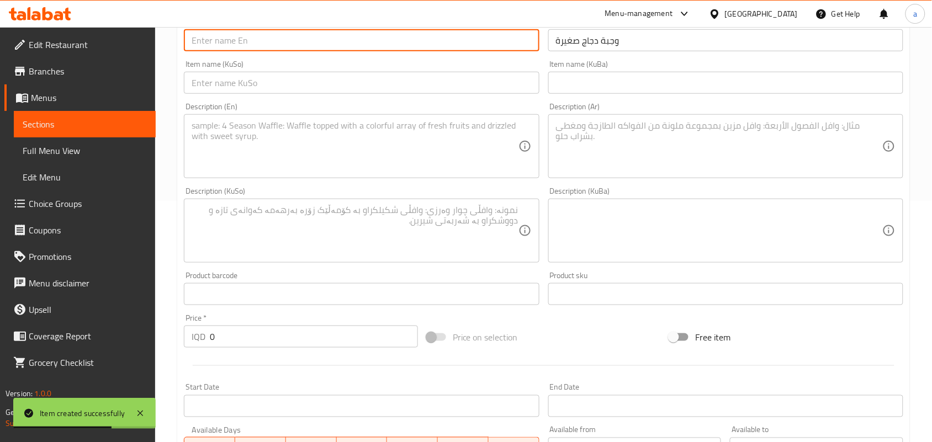
paste input "small chicken meal"
type input "small chicken meal"
click at [486, 73] on div "Item name (KuSo) Item name (KuSo)" at bounding box center [361, 77] width 355 height 34
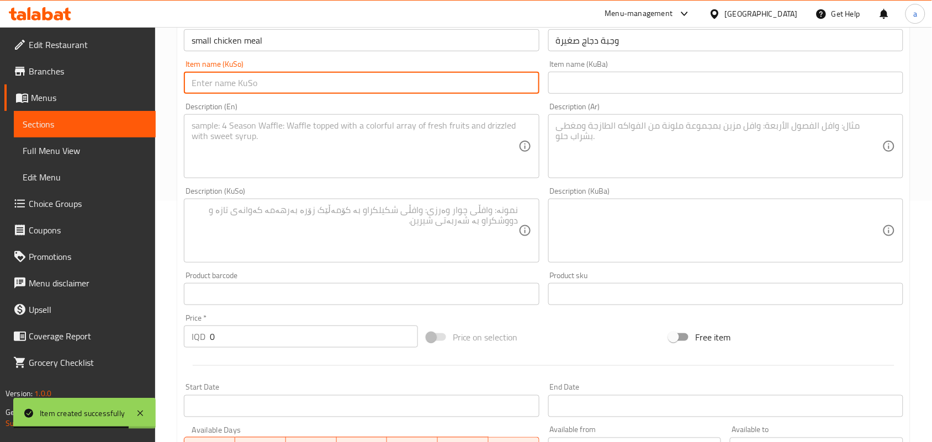
click at [485, 87] on input "text" at bounding box center [361, 83] width 355 height 22
paste input "[PERSON_NAME] بچووک"
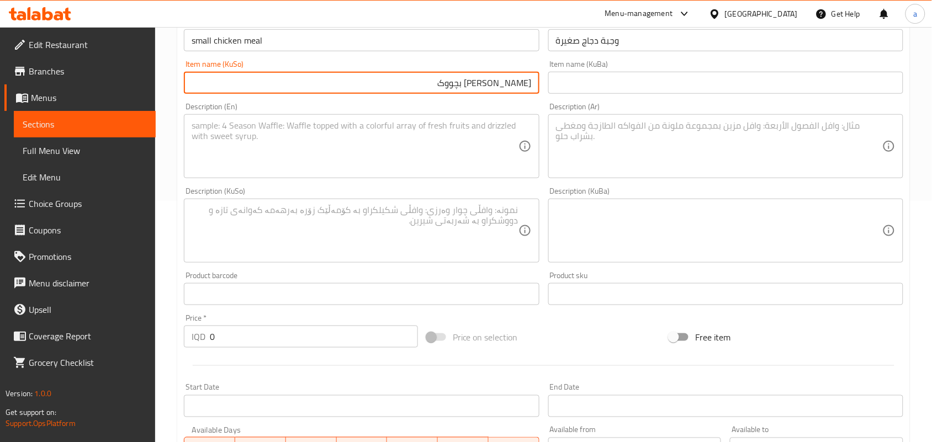
type input "[PERSON_NAME] بچووک"
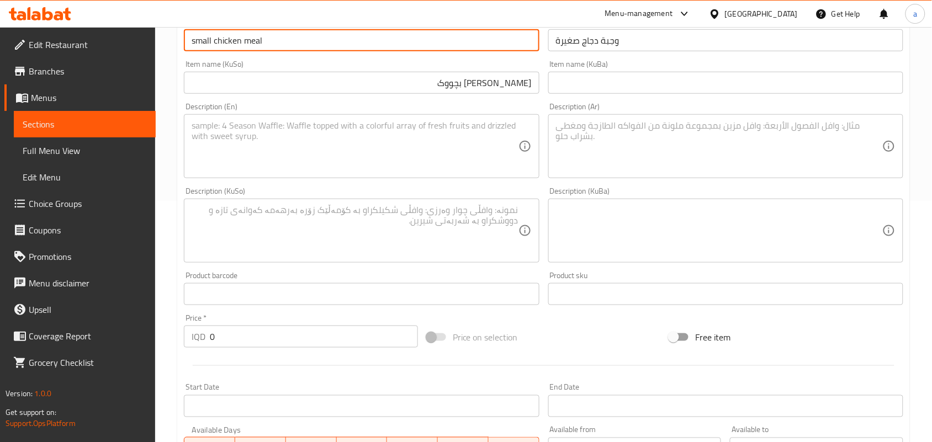
drag, startPoint x: 198, startPoint y: 51, endPoint x: 178, endPoint y: 49, distance: 19.5
click at [178, 49] on div "Create new item Add item image Image Size: 1200 x 800 px / Image formats: jpg, …" at bounding box center [543, 322] width 733 height 912
click at [219, 51] on input "Small chicken meal" at bounding box center [361, 40] width 355 height 22
click at [255, 51] on input "Small Chicken meal" at bounding box center [361, 40] width 355 height 22
type input "Small Chicken Meal"
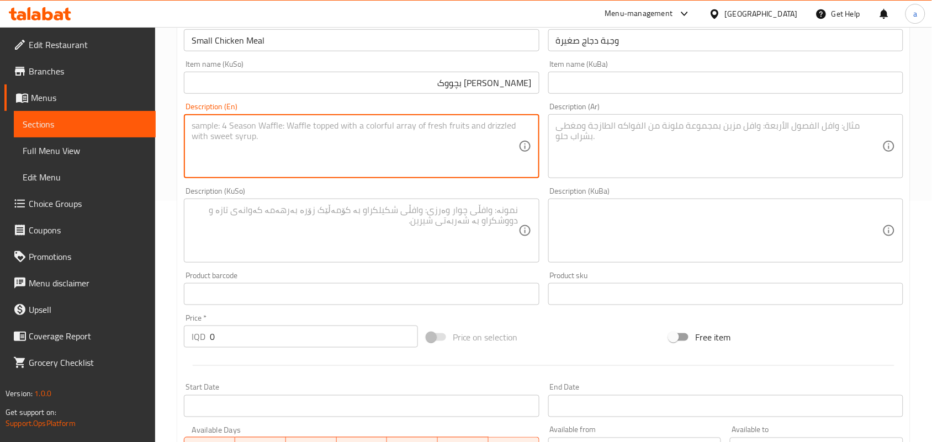
click at [462, 138] on textarea at bounding box center [355, 146] width 326 height 52
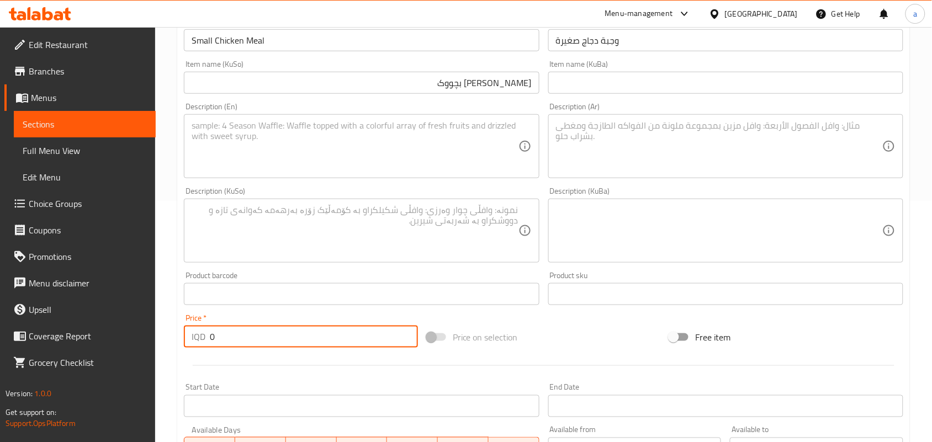
drag, startPoint x: 242, startPoint y: 354, endPoint x: 198, endPoint y: 341, distance: 46.0
click at [159, 353] on div "Home / Restaurants management / Menus / Sections / item / create Meals section …" at bounding box center [543, 297] width 777 height 1023
paste input "600"
type input "6000"
click at [297, 155] on textarea at bounding box center [355, 146] width 326 height 52
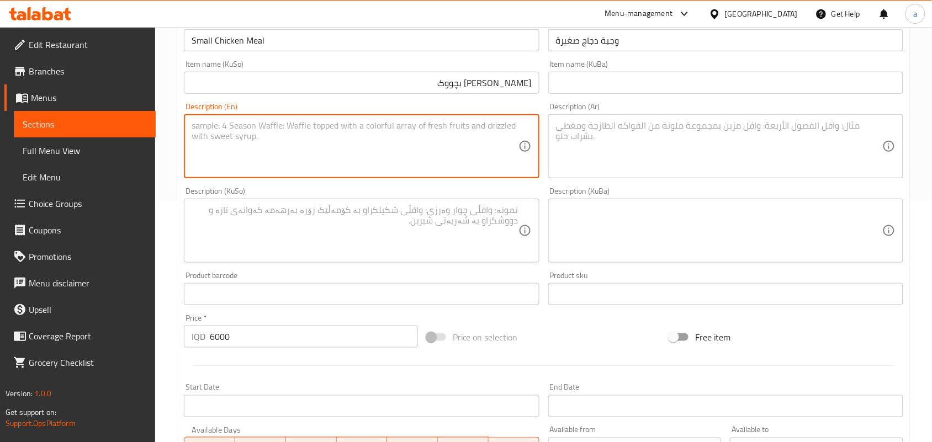
click at [340, 166] on textarea at bounding box center [355, 146] width 326 height 52
paste textarea "Chicken sandwich served with French fries, garlic dip, spicy sauce, pickles and…"
type textarea "Chicken sandwich served with French fries, garlic dip, spicy sauce, pickles and…"
click at [599, 150] on textarea at bounding box center [719, 146] width 326 height 52
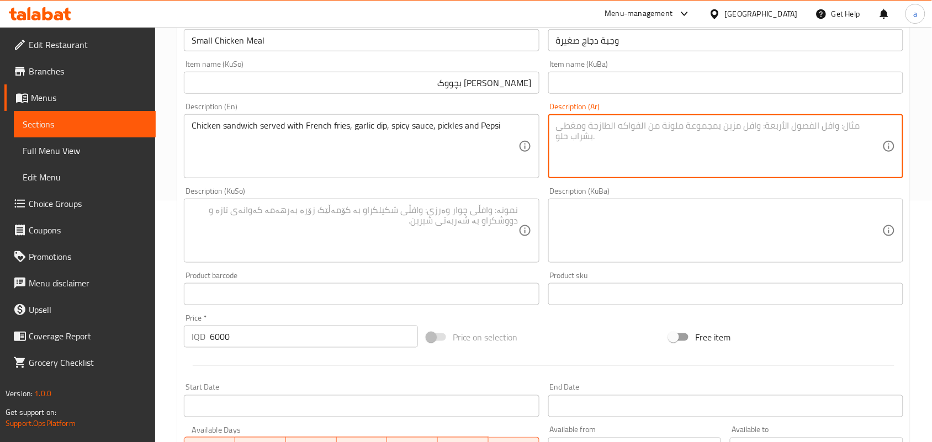
paste textarea "سندويش دجاج يقدم مع بطاطا مقلية، ثومية، صلصة حار، مخلل وبيبسي"
type textarea "سندويش دجاج يقدم مع بطاطا مقلية، ثومية، صلصة حار، مخلل وبيبسي"
click at [407, 255] on textarea at bounding box center [355, 231] width 326 height 52
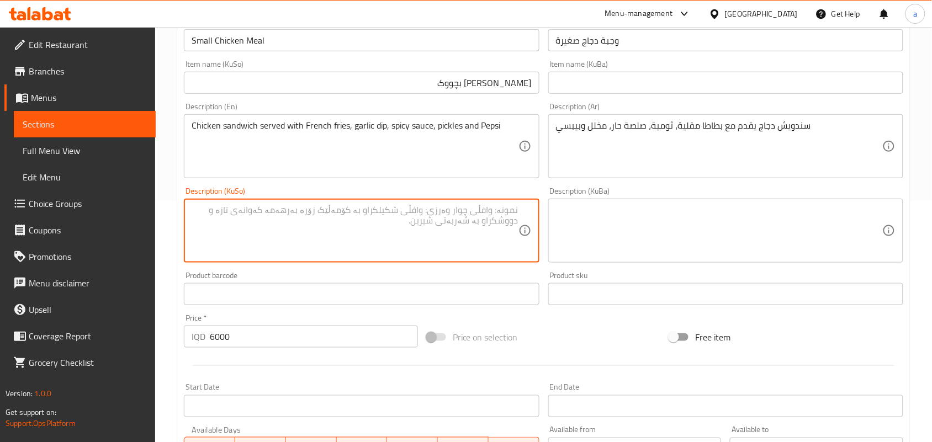
paste textarea "سەندویچی مریشک پێشکەش دەکرێت لەگەڵ فینگەر، سیراو، سۆسی تیژ، ترشیات و بیپسی"
type textarea "سەندویچی مریشک پێشکەش دەکرێت لەگەڵ فینگەر، سیراو، سۆسی تیژ، ترشیات و بیپسی"
click at [335, 51] on input "Small Chicken Meal" at bounding box center [361, 40] width 355 height 22
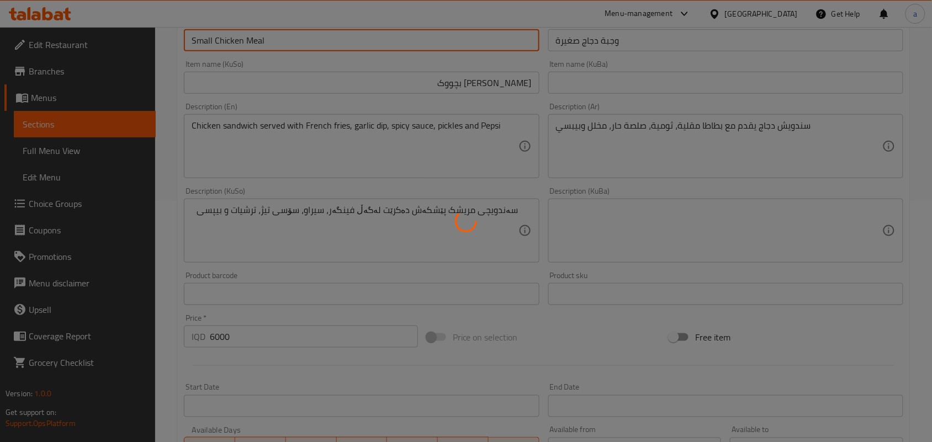
type input "0"
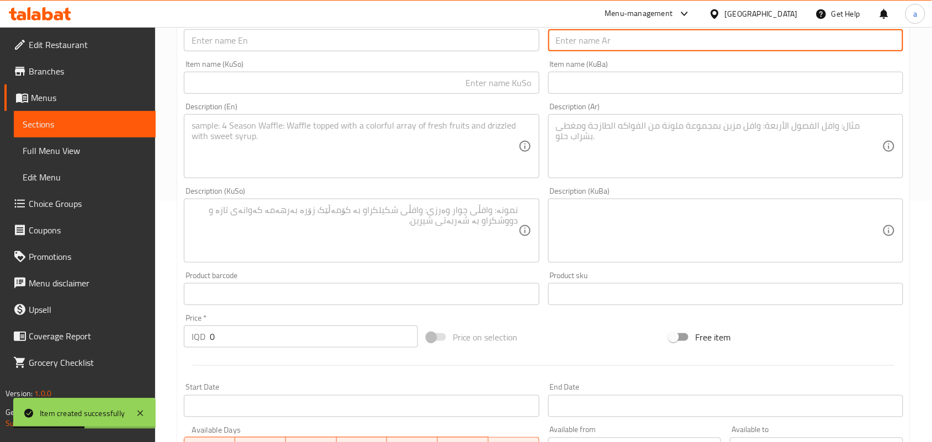
click at [598, 48] on input "text" at bounding box center [725, 40] width 355 height 22
paste input "وجبة [PERSON_NAME]"
type input "وجبة [PERSON_NAME]"
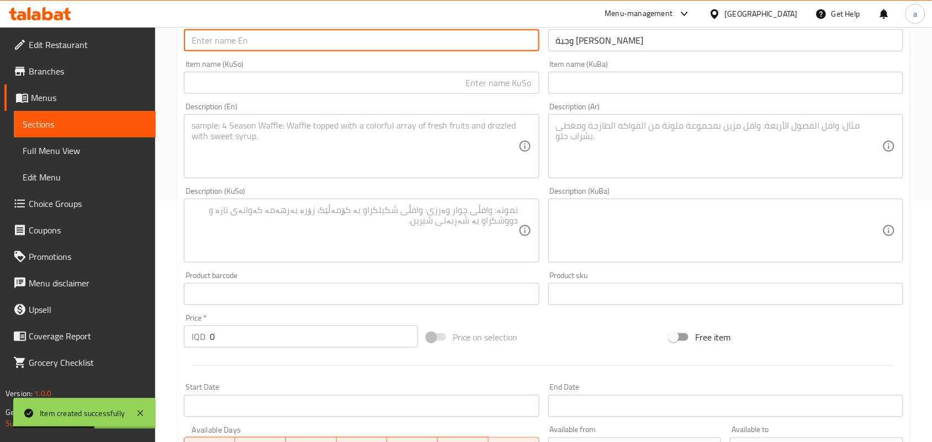
click at [501, 43] on input "text" at bounding box center [361, 40] width 355 height 22
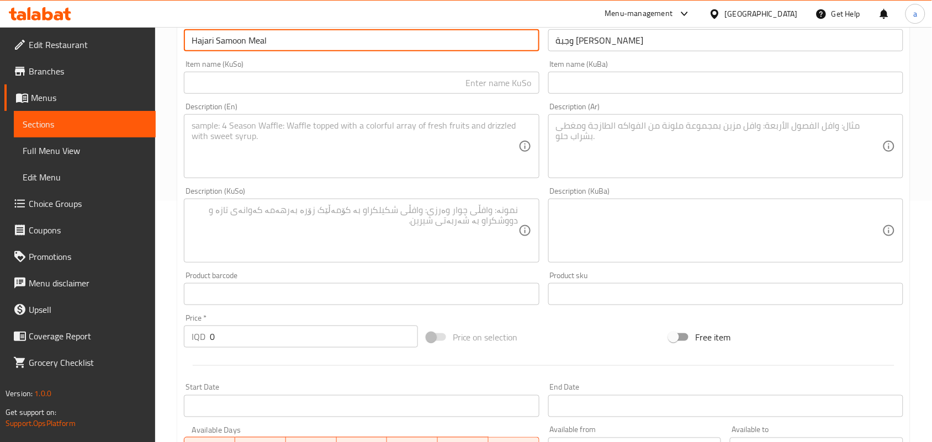
type input "Hajari Samoon Meal"
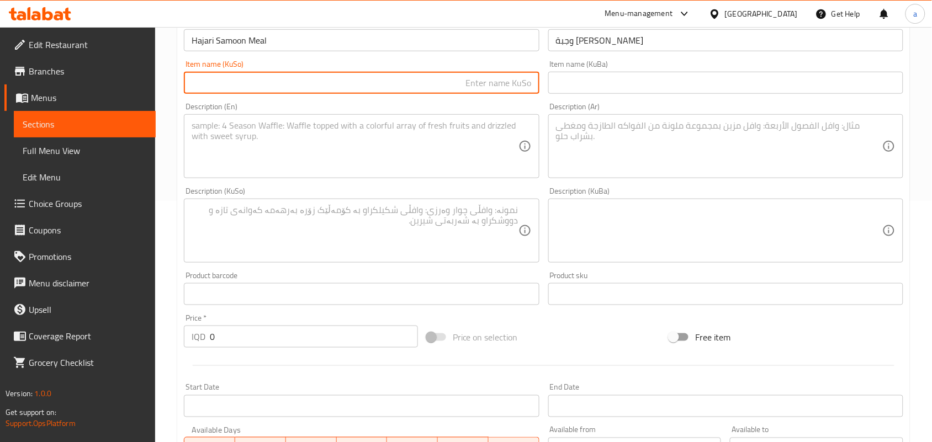
click at [506, 94] on input "text" at bounding box center [361, 83] width 355 height 22
type input "[PERSON_NAME] حەجەری"
drag, startPoint x: 155, startPoint y: 358, endPoint x: 95, endPoint y: 366, distance: 60.8
click at [95, 366] on div "Edit Restaurant Branches Menus Sections Full Menu View Edit Menu Choice Groups …" at bounding box center [466, 297] width 932 height 1023
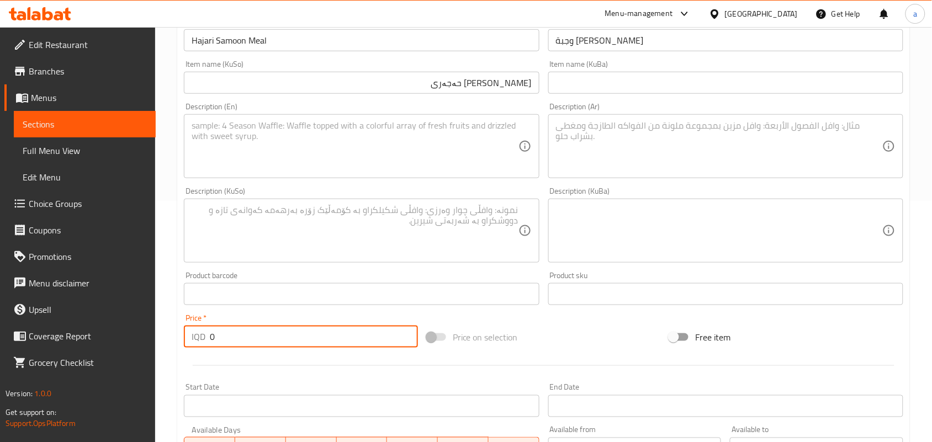
paste input "600"
type input "6000"
click at [313, 160] on textarea at bounding box center [355, 146] width 326 height 52
paste textarea "Hajari samoon sandwich served with French fries, garlic dip, spicy sauce, pickl…"
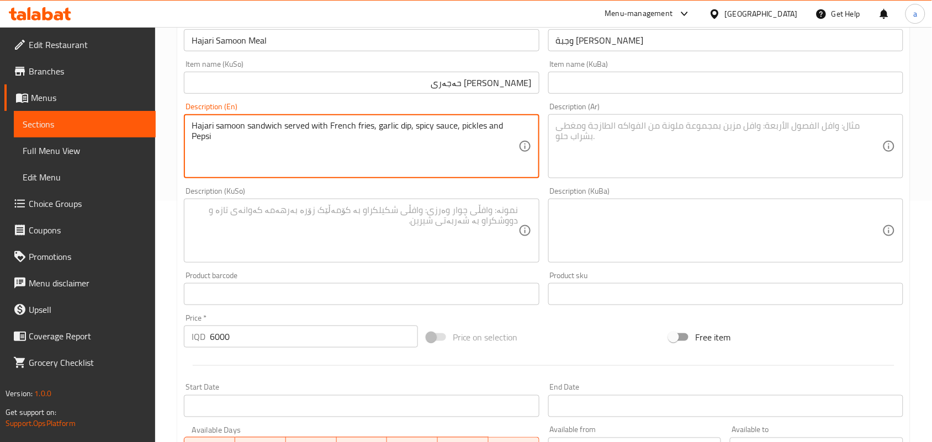
type textarea "Hajari samoon sandwich served with French fries, garlic dip, spicy sauce, pickl…"
click at [597, 166] on textarea at bounding box center [719, 146] width 326 height 52
paste textarea "سندويش صمون حجري تقدم مع بطاطا مقلية، ثومية، صلصة حار، مخلل وبيبسي"
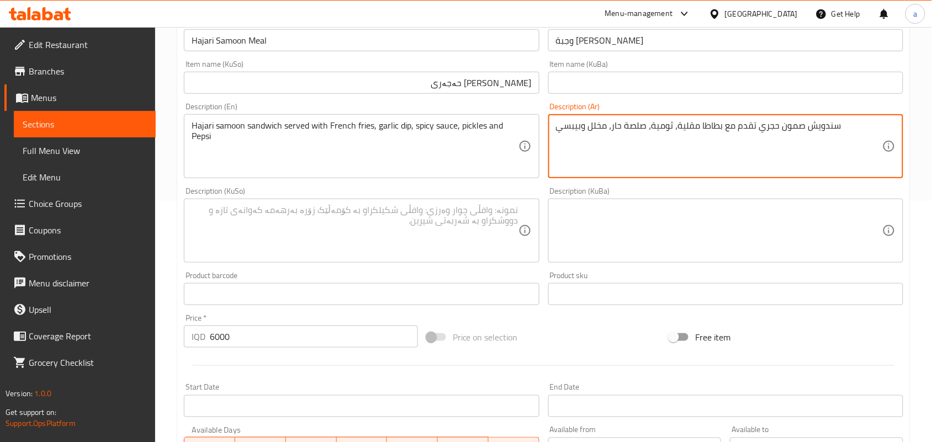
type textarea "سندويش صمون حجري تقدم مع بطاطا مقلية، ثومية، صلصة حار، مخلل وبيبسي"
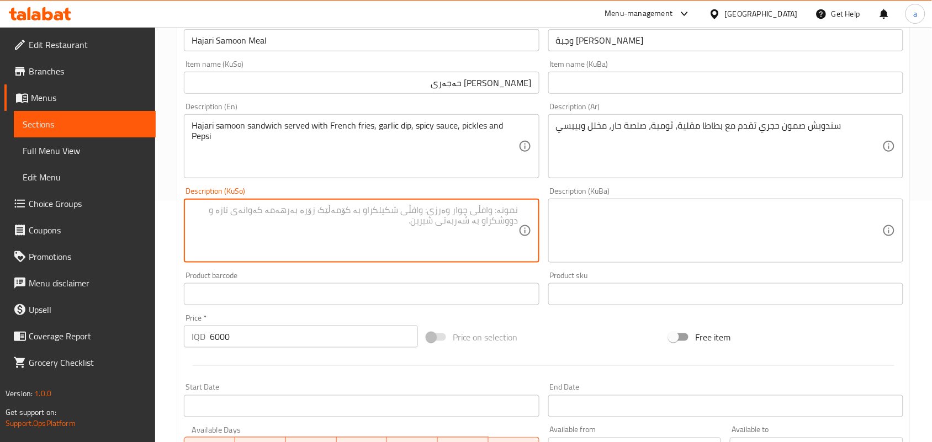
click at [448, 233] on textarea at bounding box center [355, 231] width 326 height 52
paste textarea "سەندویچی سەموونی حەجەری پێشکەش دەکرێت لەگەڵ فینگەر، سیراو، سۆسی تیژ، ترشیات و ب…"
type textarea "سەندویچی سەموونی حەجەری پێشکەش دەکرێت لەگەڵ فینگەر، سیراو، سۆسی تیژ، ترشیات و ب…"
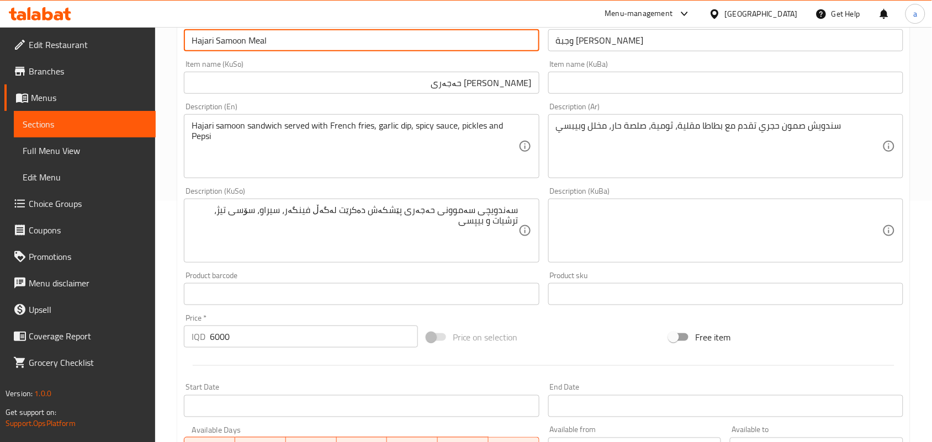
click at [319, 49] on input "Hajari Samoon Meal" at bounding box center [361, 40] width 355 height 22
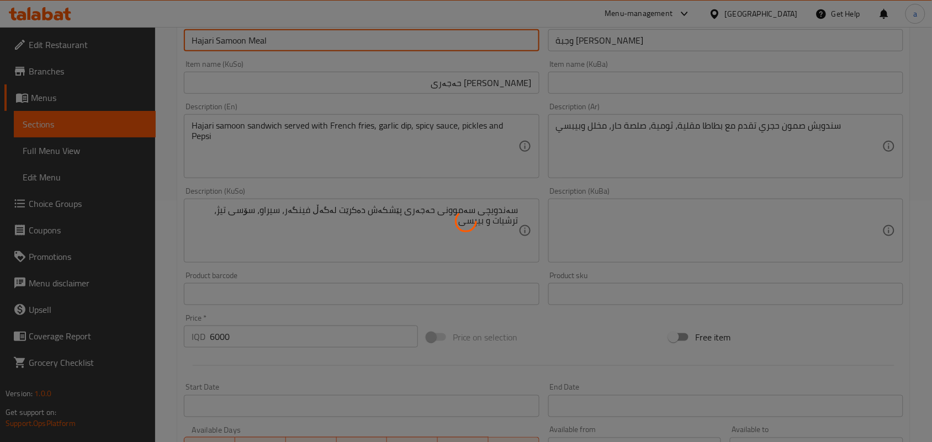
type input "0"
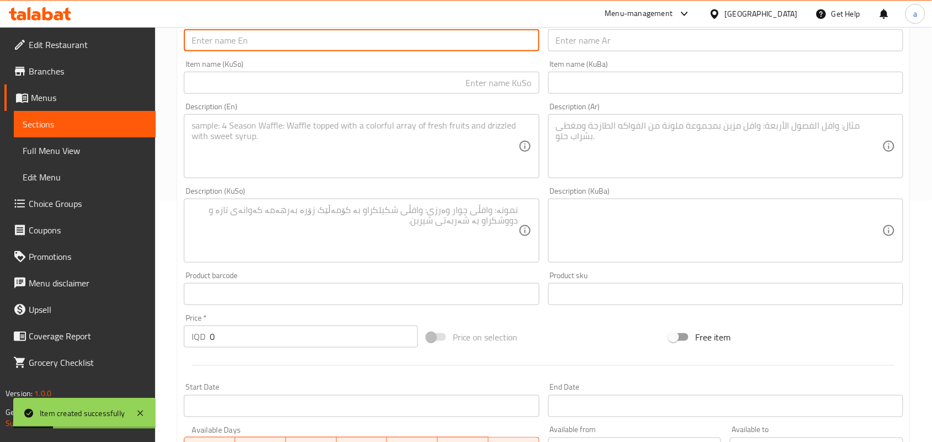
click at [584, 51] on input "text" at bounding box center [725, 40] width 355 height 22
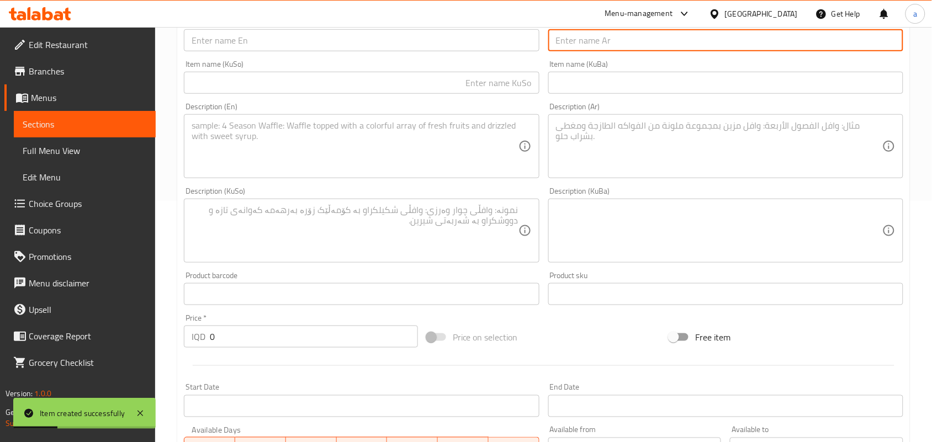
paste input "وجبة طاووق"
click at [567, 50] on input "وجبة طاووق" at bounding box center [725, 40] width 355 height 22
type input "وجبة طاووق"
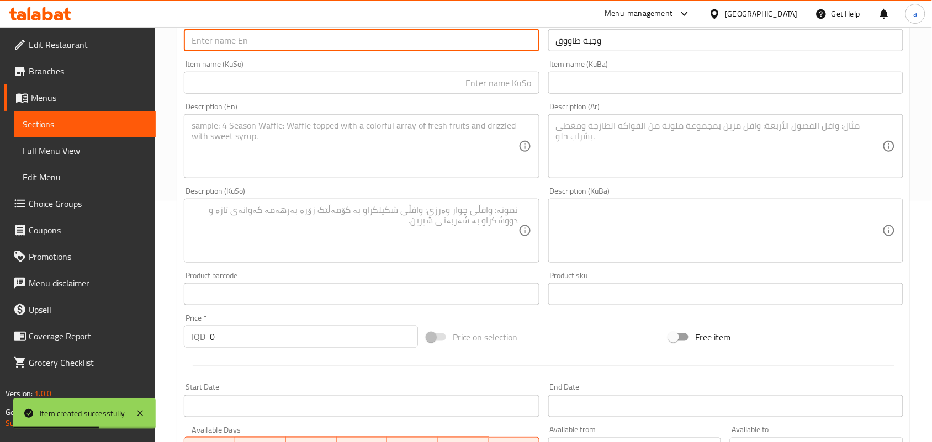
click at [250, 50] on input "text" at bounding box center [361, 40] width 355 height 22
paste input "Tawook"
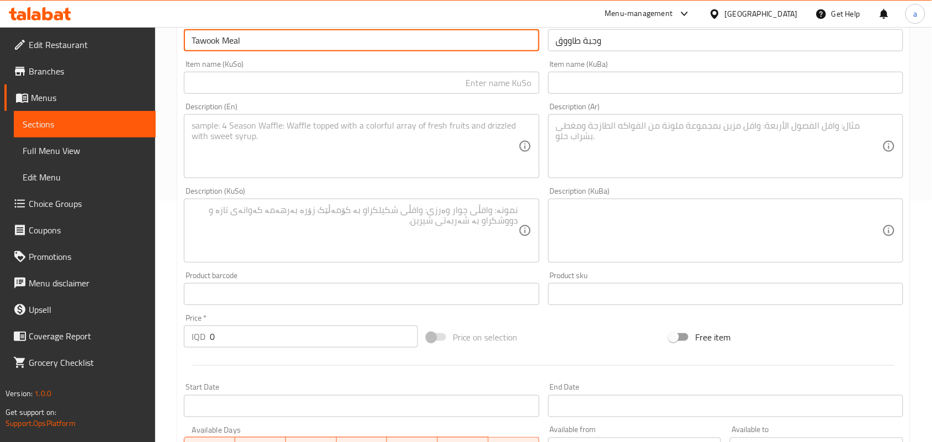
type input "Tawook Meal"
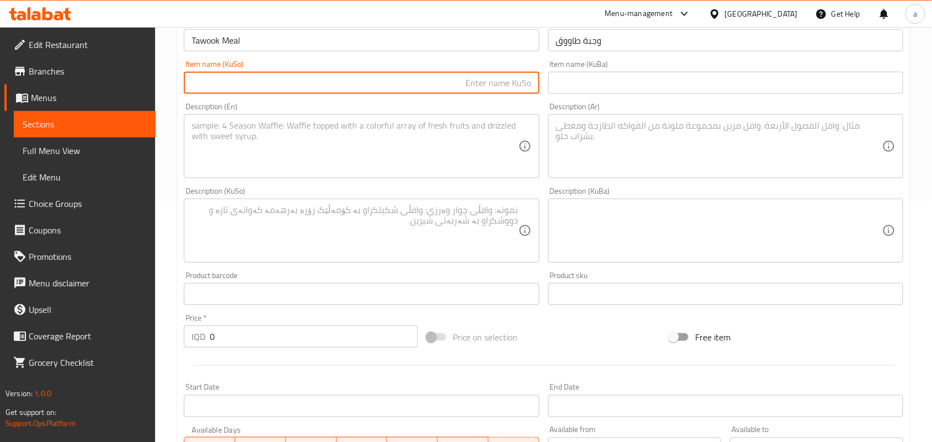
click at [460, 94] on input "text" at bounding box center [361, 83] width 355 height 22
type input "[PERSON_NAME]"
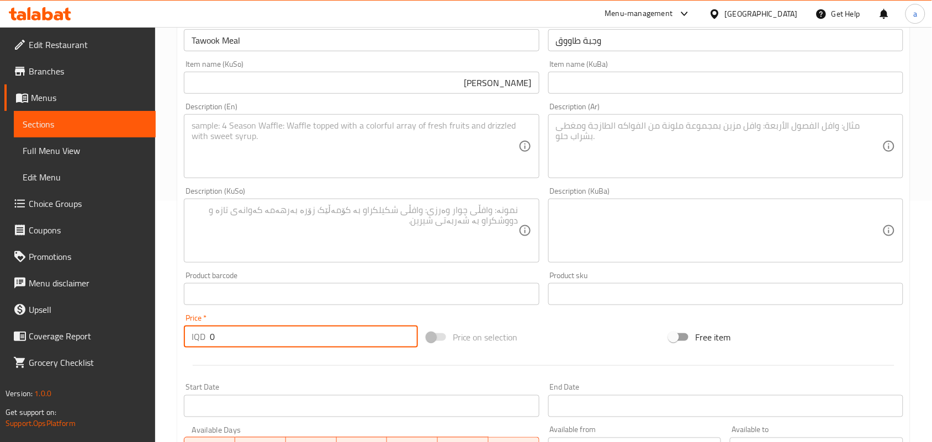
drag, startPoint x: 208, startPoint y: 358, endPoint x: 217, endPoint y: 318, distance: 41.3
click at [172, 358] on div "Home / Restaurants management / Menus / Sections / item / create Meals section …" at bounding box center [543, 297] width 777 height 1023
paste input "800"
type input "8000"
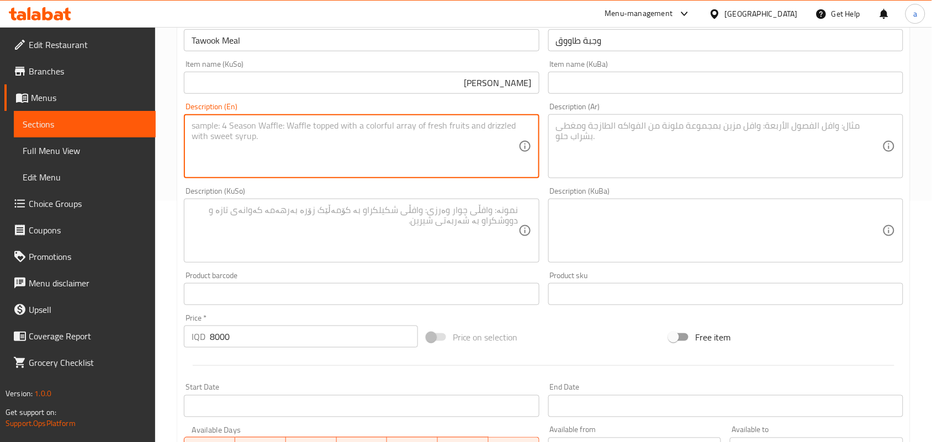
click at [281, 166] on textarea at bounding box center [355, 146] width 326 height 52
click at [585, 162] on textarea at bounding box center [719, 146] width 326 height 52
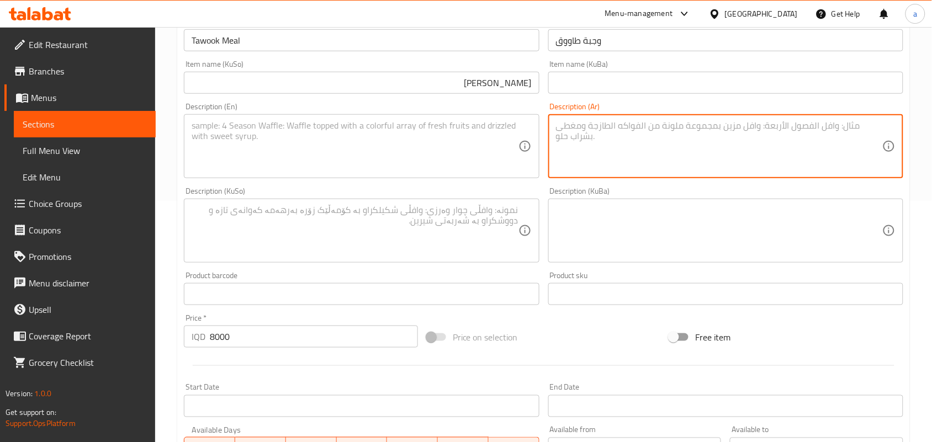
paste textarea "2 سيخ صدر دجاج يقدم مع بطاطا مقلية، ثومية، صلصة حار، مخلل وبيبسي"
type textarea "2 سيخ صدر دجاج يقدم مع بطاطا مقلية، ثومية، صلصة حار، مخلل وبيبسي"
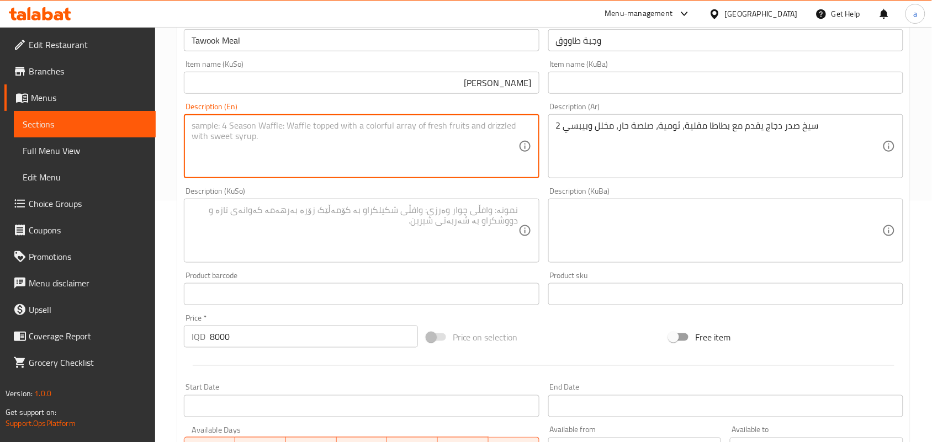
click at [401, 150] on textarea at bounding box center [355, 146] width 326 height 52
paste textarea "2 chicken breast skewers served with French fries, garlic dip, spicy sauce, pic…"
type textarea "2 chicken breast skewers served with French fries, garlic dip, spicy sauce, pic…"
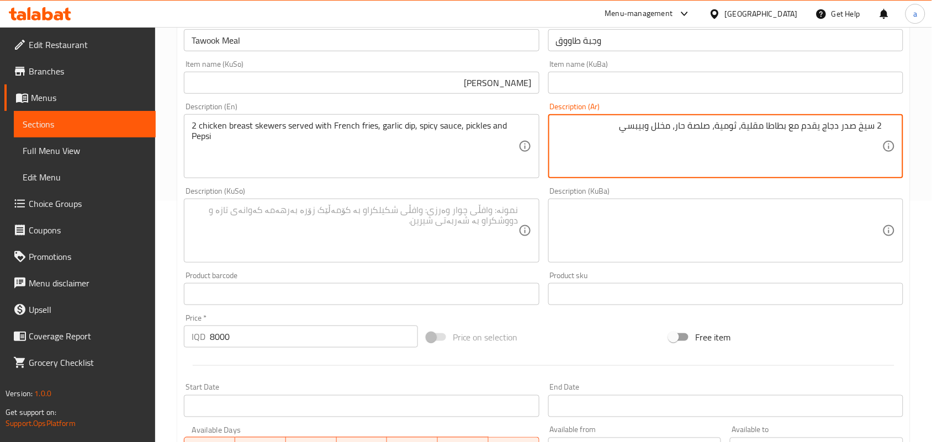
click at [435, 250] on textarea at bounding box center [355, 231] width 326 height 52
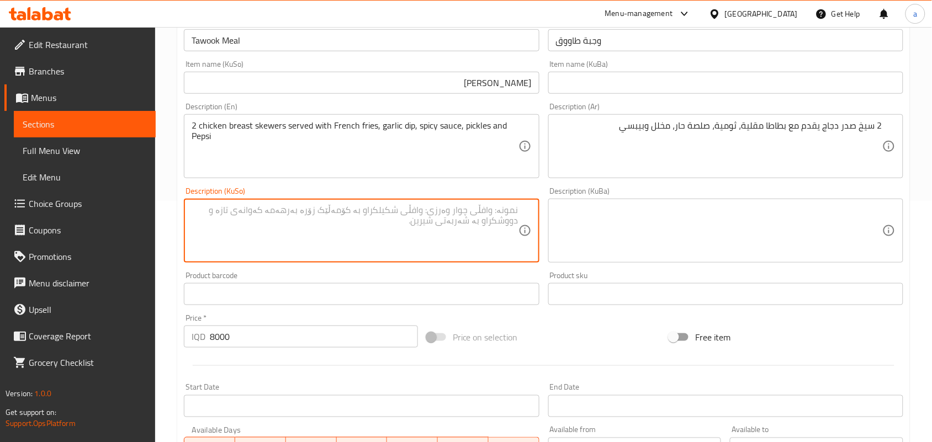
paste textarea "2 شیش سینگی مریشک پێشکەش دەکرێت لەگەڵ فینگەر، سیراو، سۆسی تیژ، ترشیات و بیپسی"
type textarea "2 شیش سینگی مریشک پێشکەش دەکرێت لەگەڵ فینگەر، سیراو، سۆسی تیژ، ترشیات و بیپسی"
click at [254, 51] on input "Tawook Meal" at bounding box center [361, 40] width 355 height 22
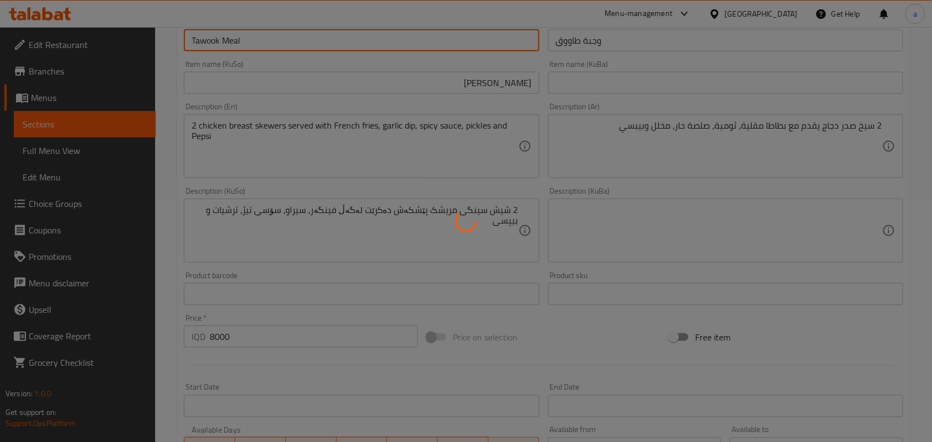
type input "0"
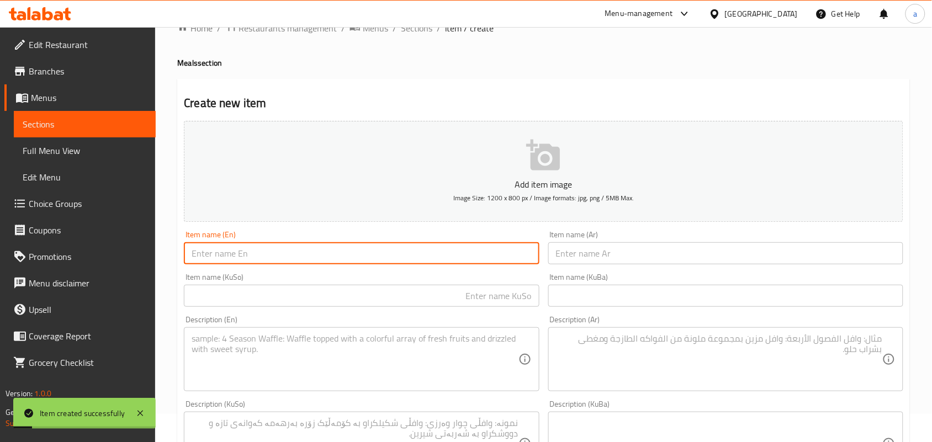
scroll to position [0, 0]
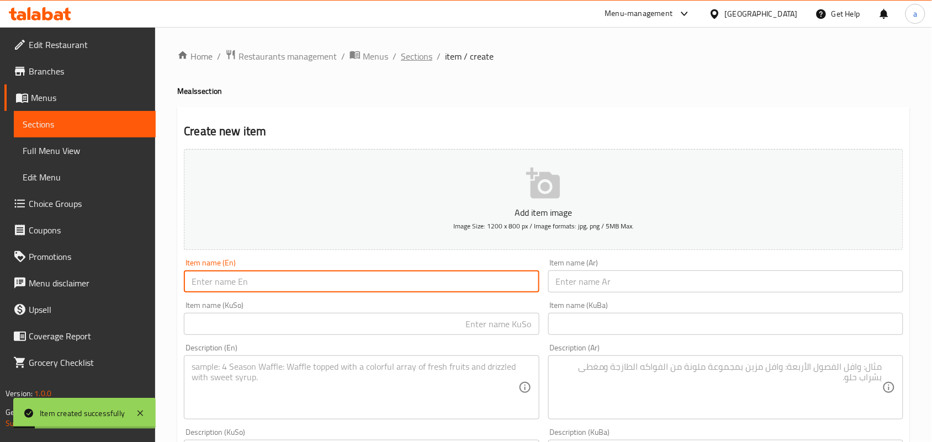
click at [432, 61] on span "Sections" at bounding box center [416, 56] width 31 height 13
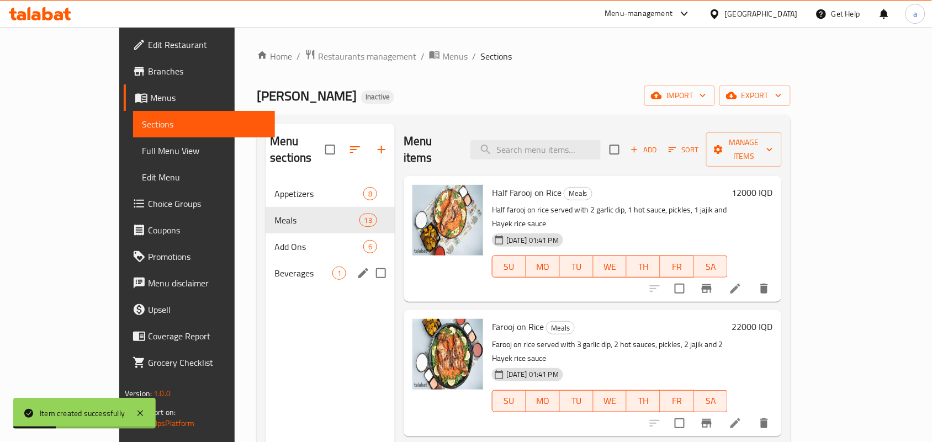
click at [274, 268] on span "Beverages" at bounding box center [303, 273] width 58 height 13
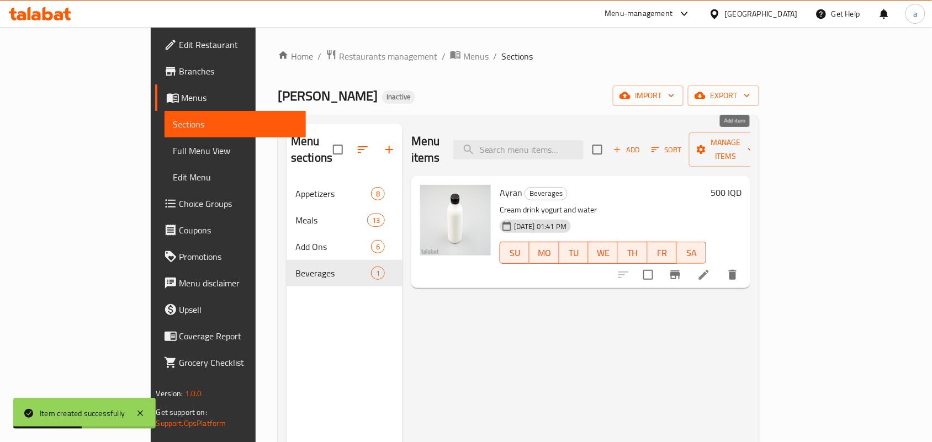
click at [642, 144] on span "Add" at bounding box center [627, 150] width 30 height 13
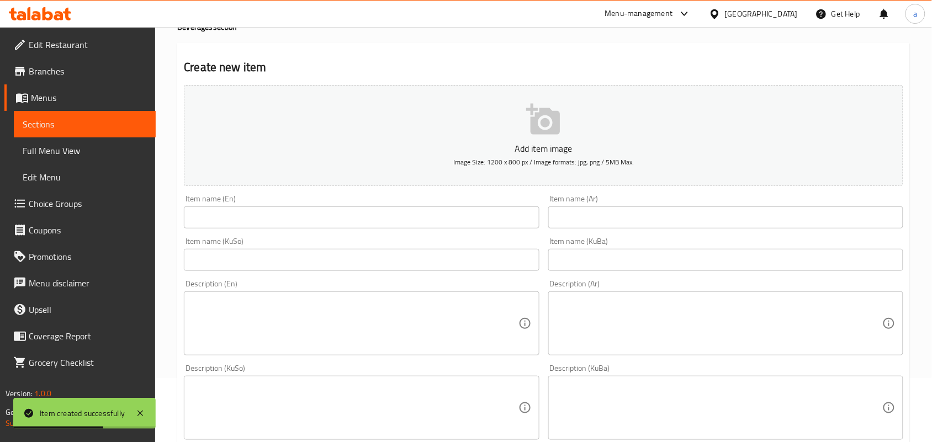
scroll to position [107, 0]
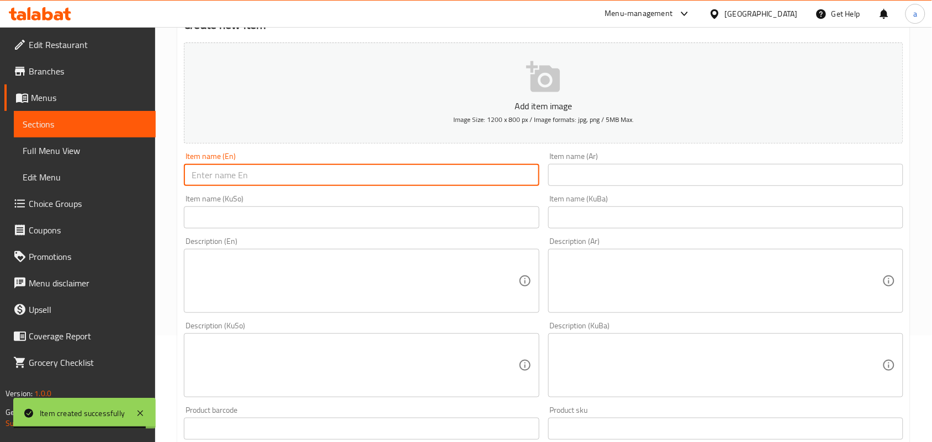
click at [252, 181] on input "text" at bounding box center [361, 175] width 355 height 22
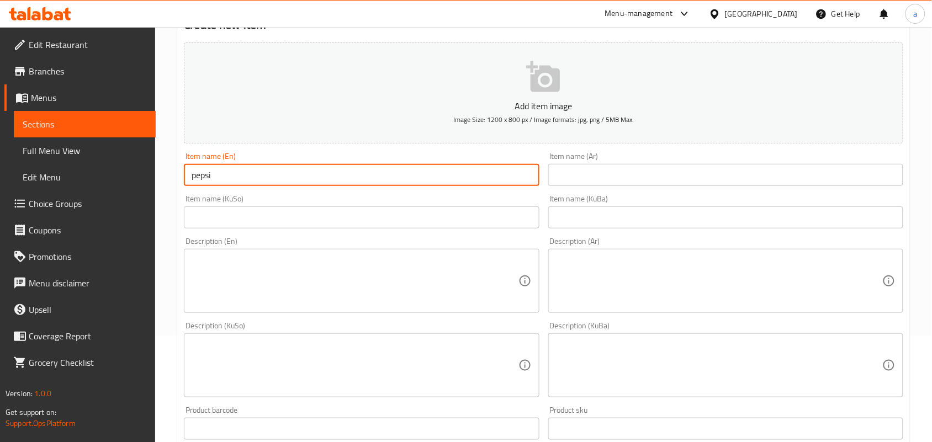
type input "Pepsi"
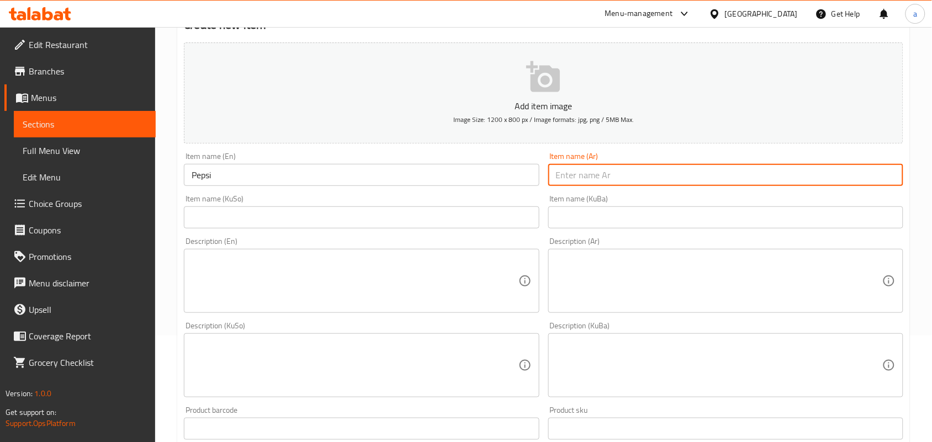
click at [583, 186] on input "text" at bounding box center [725, 175] width 355 height 22
type input "بيبسي"
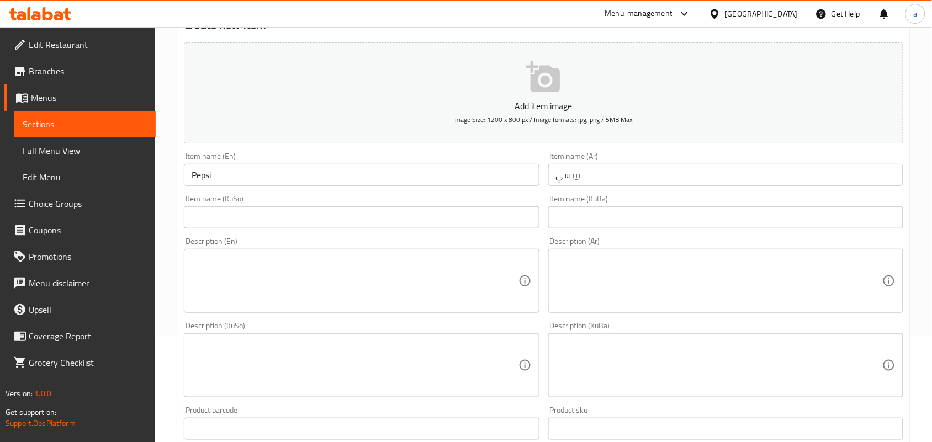
click at [541, 225] on div "Item name (KuSo) Item name (KuSo)" at bounding box center [361, 212] width 364 height 43
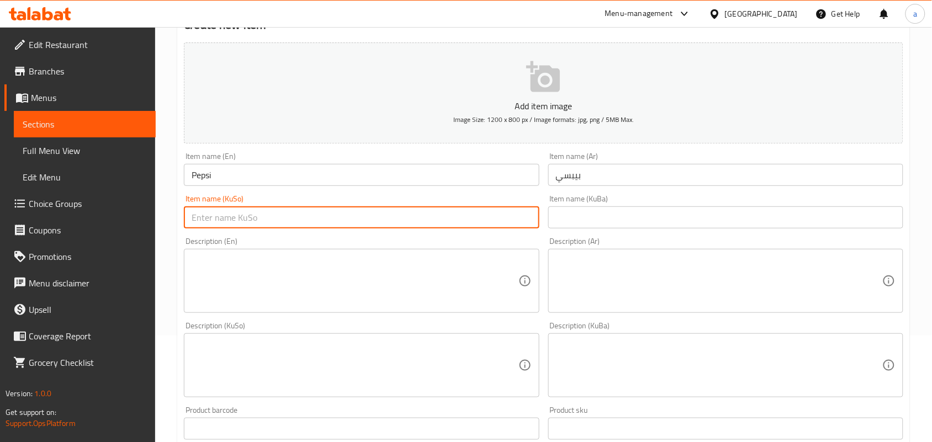
click at [532, 225] on input "text" at bounding box center [361, 218] width 355 height 22
type input "پ"
type input "ب"
type input "بیپسی"
drag, startPoint x: 652, startPoint y: 274, endPoint x: 626, endPoint y: 285, distance: 28.7
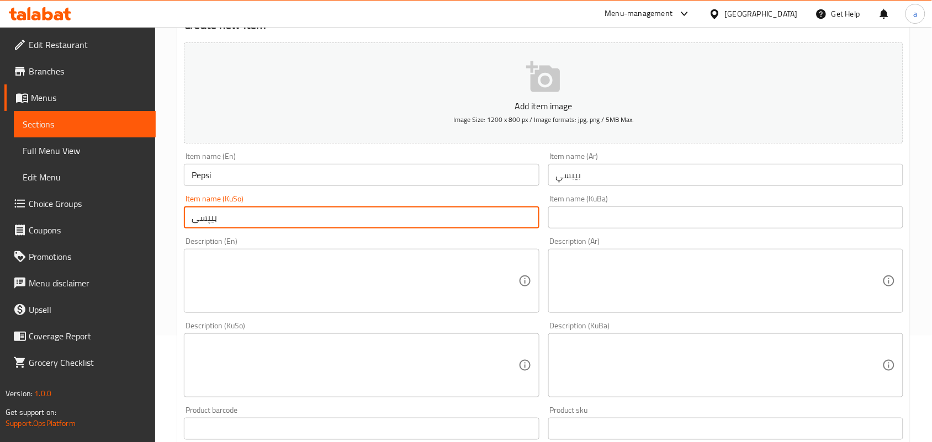
click at [650, 275] on textarea at bounding box center [719, 281] width 326 height 52
paste textarea "مشروب غازي 330 مل."
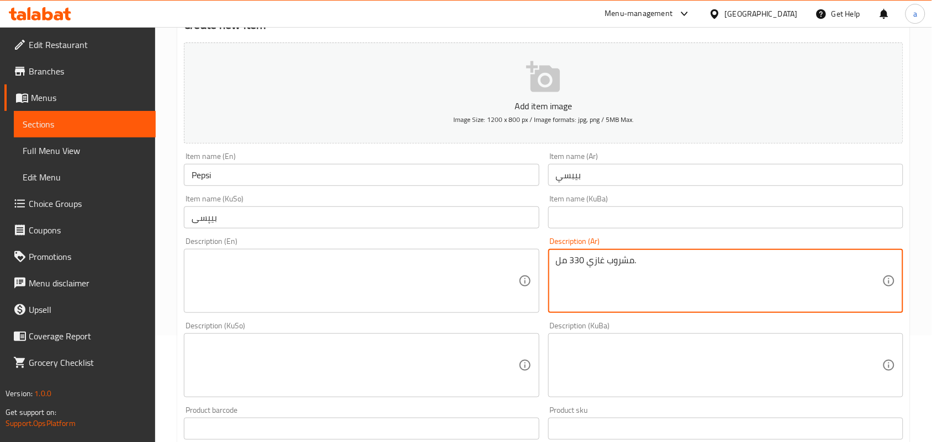
type textarea "مشروب غازي 330 مل."
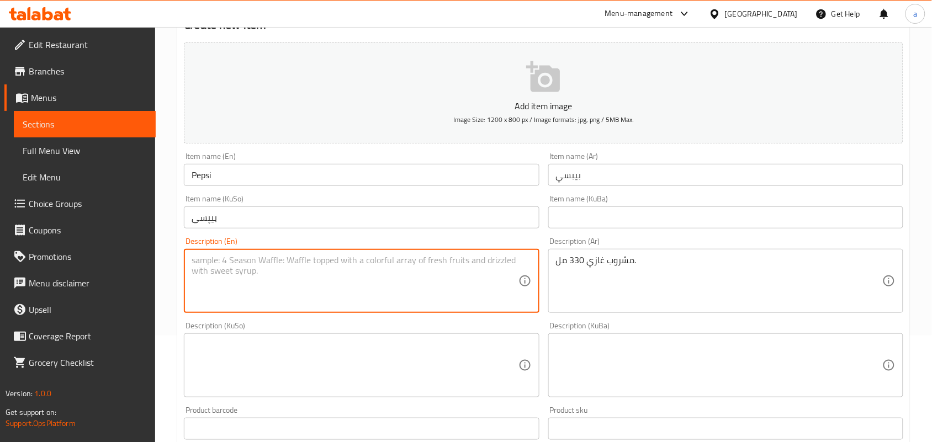
click at [345, 294] on textarea at bounding box center [355, 281] width 326 height 52
type textarea "Soft drink 330 ml"
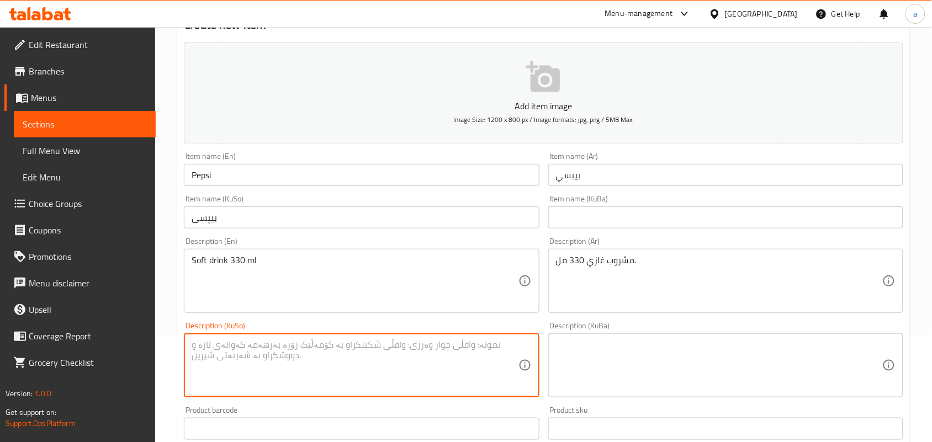
click at [387, 360] on textarea at bounding box center [355, 366] width 326 height 52
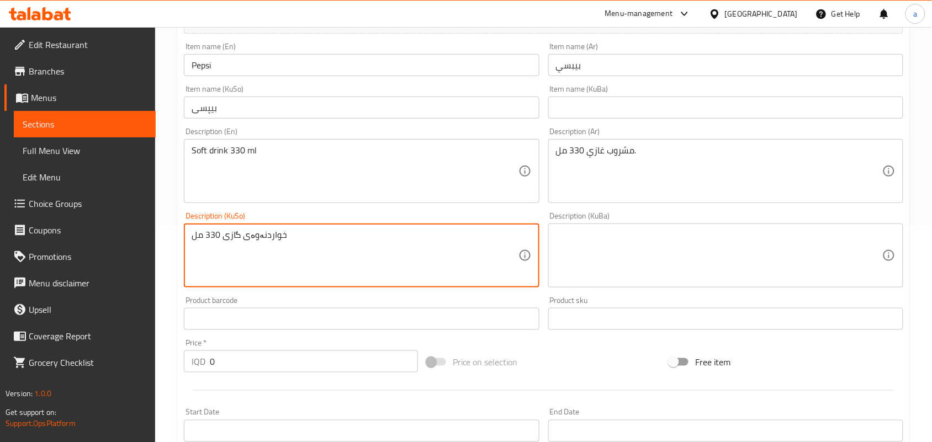
scroll to position [268, 0]
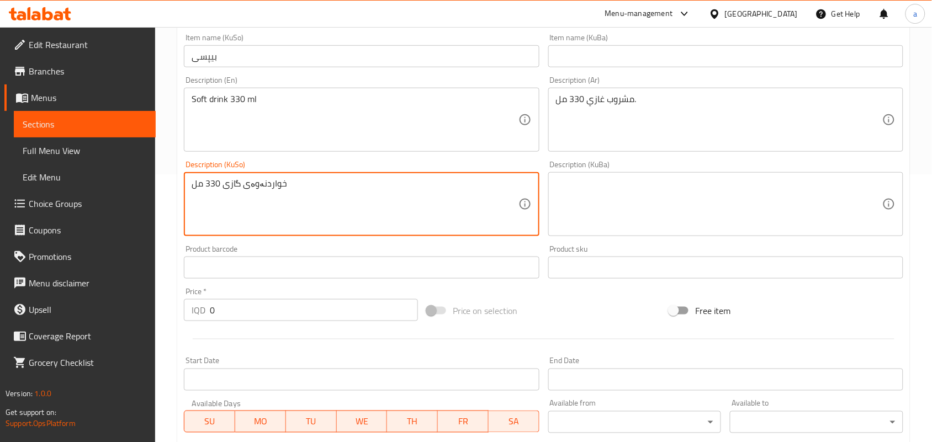
type textarea "خواردنەوەی گازی 330 مل"
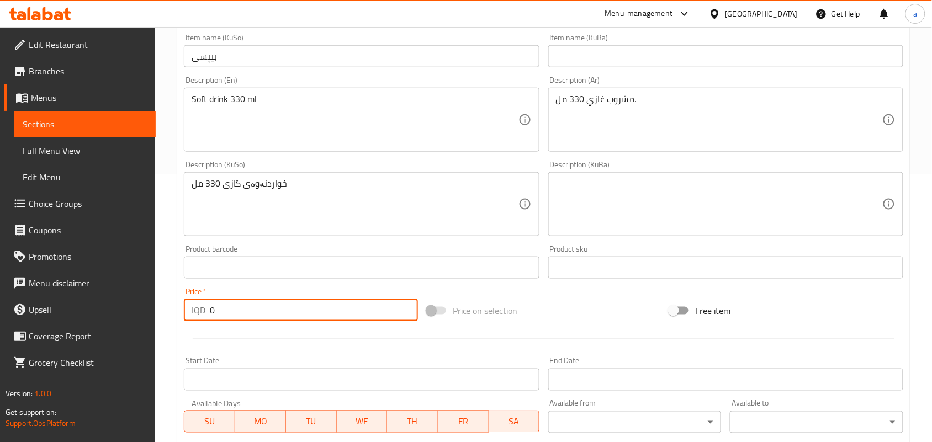
paste input "50"
drag, startPoint x: 181, startPoint y: 322, endPoint x: 224, endPoint y: 331, distance: 44.1
click at [180, 323] on div "Price   * IQD 500 Price *" at bounding box center [300, 304] width 243 height 43
type input "500"
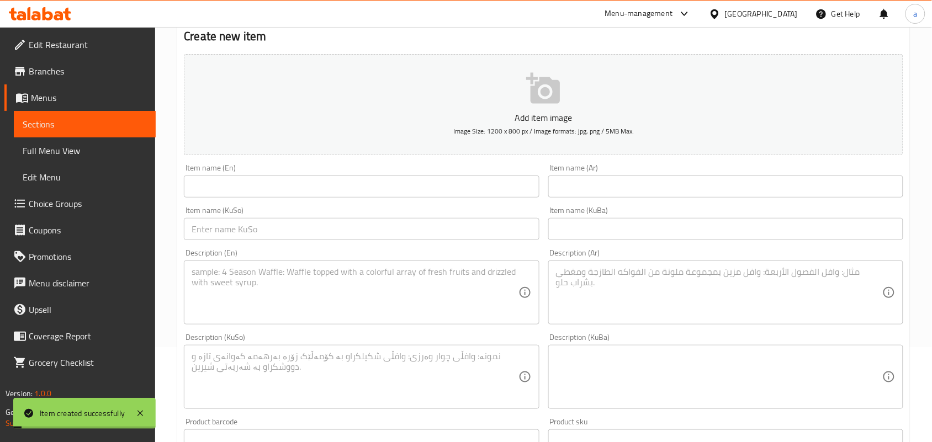
scroll to position [0, 0]
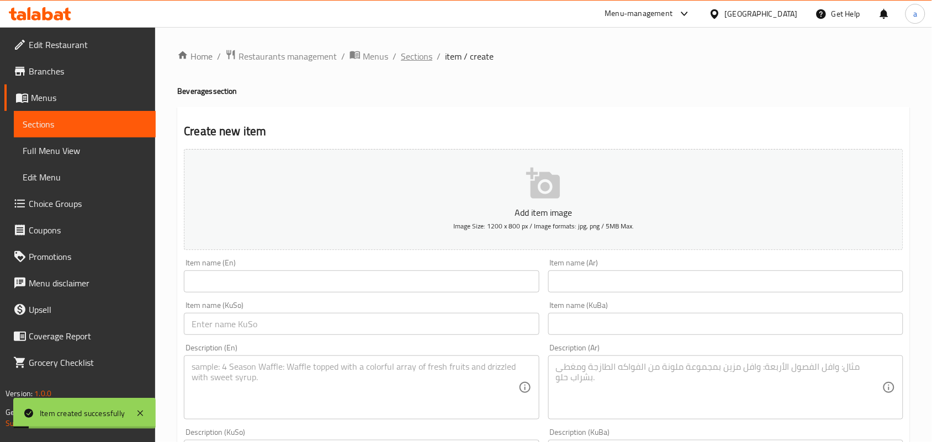
click at [424, 59] on span "Sections" at bounding box center [416, 56] width 31 height 13
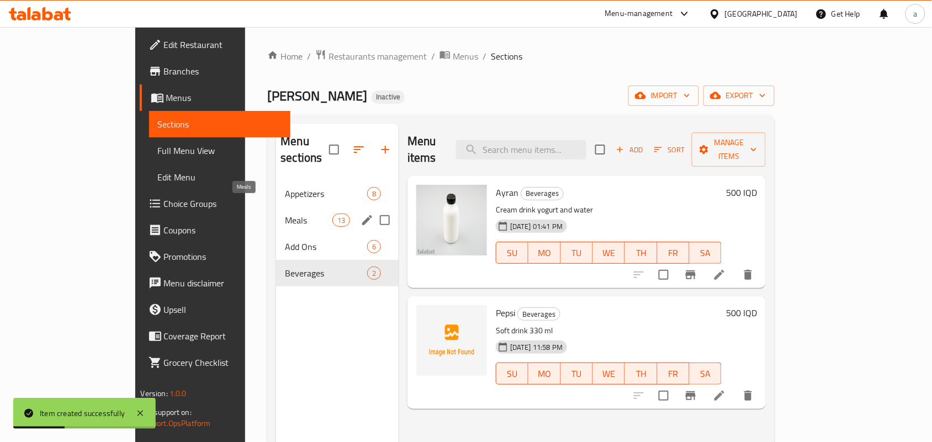
click at [285, 214] on span "Meals" at bounding box center [308, 220] width 47 height 13
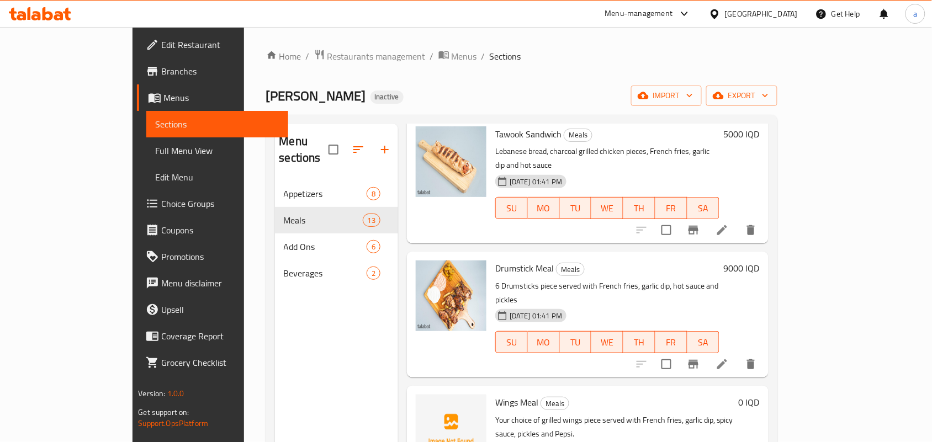
scroll to position [1027, 0]
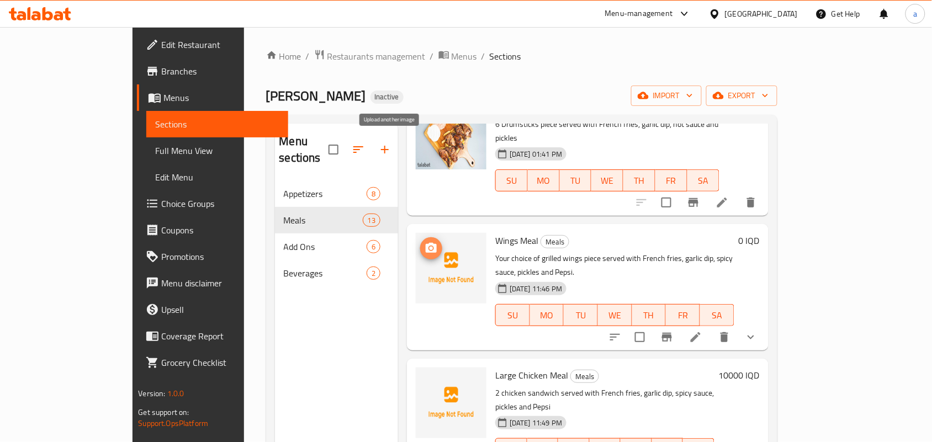
click at [420, 242] on span "upload picture" at bounding box center [431, 248] width 22 height 13
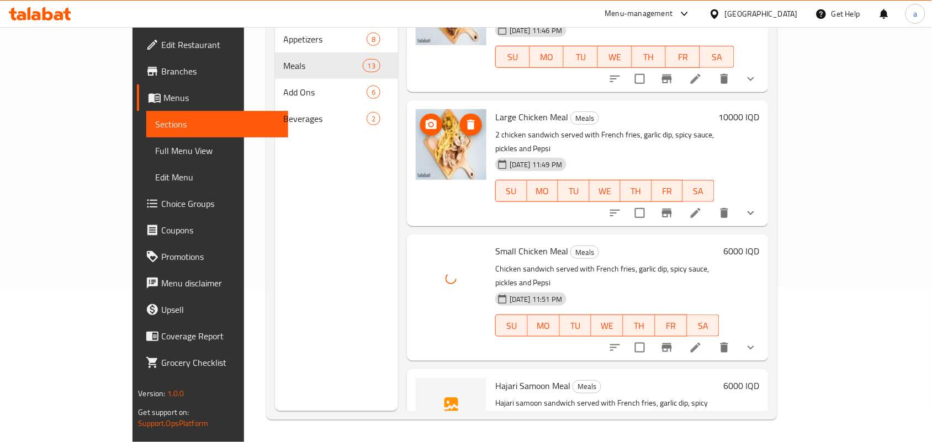
scroll to position [1187, 0]
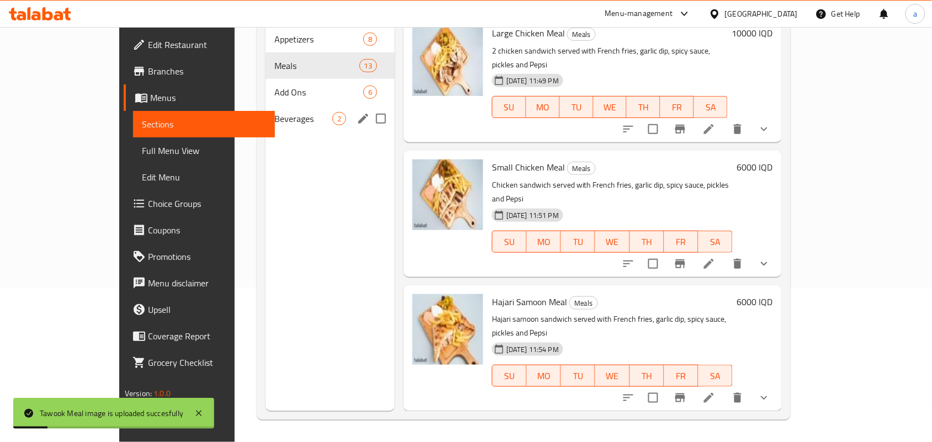
click at [274, 112] on span "Beverages" at bounding box center [303, 118] width 58 height 13
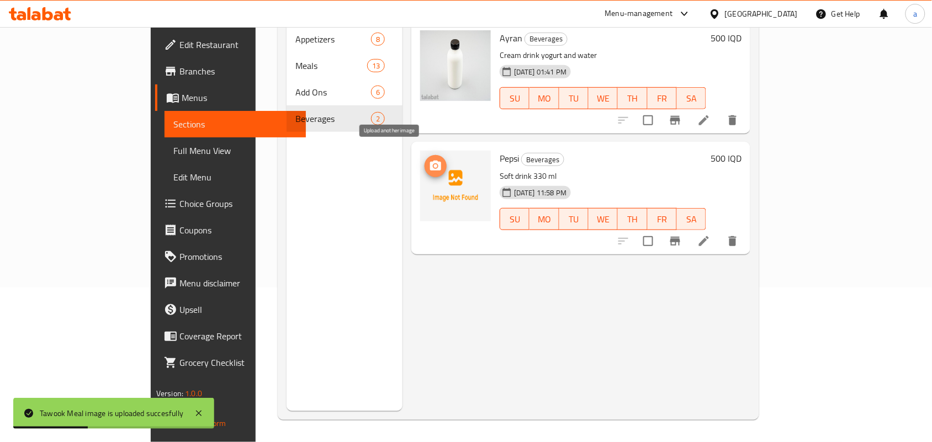
click at [434, 165] on circle "upload picture" at bounding box center [435, 166] width 3 height 3
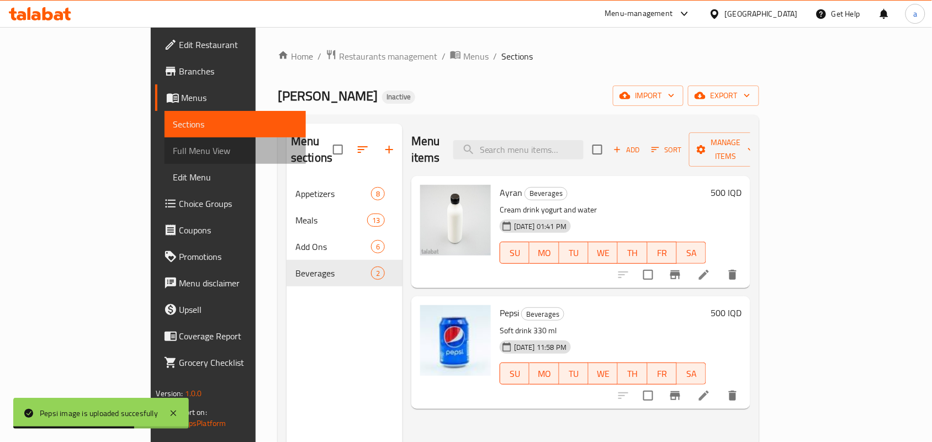
click at [173, 156] on span "Full Menu View" at bounding box center [235, 150] width 124 height 13
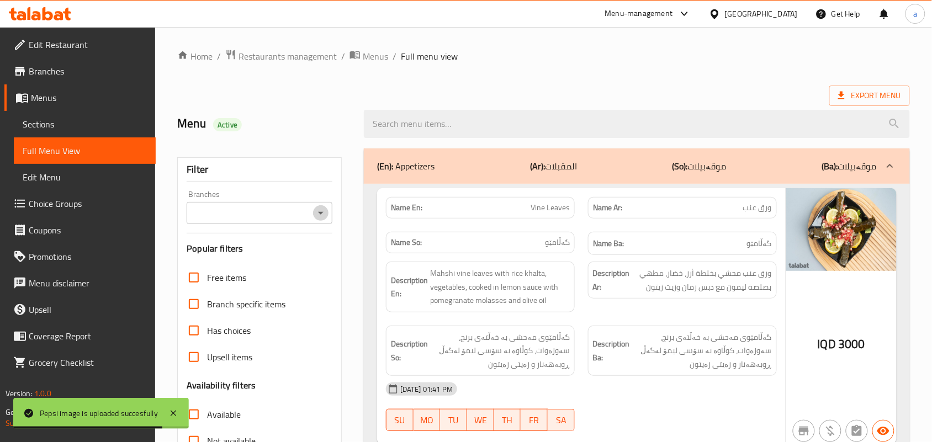
click at [319, 219] on icon "Open" at bounding box center [320, 213] width 13 height 13
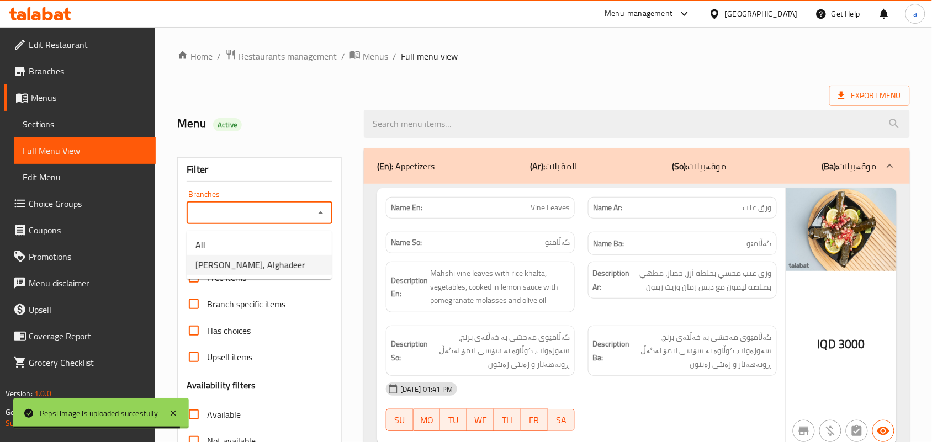
click at [261, 266] on span "[PERSON_NAME], Alghadeer" at bounding box center [251, 264] width 110 height 13
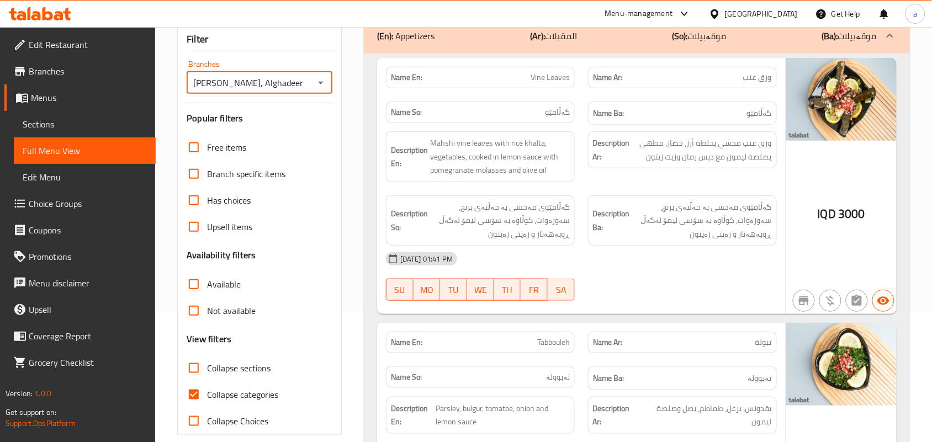
scroll to position [161, 0]
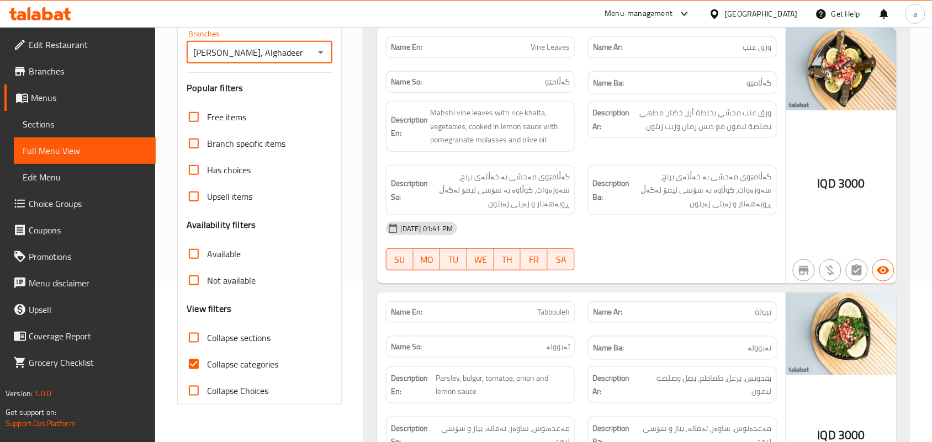
click at [196, 351] on input "Collapse sections" at bounding box center [194, 338] width 27 height 27
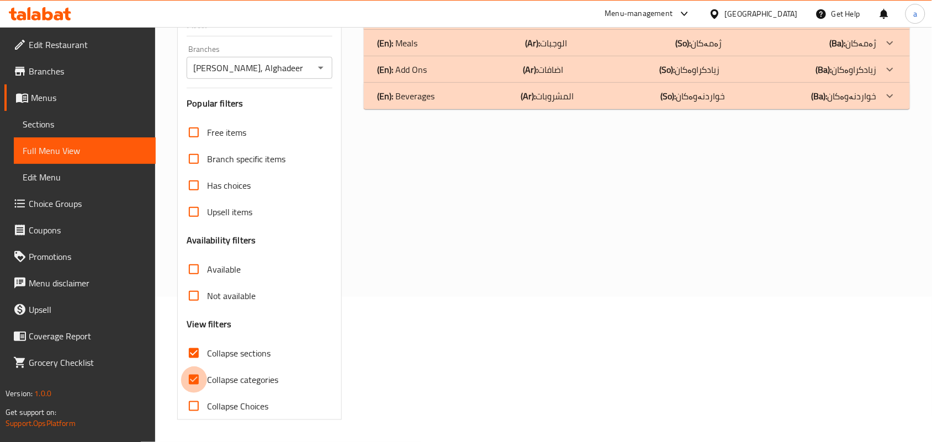
click at [196, 384] on input "Collapse categories" at bounding box center [194, 380] width 27 height 27
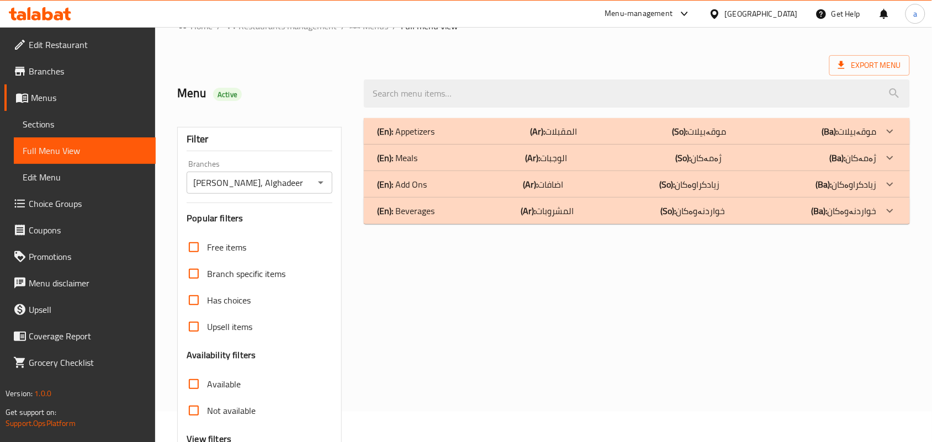
scroll to position [0, 0]
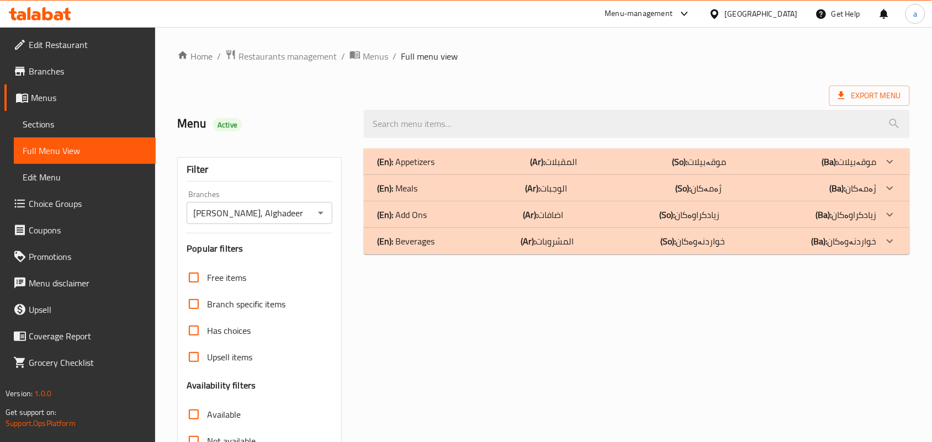
click at [526, 241] on b "(Ar):" at bounding box center [528, 241] width 15 height 17
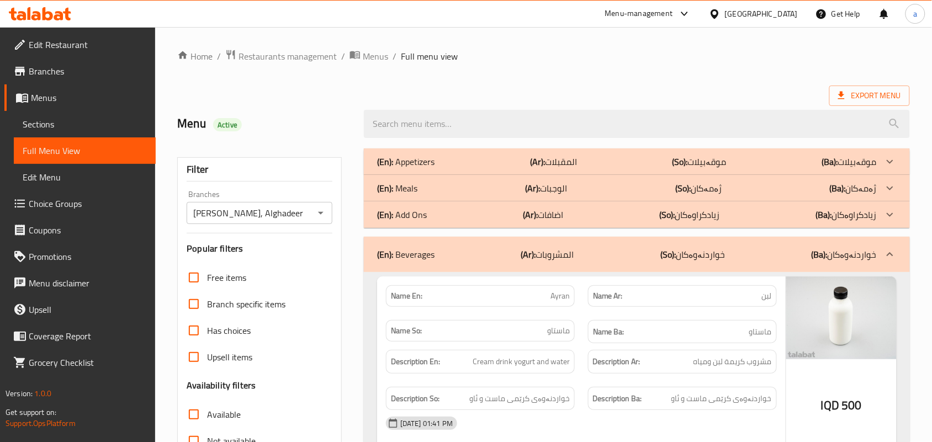
click at [567, 189] on p "(Ar): الوجبات" at bounding box center [547, 188] width 42 height 13
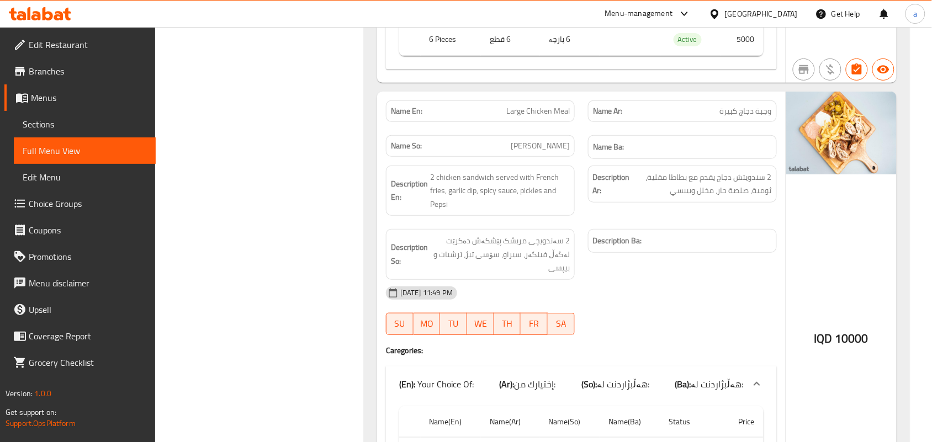
scroll to position [2577, 0]
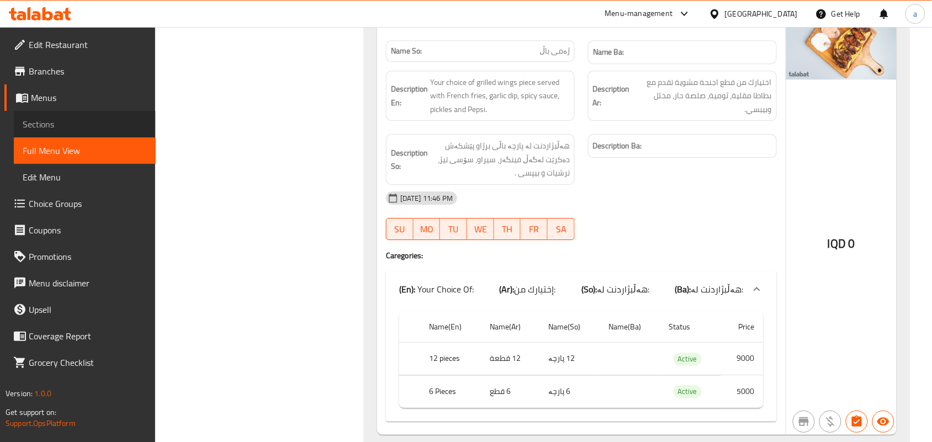
click at [71, 136] on link "Sections" at bounding box center [85, 124] width 142 height 27
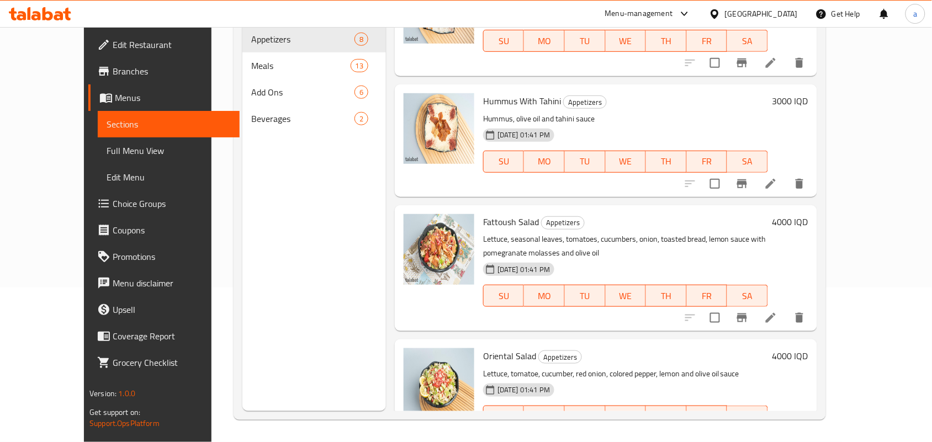
scroll to position [601, 0]
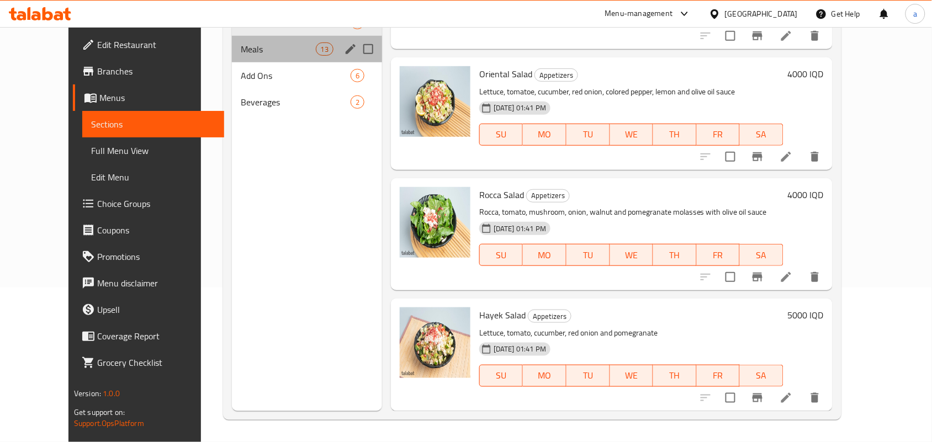
click at [275, 62] on div "Meals 13" at bounding box center [307, 49] width 150 height 27
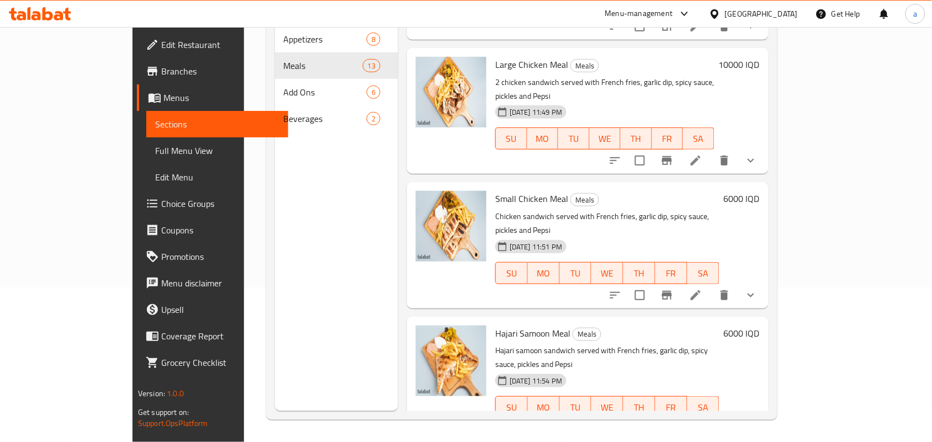
scroll to position [1187, 0]
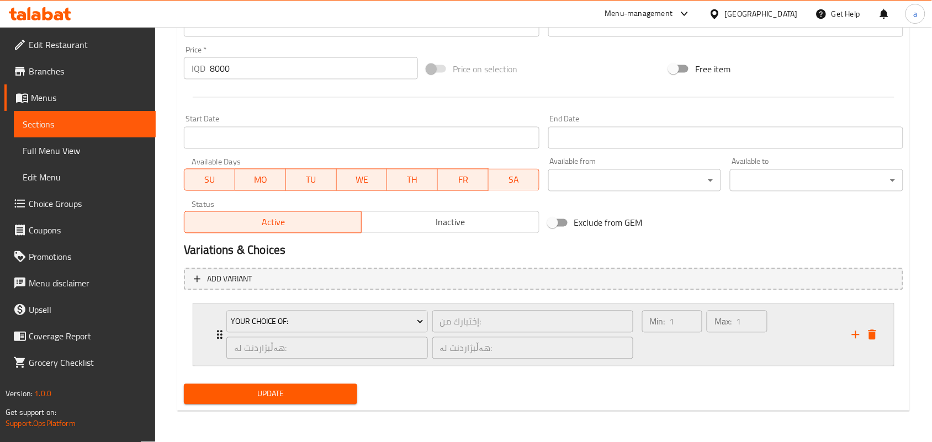
click at [876, 334] on icon "delete" at bounding box center [872, 335] width 13 height 13
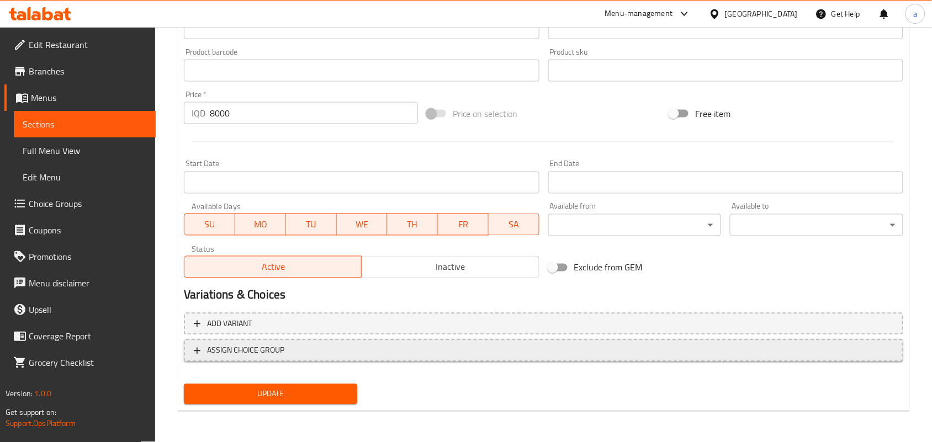
scroll to position [495, 0]
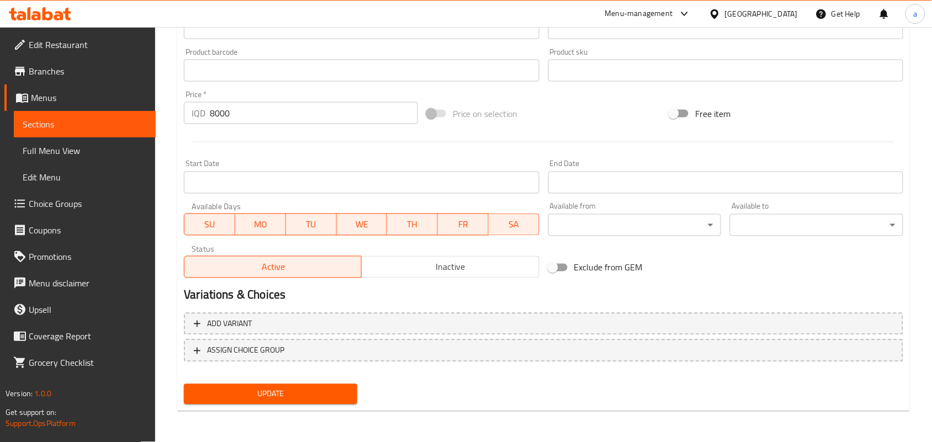
click at [327, 397] on span "Update" at bounding box center [271, 395] width 156 height 14
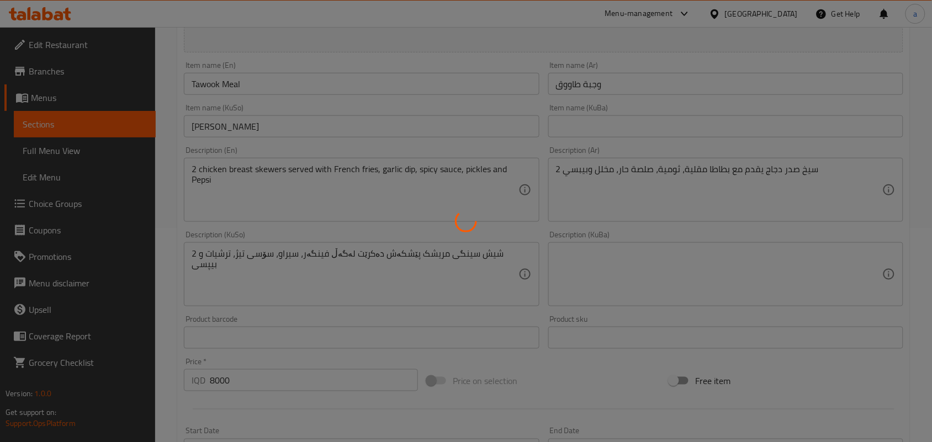
scroll to position [0, 0]
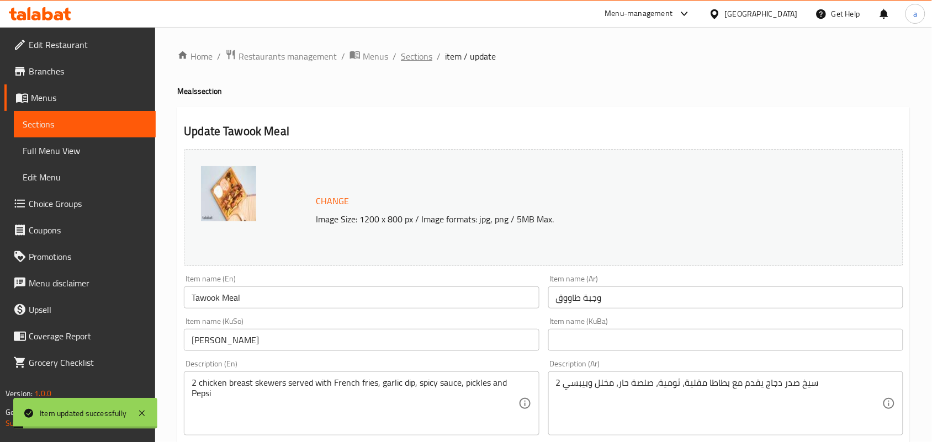
click at [432, 60] on span "Sections" at bounding box center [416, 56] width 31 height 13
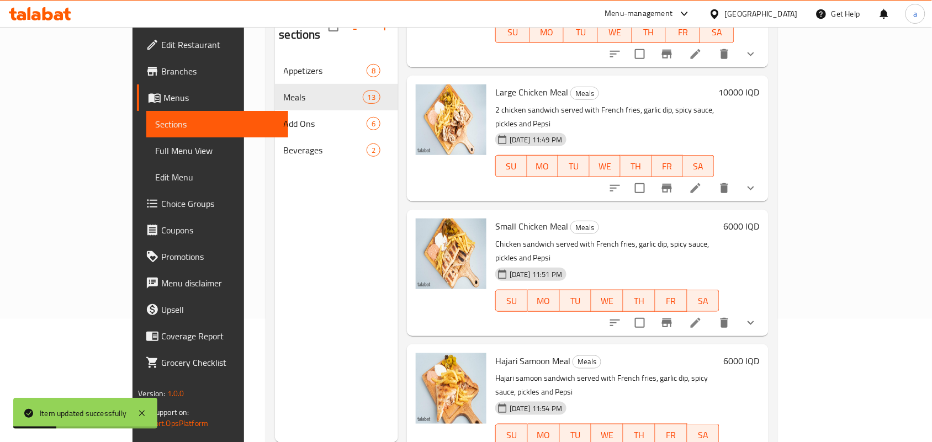
scroll to position [156, 0]
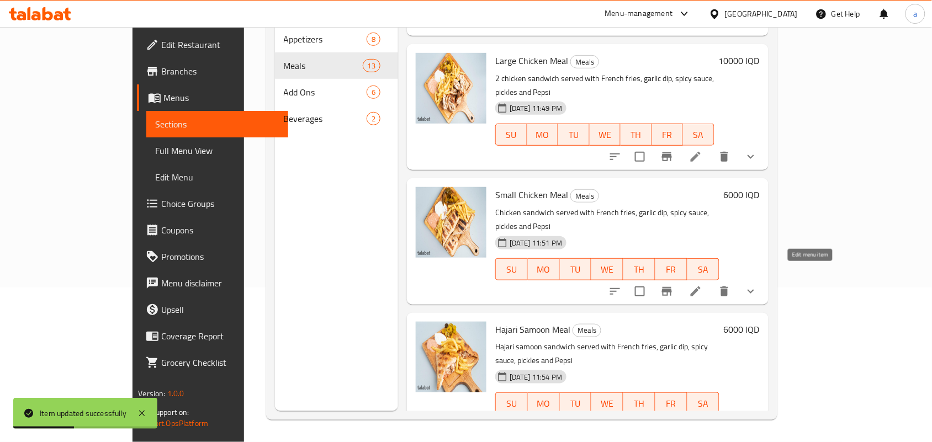
click at [703, 419] on icon at bounding box center [695, 425] width 13 height 13
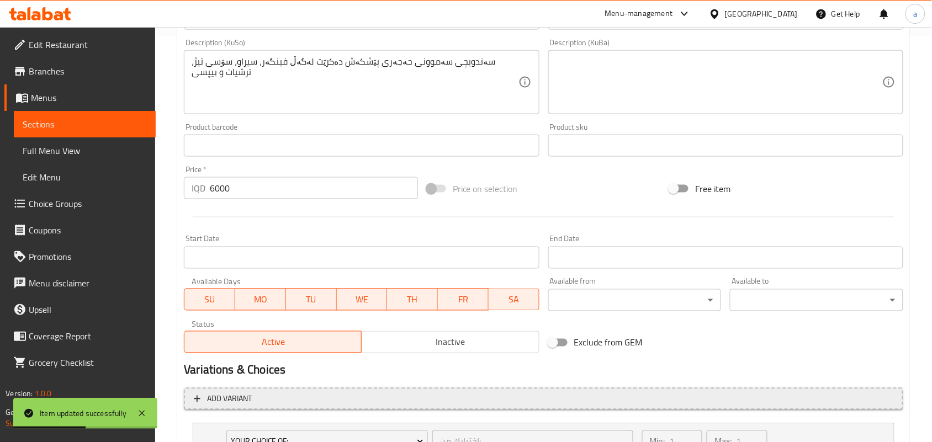
scroll to position [543, 0]
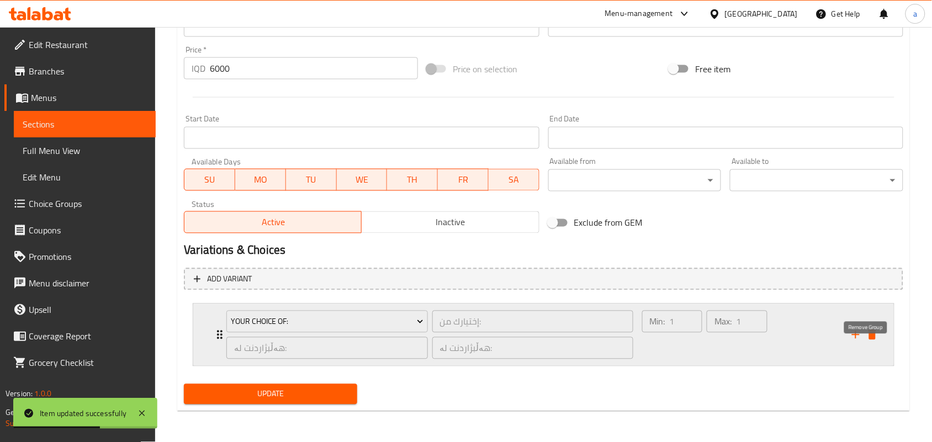
click at [872, 335] on icon "delete" at bounding box center [873, 335] width 8 height 10
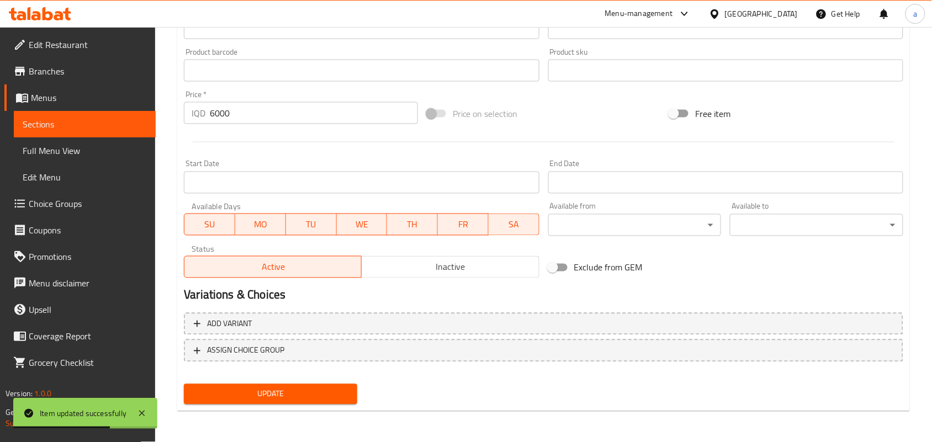
click at [299, 388] on span "Update" at bounding box center [271, 395] width 156 height 14
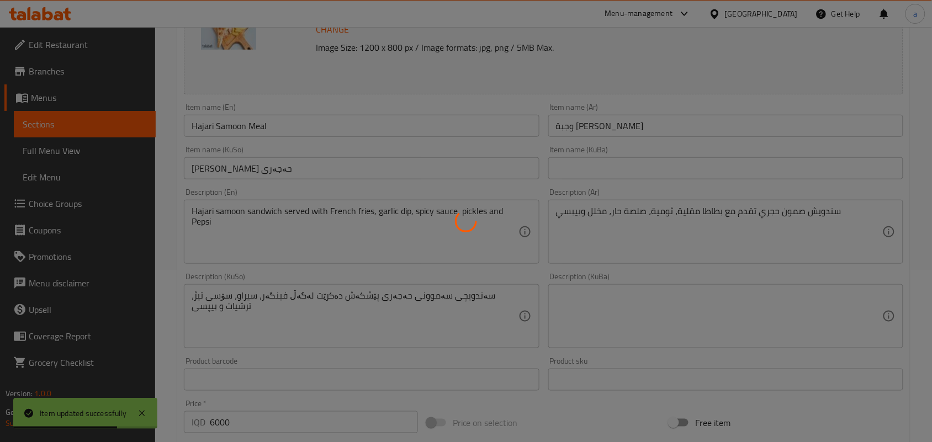
scroll to position [0, 0]
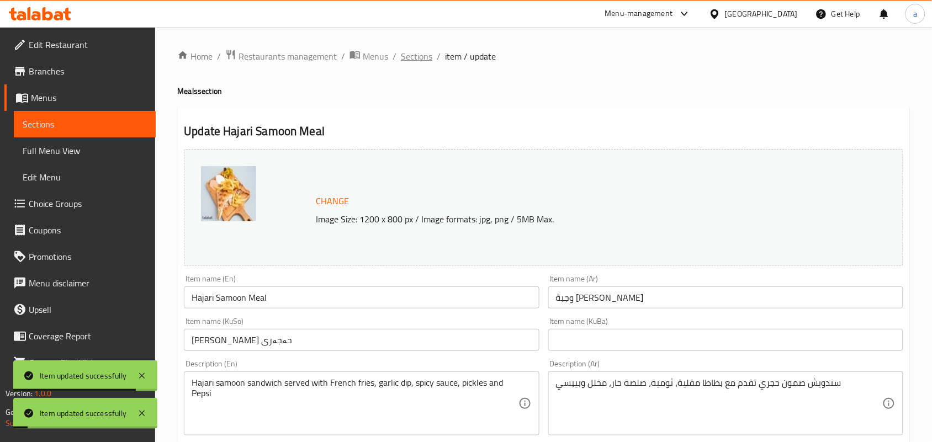
click at [416, 54] on span "Sections" at bounding box center [416, 56] width 31 height 13
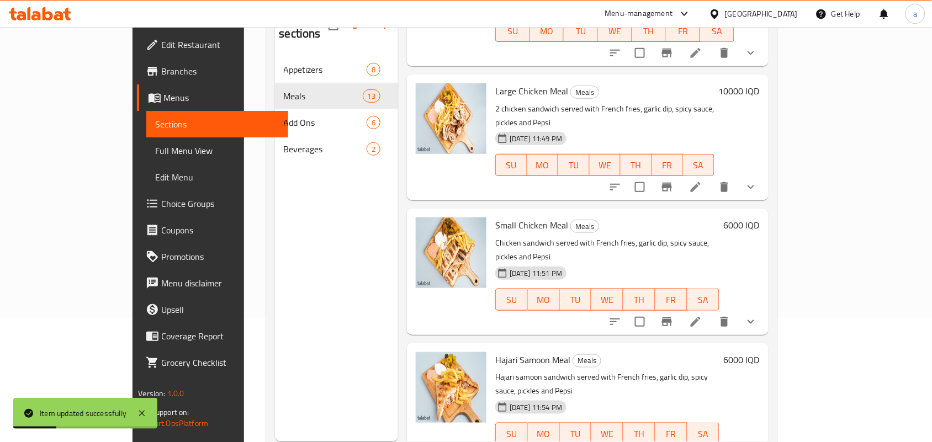
scroll to position [156, 0]
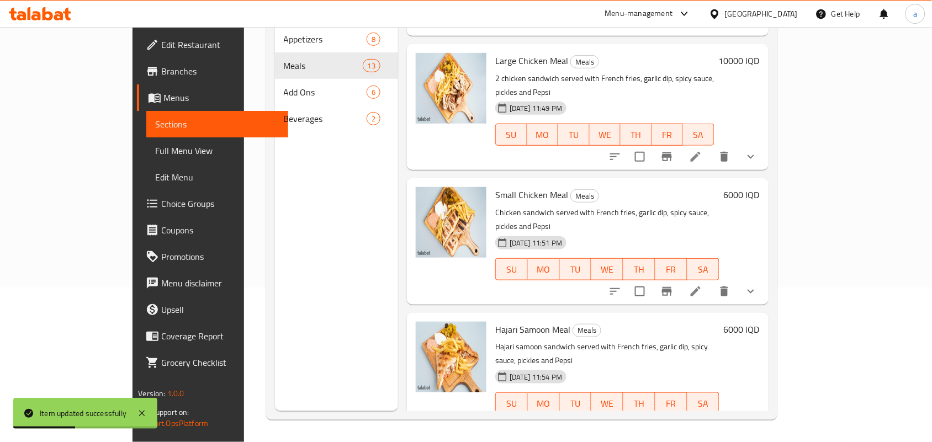
click at [701, 287] on icon at bounding box center [696, 292] width 10 height 10
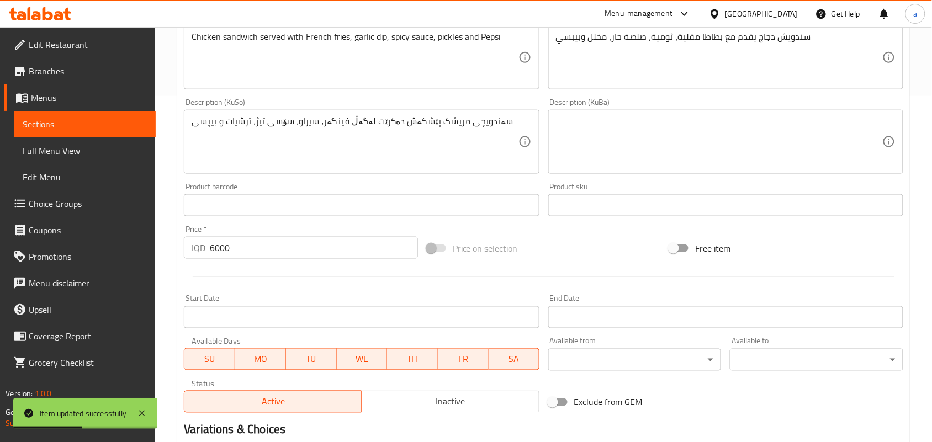
scroll to position [543, 0]
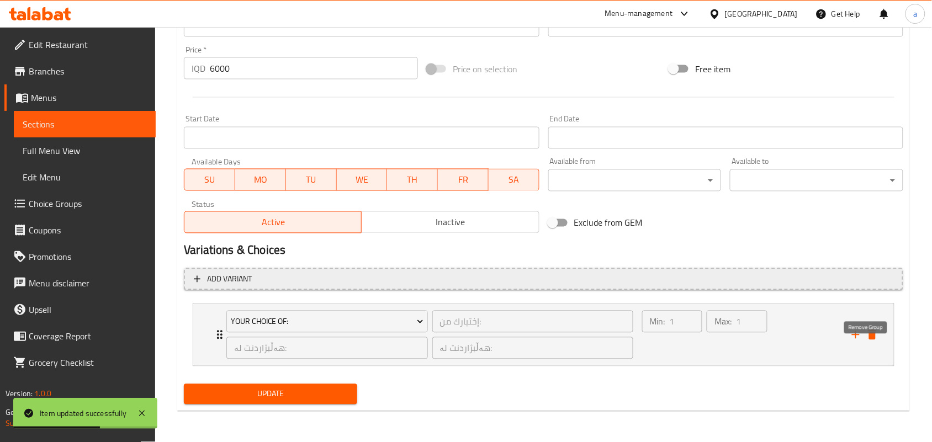
click at [878, 335] on icon "delete" at bounding box center [872, 335] width 13 height 13
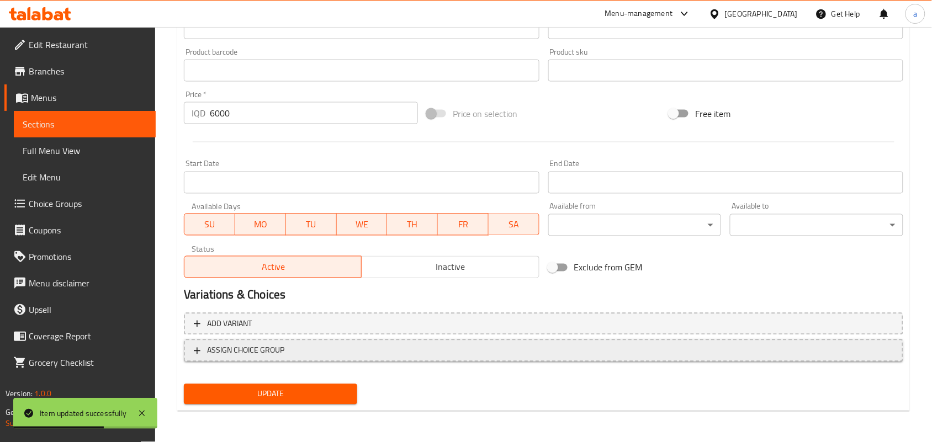
scroll to position [495, 0]
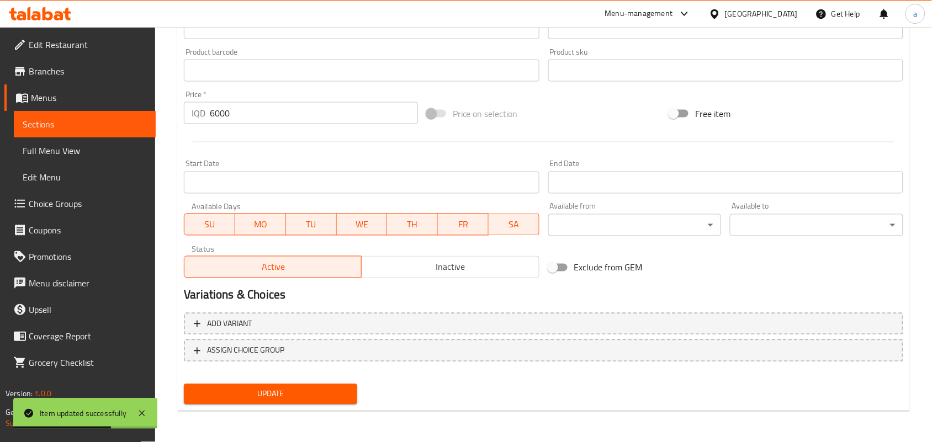
click at [283, 393] on span "Update" at bounding box center [271, 395] width 156 height 14
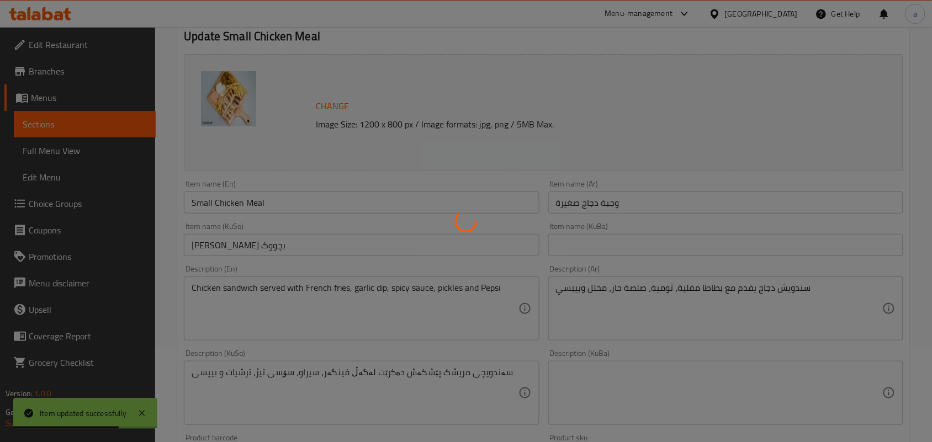
scroll to position [0, 0]
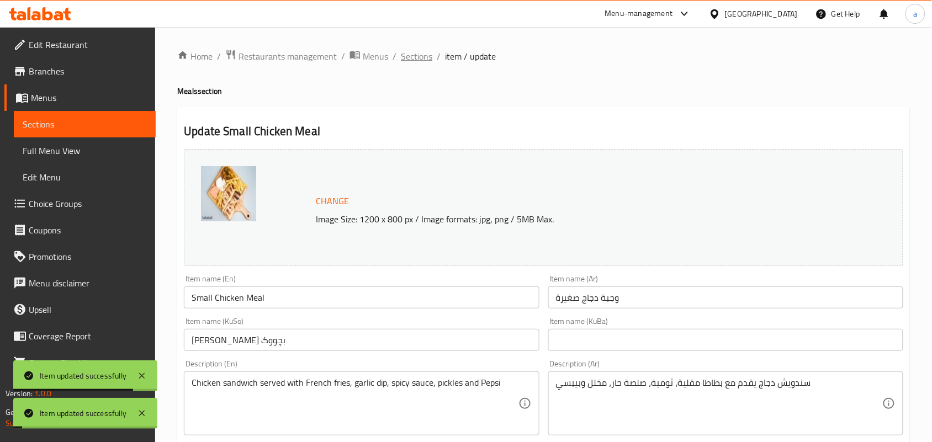
click at [420, 53] on span "Sections" at bounding box center [416, 56] width 31 height 13
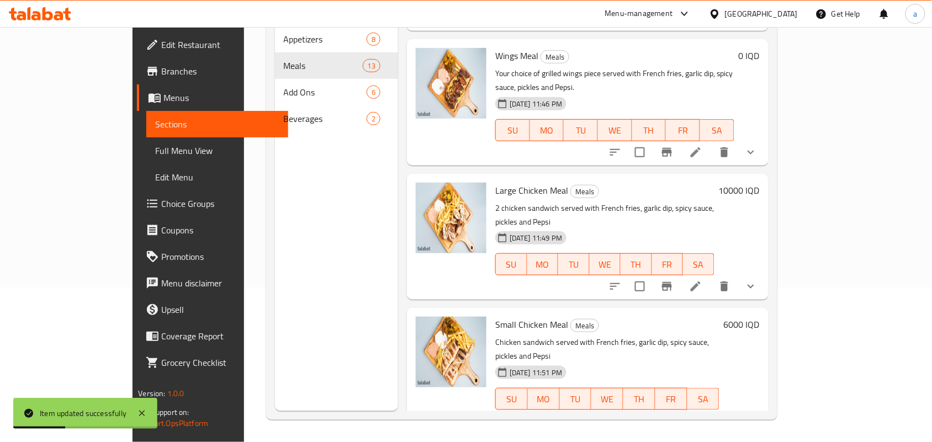
scroll to position [1026, 0]
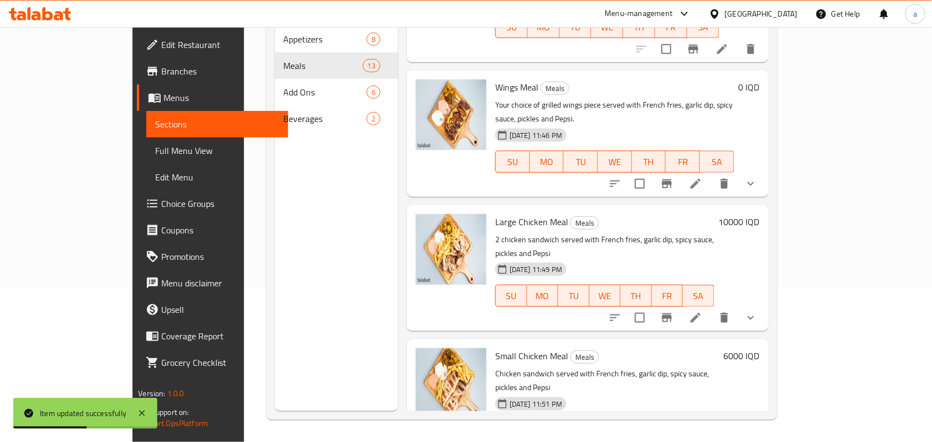
click at [701, 313] on icon at bounding box center [696, 318] width 10 height 10
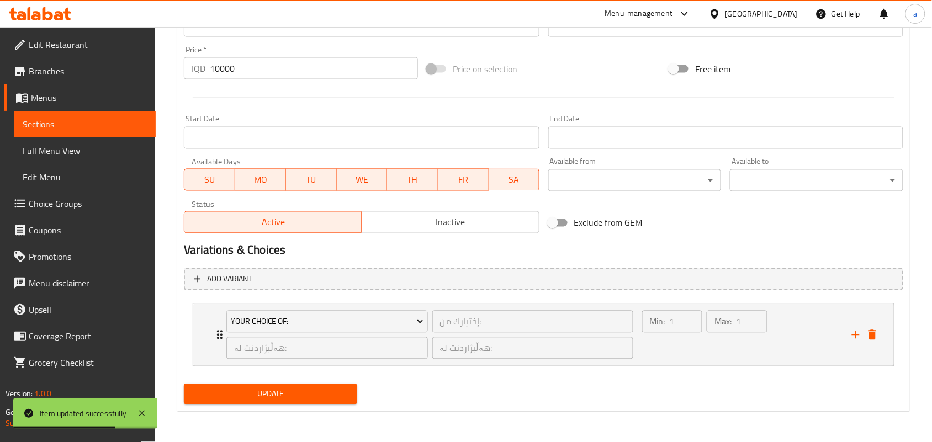
drag, startPoint x: 879, startPoint y: 332, endPoint x: 851, endPoint y: 337, distance: 28.1
click at [879, 332] on icon "delete" at bounding box center [872, 335] width 13 height 13
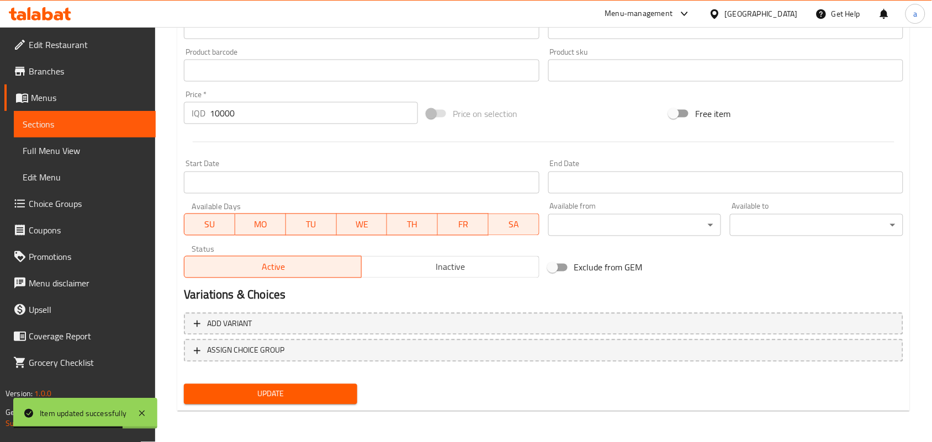
click at [329, 390] on span "Update" at bounding box center [271, 395] width 156 height 14
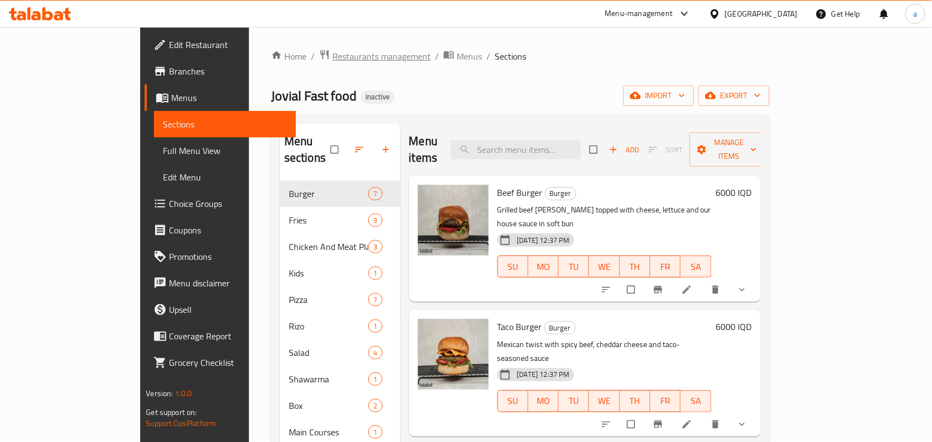
click at [332, 61] on span "Restaurants management" at bounding box center [381, 56] width 98 height 13
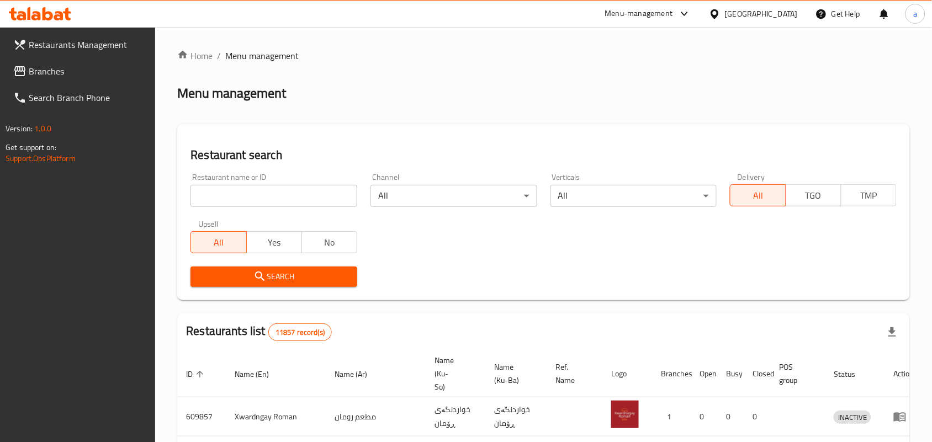
click at [275, 199] on input "search" at bounding box center [274, 196] width 167 height 22
paste input "Jovial Fast food"
type input "Jovial Fast food"
click button "Search" at bounding box center [274, 277] width 167 height 20
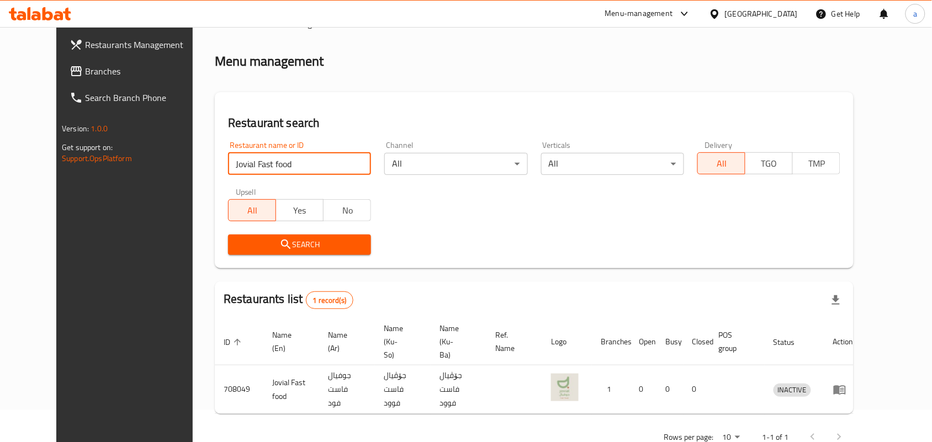
scroll to position [50, 0]
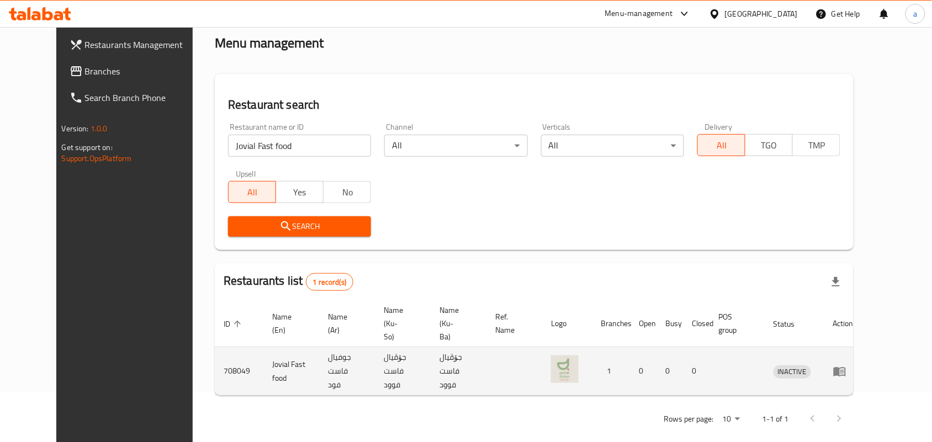
click at [337, 356] on td "جوفيال فاست فود" at bounding box center [347, 371] width 56 height 49
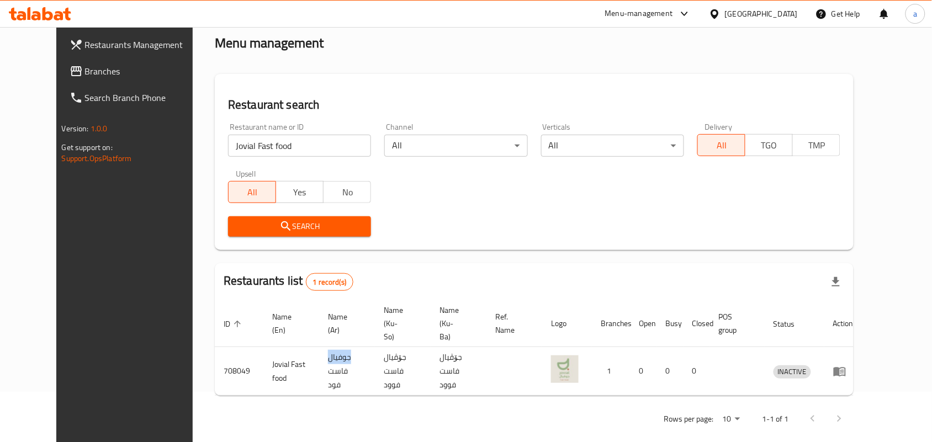
copy td "جوفيال"
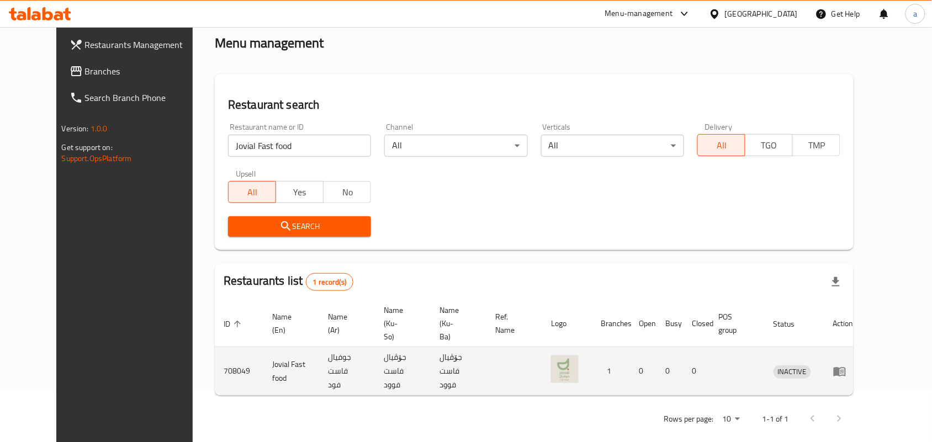
click at [407, 354] on td "جۆڤيال فاست فوود" at bounding box center [403, 371] width 56 height 49
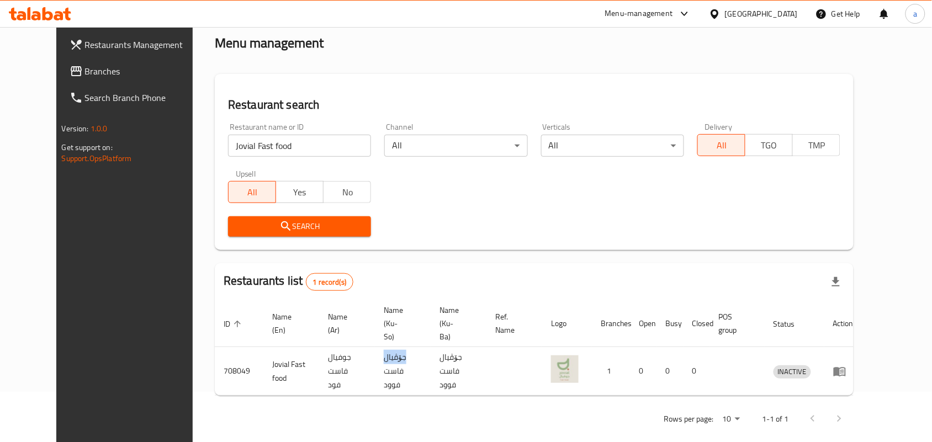
copy td "جۆڤيال"
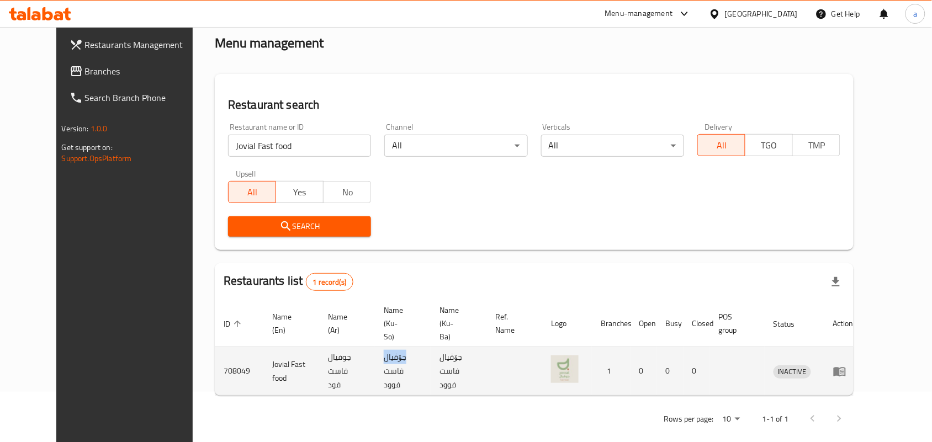
click at [847, 365] on icon "enhanced table" at bounding box center [839, 371] width 13 height 13
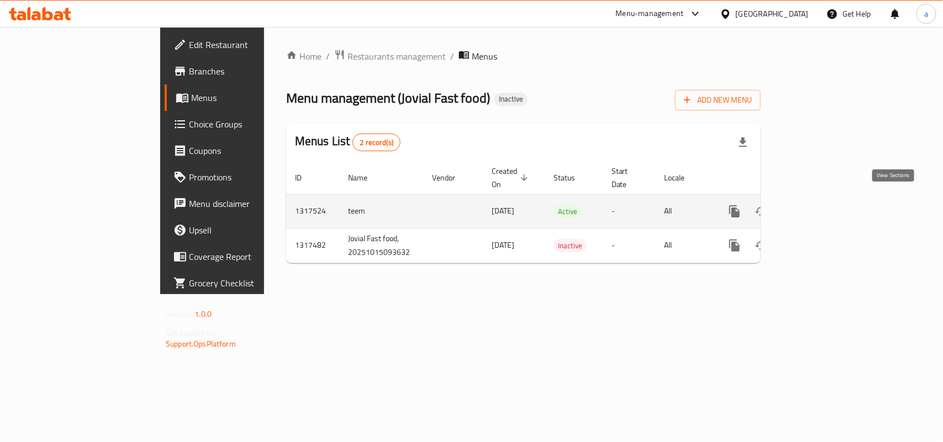
click at [821, 205] on icon "enhanced table" at bounding box center [813, 211] width 13 height 13
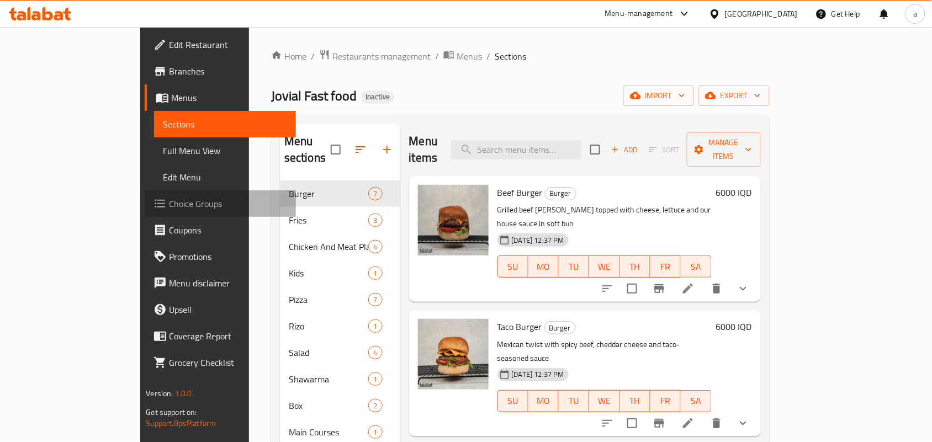
click at [169, 210] on span "Choice Groups" at bounding box center [228, 203] width 118 height 13
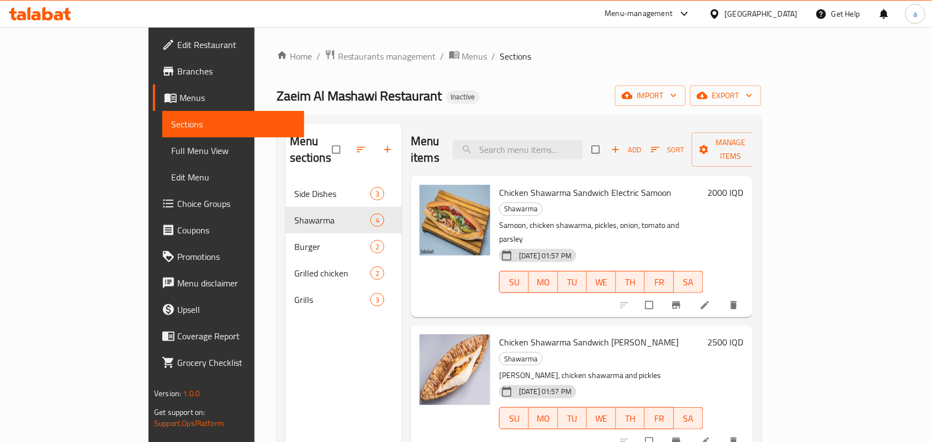
click at [153, 199] on link "Choice Groups" at bounding box center [228, 204] width 151 height 27
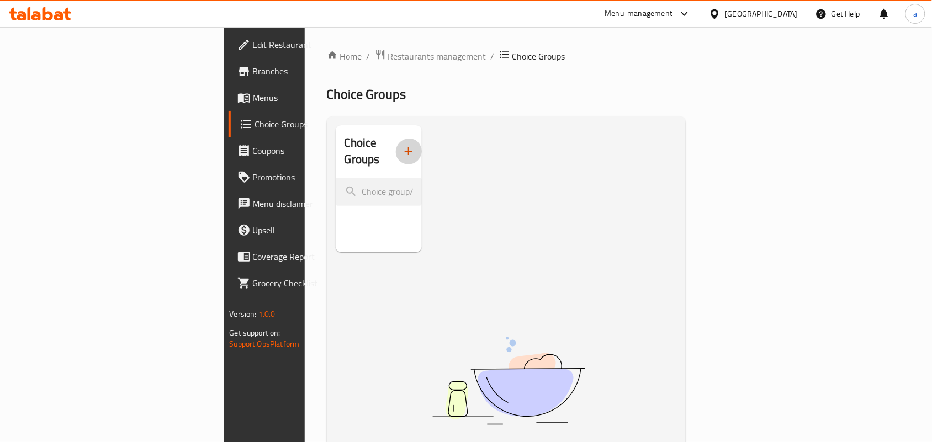
click at [395, 144] on button "button" at bounding box center [408, 151] width 27 height 27
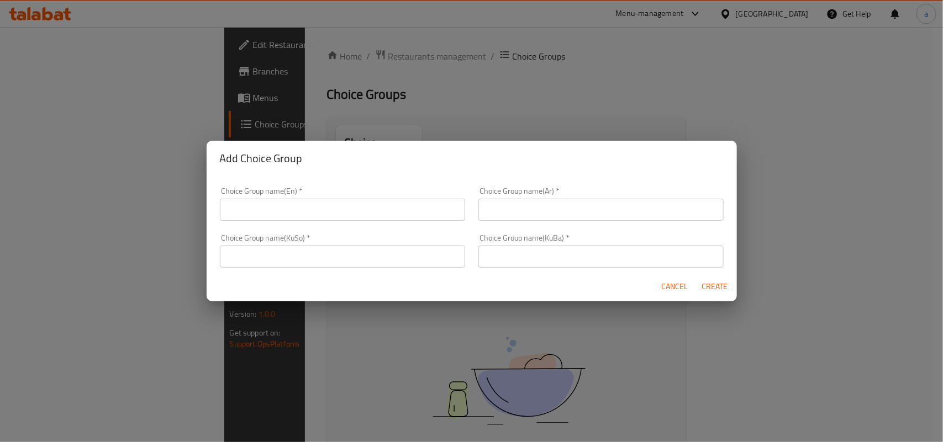
click at [321, 199] on input "text" at bounding box center [342, 210] width 245 height 22
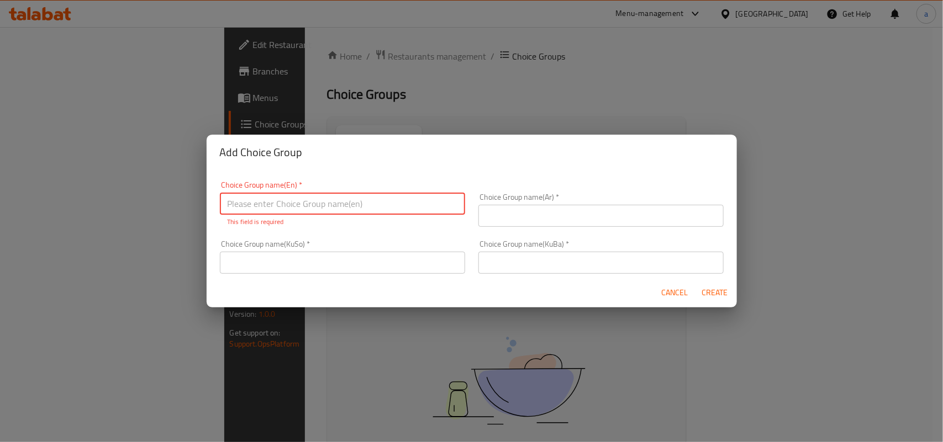
click at [334, 197] on input "text" at bounding box center [342, 204] width 245 height 22
type input "Your Choice Of:"
drag, startPoint x: 520, startPoint y: 220, endPoint x: 526, endPoint y: 214, distance: 9.0
click at [520, 220] on input "text" at bounding box center [600, 216] width 245 height 22
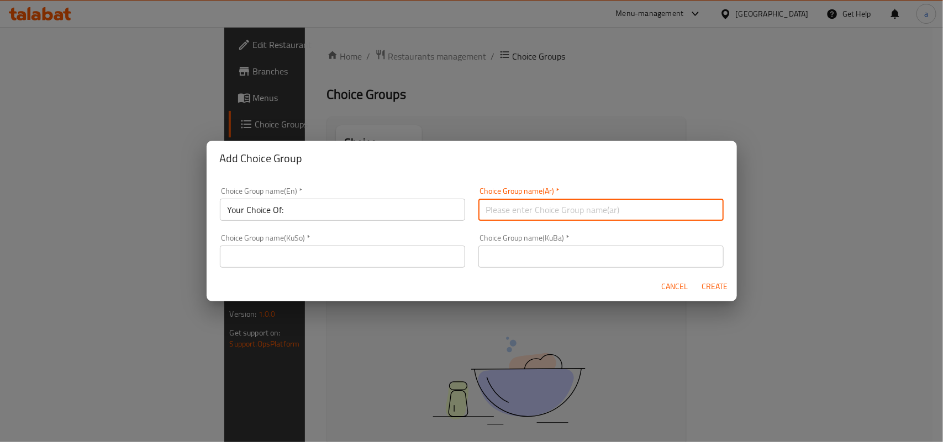
type input "إختيارك من:"
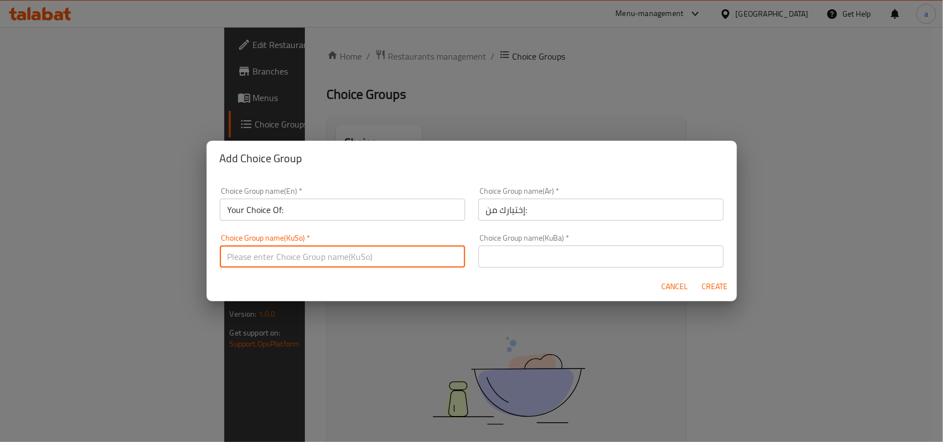
click at [419, 250] on input "text" at bounding box center [342, 257] width 245 height 22
type input "هەڵبژاردنت لە:"
drag, startPoint x: 518, startPoint y: 260, endPoint x: 544, endPoint y: 262, distance: 26.1
click at [518, 260] on input "text" at bounding box center [600, 257] width 245 height 22
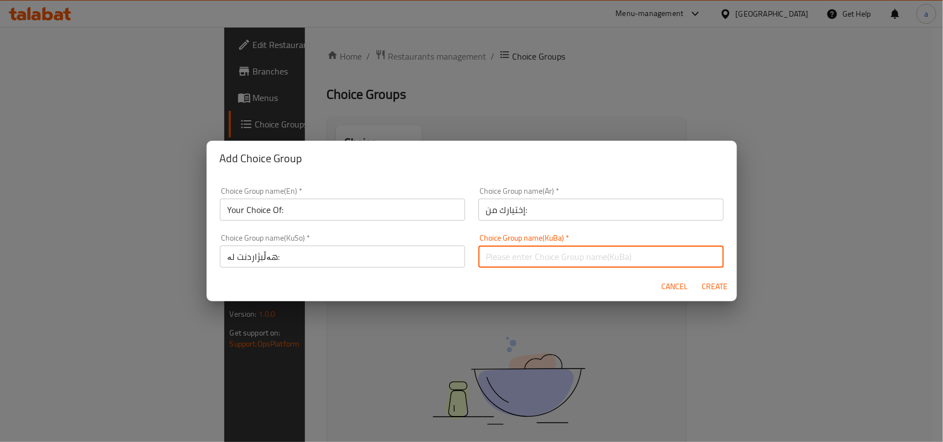
type input "هەڵبژاردنت لە:"
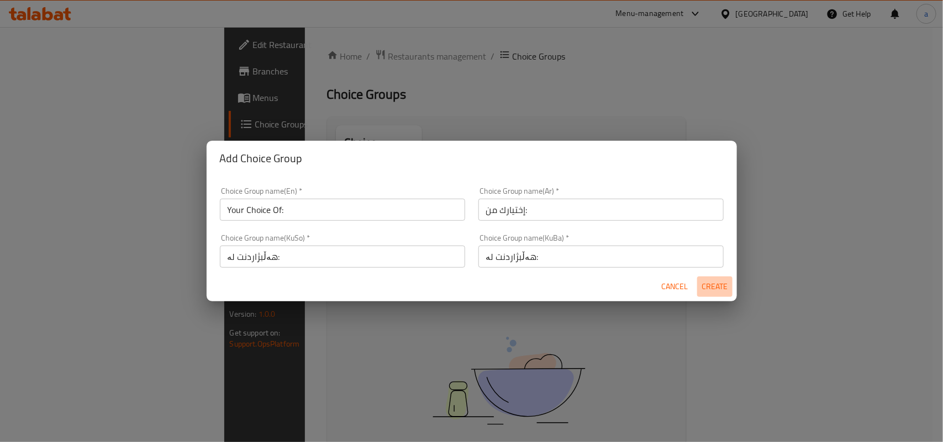
click at [714, 286] on span "Create" at bounding box center [714, 287] width 27 height 14
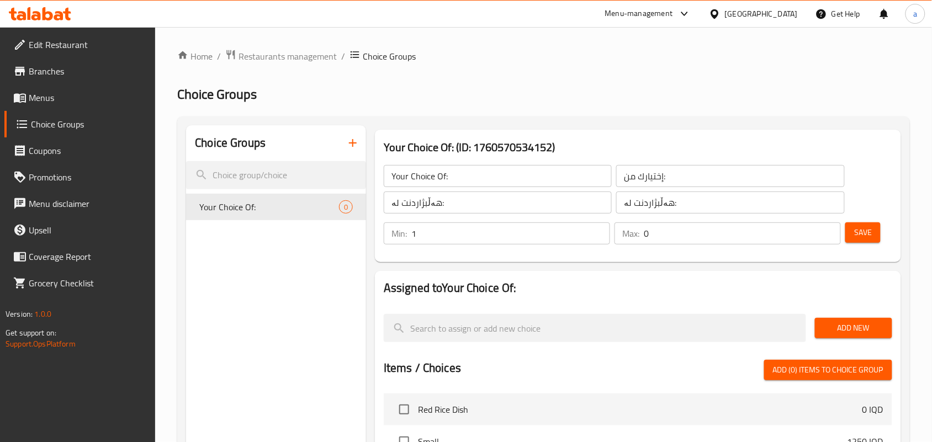
type input "1"
click at [596, 235] on input "1" at bounding box center [510, 234] width 199 height 22
type input "1"
click at [831, 231] on input "1" at bounding box center [742, 234] width 197 height 22
click at [865, 234] on span "Save" at bounding box center [863, 233] width 18 height 14
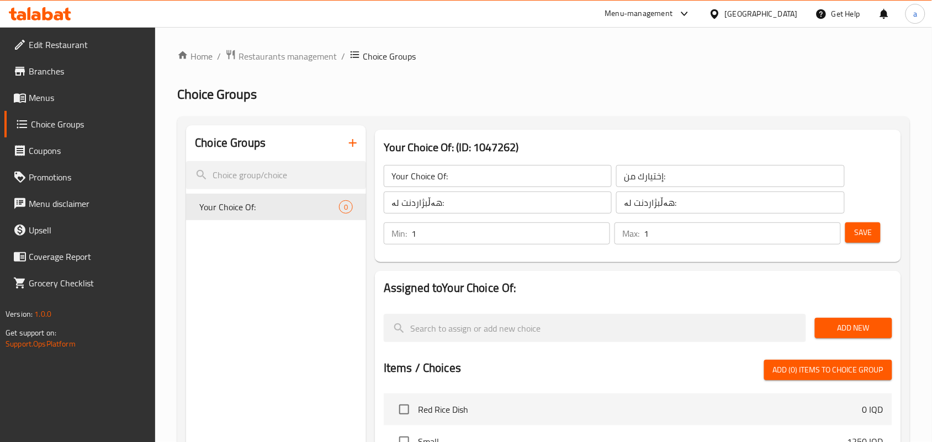
click at [835, 334] on span "Add New" at bounding box center [854, 328] width 60 height 14
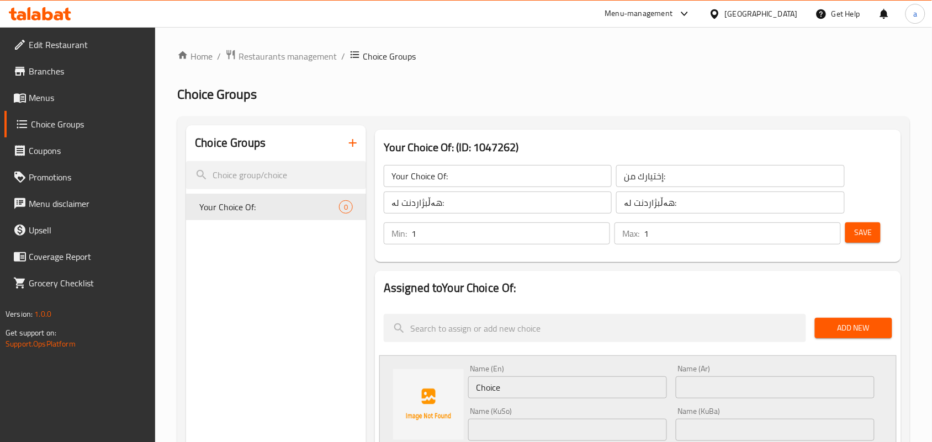
drag, startPoint x: 506, startPoint y: 393, endPoint x: 390, endPoint y: 400, distance: 115.7
click at [390, 400] on div "Name (En) Choice Name (En) Name (Ar) Name (Ar) Name (KuSo) Name (KuSo) Name (Ku…" at bounding box center [637, 439] width 517 height 167
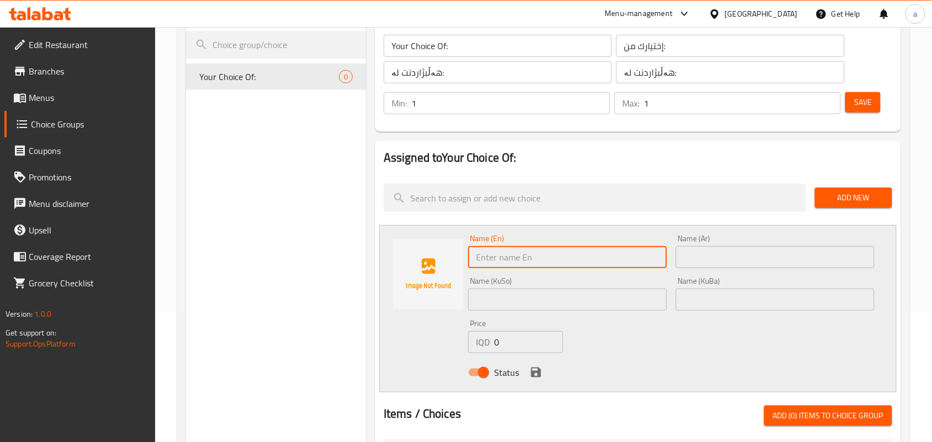
scroll to position [161, 0]
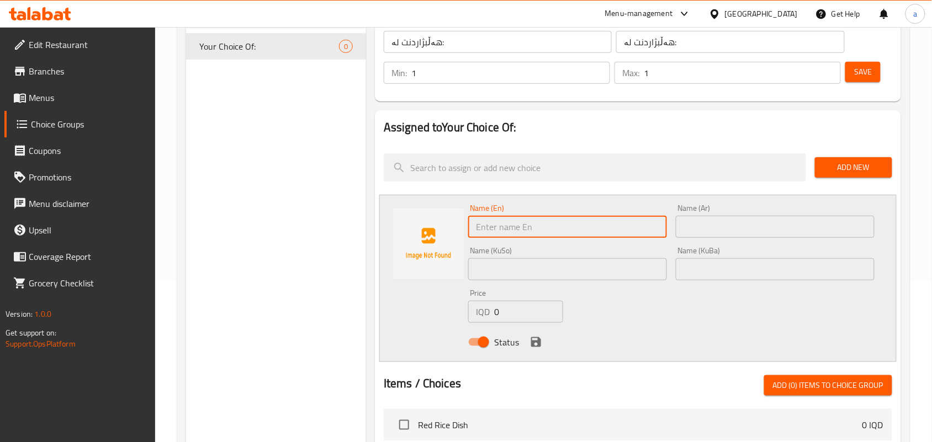
click at [534, 233] on input "text" at bounding box center [567, 227] width 199 height 22
paste input "نفر"
type input "نفر"
drag, startPoint x: 501, startPoint y: 233, endPoint x: 335, endPoint y: 235, distance: 166.3
click at [333, 233] on div "Choice Groups Your Choice Of: 0 Your Choice Of: (ID: 1047262) Your Choice Of: ​…" at bounding box center [546, 363] width 720 height 796
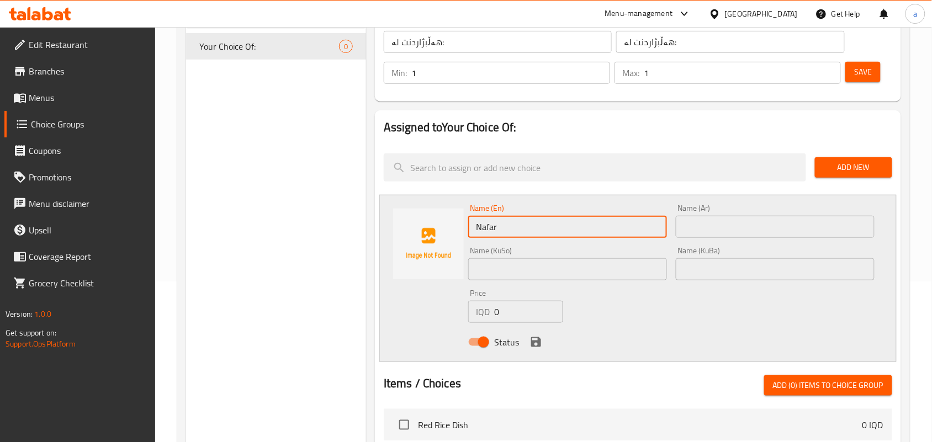
type input "Nafar"
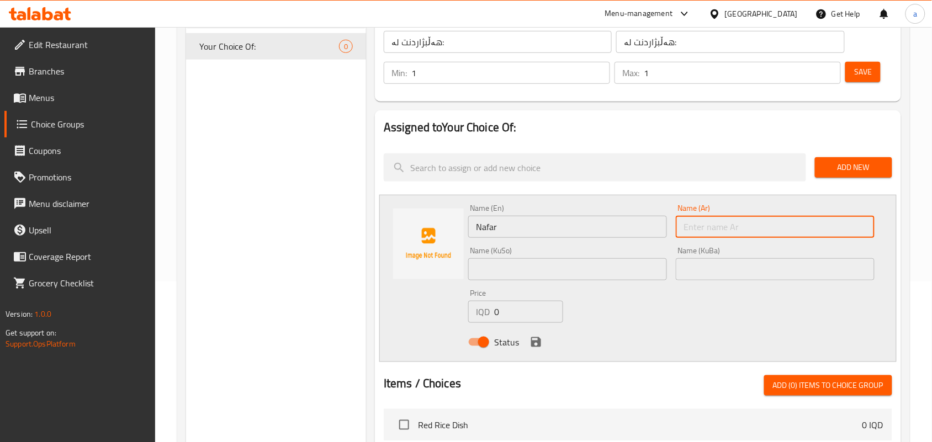
click at [720, 235] on input "text" at bounding box center [775, 227] width 199 height 22
paste input "نفر"
type input "نفر"
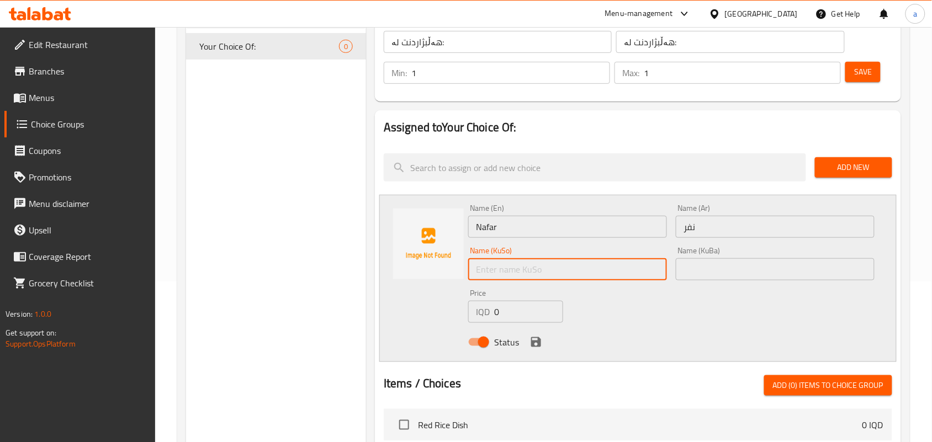
click at [651, 271] on input "text" at bounding box center [567, 269] width 199 height 22
type input "نەفەرێک"
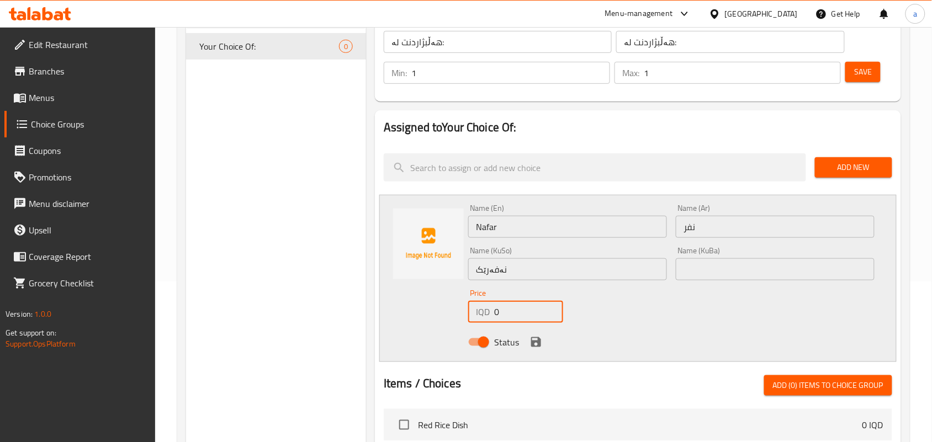
drag, startPoint x: 452, startPoint y: 323, endPoint x: 477, endPoint y: 332, distance: 26.4
click at [450, 323] on div "Name (En) Nafar Name (En) Name (Ar) نفر Name (Ar) Name (KuSo) نەفەرێک Name (KuS…" at bounding box center [637, 278] width 517 height 167
paste input "1000"
type input "10000"
click at [535, 348] on icon "save" at bounding box center [536, 342] width 13 height 13
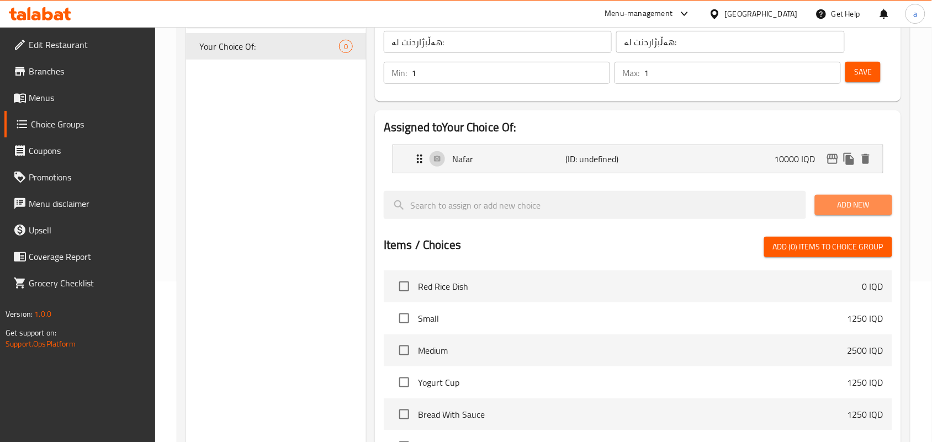
drag, startPoint x: 872, startPoint y: 215, endPoint x: 787, endPoint y: 235, distance: 86.7
click at [868, 212] on span "Add New" at bounding box center [854, 205] width 60 height 14
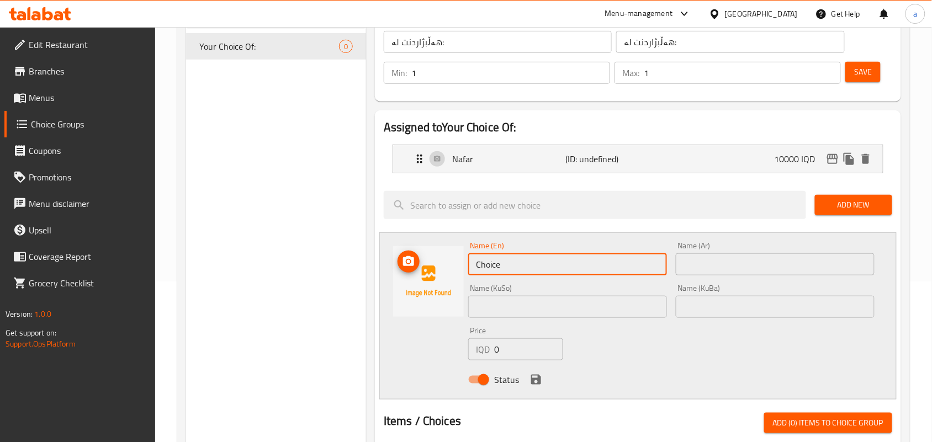
drag, startPoint x: 435, startPoint y: 268, endPoint x: 383, endPoint y: 268, distance: 52.5
click at [383, 268] on div "Name (En) Choice Name (En) Name (Ar) Name (Ar) Name (KuSo) Name (KuSo) Name (Ku…" at bounding box center [637, 316] width 517 height 167
type input "Half Nafar"
click at [705, 258] on div "Name (Ar) Name (Ar)" at bounding box center [775, 259] width 199 height 34
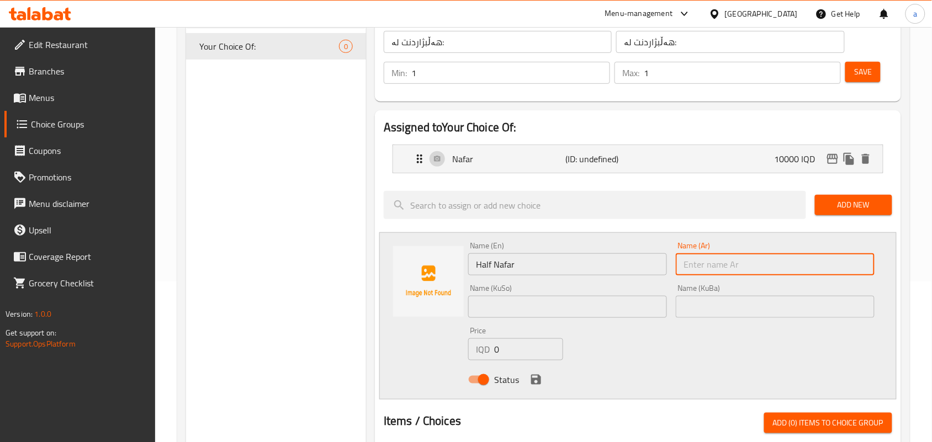
click at [710, 273] on input "text" at bounding box center [775, 264] width 199 height 22
click at [738, 276] on input "text" at bounding box center [775, 264] width 199 height 22
paste input "نصف نفر"
type input "نصف نفر"
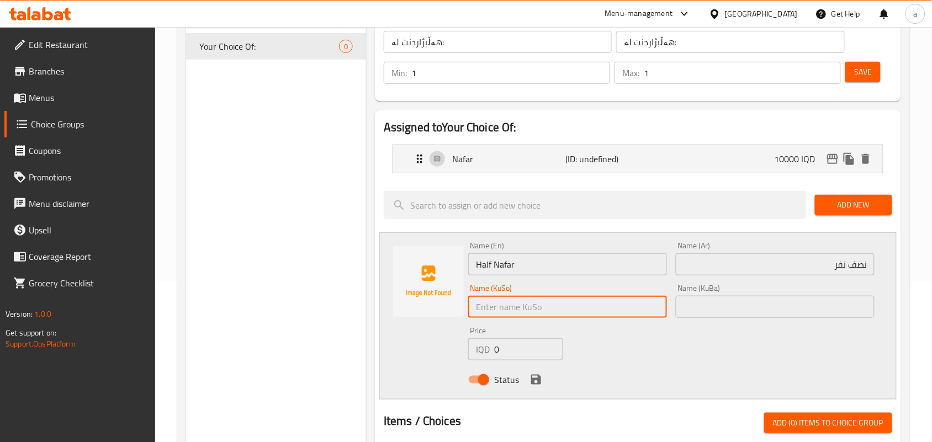
click at [634, 308] on input "text" at bounding box center [567, 307] width 199 height 22
type input "ن"
type input "نیو نەفەر"
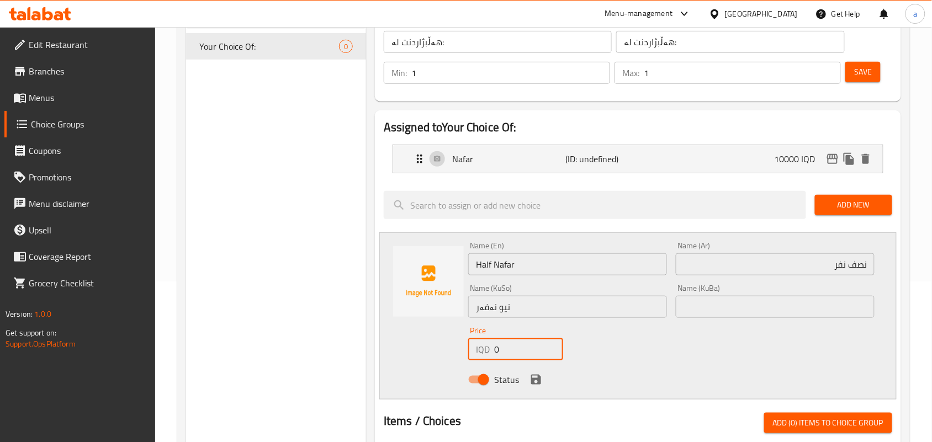
drag, startPoint x: 503, startPoint y: 356, endPoint x: 455, endPoint y: 356, distance: 48.6
click at [455, 356] on div "Name (En) Half Nafar Name (En) Name (Ar) نصف نفر Name (Ar) Name (KuSo) نیو نەفە…" at bounding box center [637, 316] width 517 height 167
paste input "500"
type input "5000"
click at [535, 384] on icon "save" at bounding box center [536, 379] width 13 height 13
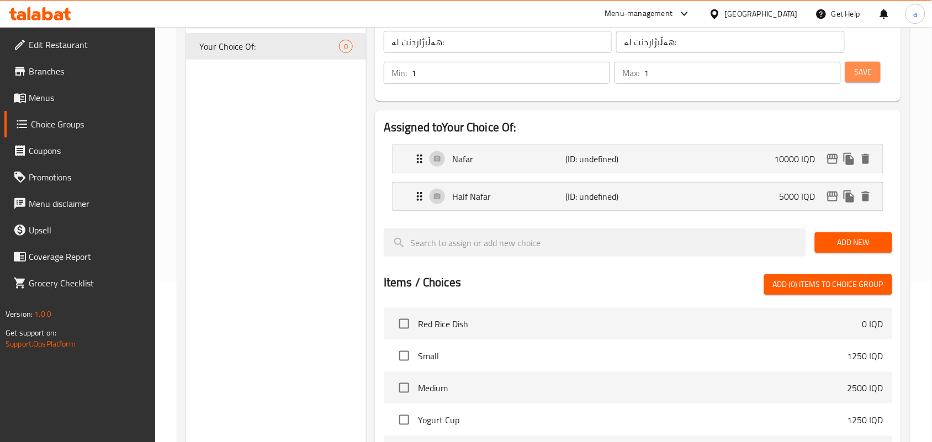
click at [862, 79] on span "Save" at bounding box center [863, 72] width 18 height 14
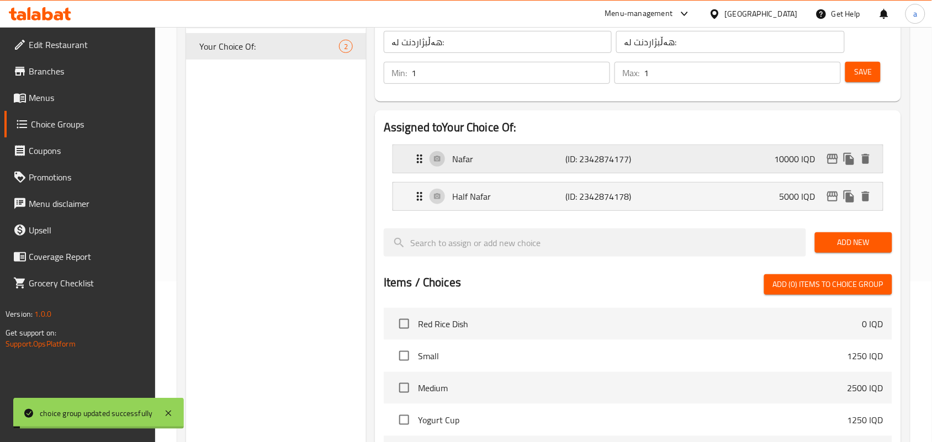
scroll to position [0, 0]
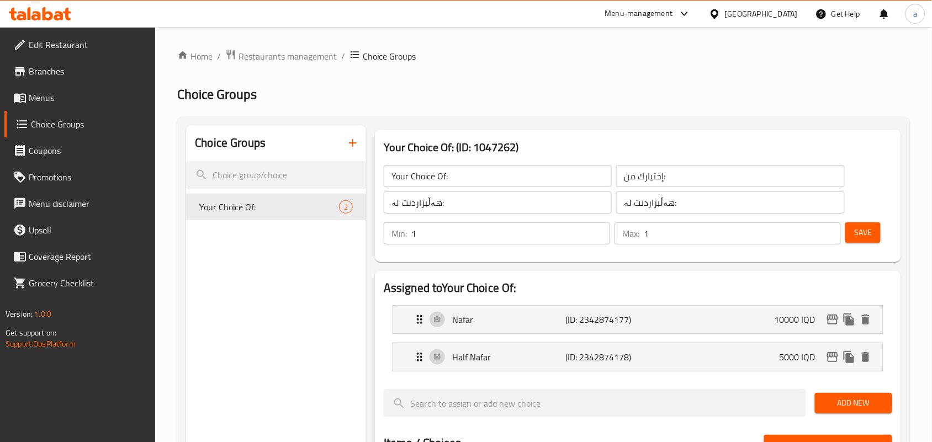
click at [313, 67] on div "Home / Restaurants management / Choice Groups Choice Groups Choice Groups Your …" at bounding box center [543, 439] width 733 height 780
click at [310, 62] on span "Restaurants management" at bounding box center [288, 56] width 98 height 13
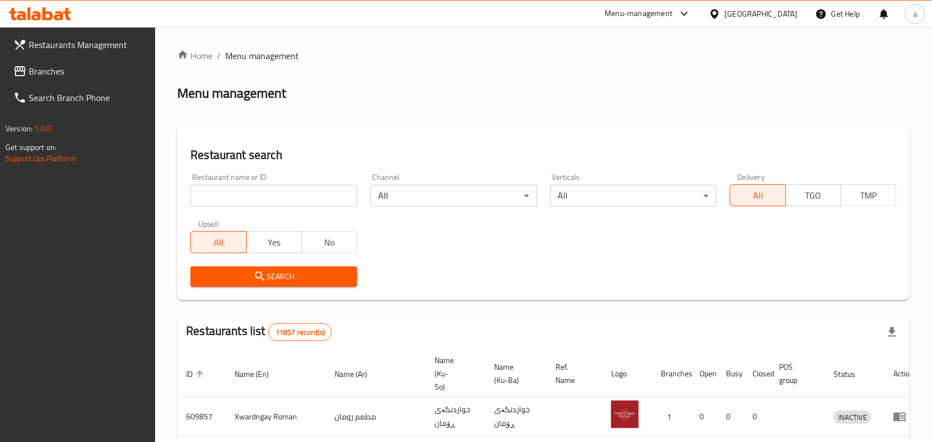
click at [261, 219] on div "Upsell All Yes No" at bounding box center [274, 237] width 180 height 46
click at [261, 212] on div "Restaurant name or ID Restaurant name or ID" at bounding box center [274, 190] width 180 height 47
click at [260, 207] on input "search" at bounding box center [274, 196] width 167 height 22
paste input "Winterfell cafe"
type input "Winterfell cafe"
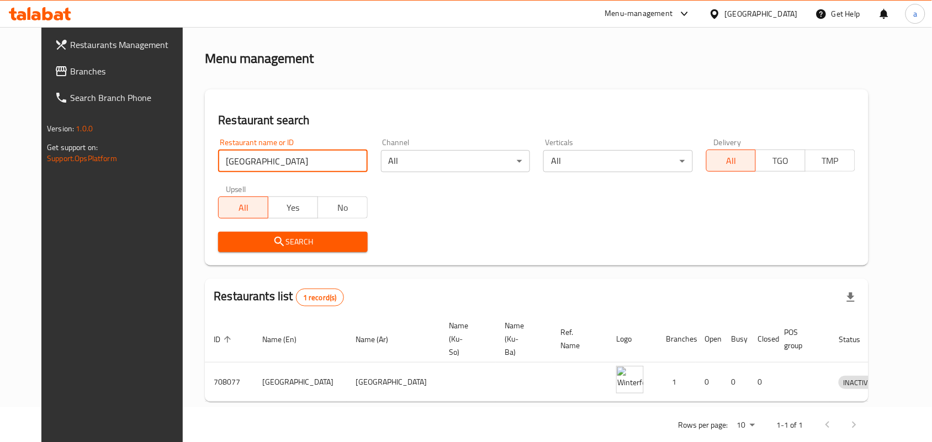
scroll to position [50, 0]
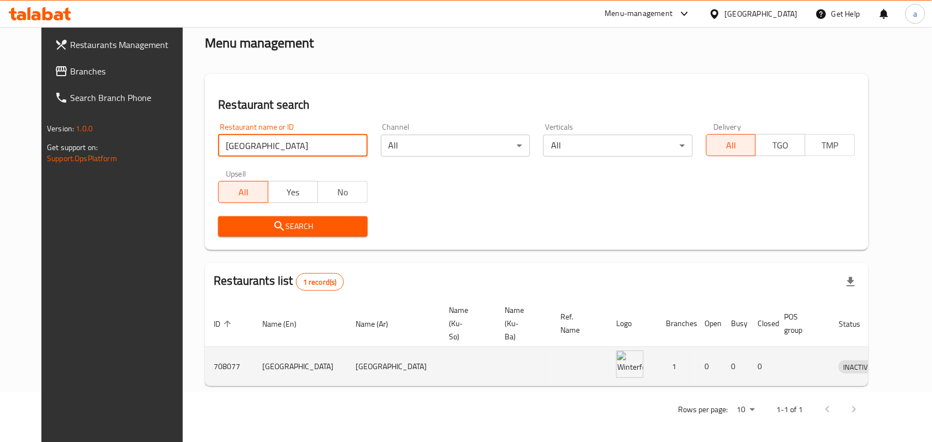
click at [899, 363] on icon "enhanced table" at bounding box center [905, 367] width 12 height 9
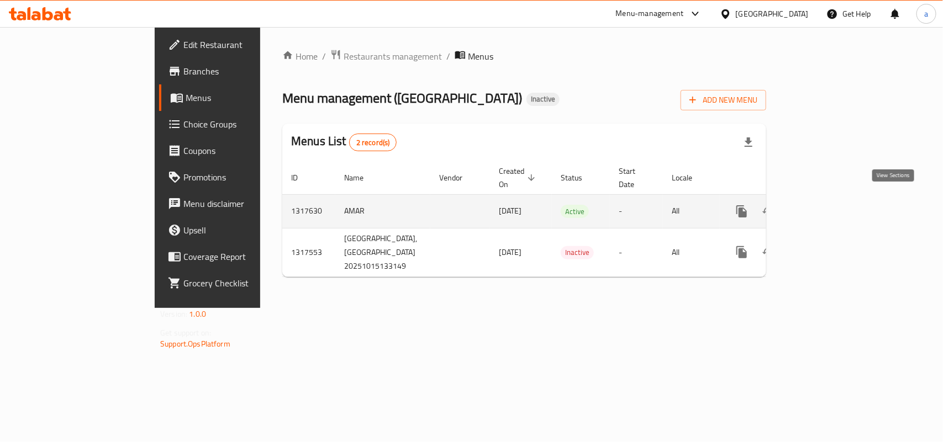
click at [828, 205] on icon "enhanced table" at bounding box center [821, 211] width 13 height 13
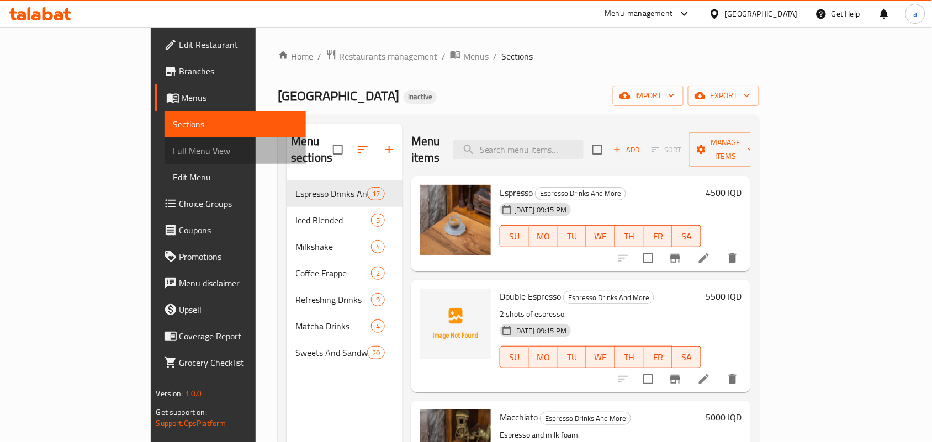
click at [173, 151] on span "Full Menu View" at bounding box center [235, 150] width 124 height 13
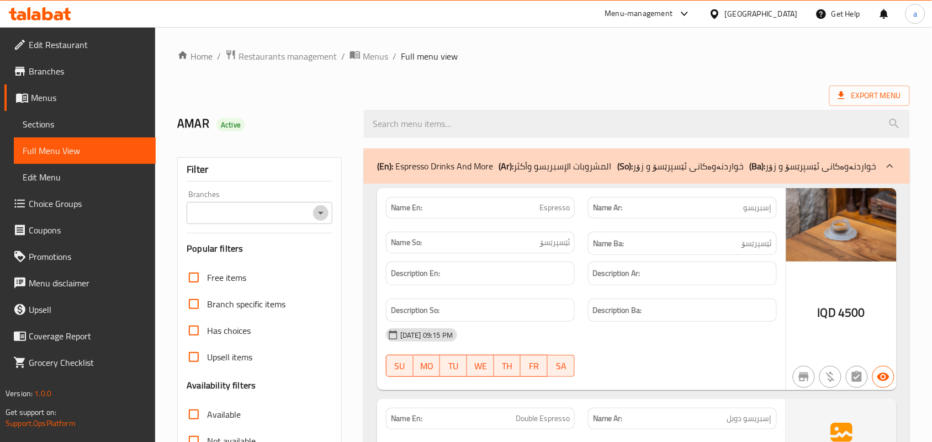
click at [322, 220] on icon "Open" at bounding box center [320, 213] width 13 height 13
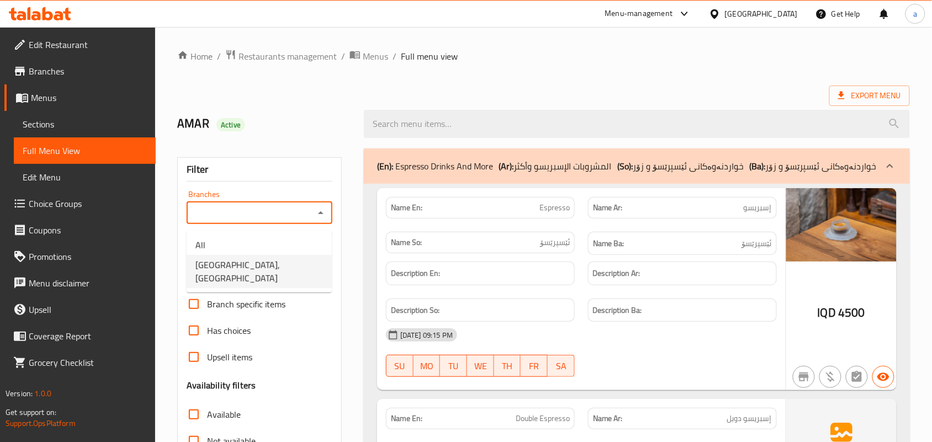
click at [285, 261] on span "Winterfell cafe, Ganjan City" at bounding box center [260, 271] width 128 height 27
type input "Winterfell cafe, Ganjan City"
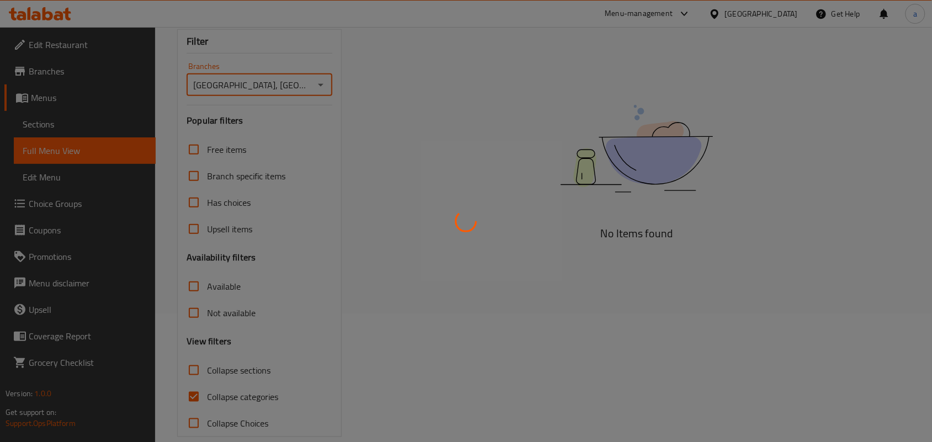
scroll to position [163, 0]
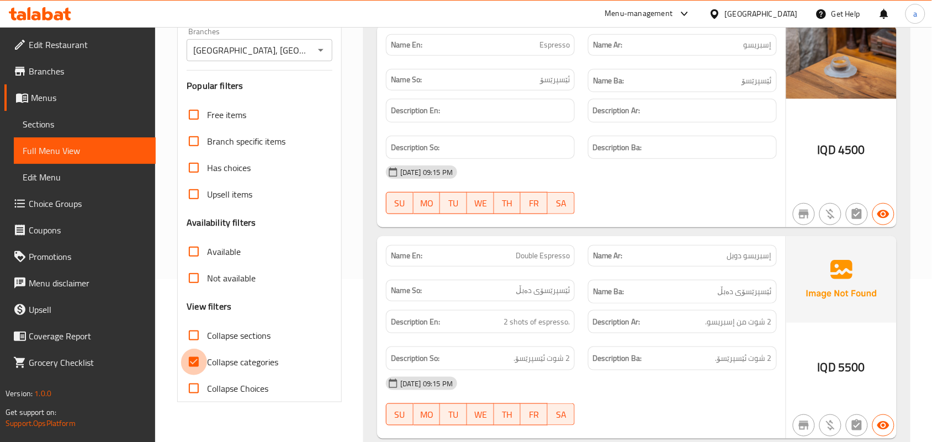
click at [192, 376] on input "Collapse categories" at bounding box center [194, 362] width 27 height 27
checkbox input "false"
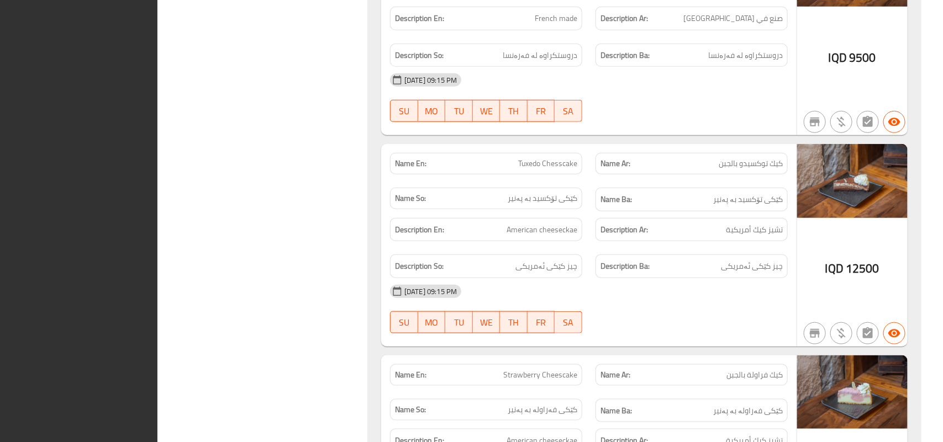
scroll to position [0, 0]
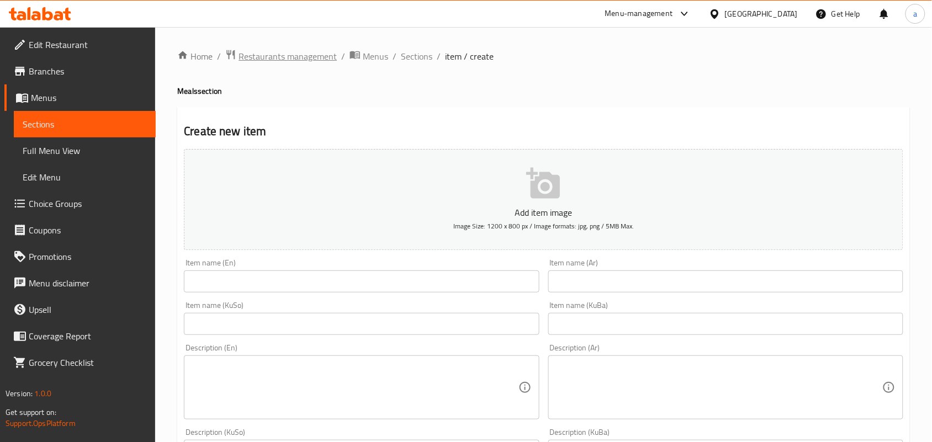
click at [286, 56] on span "Restaurants management" at bounding box center [288, 56] width 98 height 13
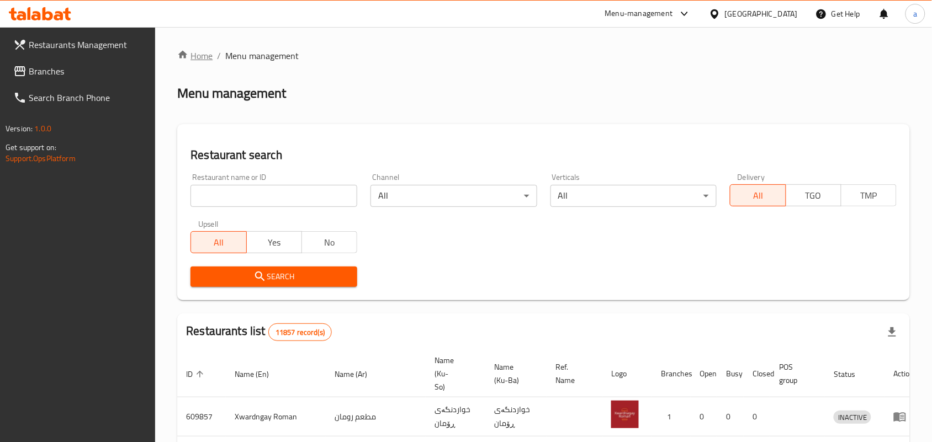
click at [202, 62] on link "Home" at bounding box center [194, 55] width 35 height 13
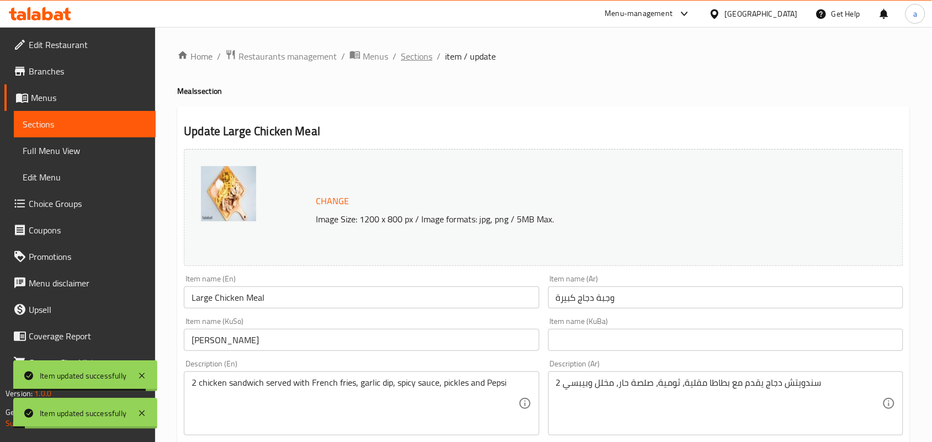
click at [422, 54] on span "Sections" at bounding box center [416, 56] width 31 height 13
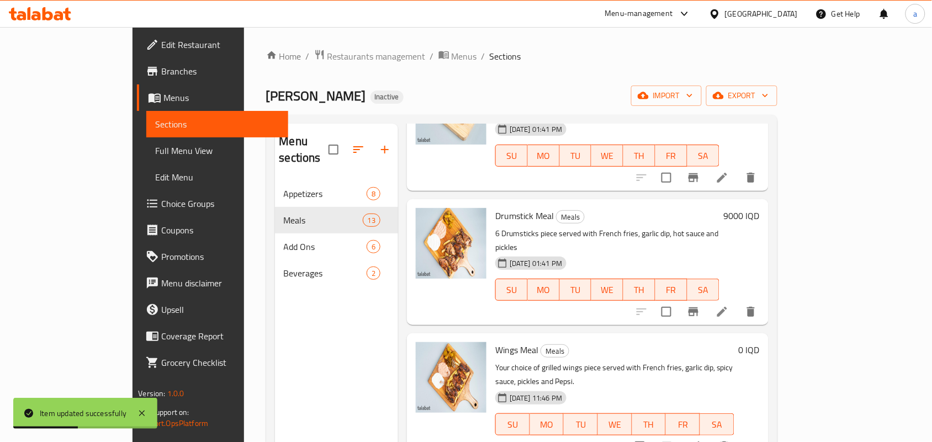
scroll to position [865, 0]
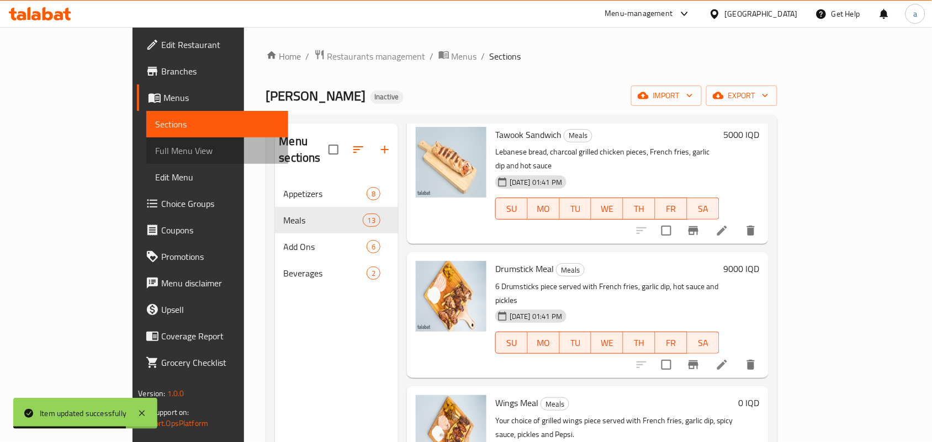
click at [155, 149] on span "Full Menu View" at bounding box center [217, 150] width 124 height 13
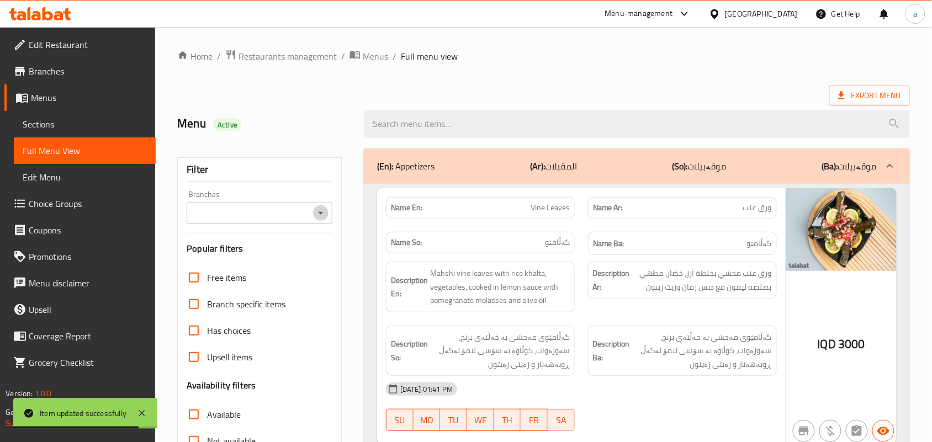
click at [314, 220] on icon "Open" at bounding box center [320, 213] width 13 height 13
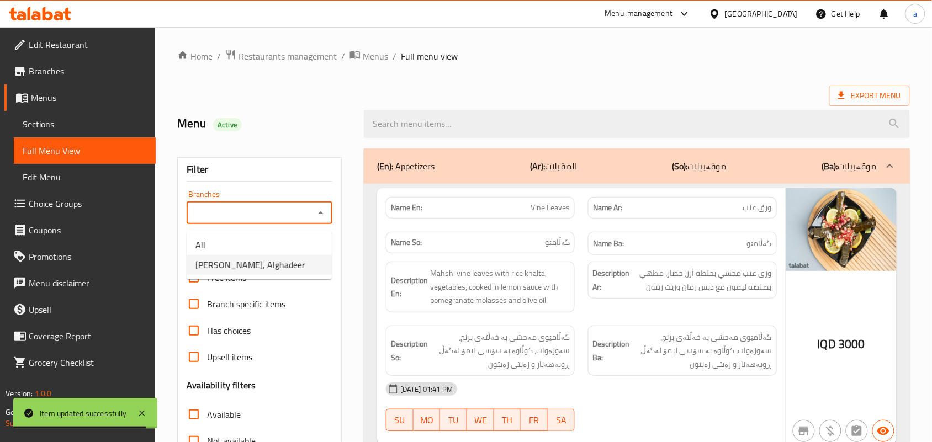
drag, startPoint x: 265, startPoint y: 269, endPoint x: 271, endPoint y: 266, distance: 6.2
click at [265, 268] on span "[PERSON_NAME], Alghadeer" at bounding box center [251, 264] width 110 height 13
type input "[PERSON_NAME], Alghadeer"
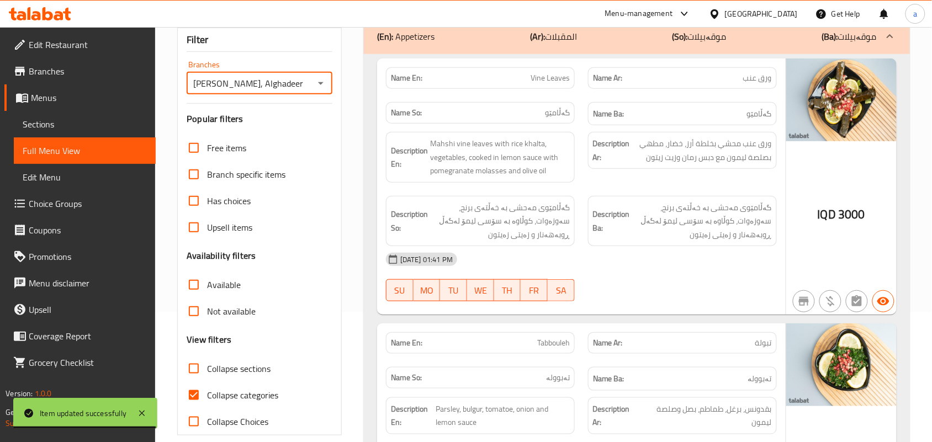
scroll to position [161, 0]
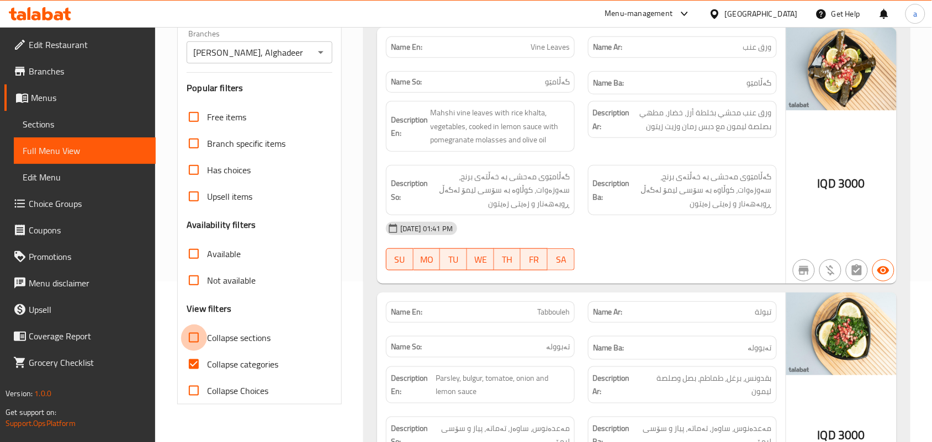
click at [206, 351] on input "Collapse sections" at bounding box center [194, 338] width 27 height 27
checkbox input "true"
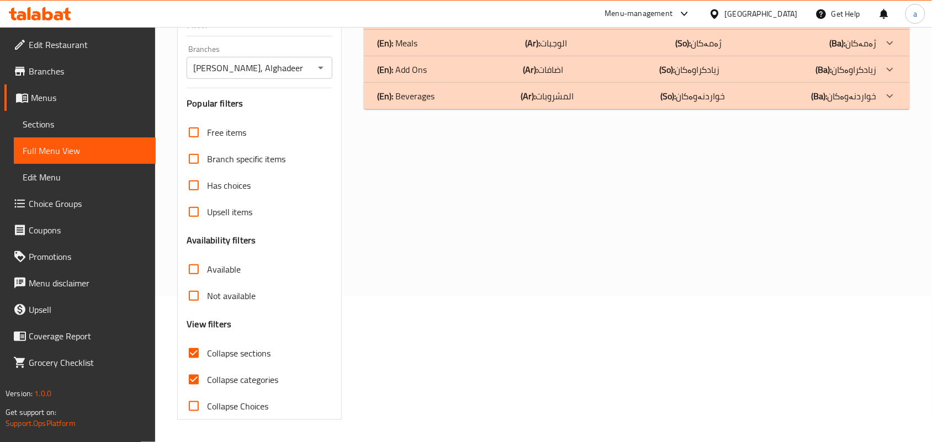
click at [196, 385] on input "Collapse categories" at bounding box center [194, 380] width 27 height 27
checkbox input "false"
click at [531, 88] on b "(Ar):" at bounding box center [528, 96] width 15 height 17
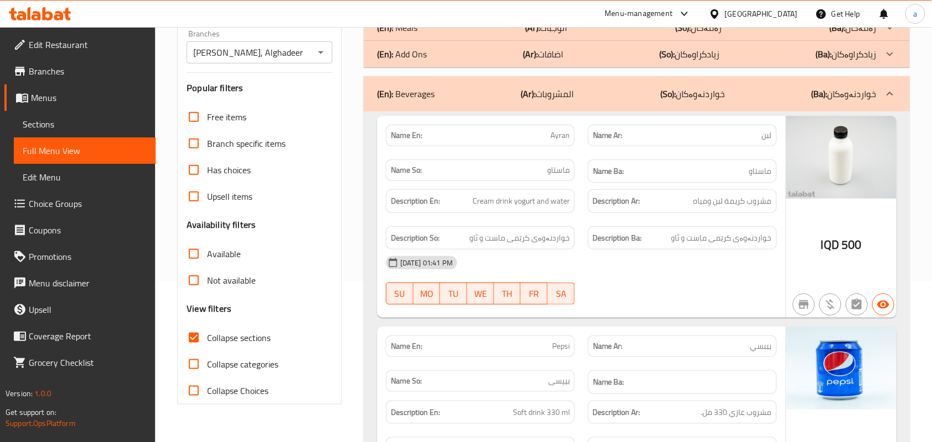
scroll to position [0, 0]
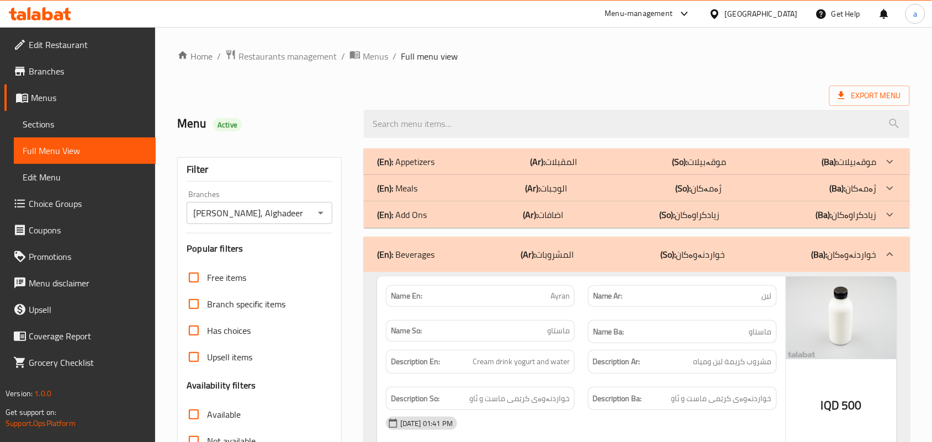
click at [548, 202] on div "(En): Meals (Ar): الوجبات (So): ژەمەکان (Ba): ژەمەکان" at bounding box center [637, 188] width 546 height 27
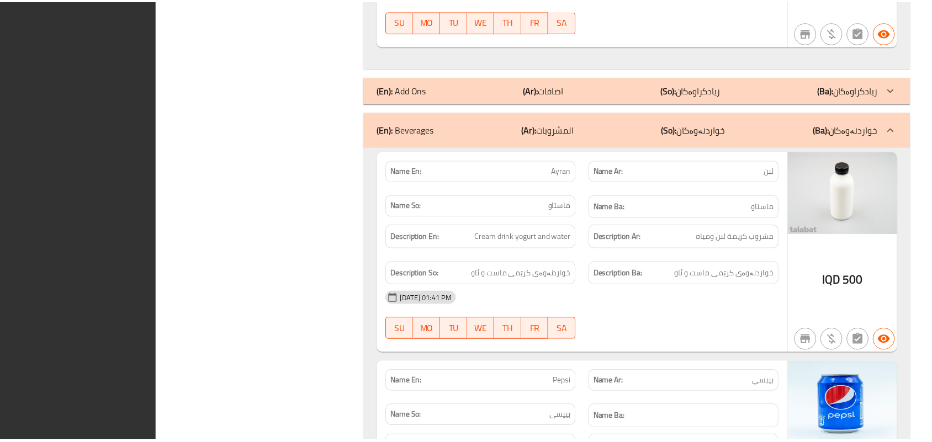
scroll to position [3820, 0]
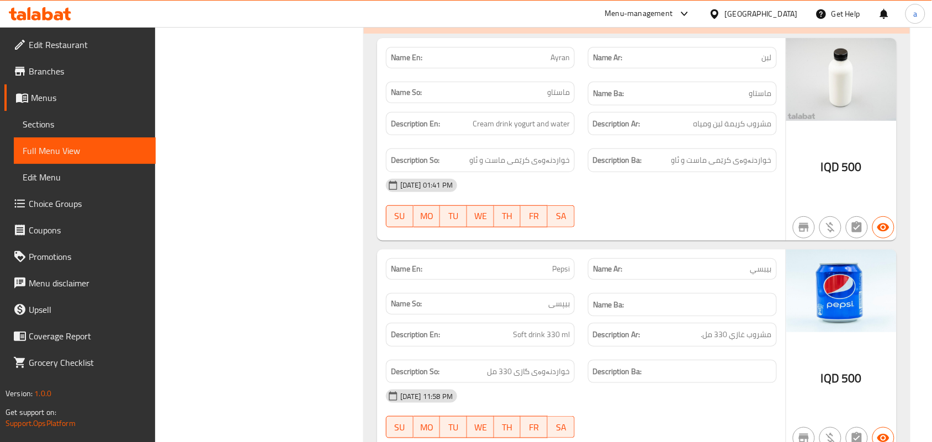
click at [34, 18] on icon at bounding box center [35, 15] width 9 height 9
